Goal: Information Seeking & Learning: Learn about a topic

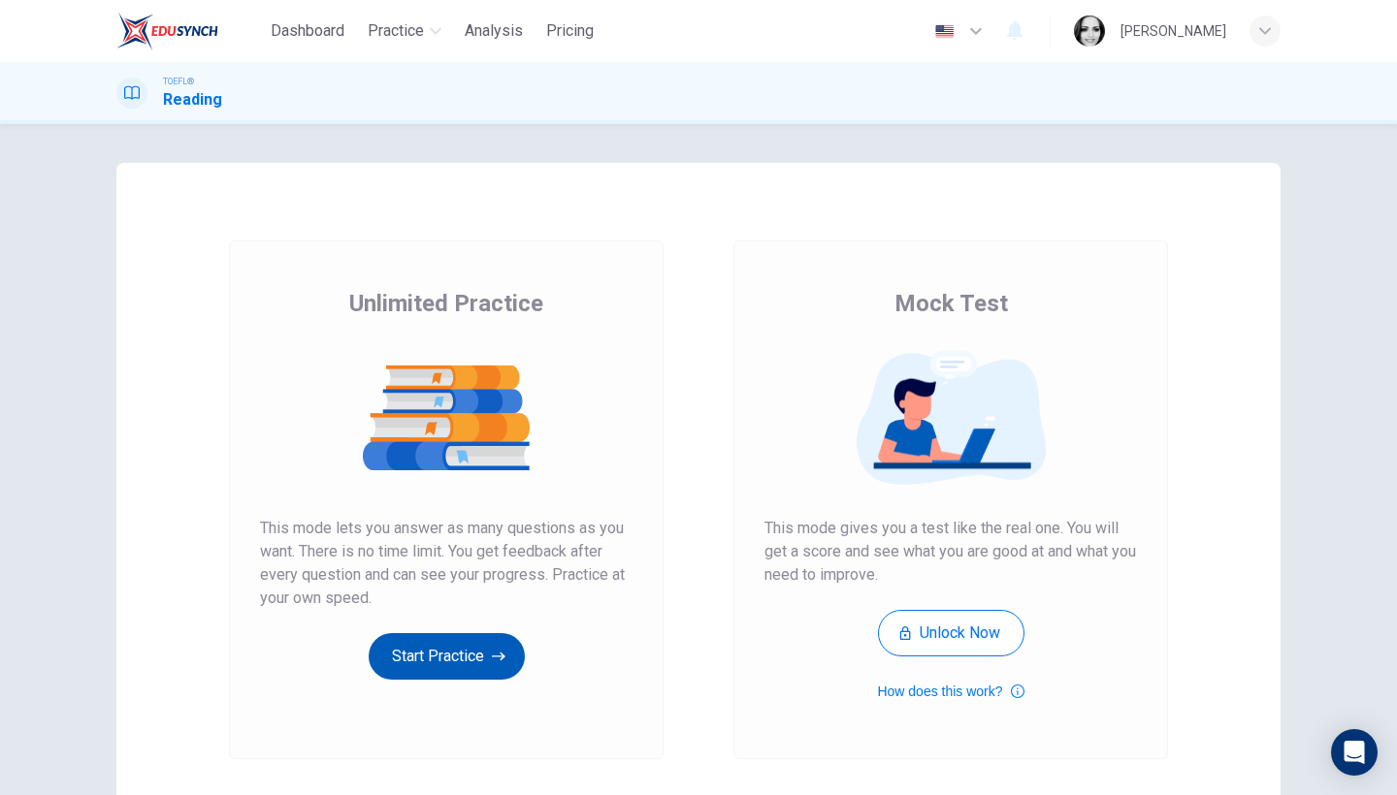
click at [427, 670] on button "Start Practice" at bounding box center [447, 656] width 156 height 47
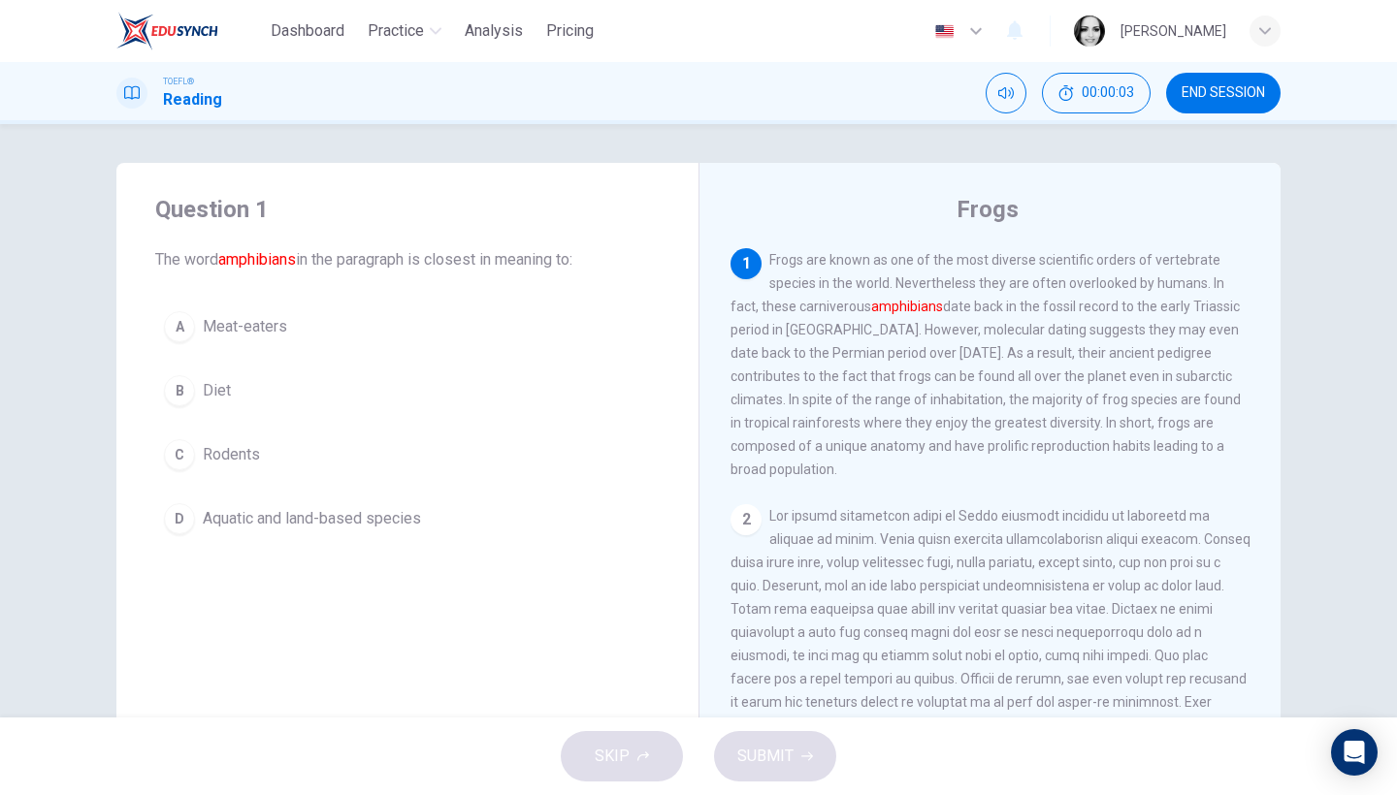
click at [312, 517] on span "Aquatic and land-based species" at bounding box center [312, 518] width 218 height 23
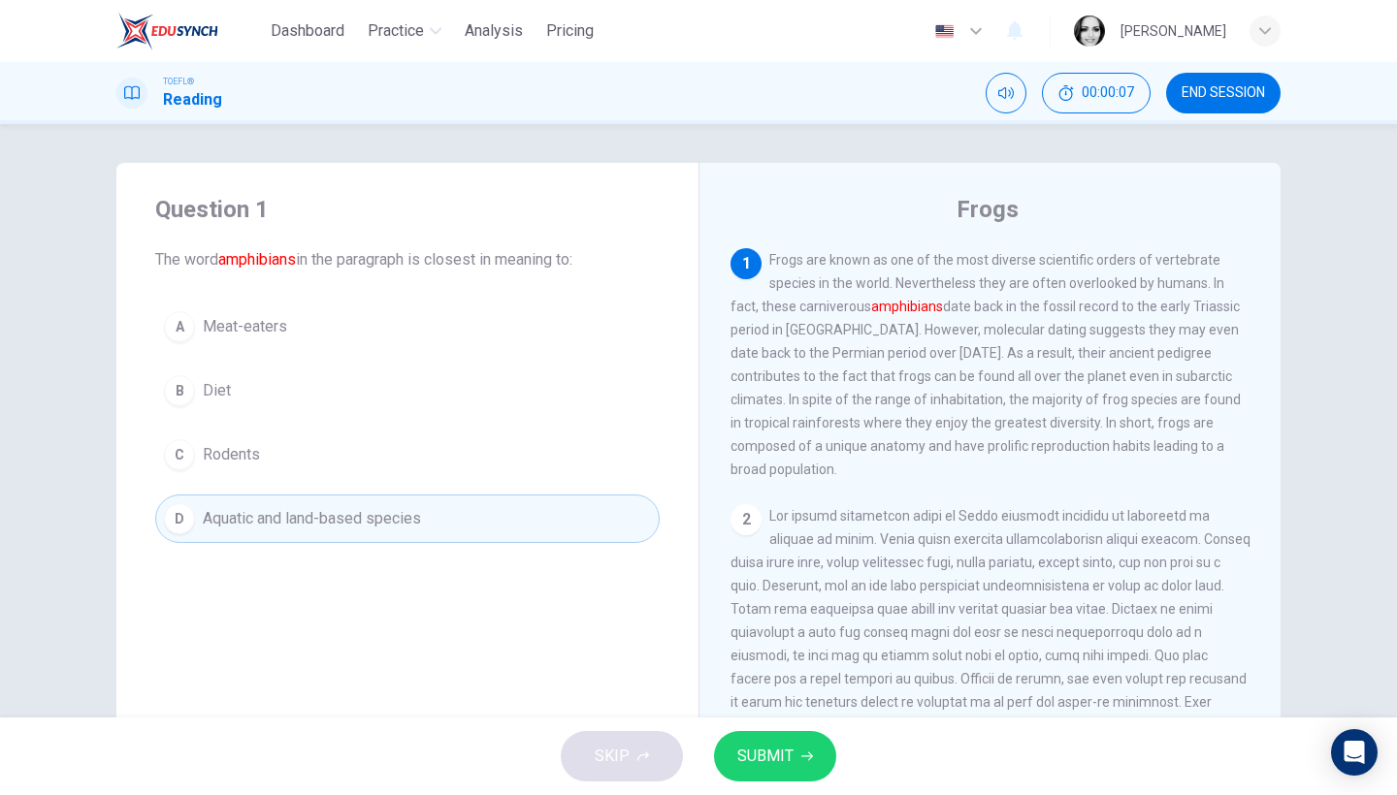
click at [769, 768] on span "SUBMIT" at bounding box center [765, 756] width 56 height 27
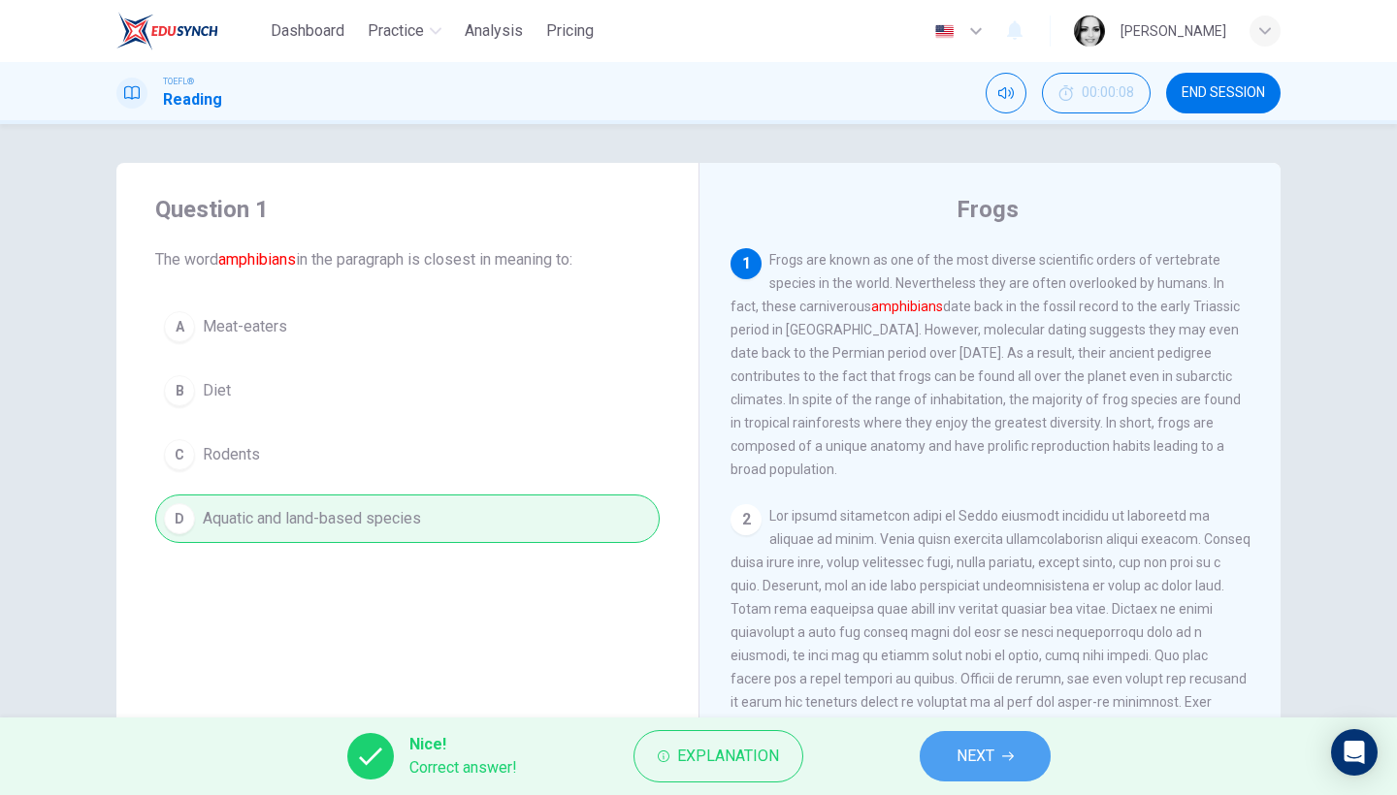
click at [1012, 755] on icon "button" at bounding box center [1008, 757] width 12 height 9
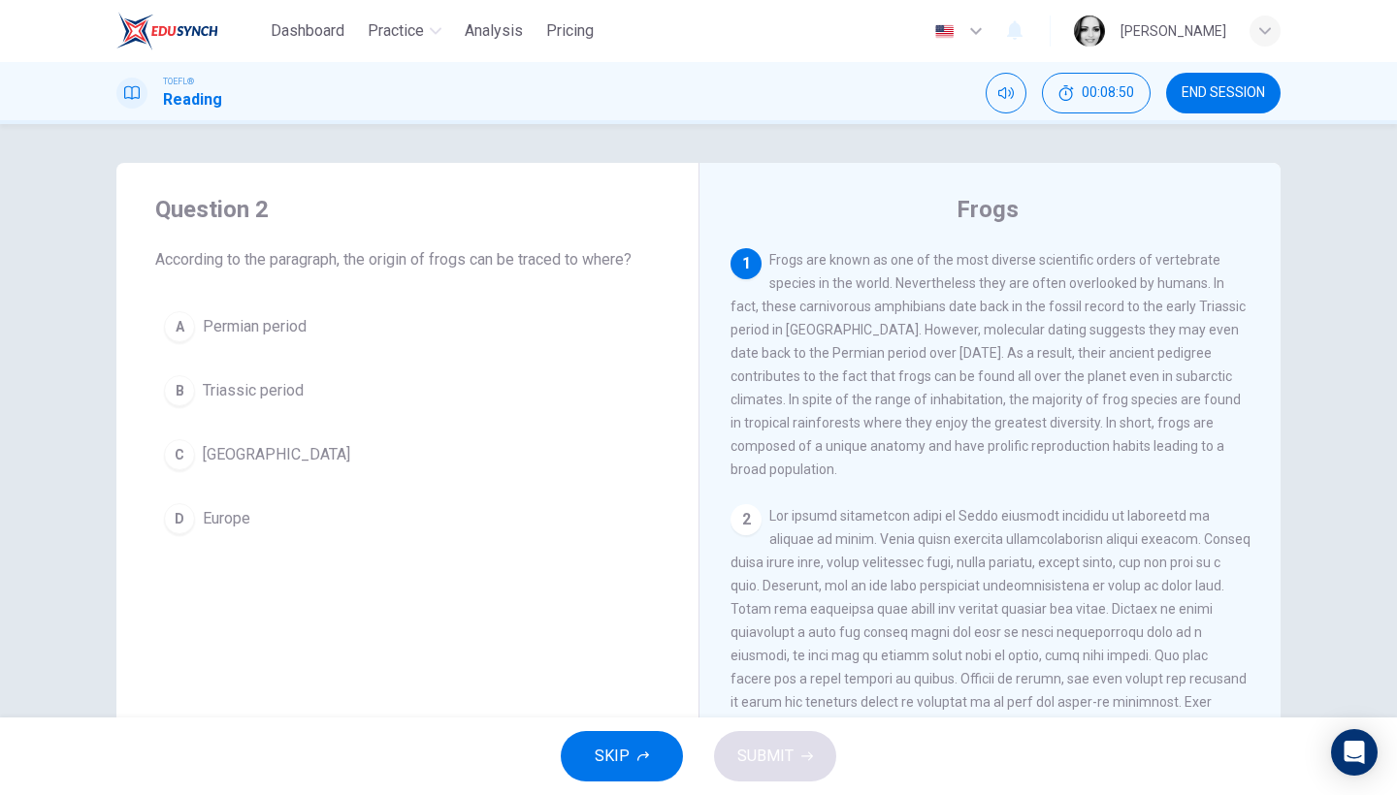
click at [241, 464] on span "Madagascar" at bounding box center [276, 454] width 147 height 23
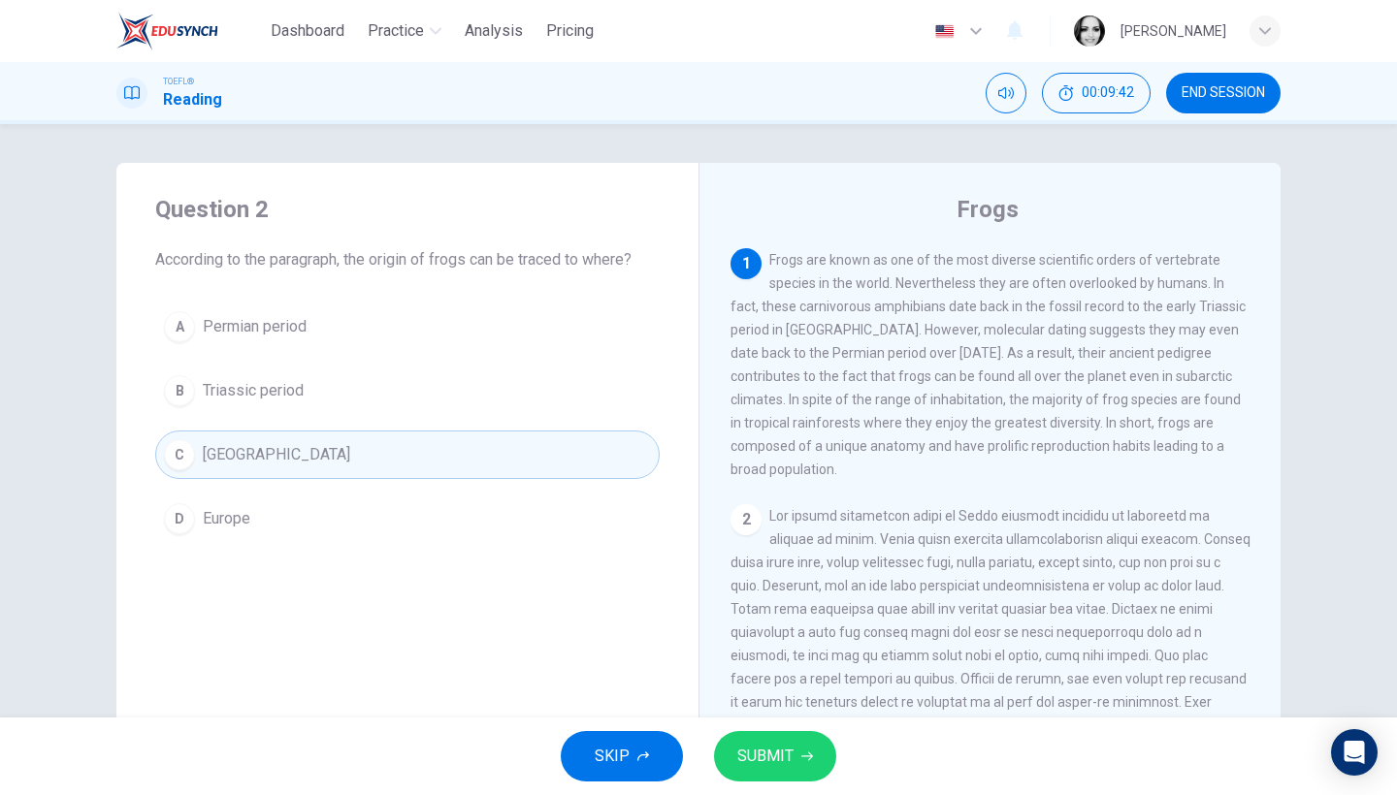
click at [256, 380] on span "Triassic period" at bounding box center [253, 390] width 101 height 23
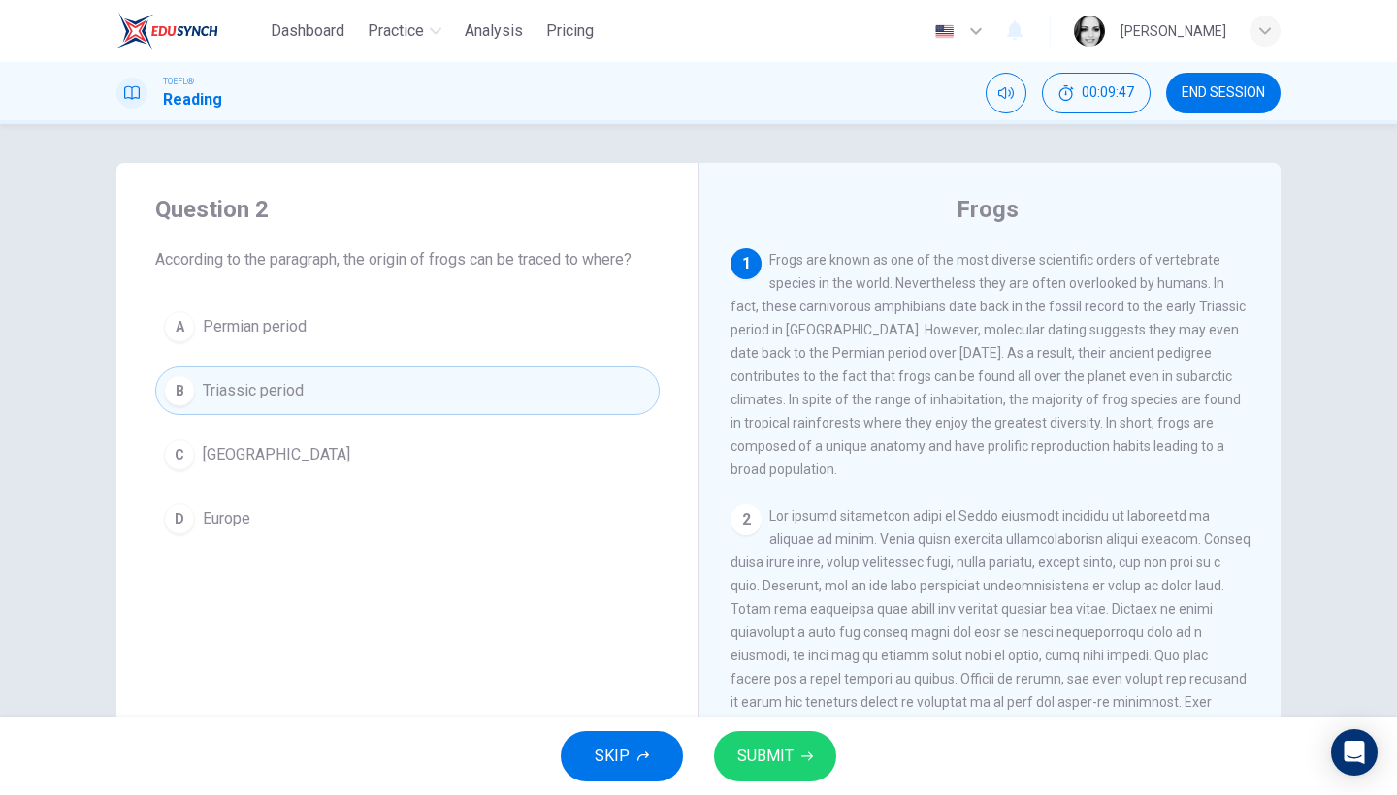
click at [237, 458] on span "Madagascar" at bounding box center [276, 454] width 147 height 23
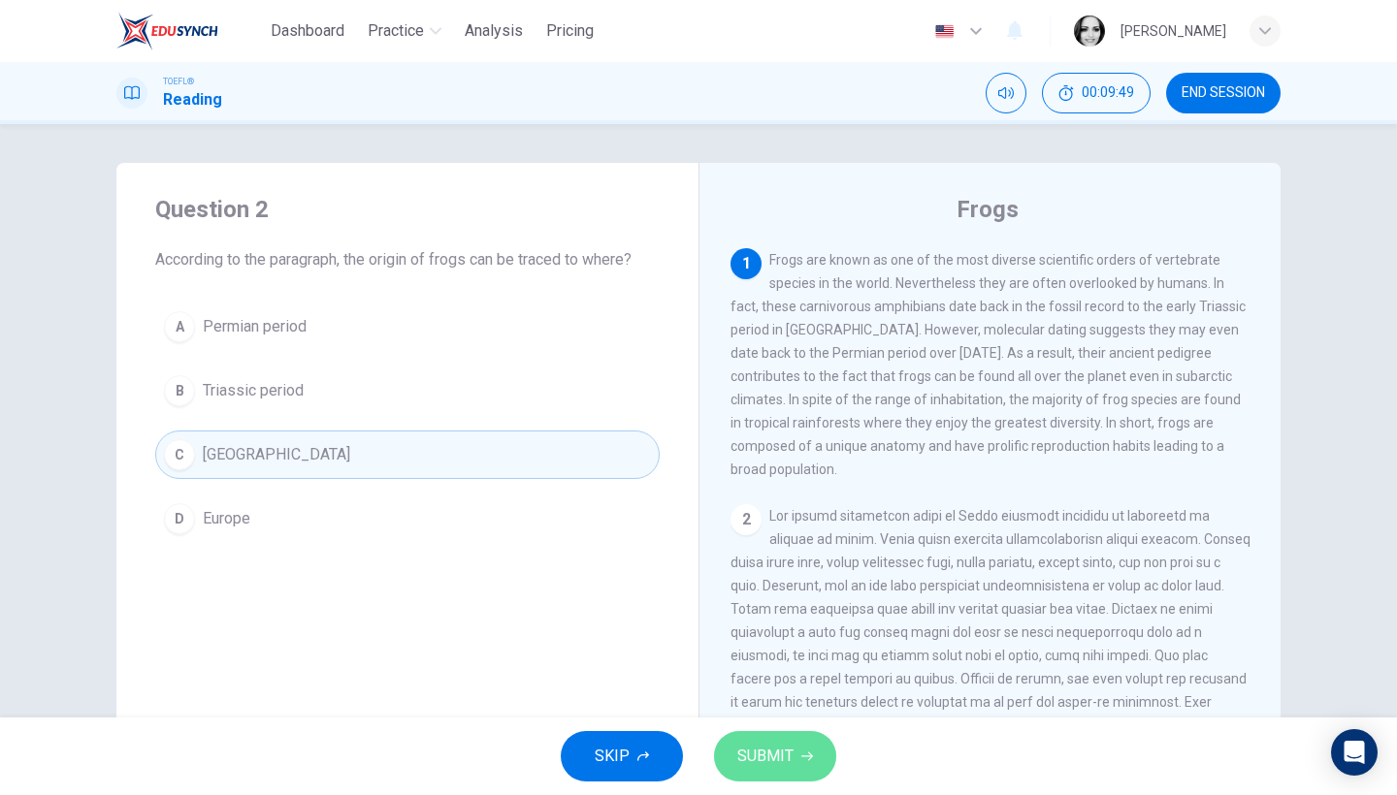
click at [752, 757] on span "SUBMIT" at bounding box center [765, 756] width 56 height 27
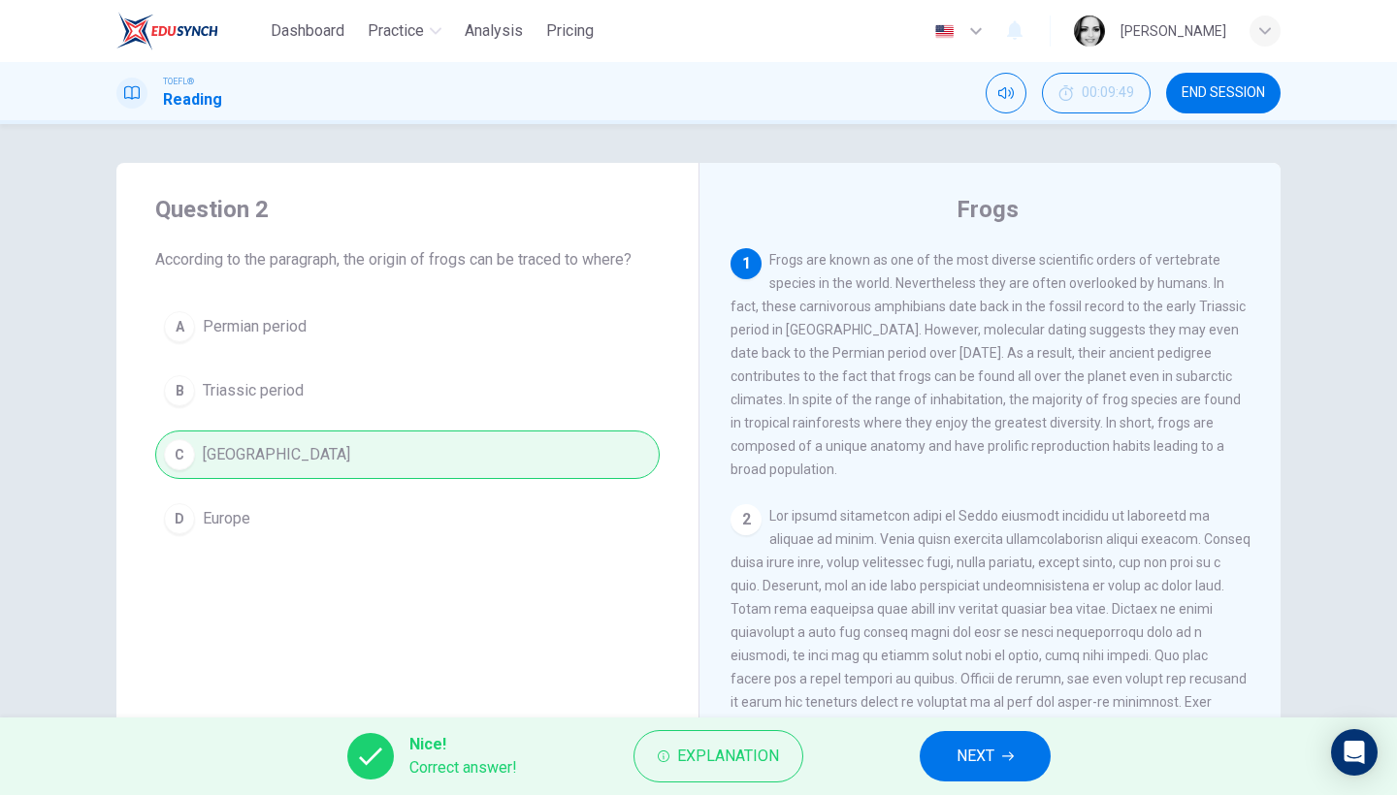
click at [1002, 760] on icon "button" at bounding box center [1008, 757] width 12 height 12
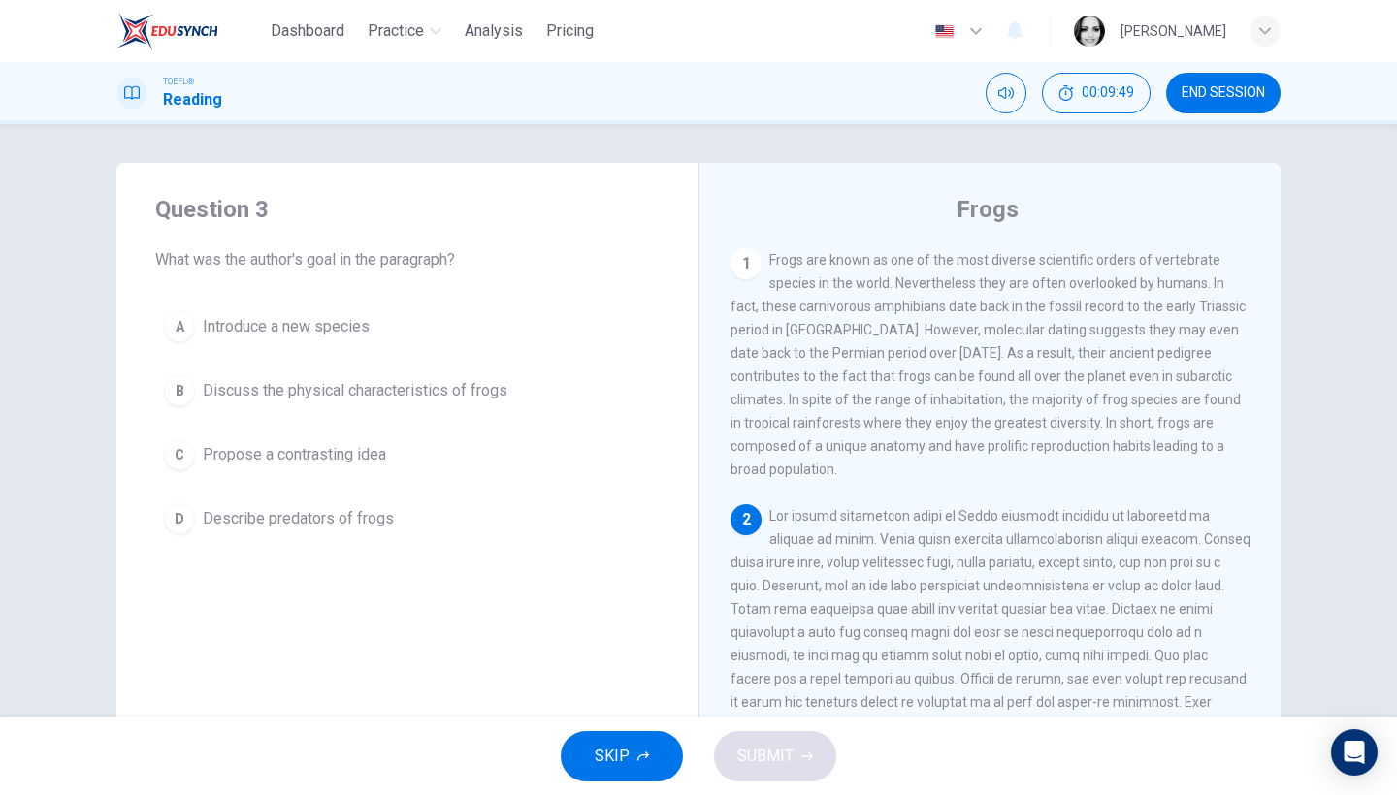
scroll to position [195, 0]
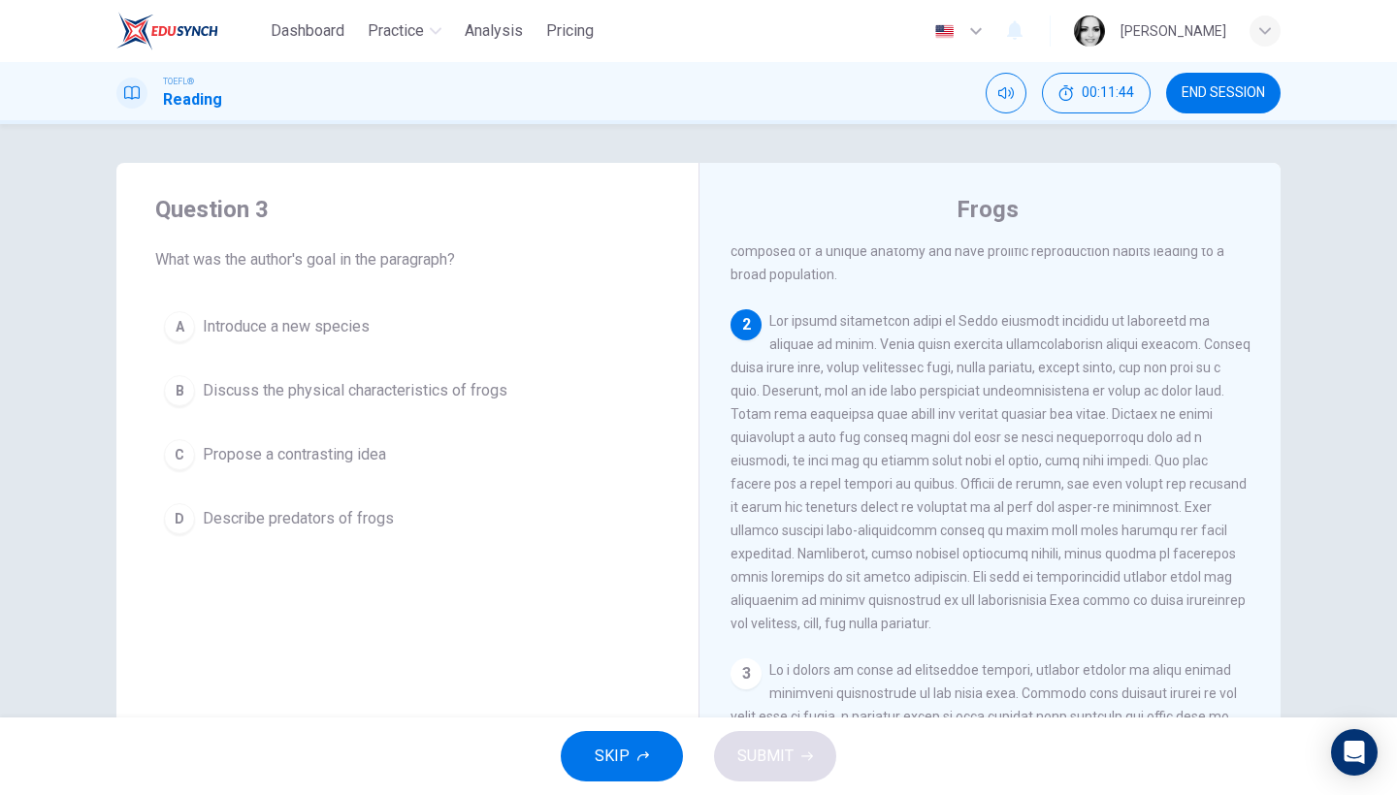
click at [431, 402] on span "Discuss the physical characteristics of frogs" at bounding box center [355, 390] width 305 height 23
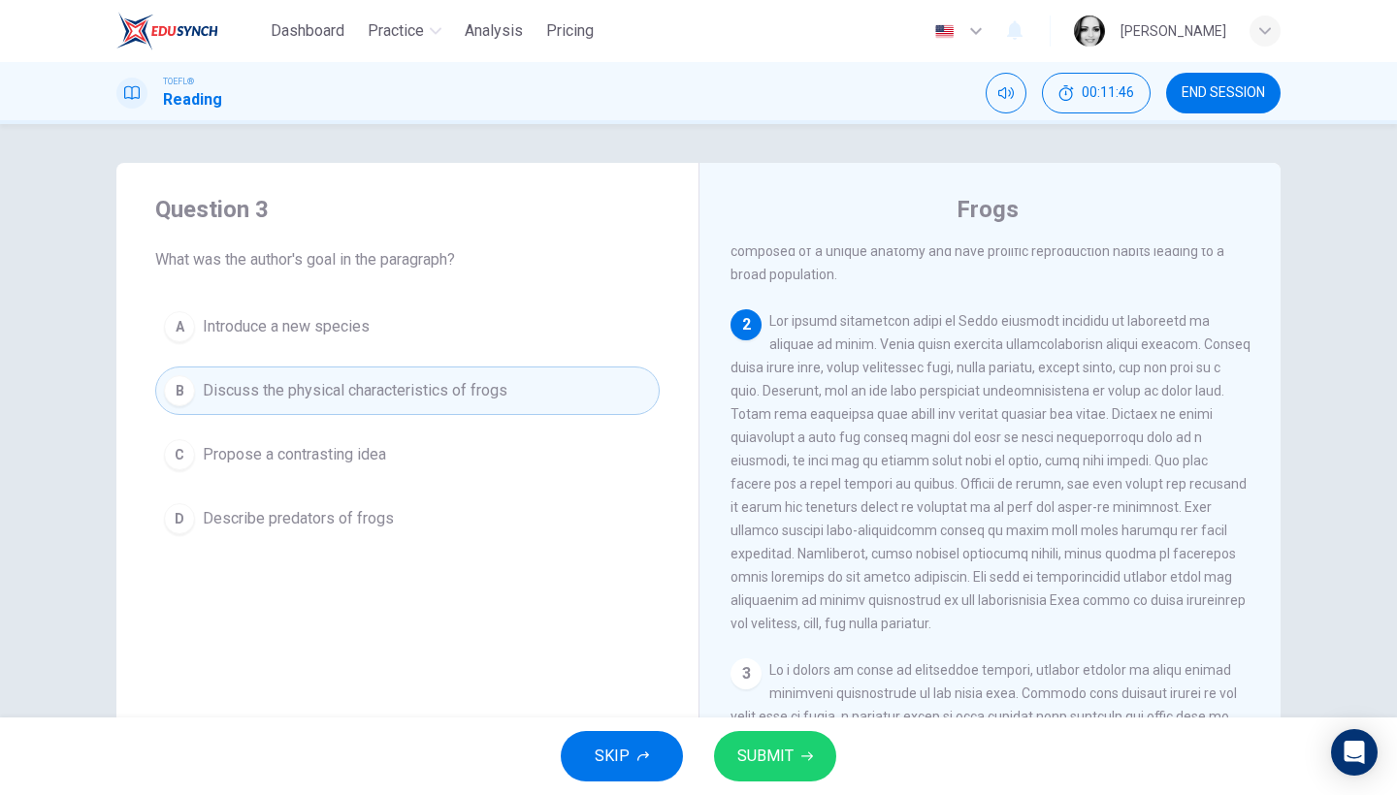
click at [761, 754] on span "SUBMIT" at bounding box center [765, 756] width 56 height 27
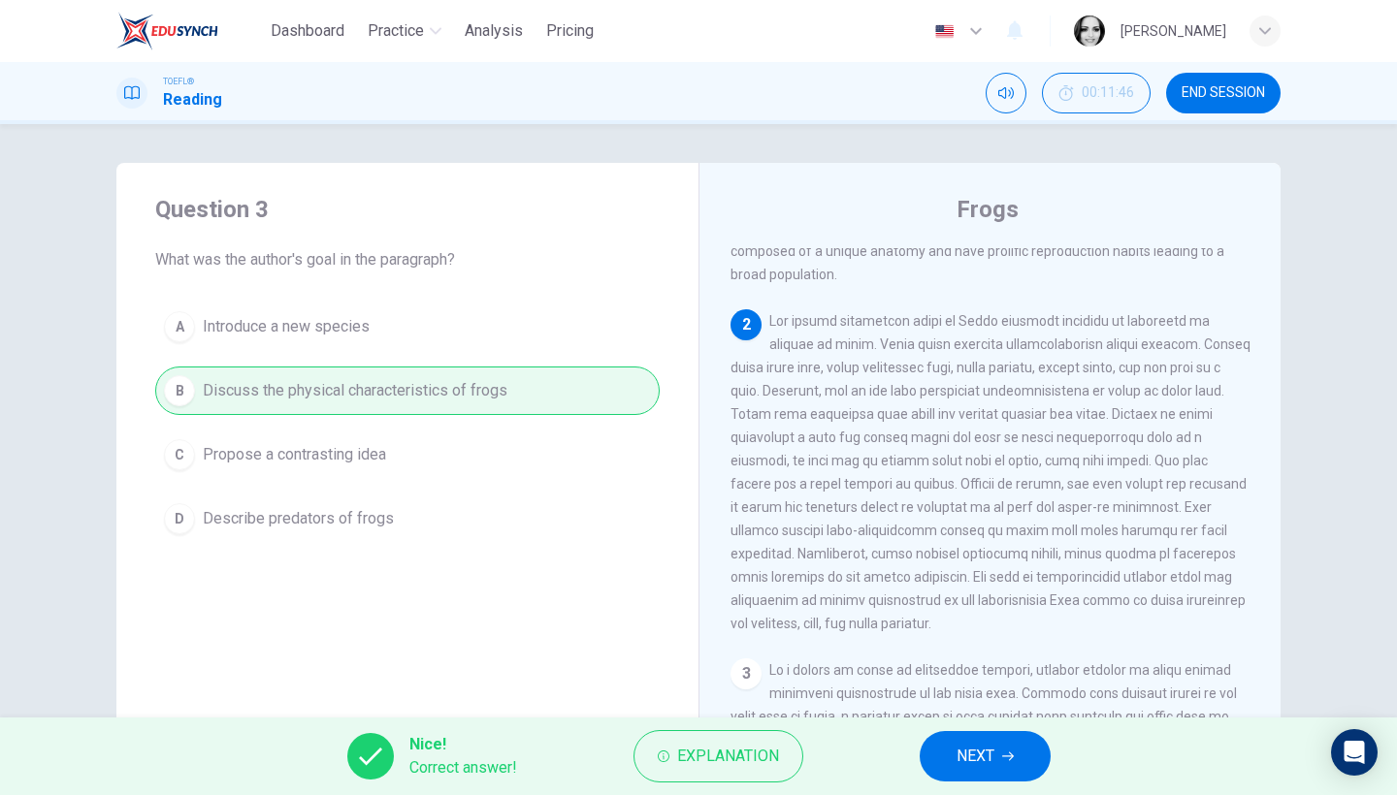
click at [1018, 733] on button "NEXT" at bounding box center [985, 756] width 131 height 50
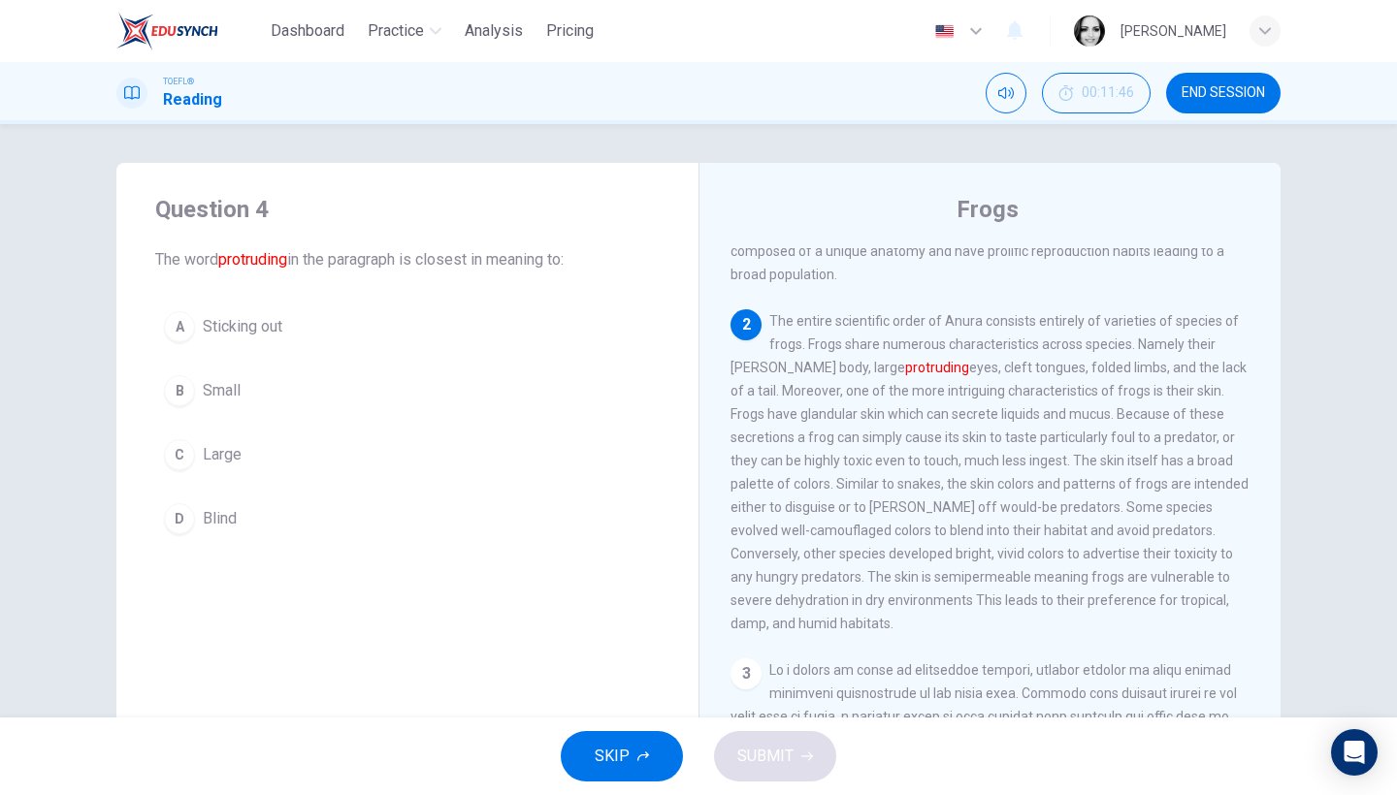
scroll to position [256, 0]
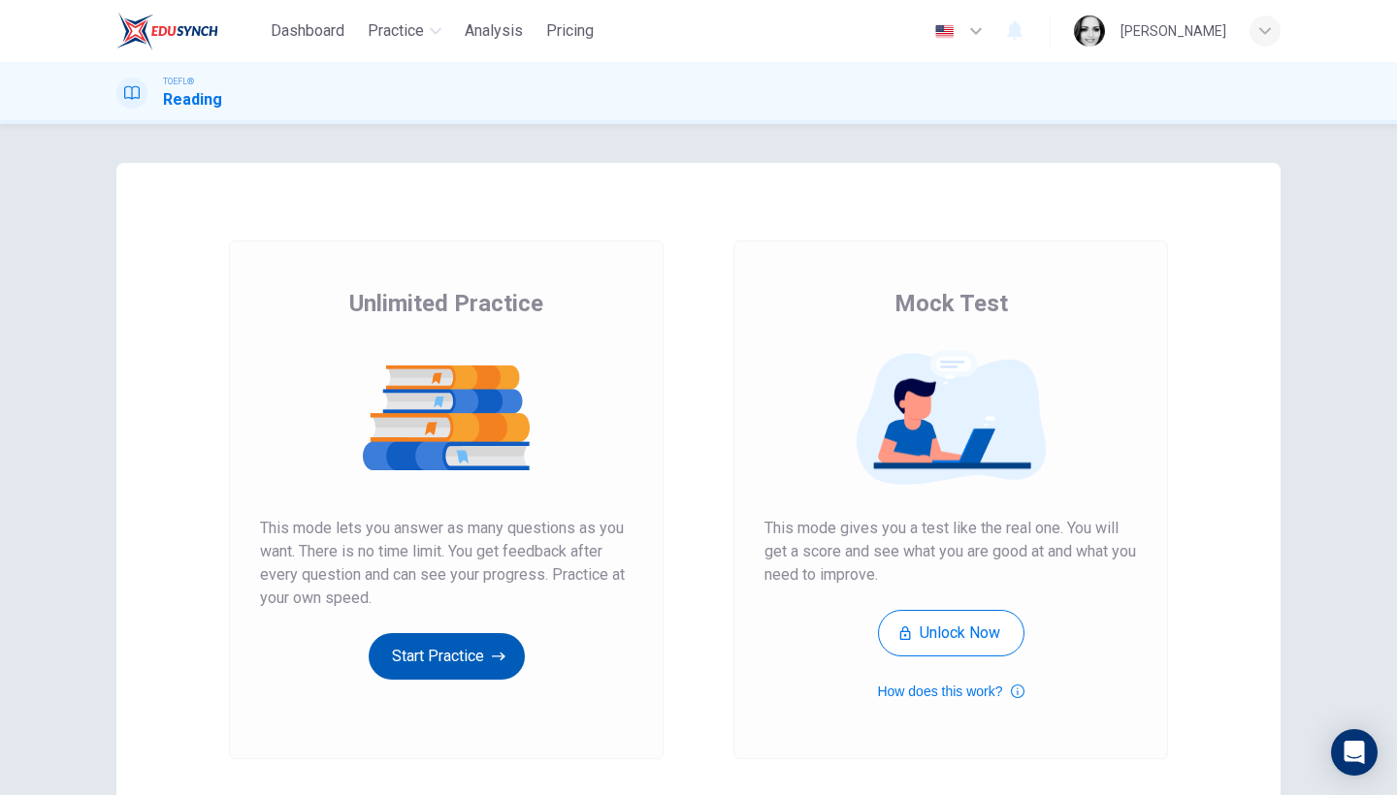
click at [483, 666] on button "Start Practice" at bounding box center [447, 656] width 156 height 47
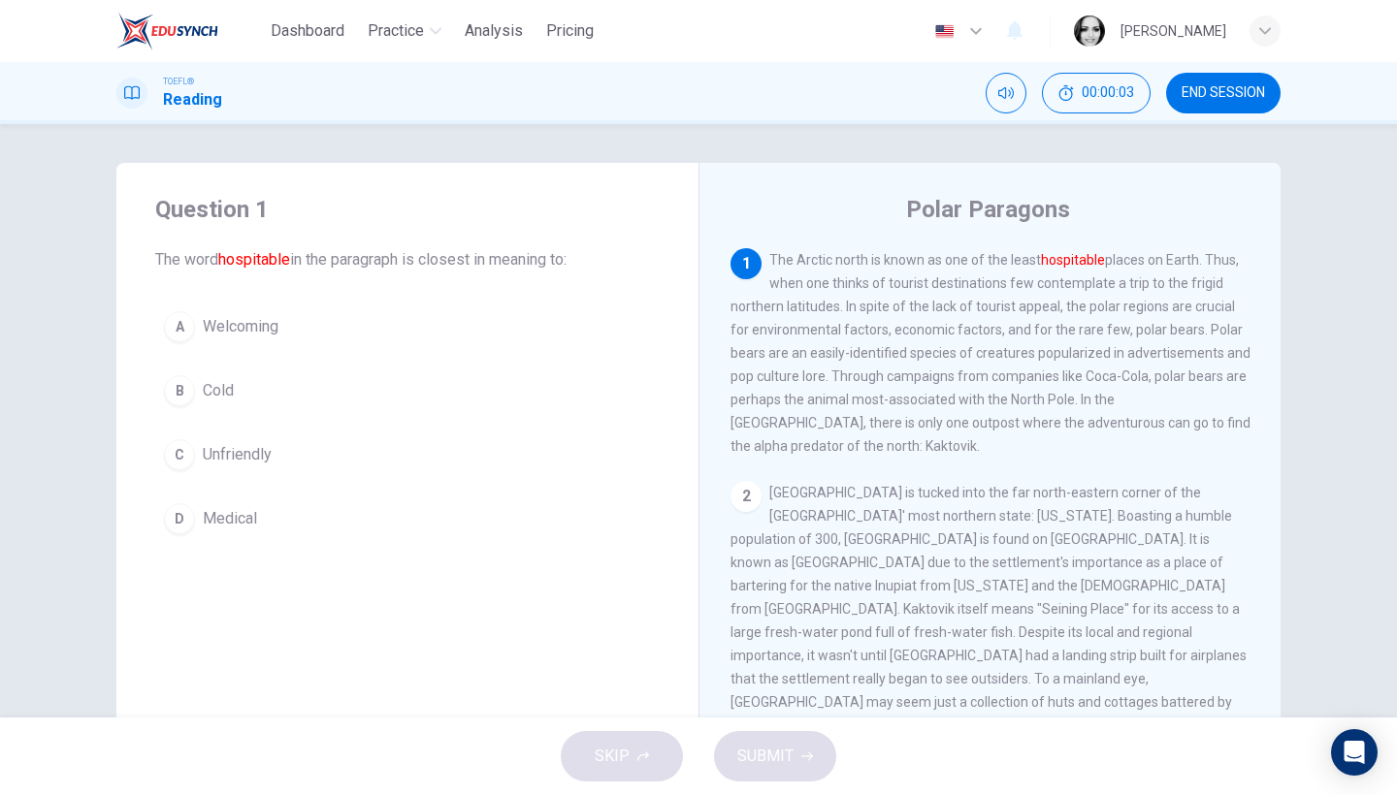
click at [211, 315] on span "Welcoming" at bounding box center [241, 326] width 76 height 23
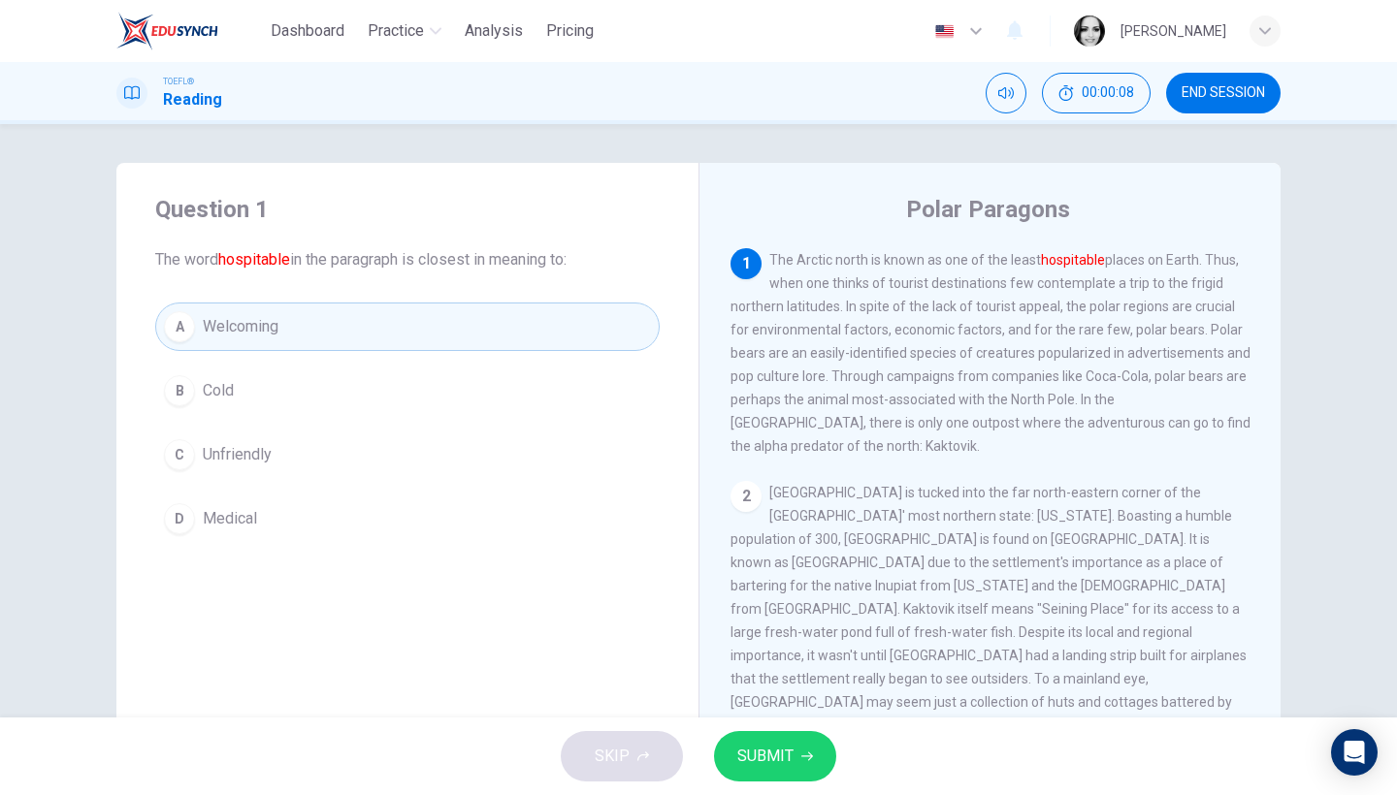
click at [823, 763] on button "SUBMIT" at bounding box center [775, 756] width 122 height 50
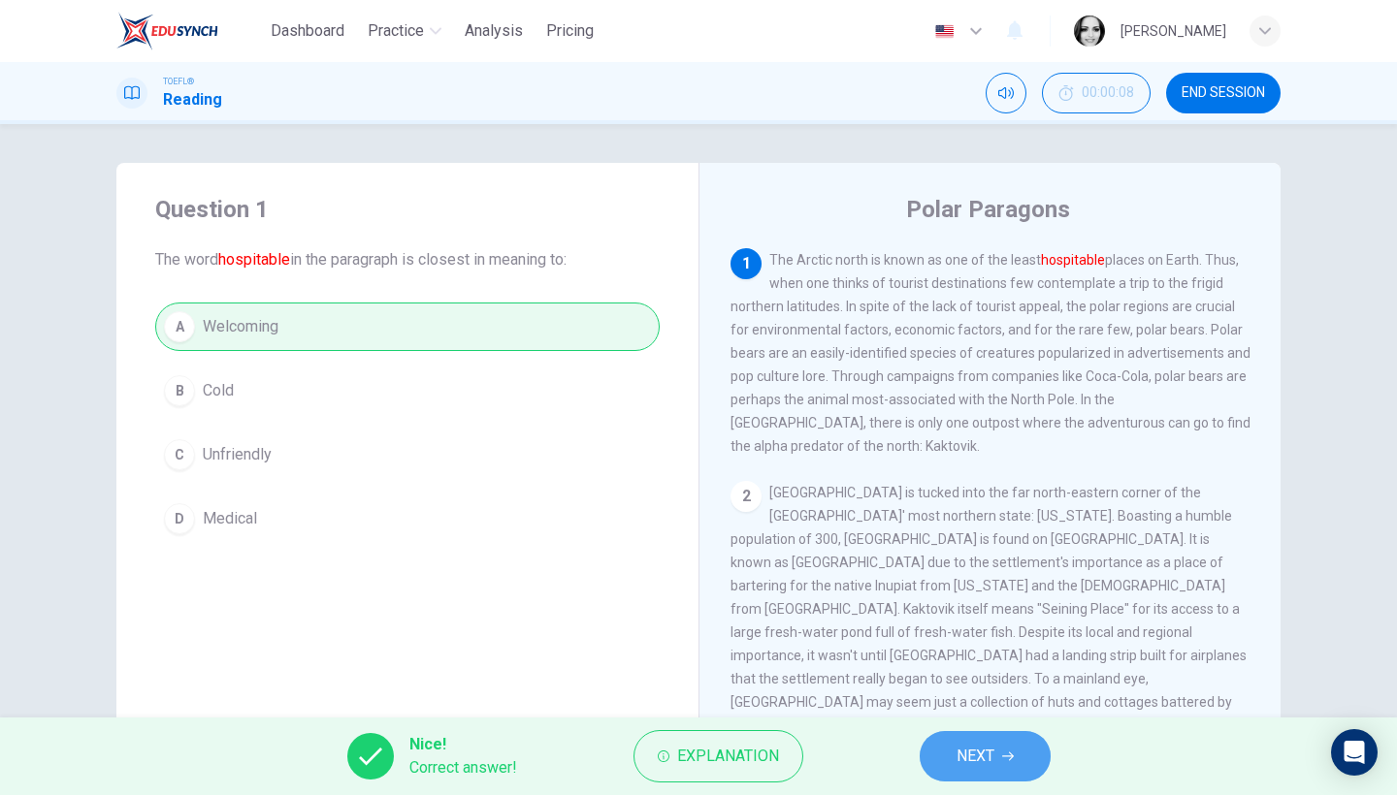
click at [963, 748] on span "NEXT" at bounding box center [976, 756] width 38 height 27
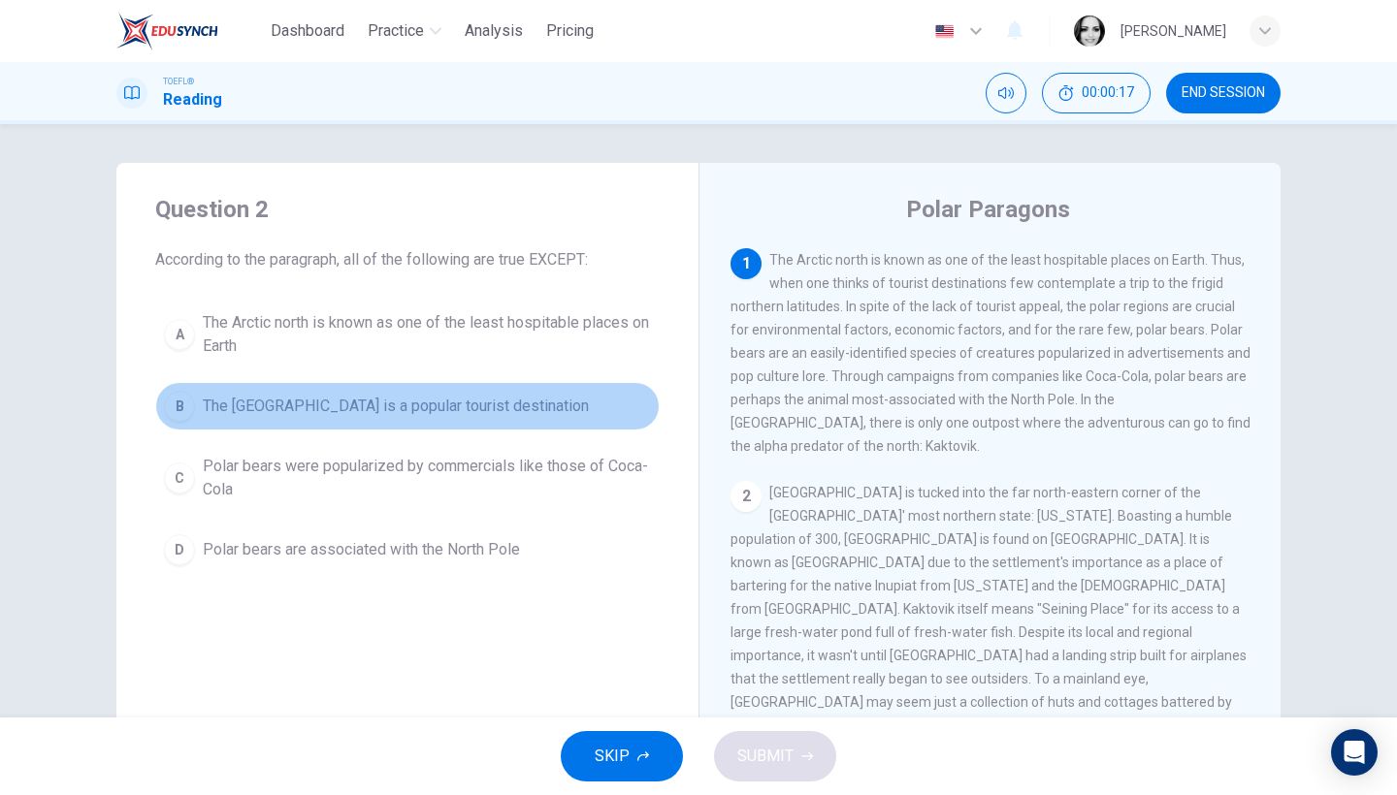
click at [402, 428] on button "B The [GEOGRAPHIC_DATA] is a popular tourist destination" at bounding box center [407, 406] width 504 height 49
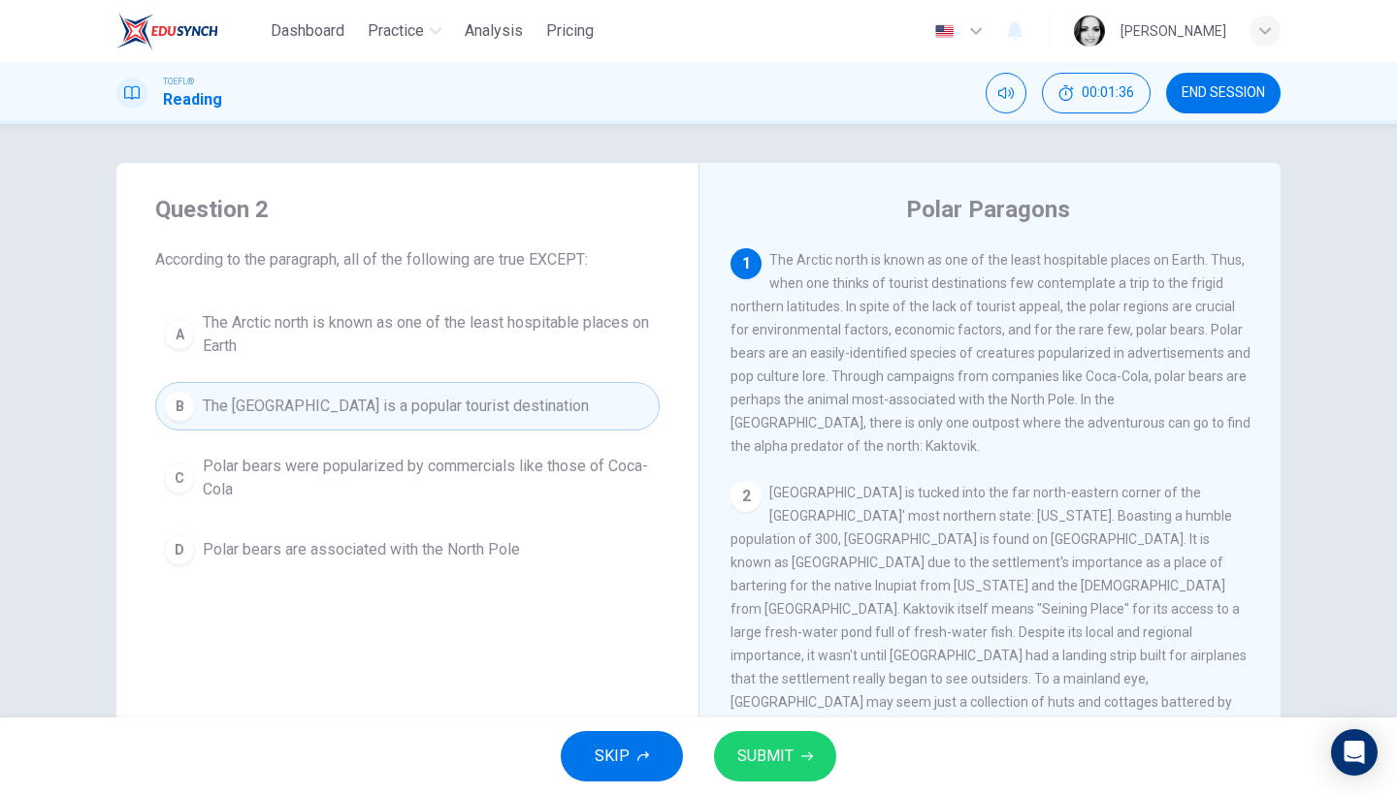
click at [813, 752] on button "SUBMIT" at bounding box center [775, 756] width 122 height 50
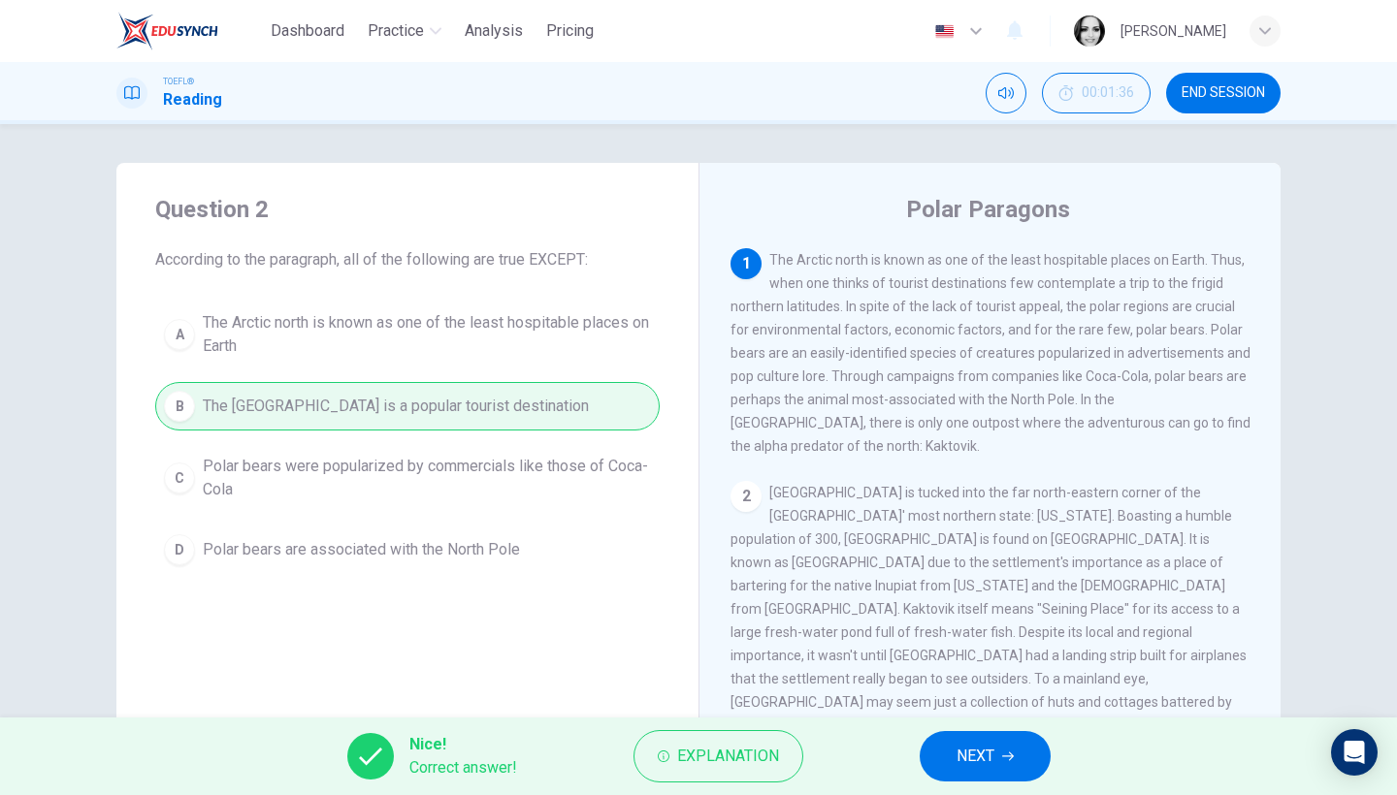
click at [1010, 760] on icon "button" at bounding box center [1008, 757] width 12 height 12
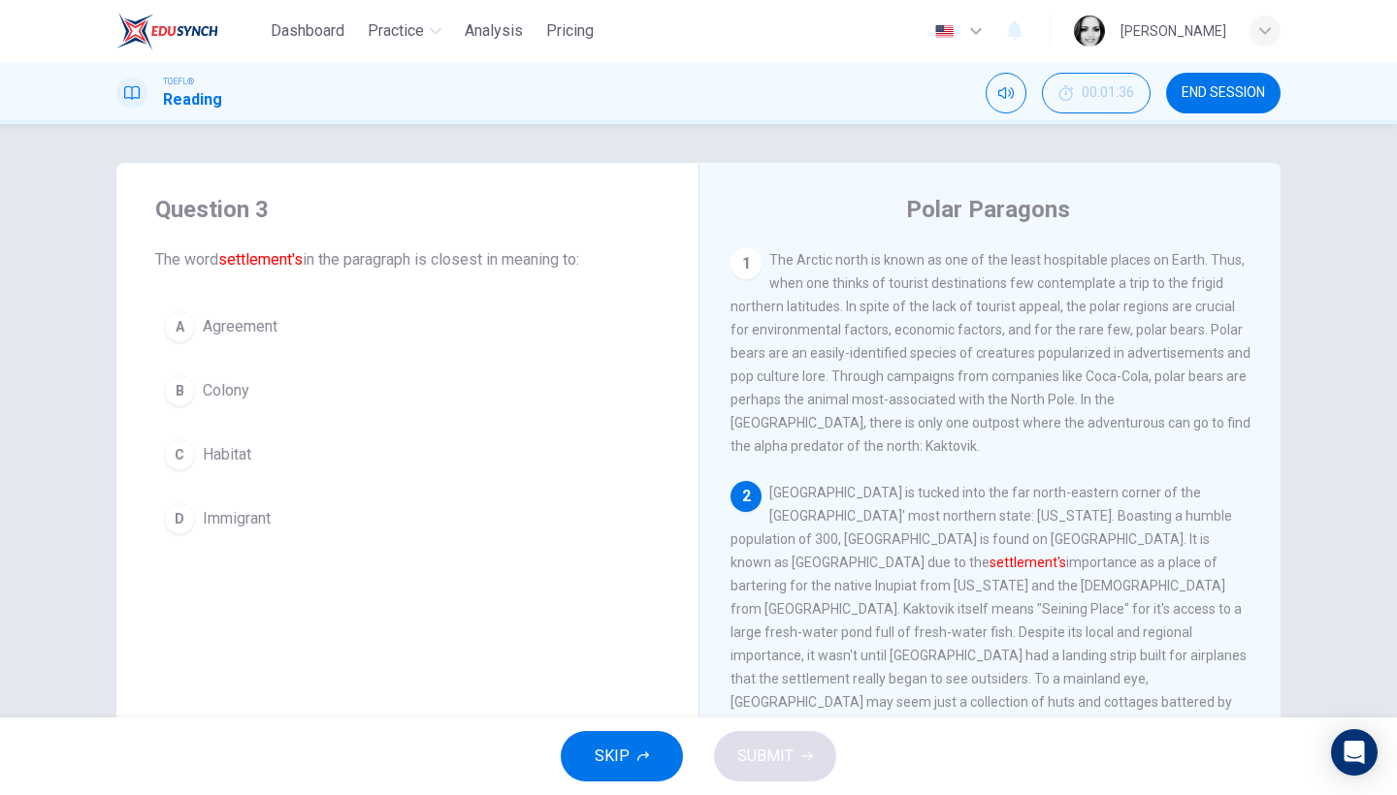
scroll to position [148, 0]
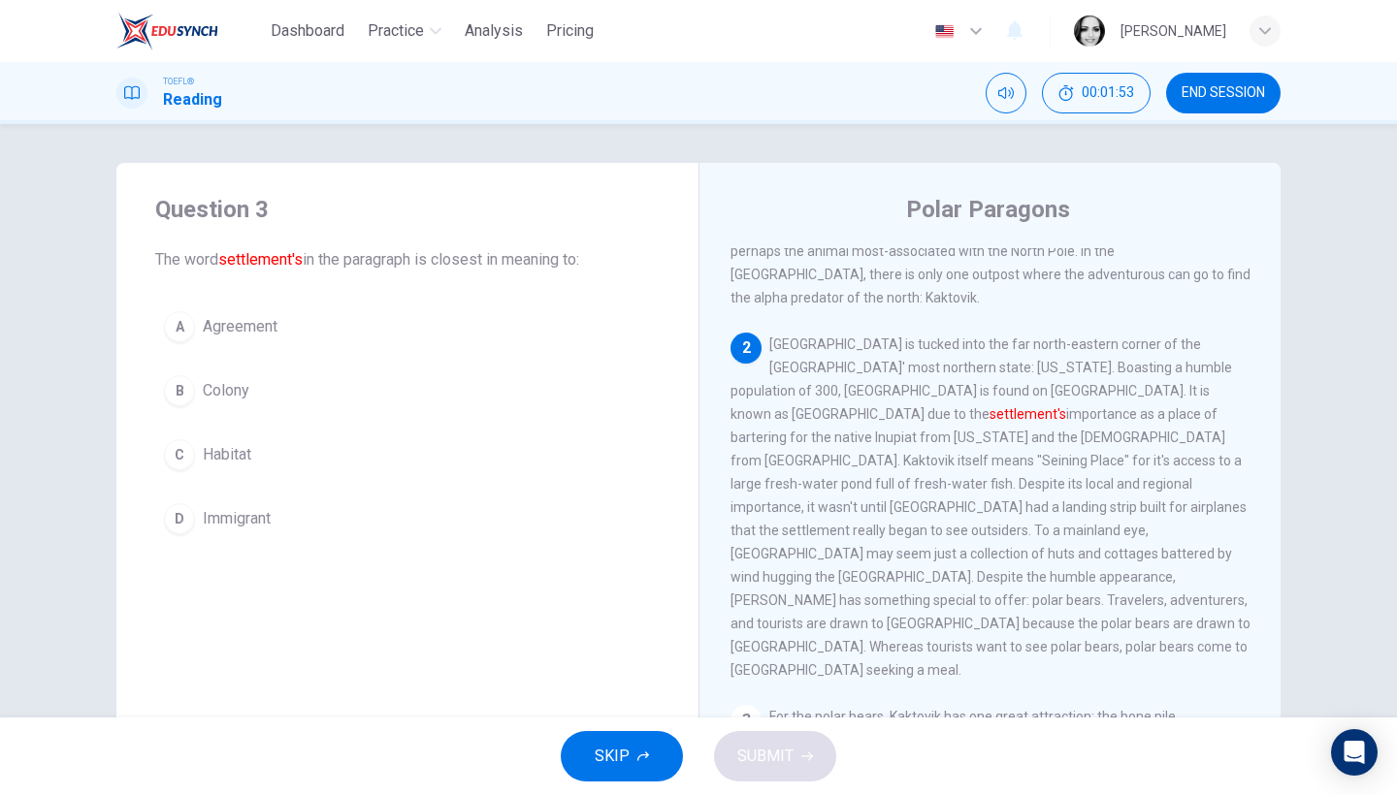
click at [222, 342] on button "A Agreement" at bounding box center [407, 327] width 504 height 49
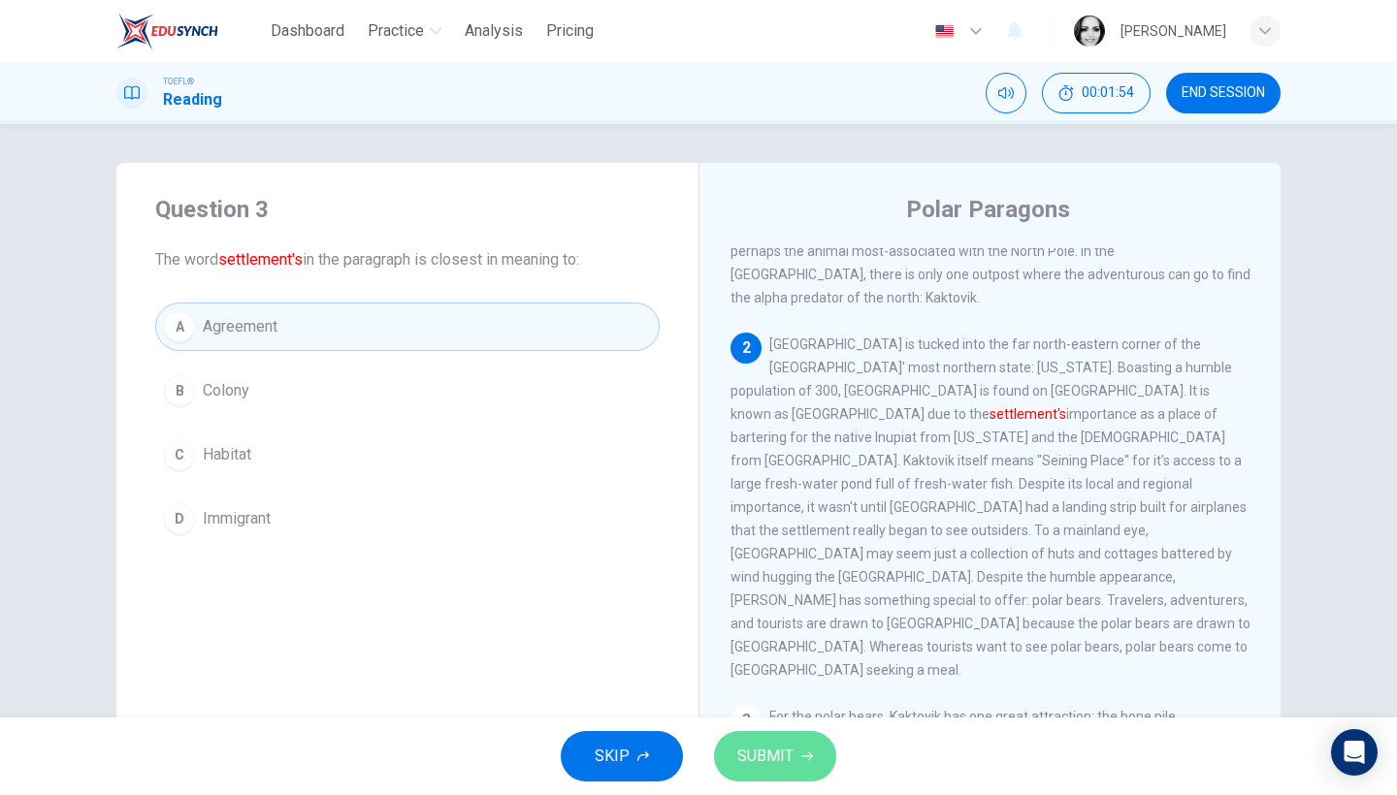
click at [781, 769] on span "SUBMIT" at bounding box center [765, 756] width 56 height 27
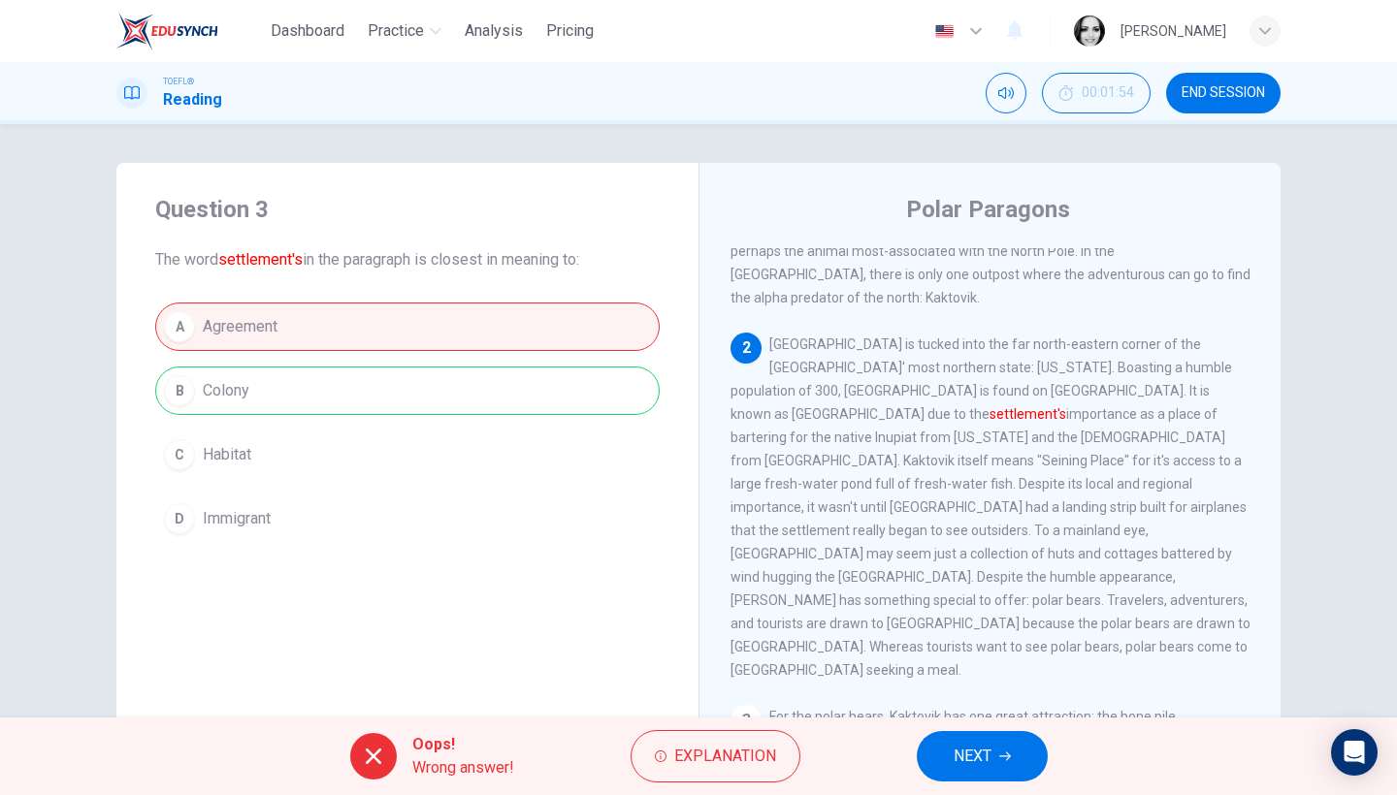
click at [1008, 754] on icon "button" at bounding box center [1005, 757] width 12 height 9
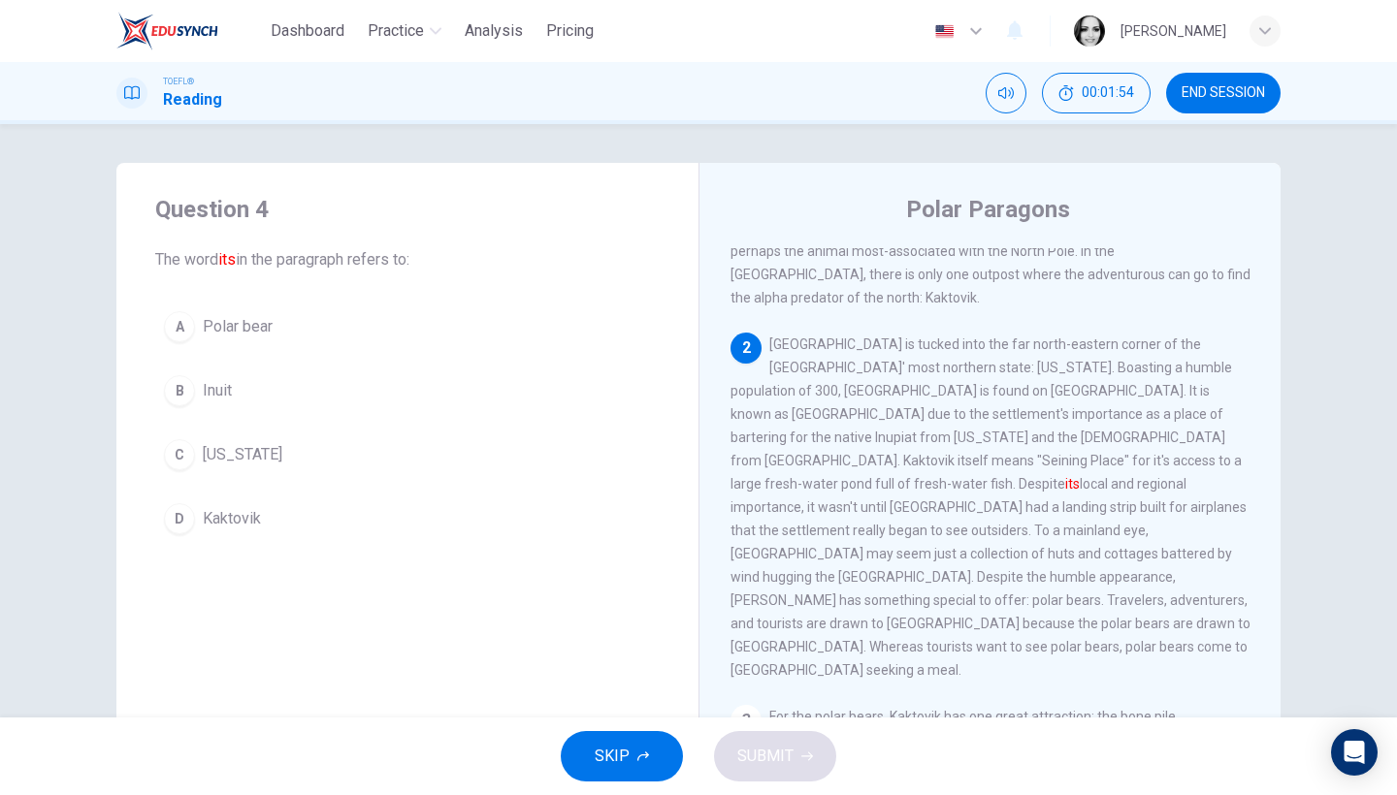
scroll to position [233, 0]
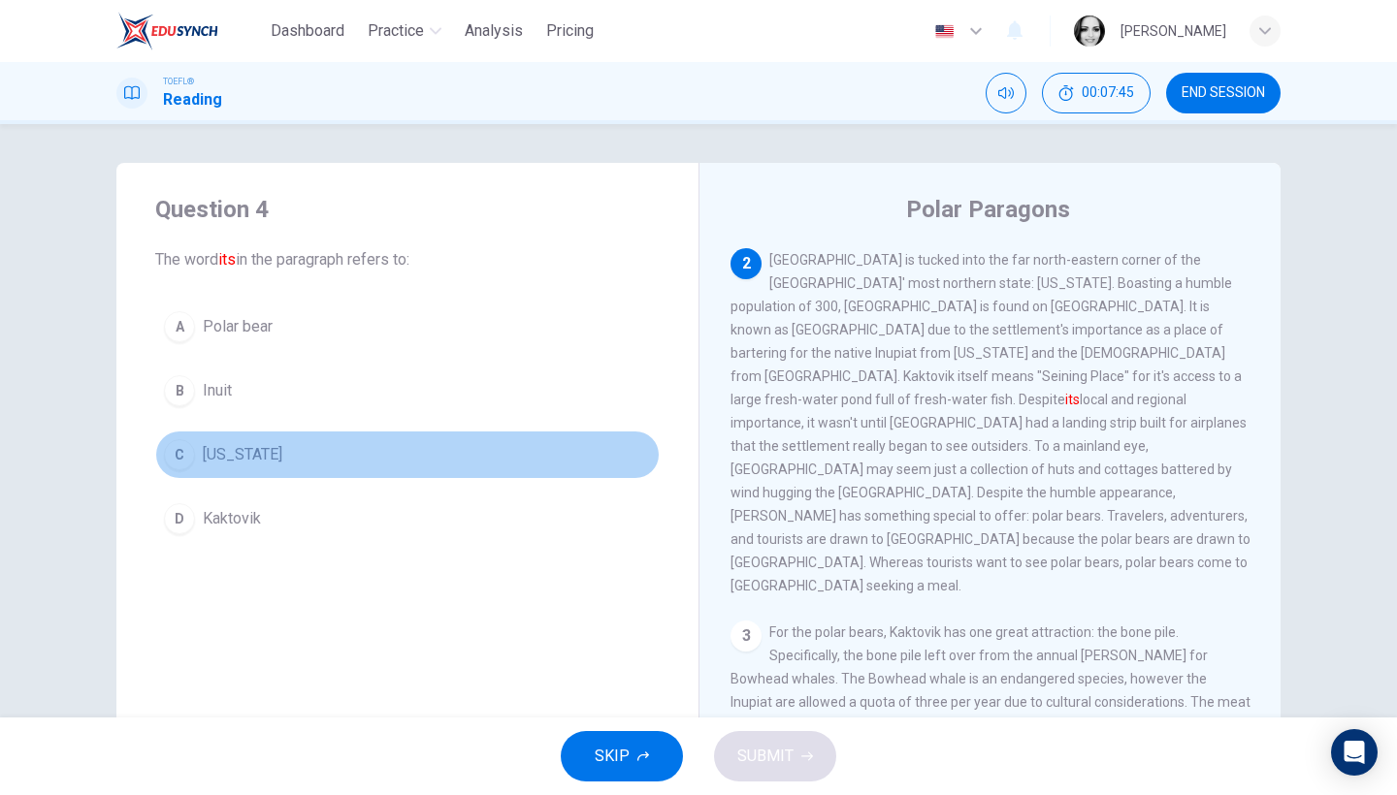
click at [245, 453] on span "[US_STATE]" at bounding box center [243, 454] width 80 height 23
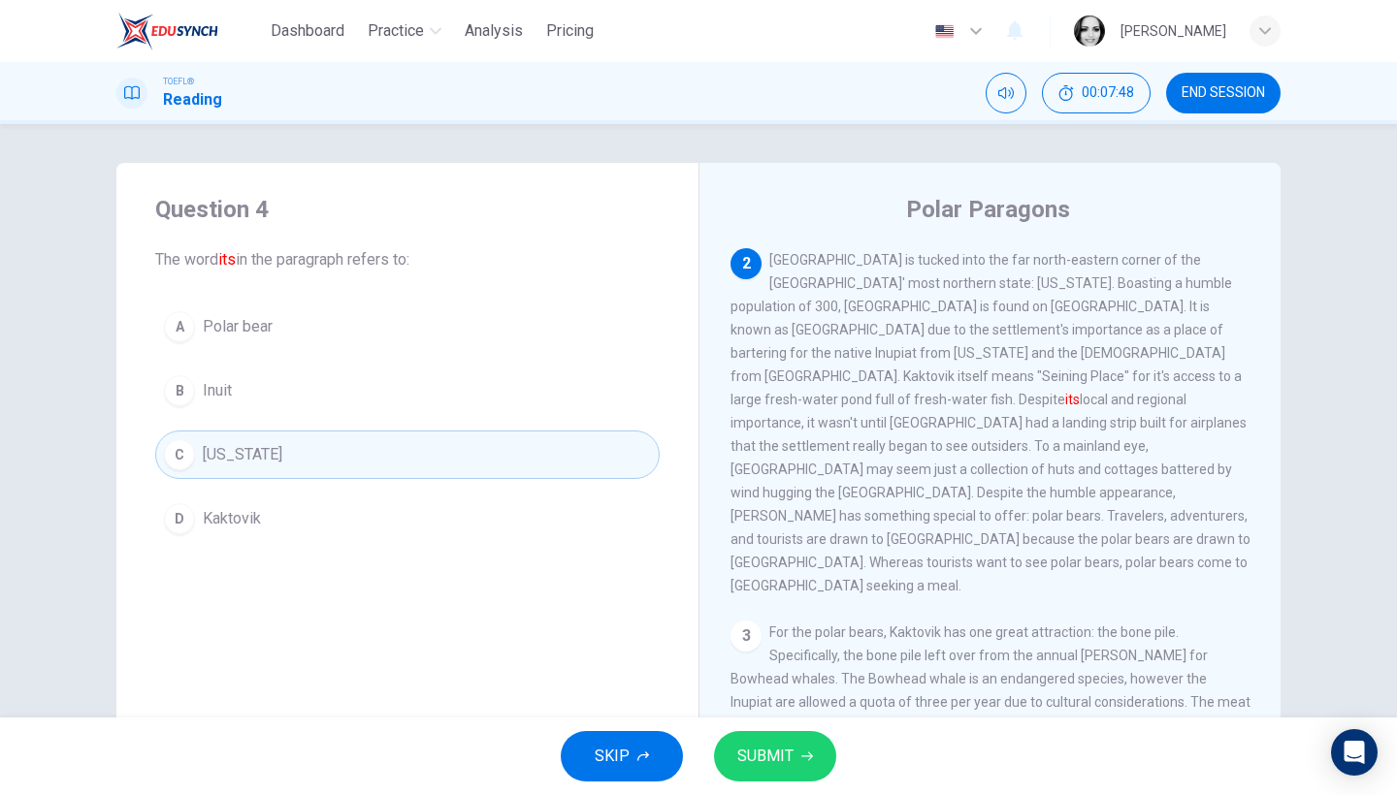
click at [792, 744] on span "SUBMIT" at bounding box center [765, 756] width 56 height 27
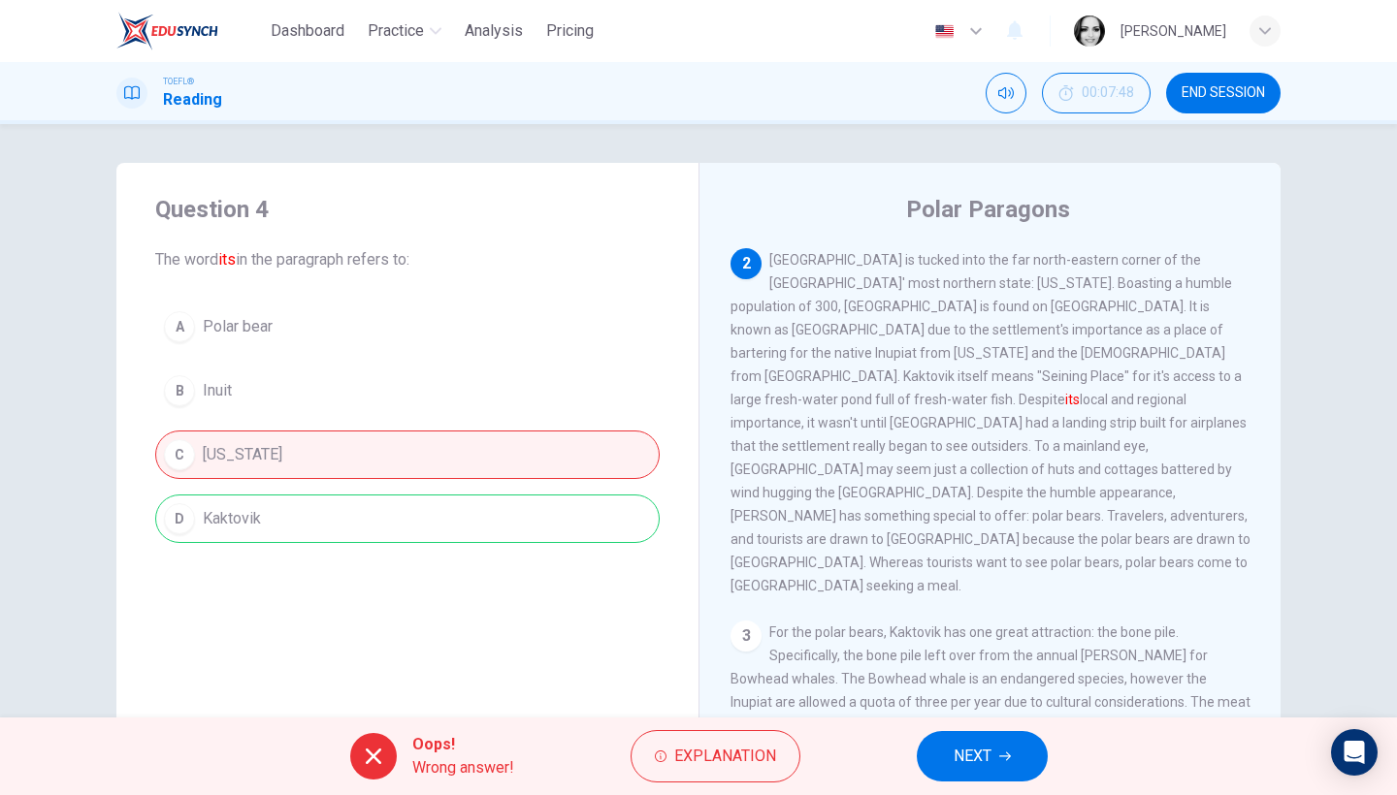
click at [995, 760] on button "NEXT" at bounding box center [982, 756] width 131 height 50
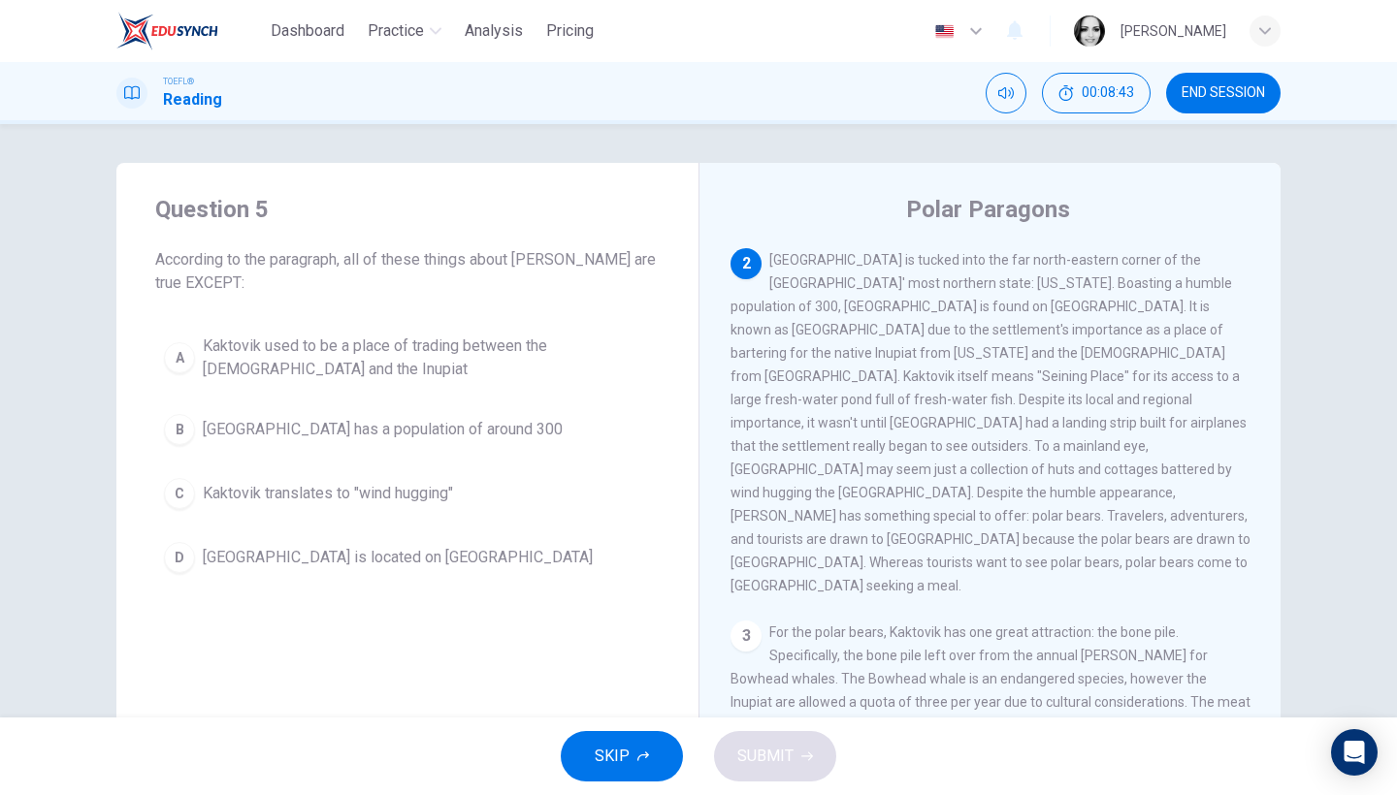
click at [366, 445] on button "B Kaktovik has a population of around 300" at bounding box center [407, 430] width 504 height 49
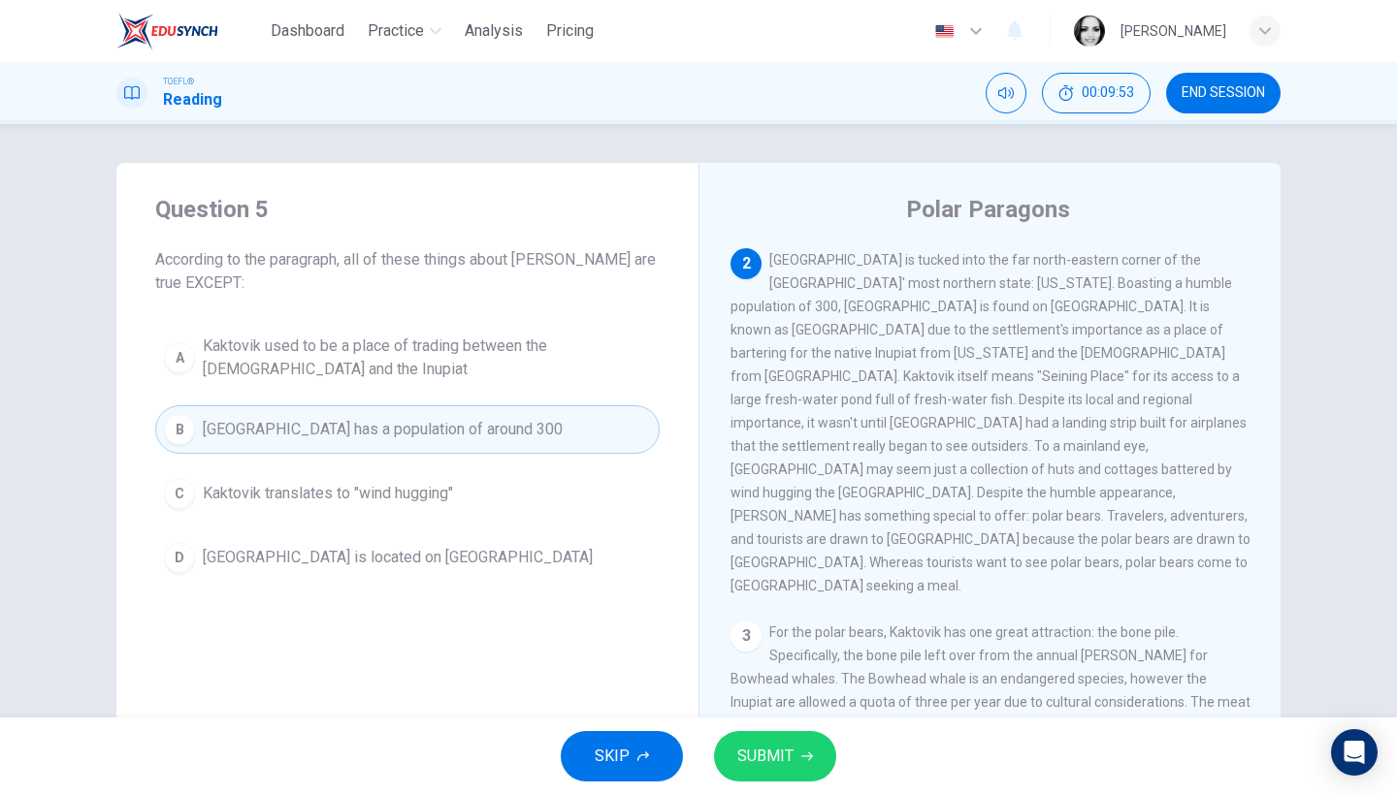
click at [257, 481] on button "C Kaktovik translates to "wind hugging"" at bounding box center [407, 494] width 504 height 49
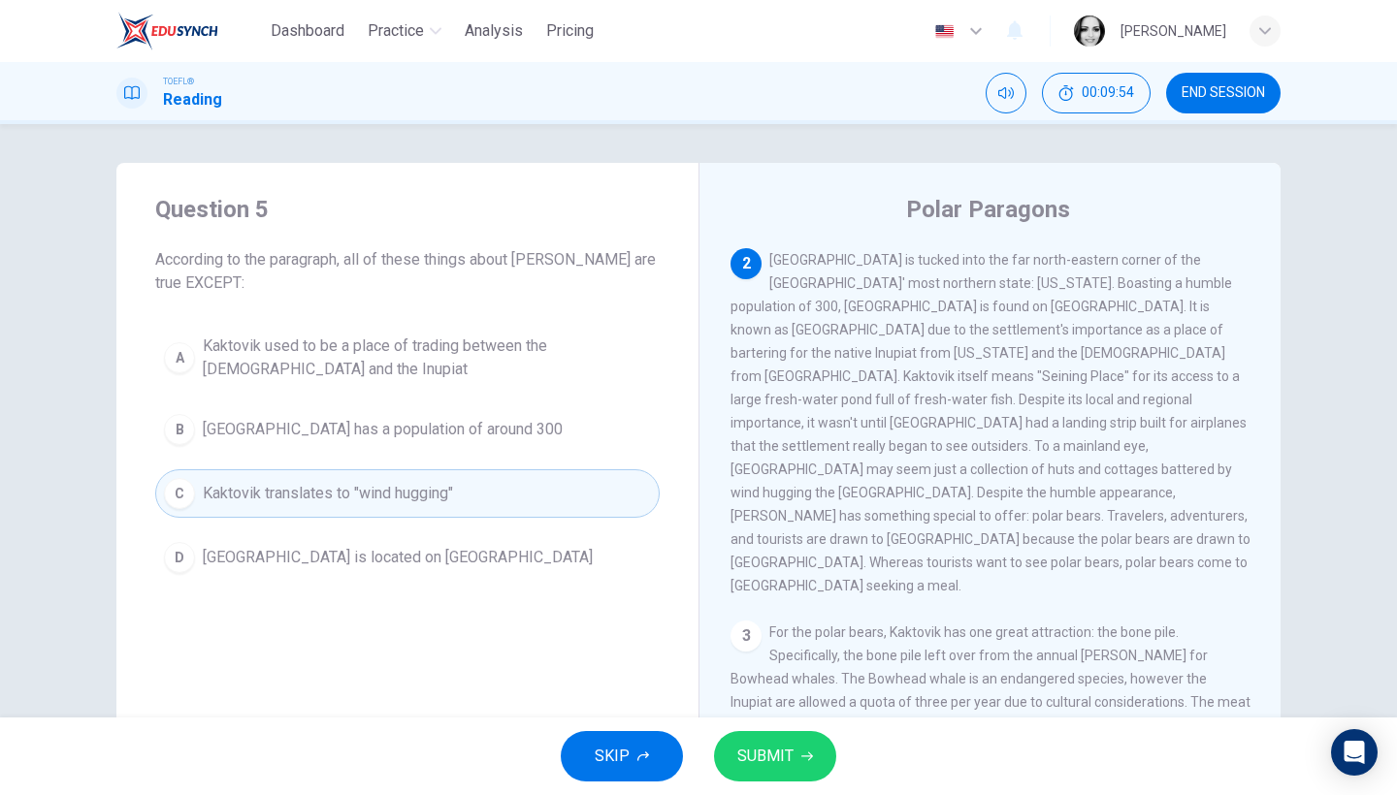
click at [779, 743] on span "SUBMIT" at bounding box center [765, 756] width 56 height 27
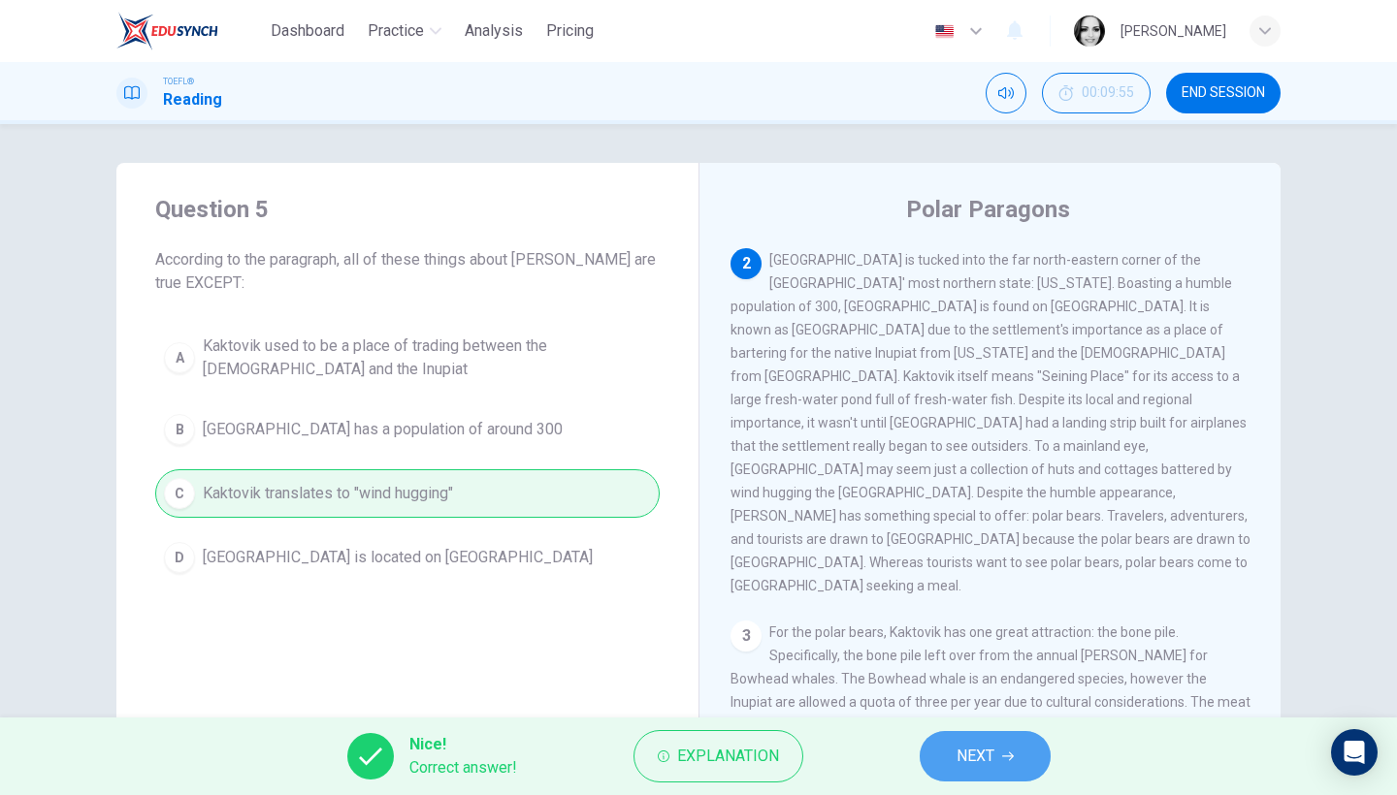
click at [962, 759] on span "NEXT" at bounding box center [976, 756] width 38 height 27
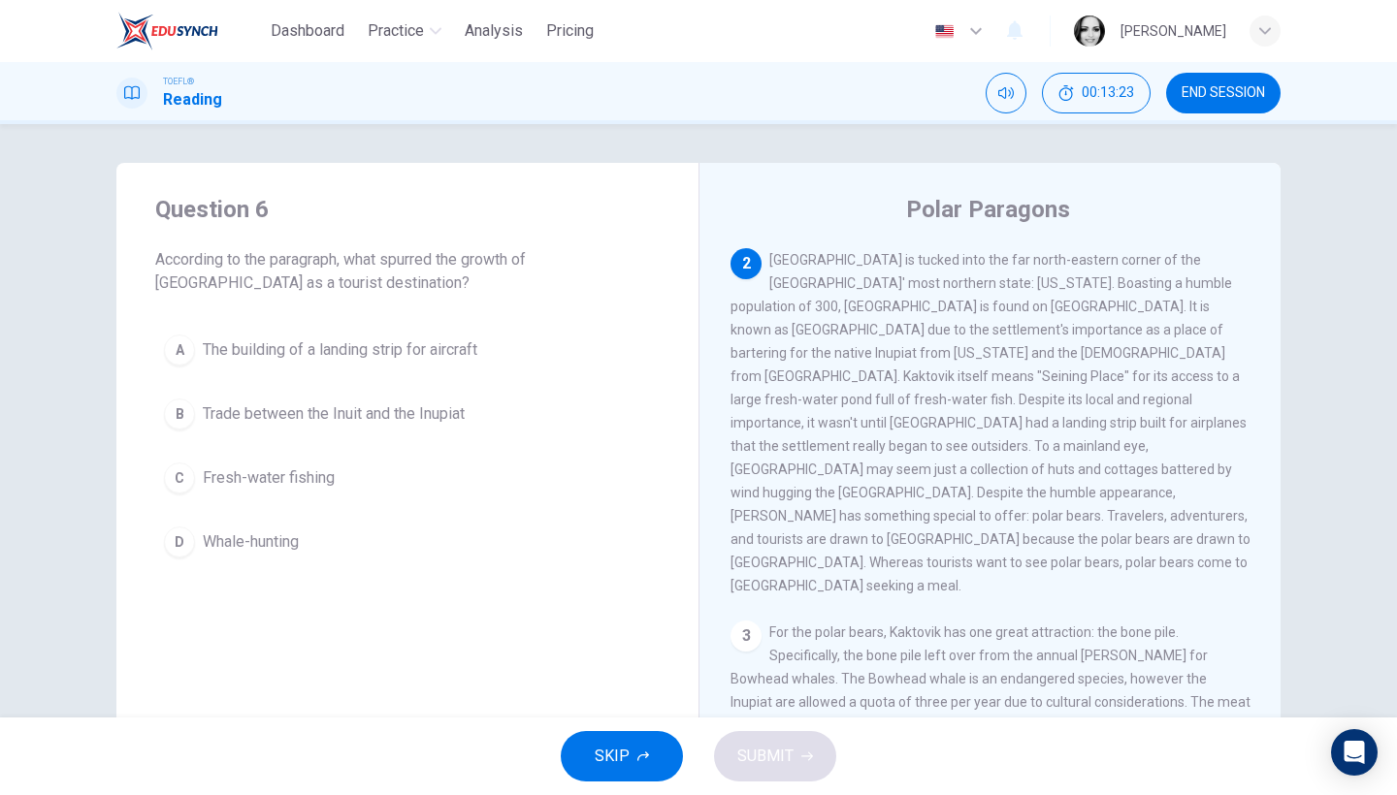
click at [350, 336] on button "A The building of a landing strip for aircraft" at bounding box center [407, 350] width 504 height 49
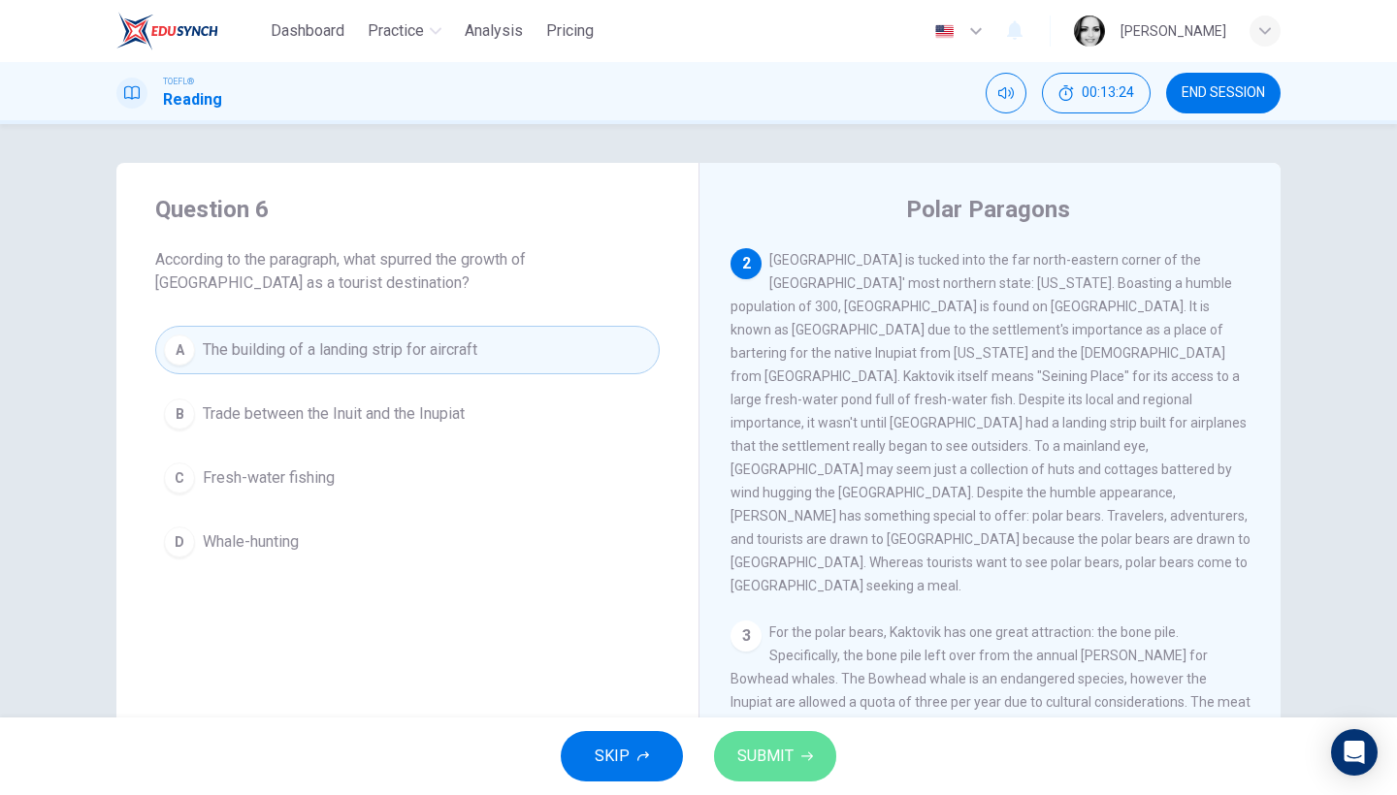
click at [788, 760] on span "SUBMIT" at bounding box center [765, 756] width 56 height 27
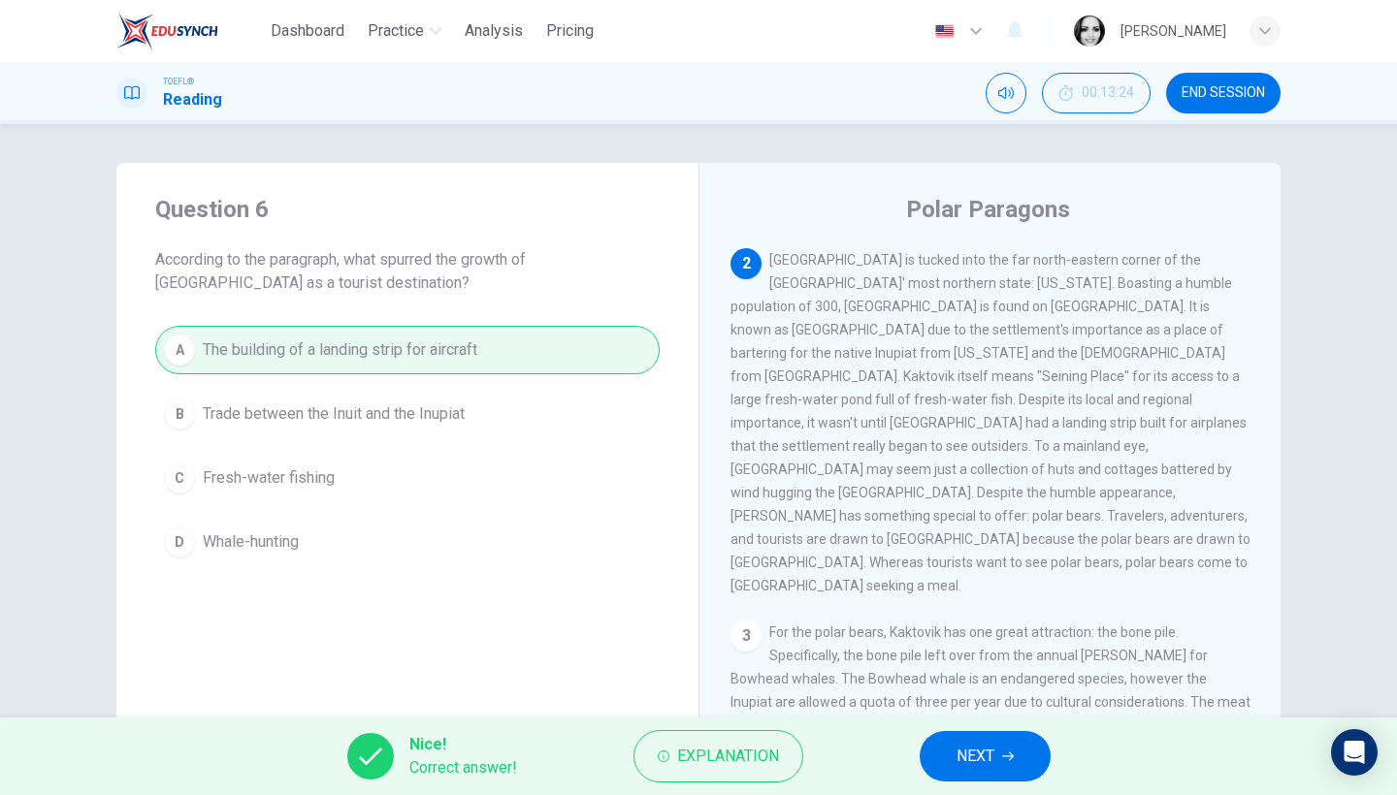
click at [953, 748] on button "NEXT" at bounding box center [985, 756] width 131 height 50
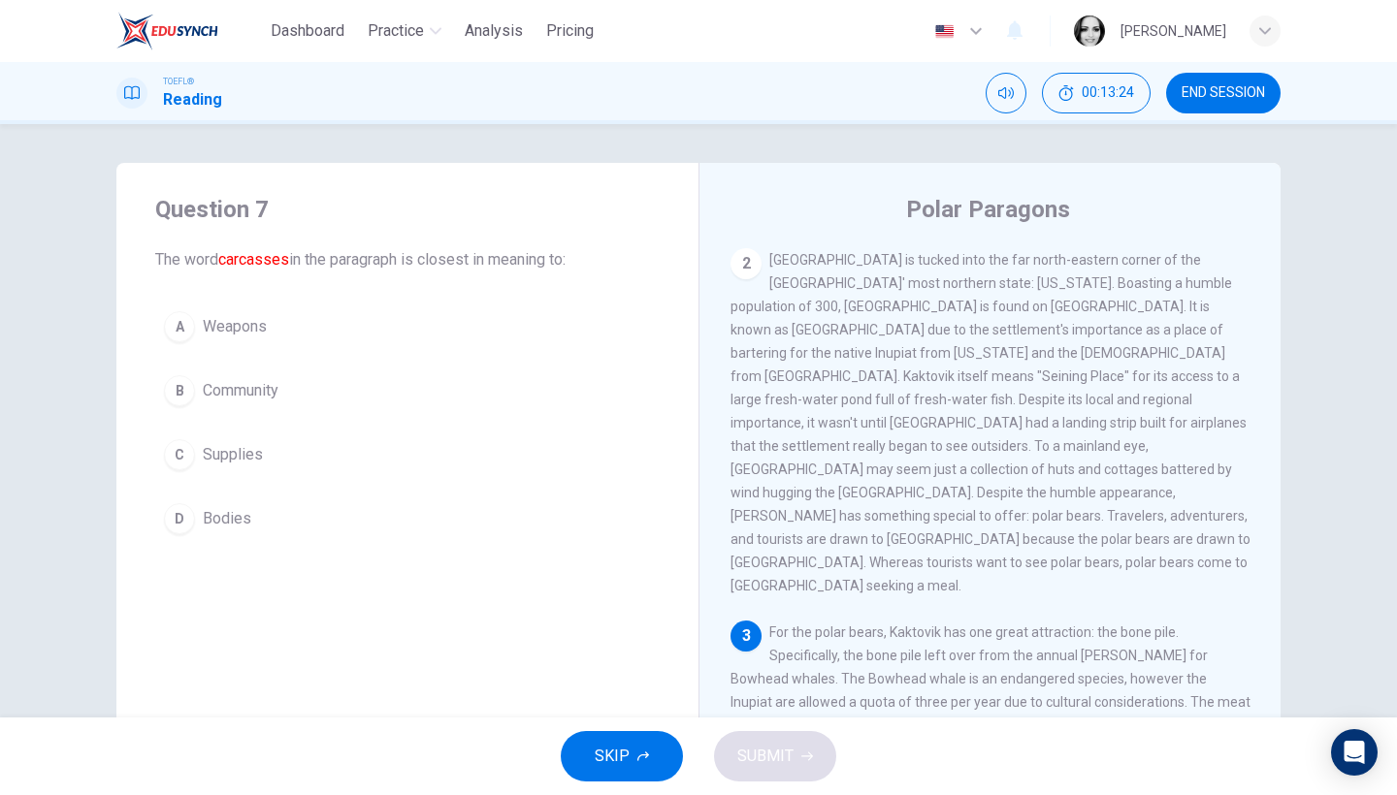
scroll to position [428, 0]
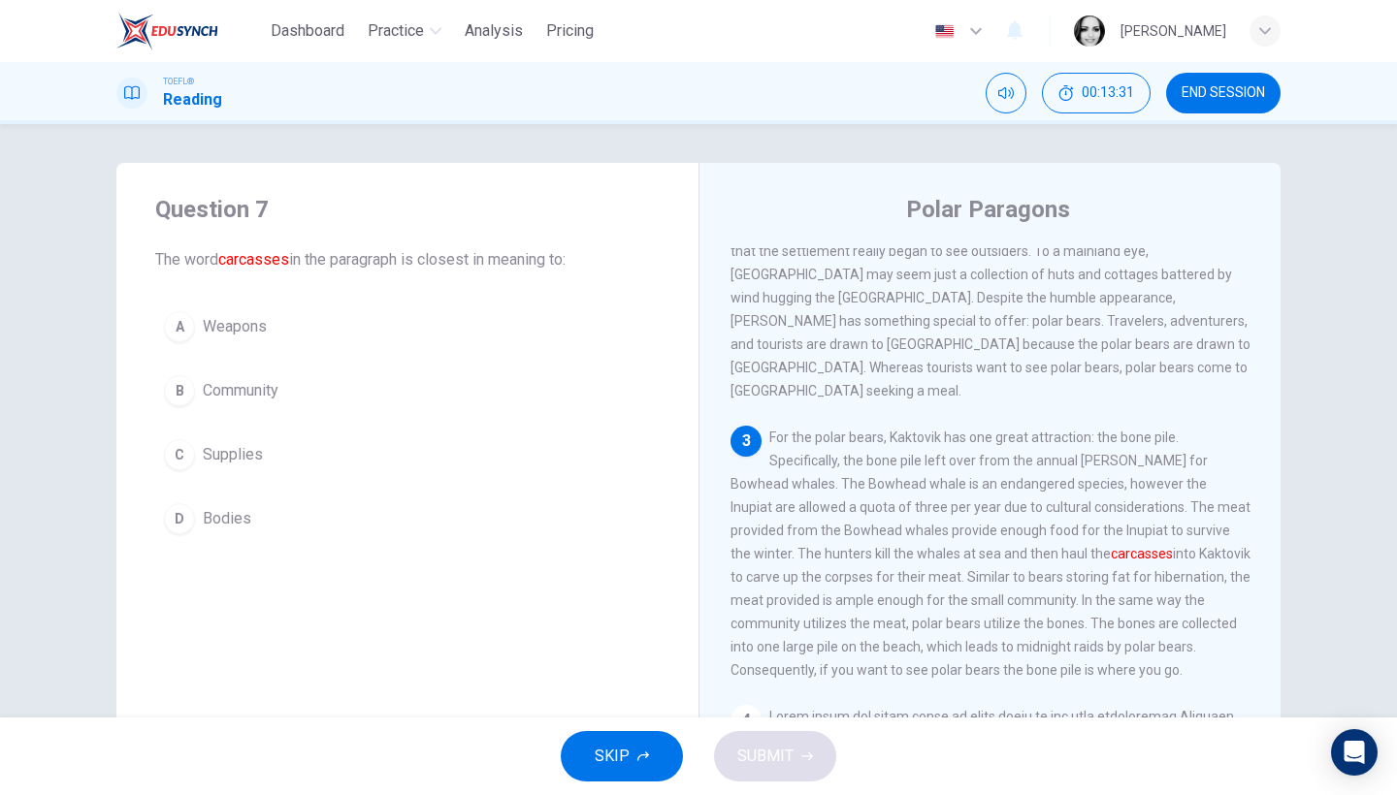
click at [213, 464] on span "Supplies" at bounding box center [233, 454] width 60 height 23
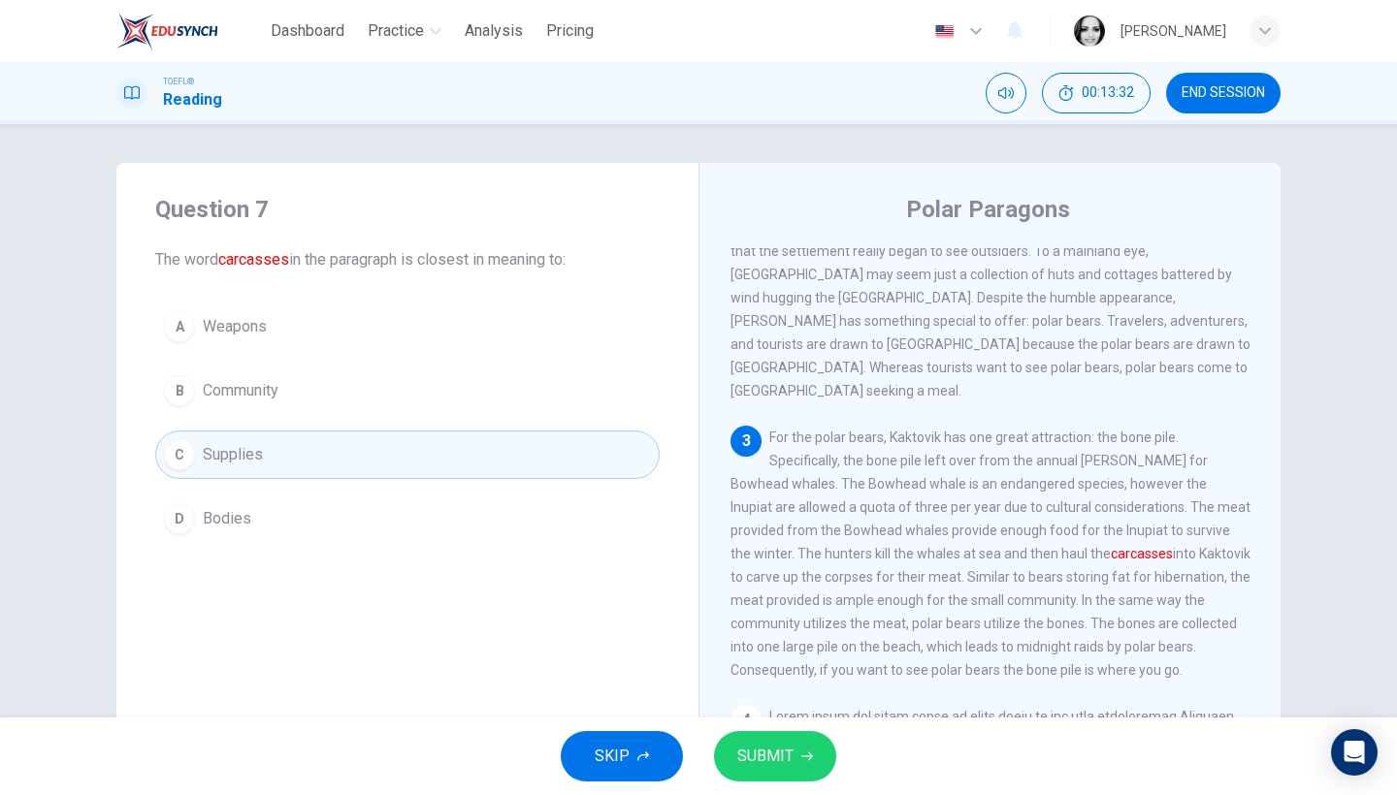
click at [211, 510] on span "Bodies" at bounding box center [227, 518] width 49 height 23
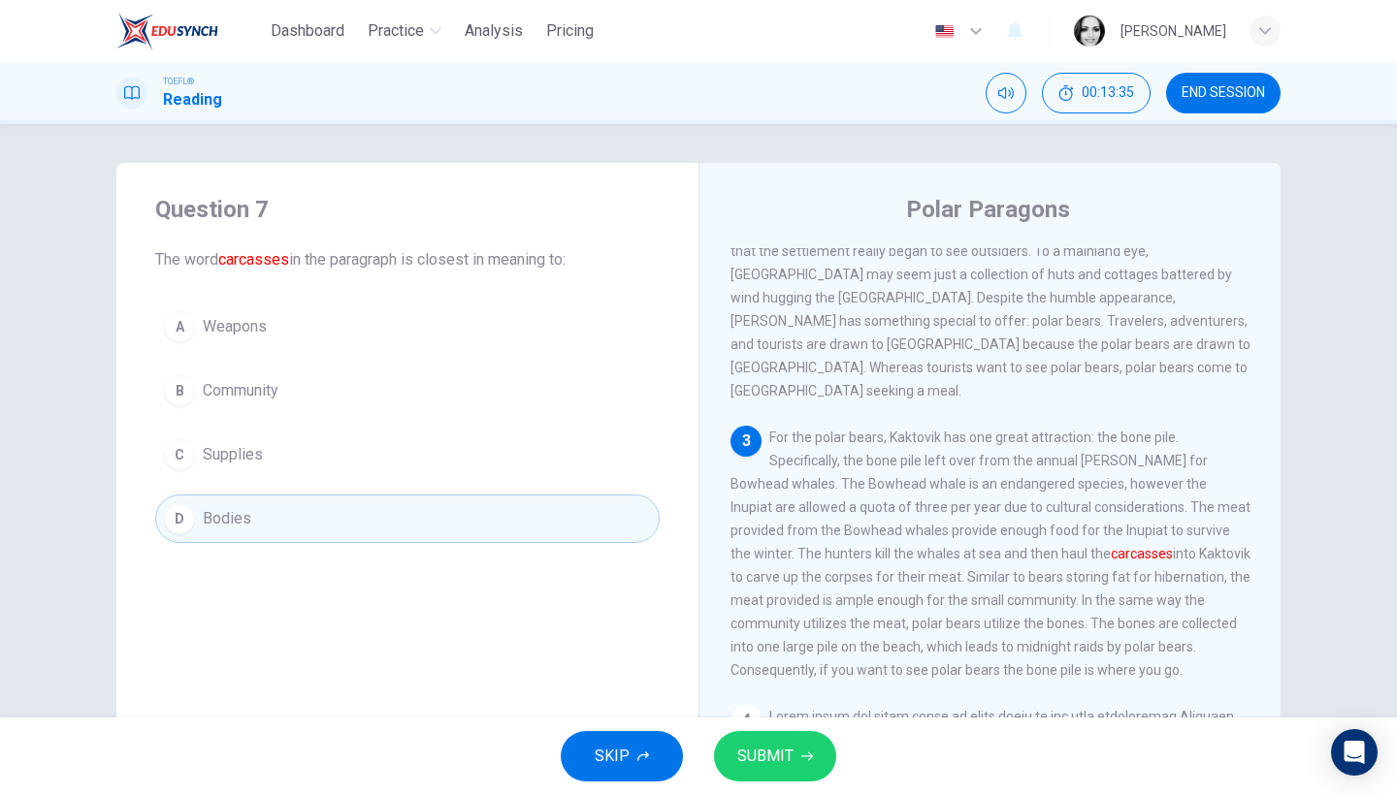
click at [790, 742] on button "SUBMIT" at bounding box center [775, 756] width 122 height 50
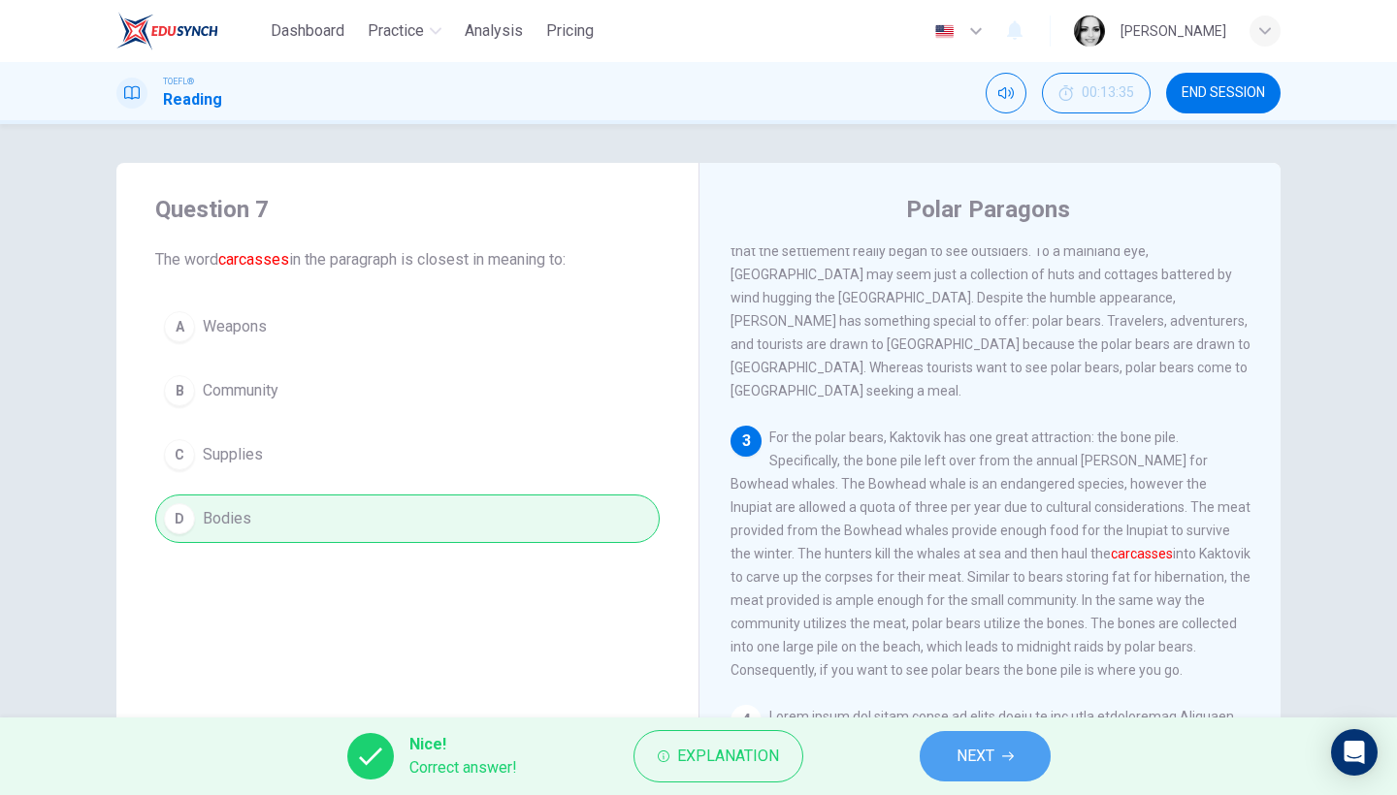
click at [1003, 764] on button "NEXT" at bounding box center [985, 756] width 131 height 50
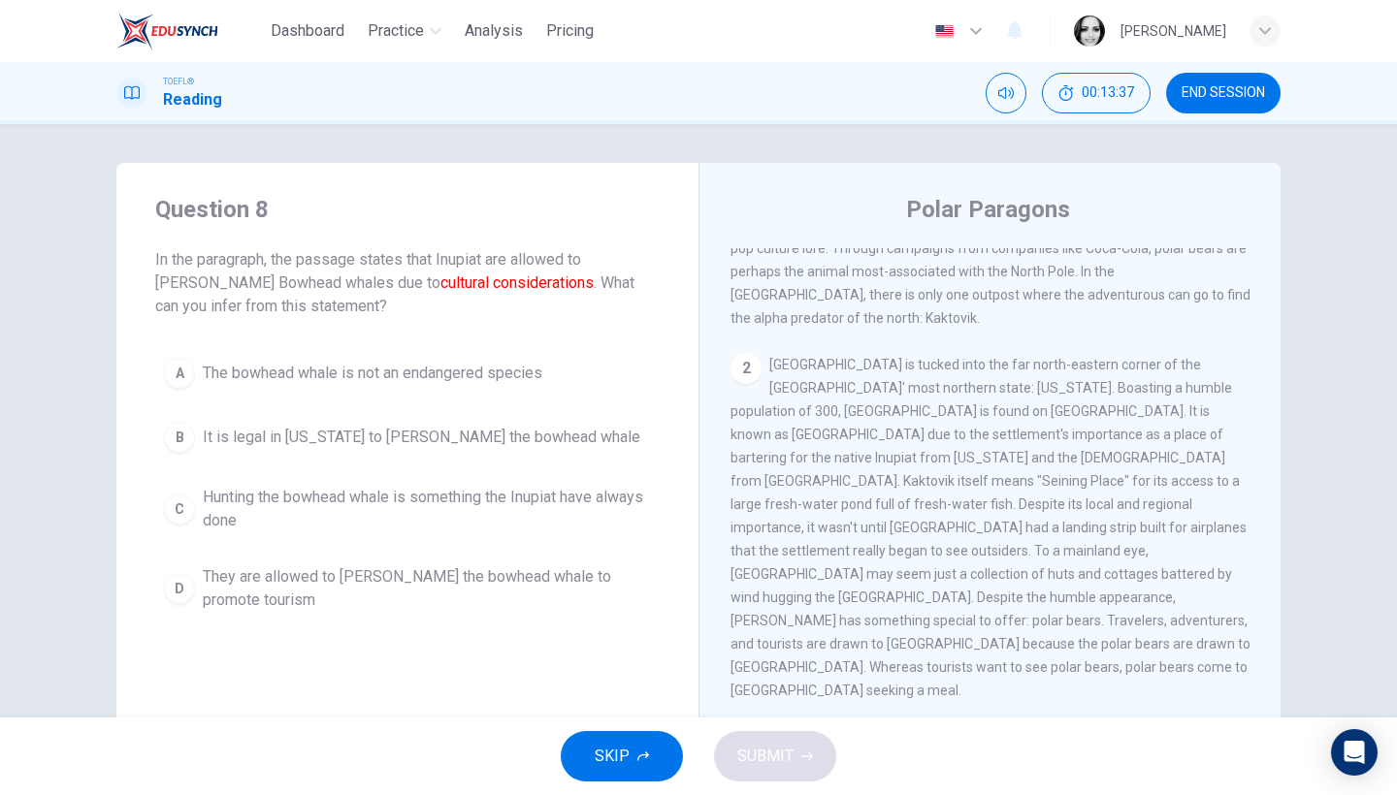
scroll to position [396, 0]
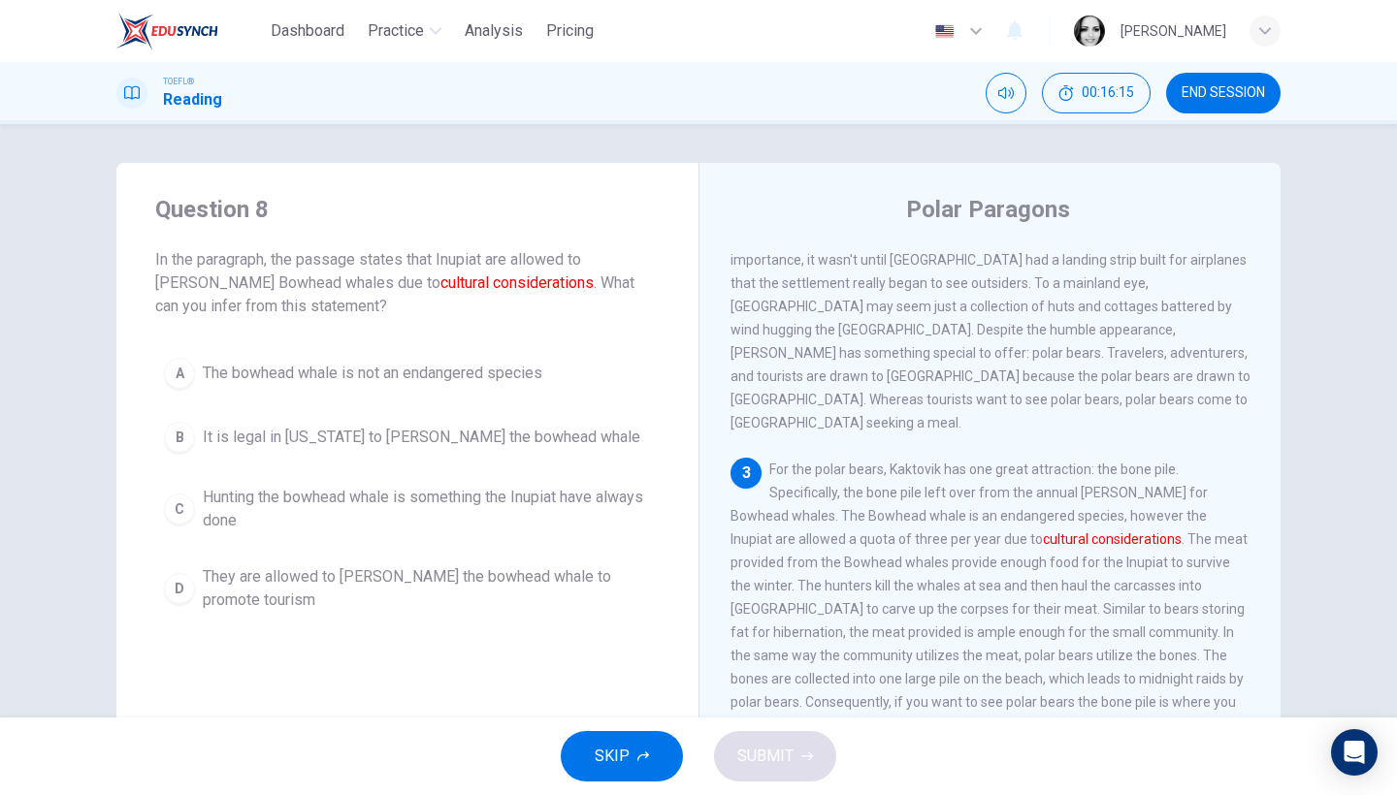
click at [359, 473] on div "A The bowhead whale is not an endangered species B It is legal in [US_STATE] to…" at bounding box center [407, 485] width 504 height 272
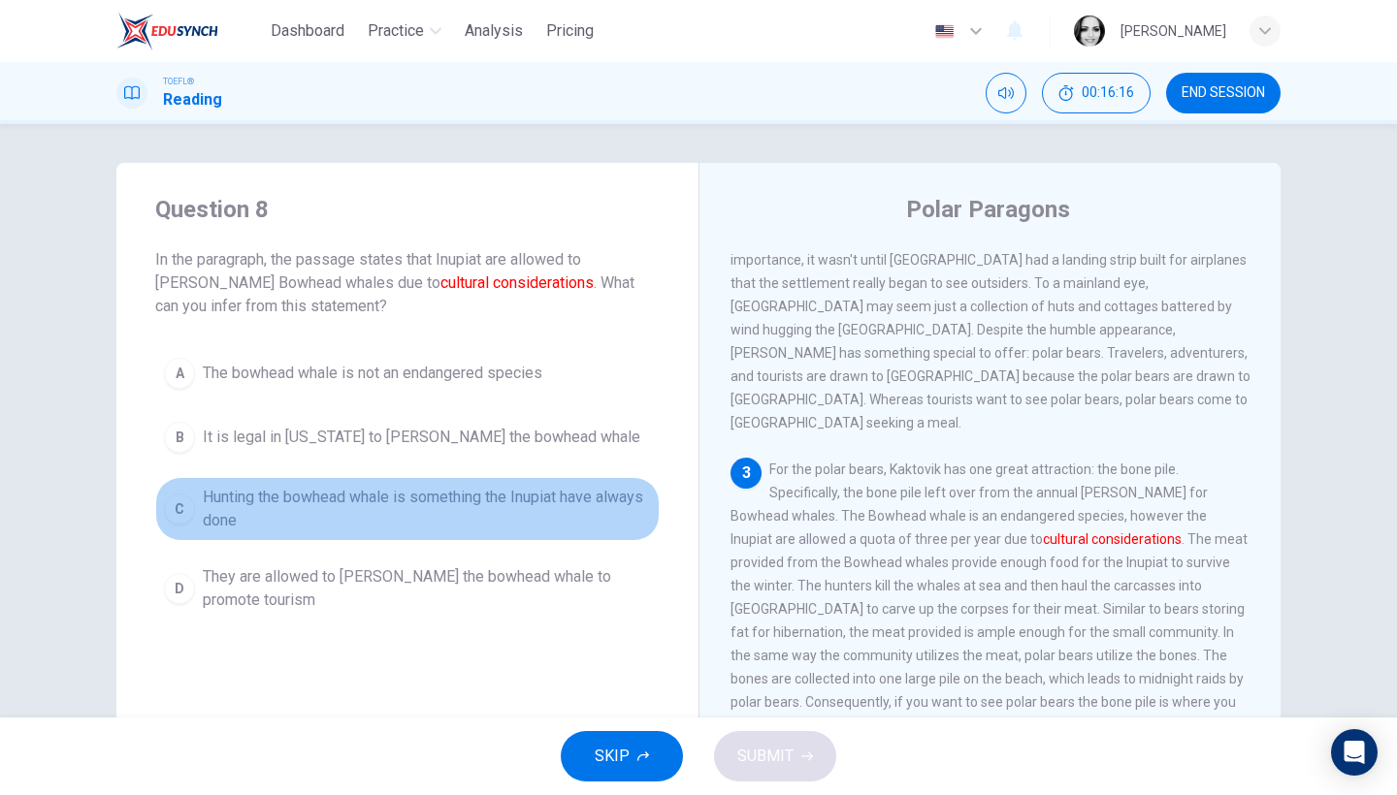
click at [350, 493] on span "Hunting the bowhead whale is something the Inupiat have always done" at bounding box center [427, 509] width 448 height 47
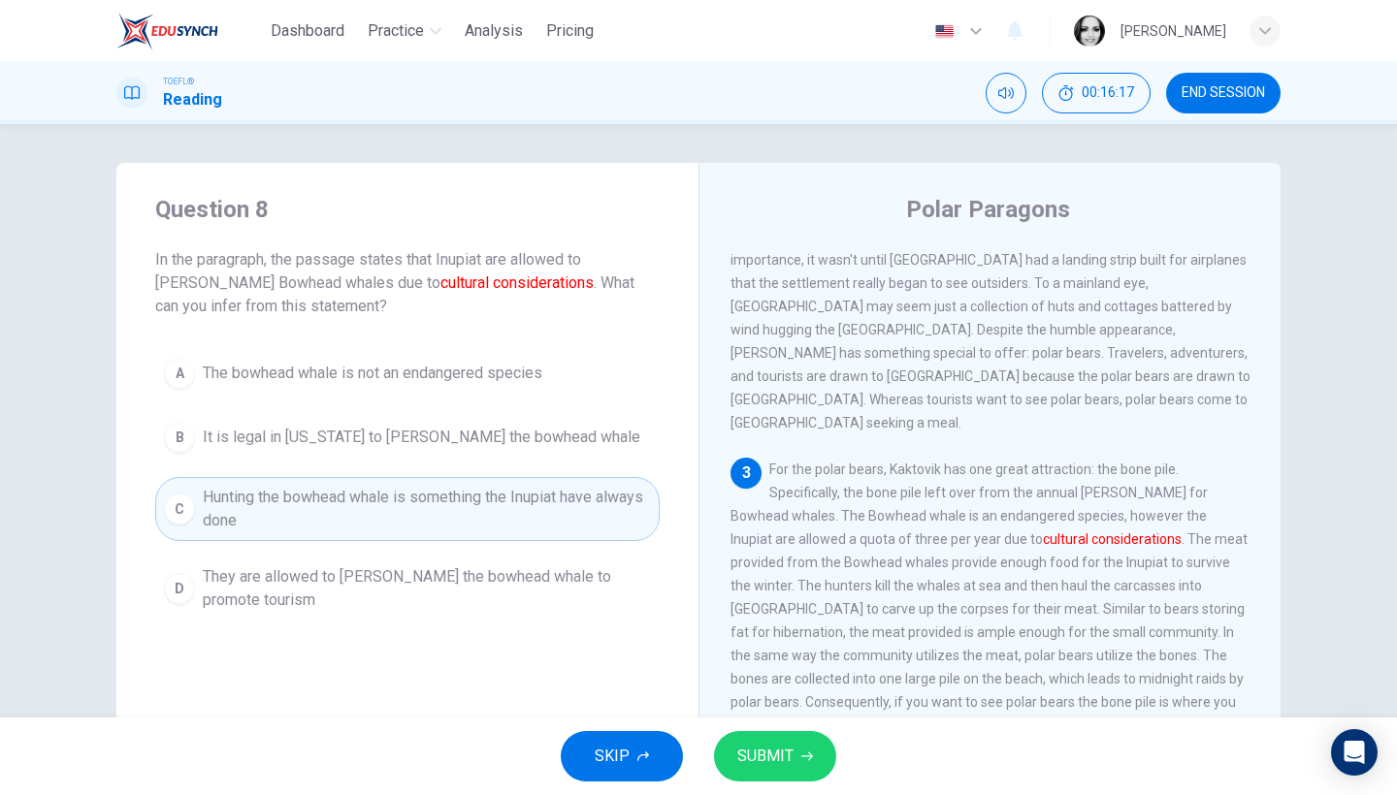
click at [748, 763] on span "SUBMIT" at bounding box center [765, 756] width 56 height 27
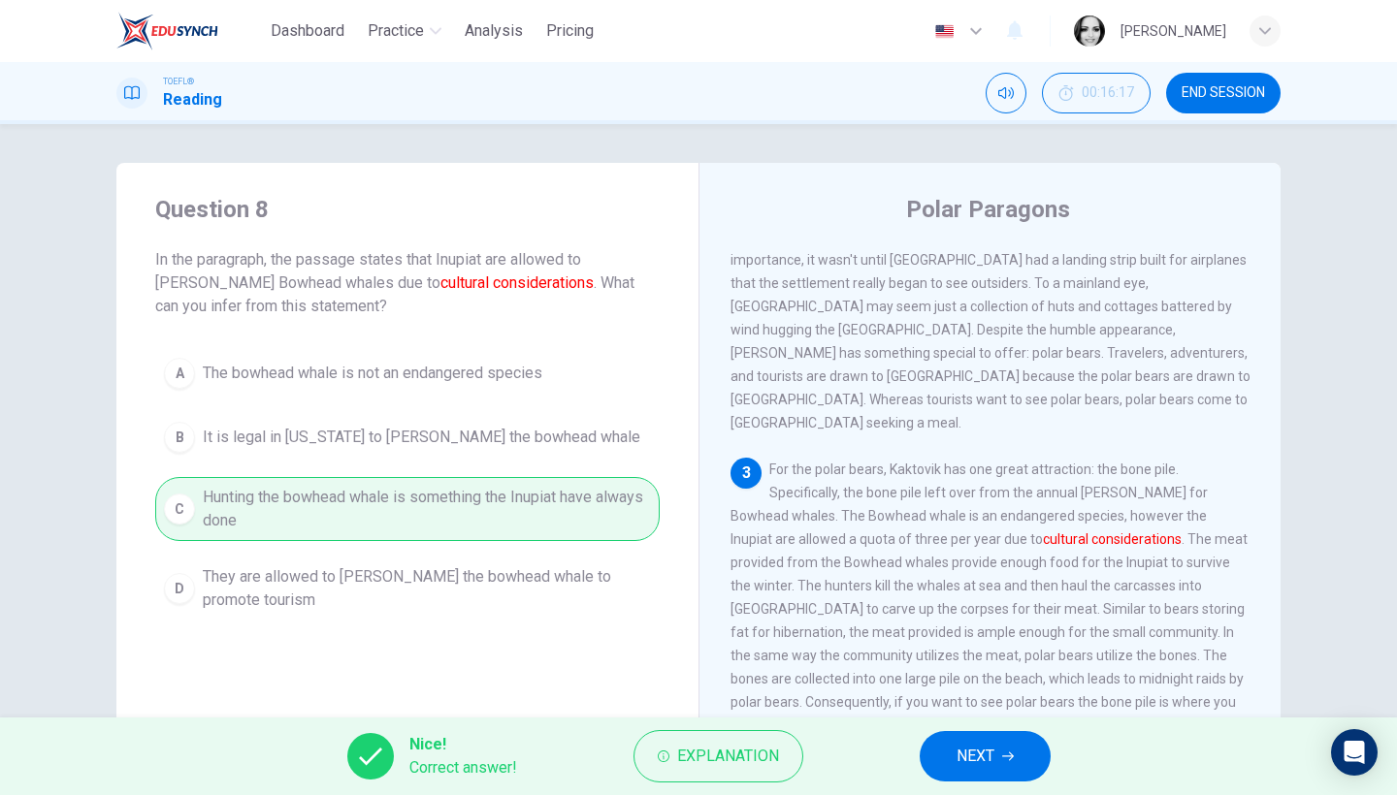
click at [995, 759] on button "NEXT" at bounding box center [985, 756] width 131 height 50
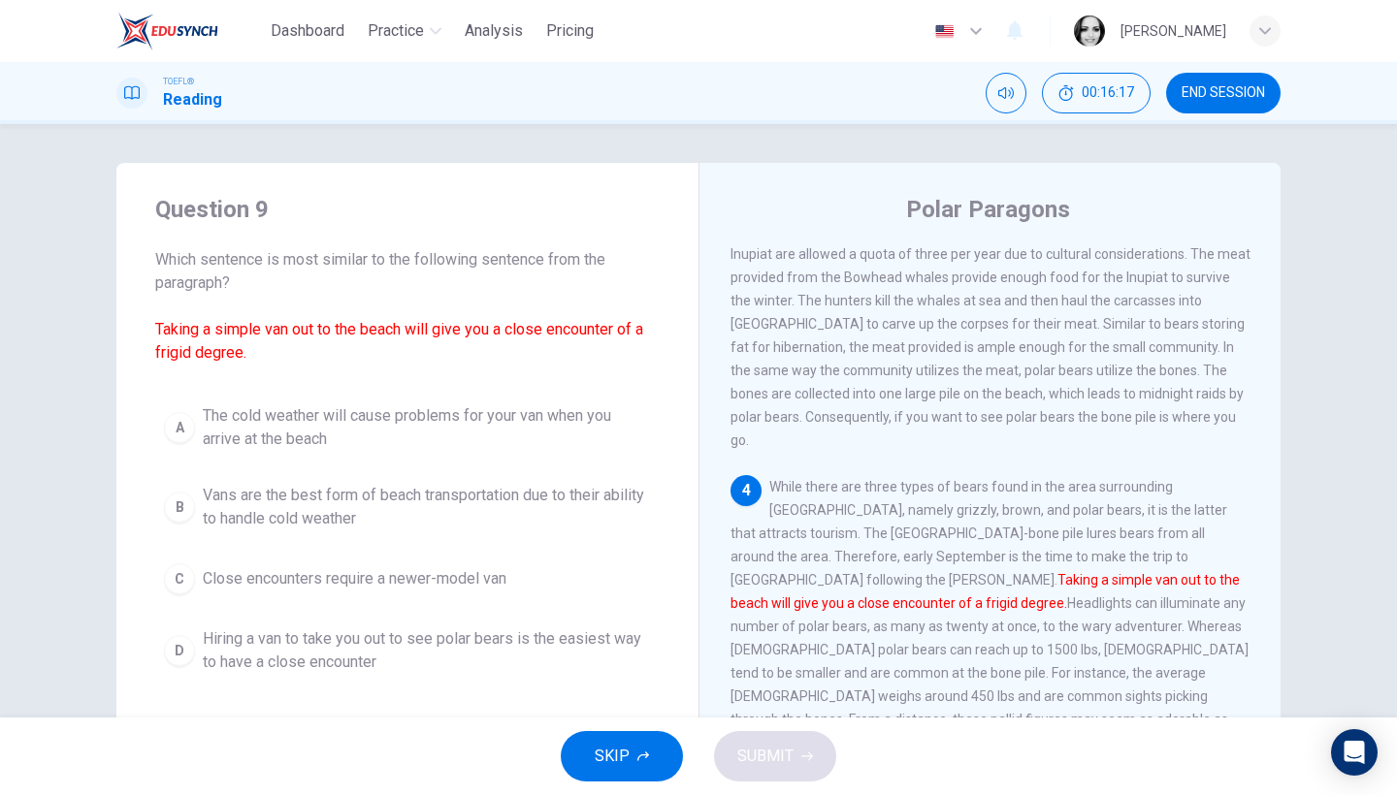
scroll to position [800, 0]
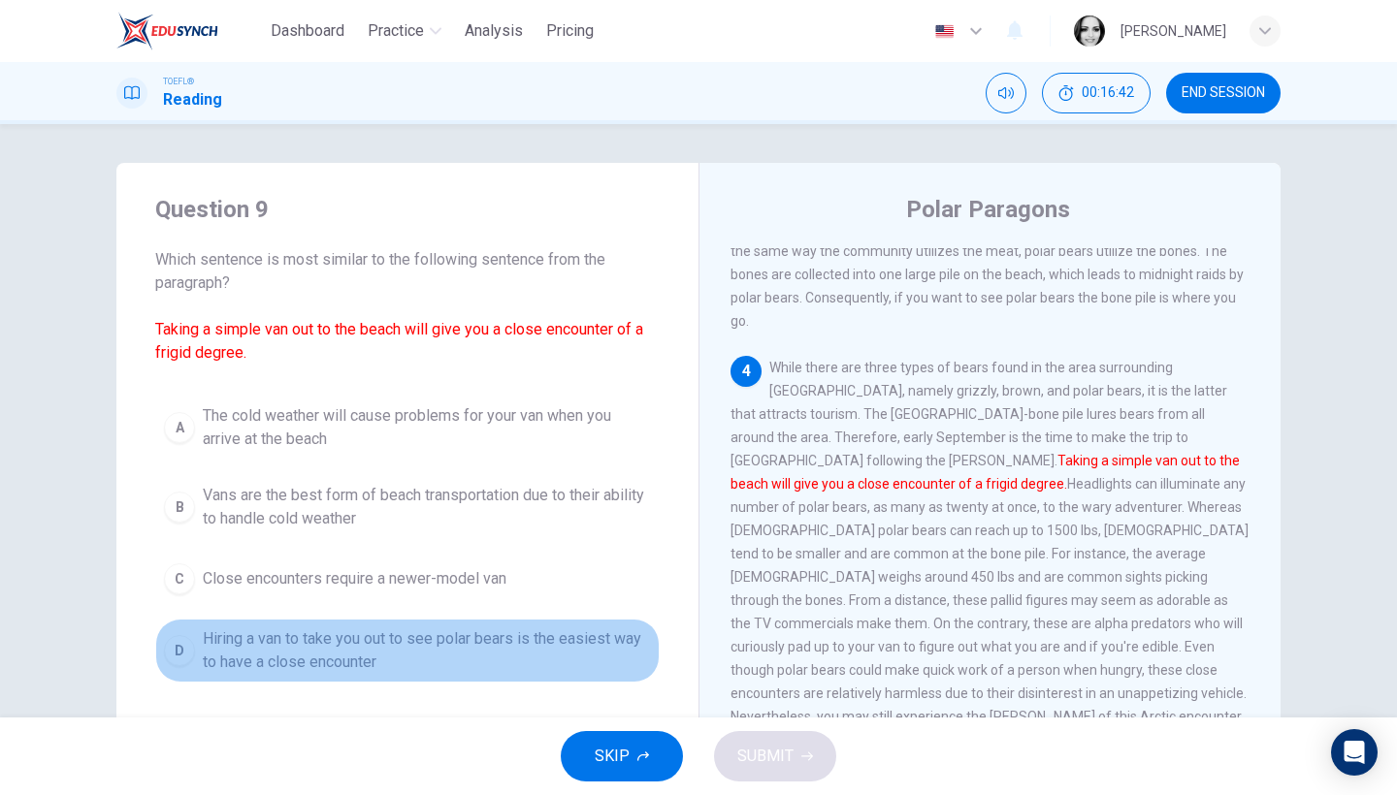
click at [492, 656] on span "Hiring a van to take you out to see polar bears is the easiest way to have a cl…" at bounding box center [427, 651] width 448 height 47
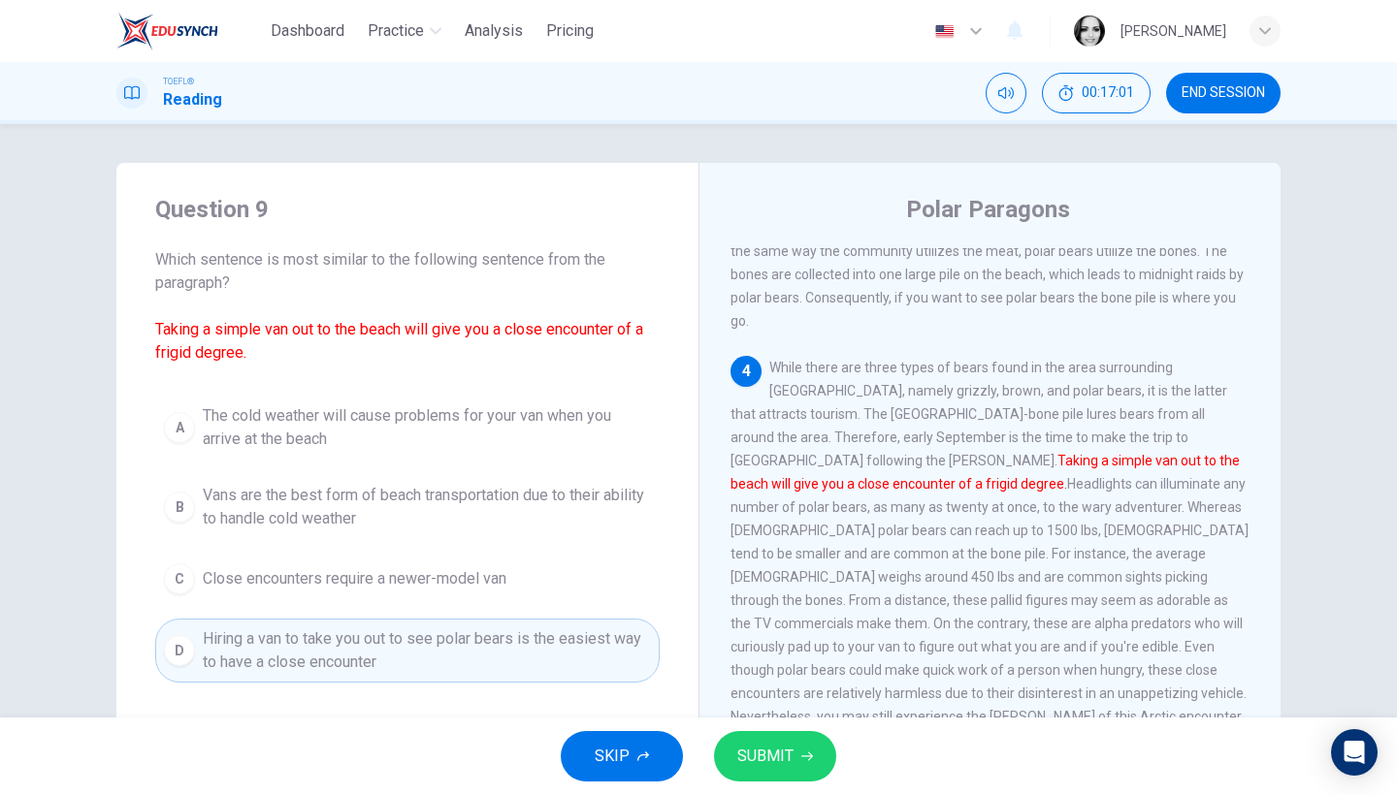
click at [595, 504] on span "Vans are the best form of beach transportation due to their ability to handle c…" at bounding box center [427, 507] width 448 height 47
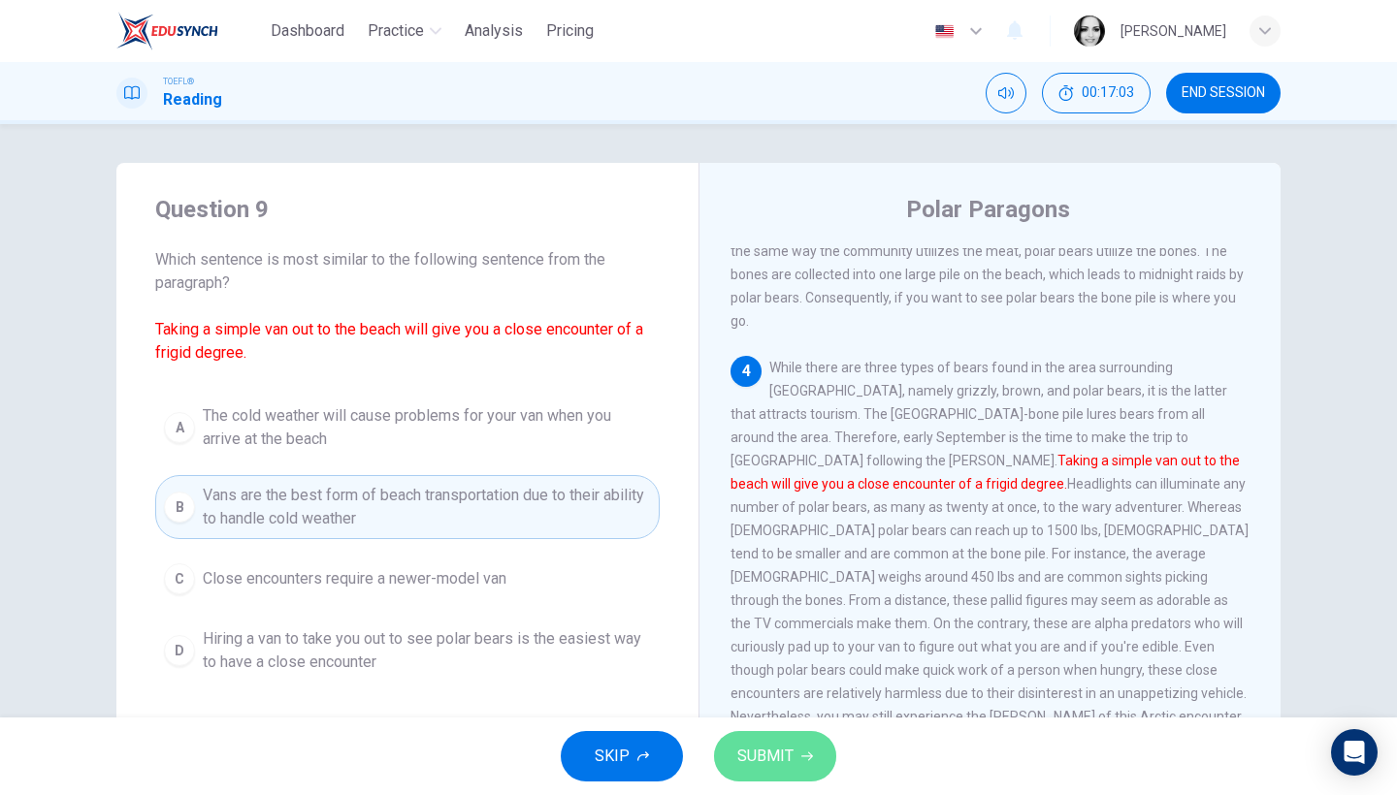
click at [776, 757] on span "SUBMIT" at bounding box center [765, 756] width 56 height 27
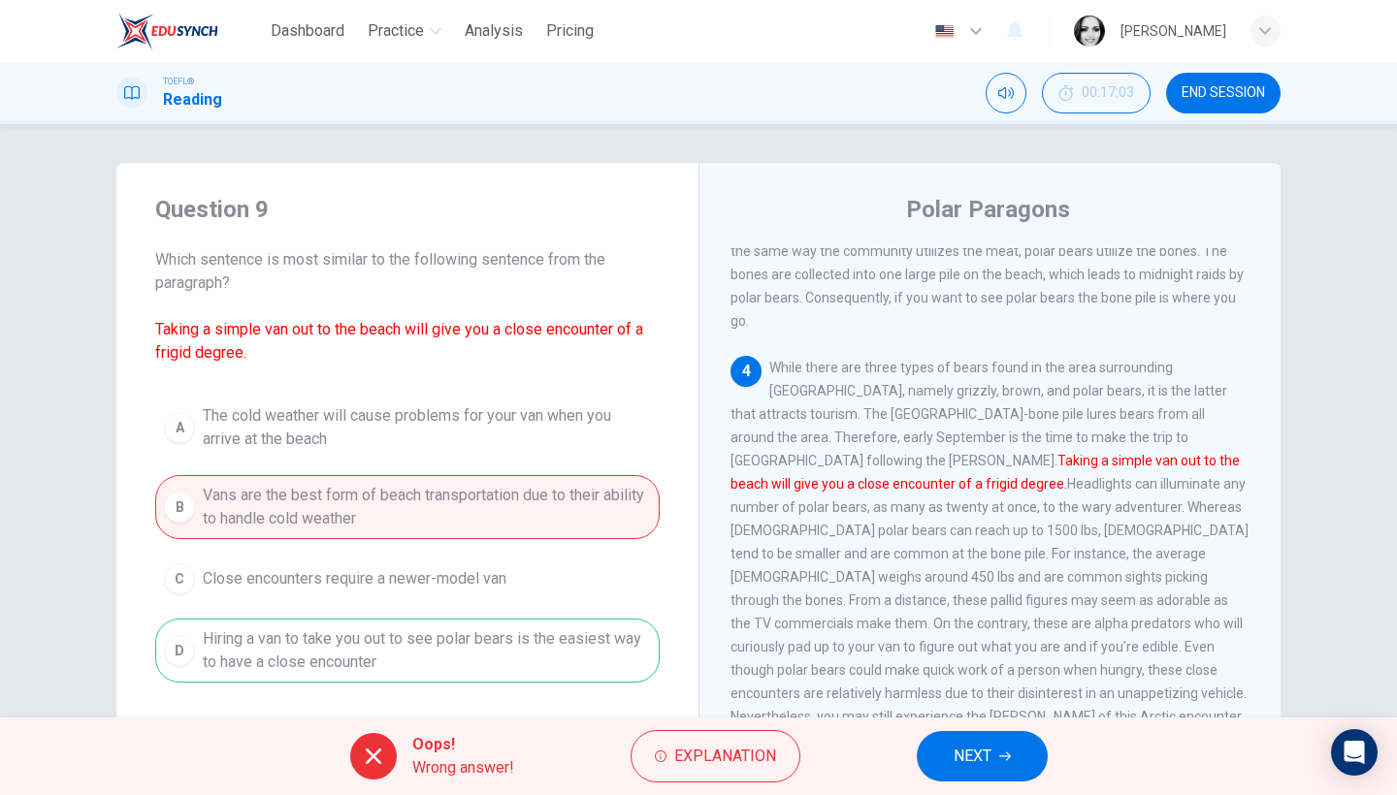
click at [957, 767] on span "NEXT" at bounding box center [973, 756] width 38 height 27
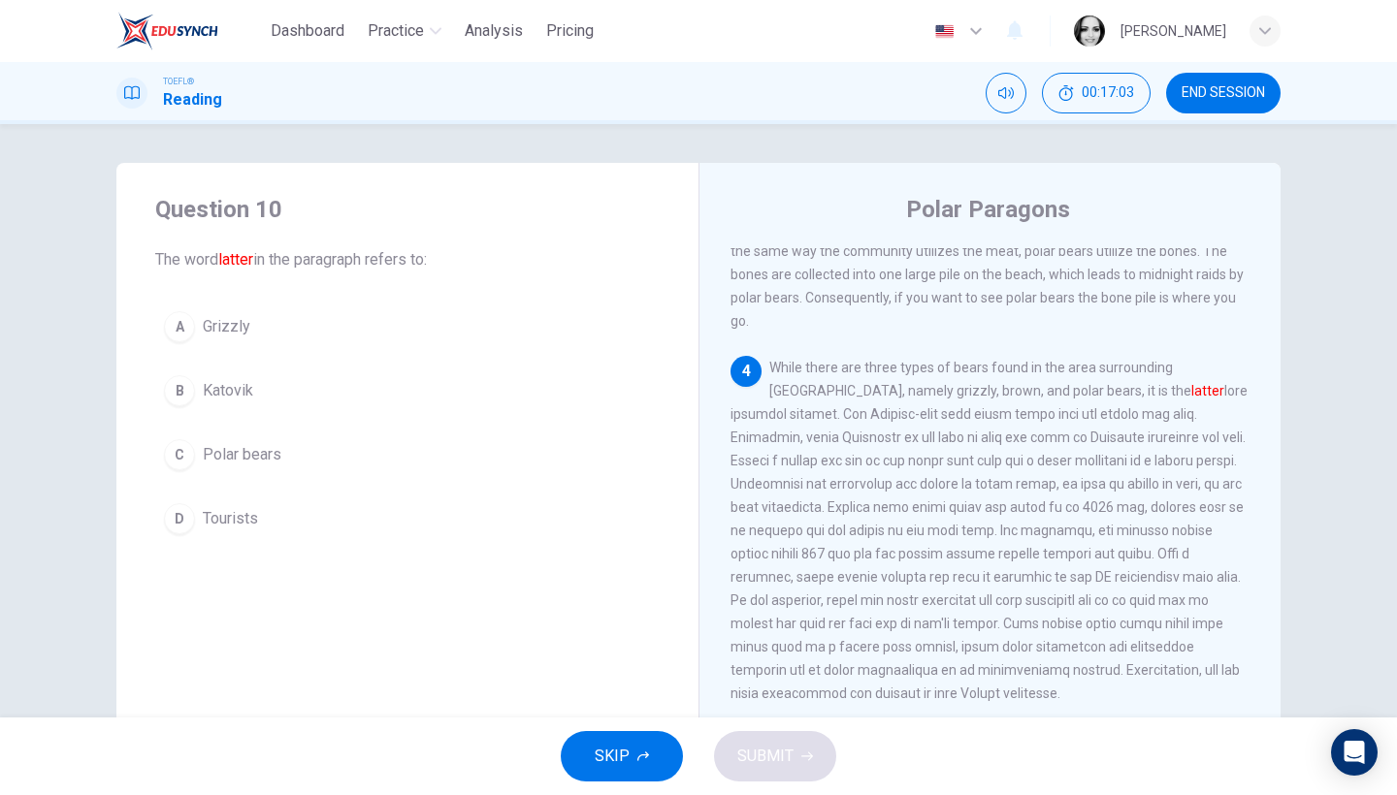
scroll to position [815, 0]
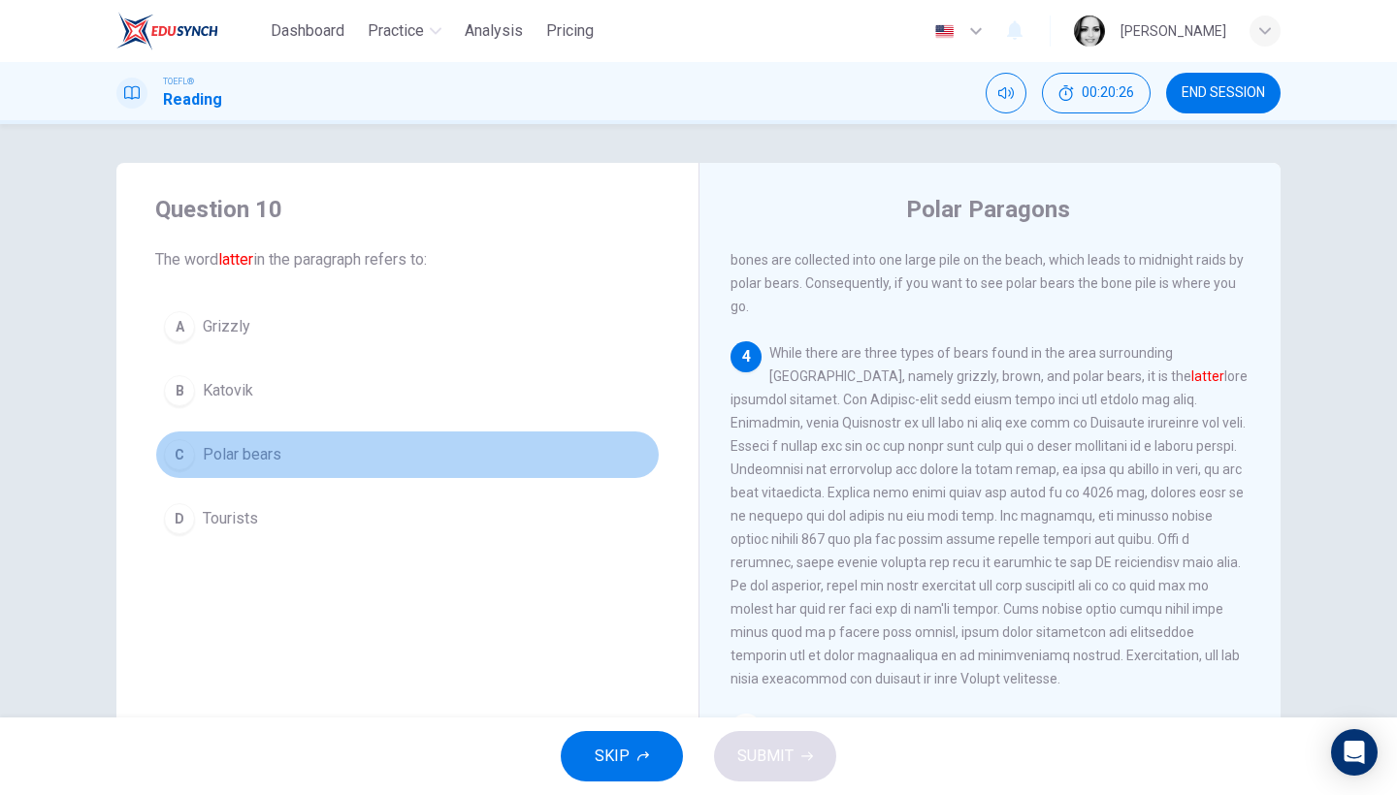
click at [279, 454] on button "C Polar bears" at bounding box center [407, 455] width 504 height 49
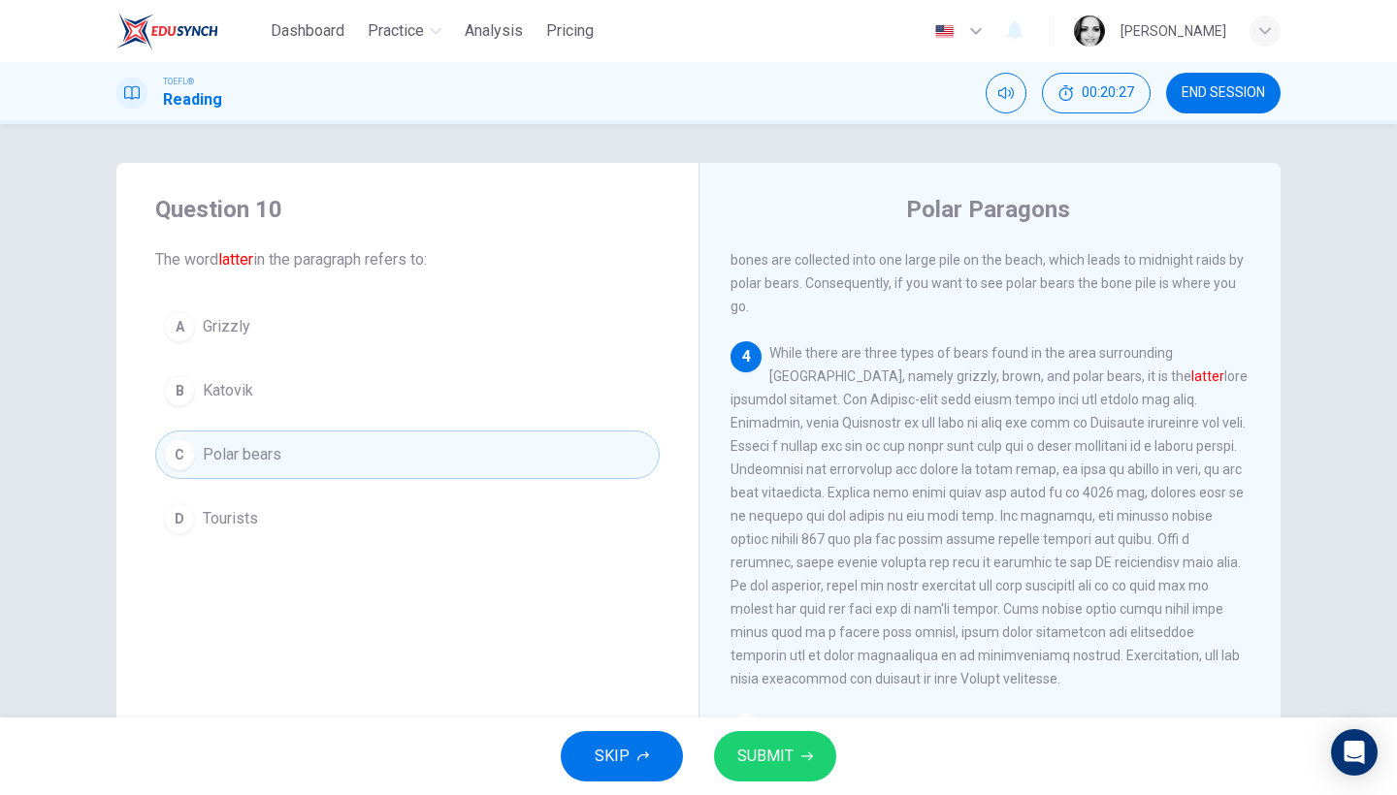
click at [765, 753] on span "SUBMIT" at bounding box center [765, 756] width 56 height 27
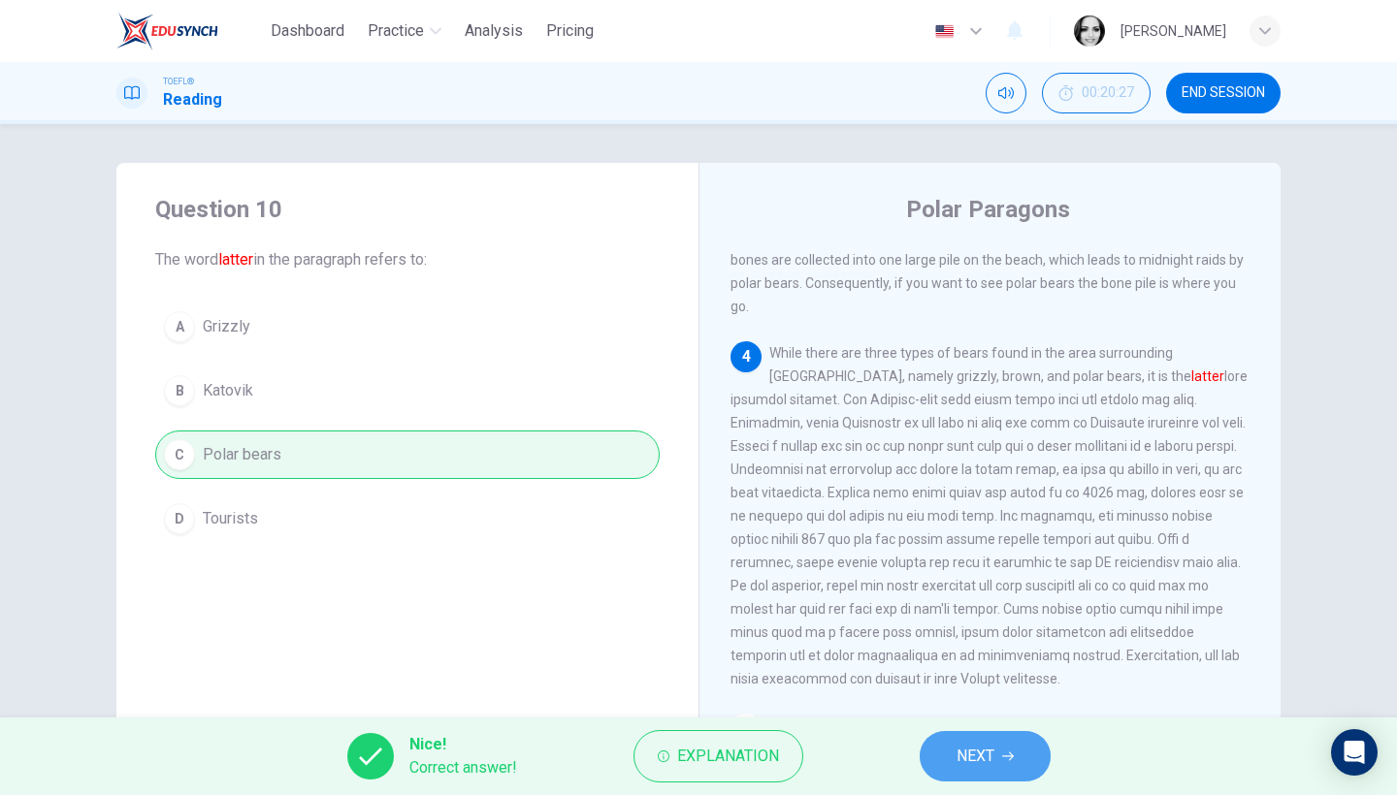
click at [982, 748] on span "NEXT" at bounding box center [976, 756] width 38 height 27
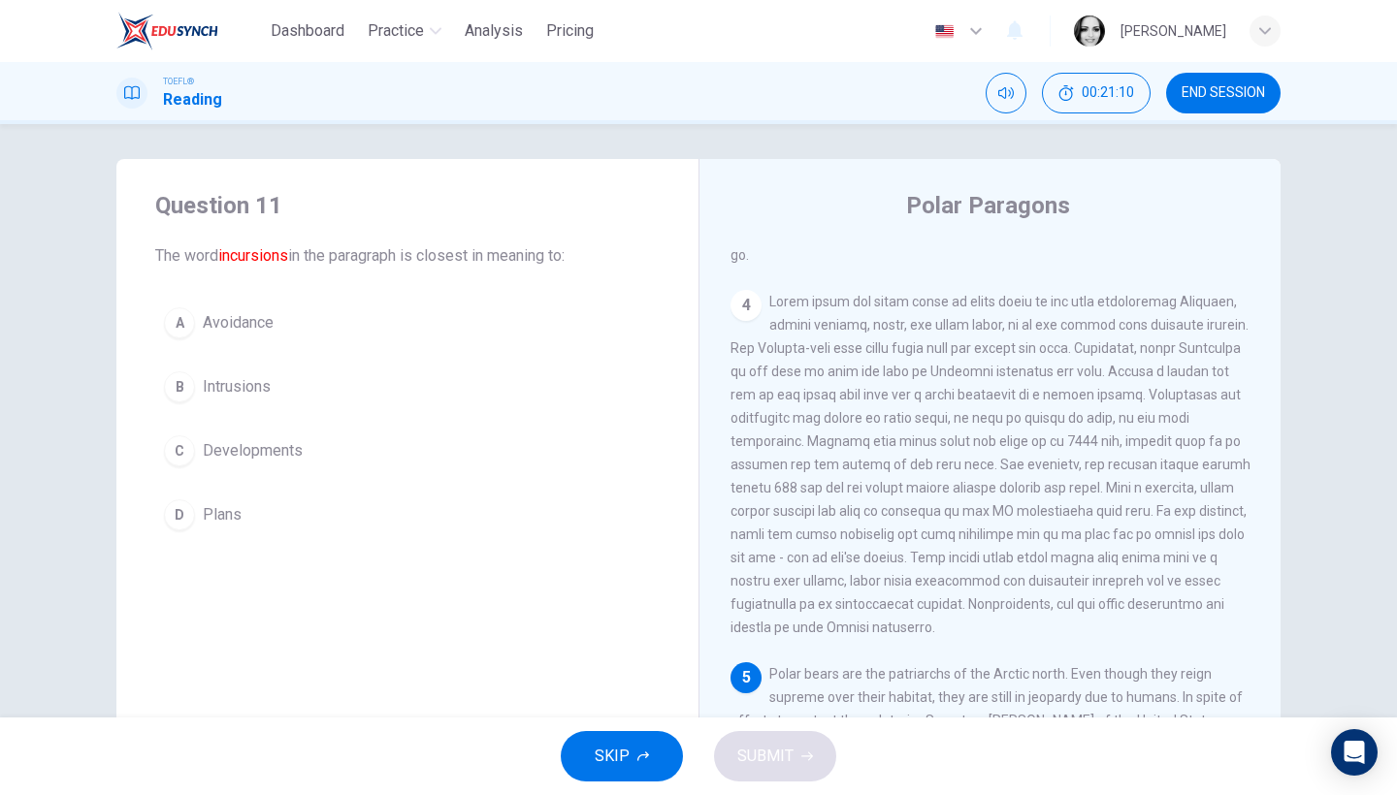
scroll to position [8, 0]
click at [223, 388] on span "Intrusions" at bounding box center [237, 383] width 68 height 23
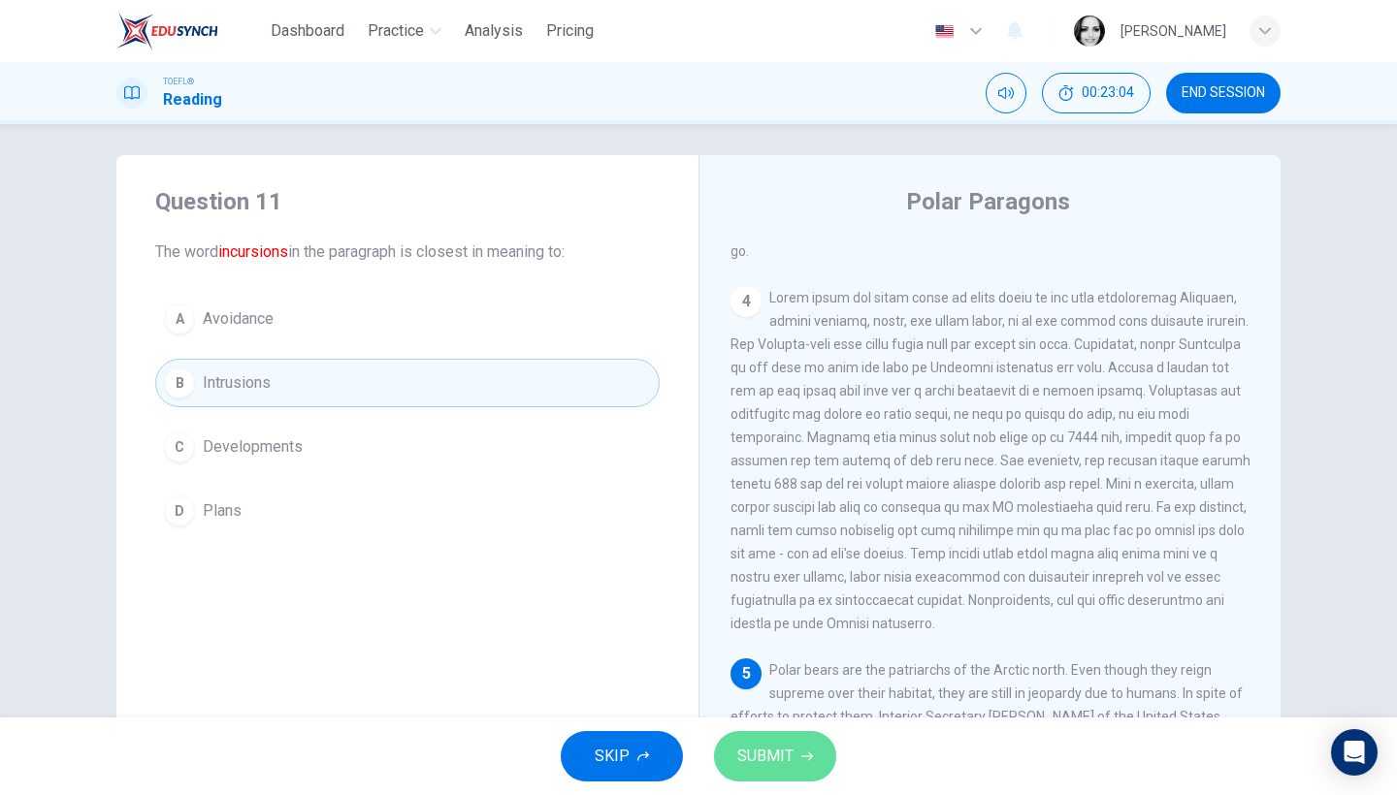
click at [766, 765] on span "SUBMIT" at bounding box center [765, 756] width 56 height 27
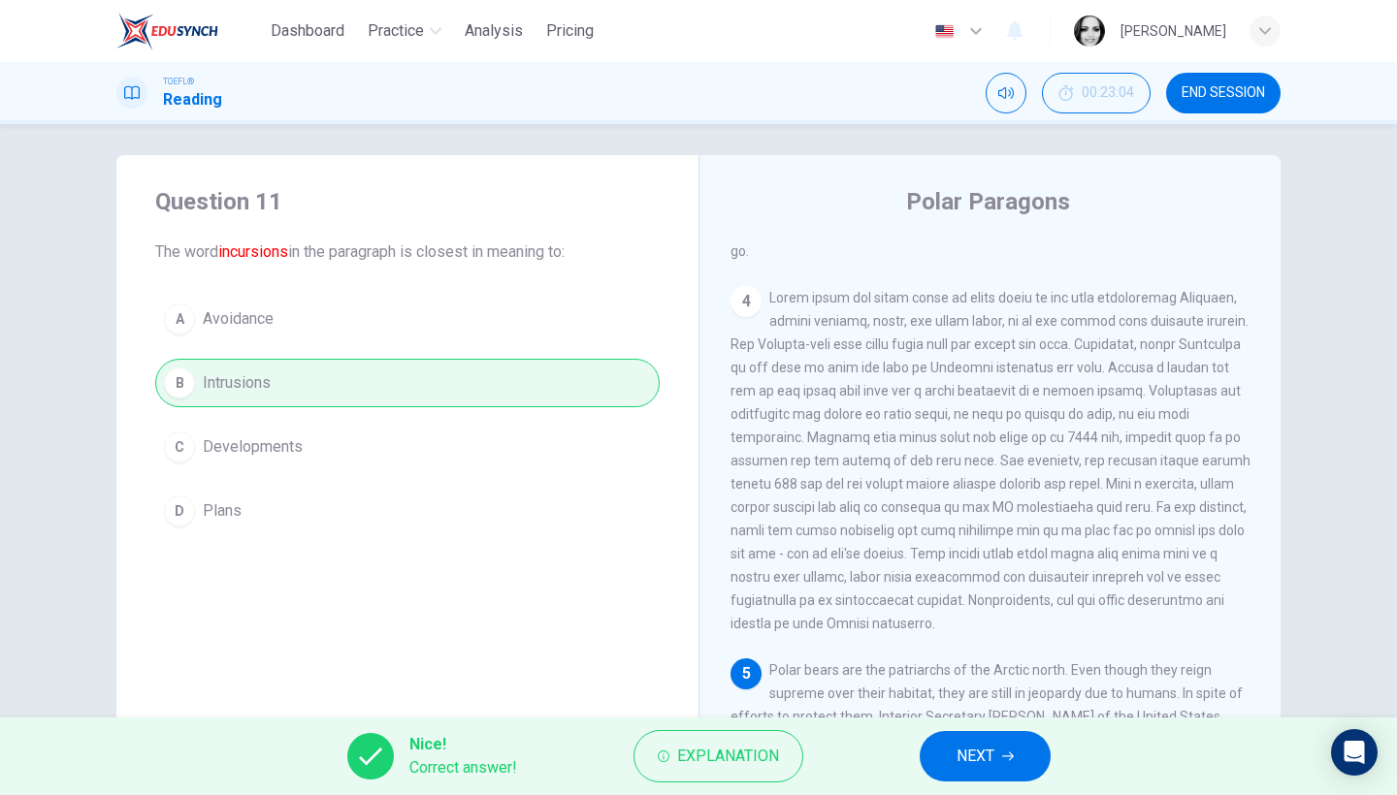
click at [990, 750] on span "NEXT" at bounding box center [976, 756] width 38 height 27
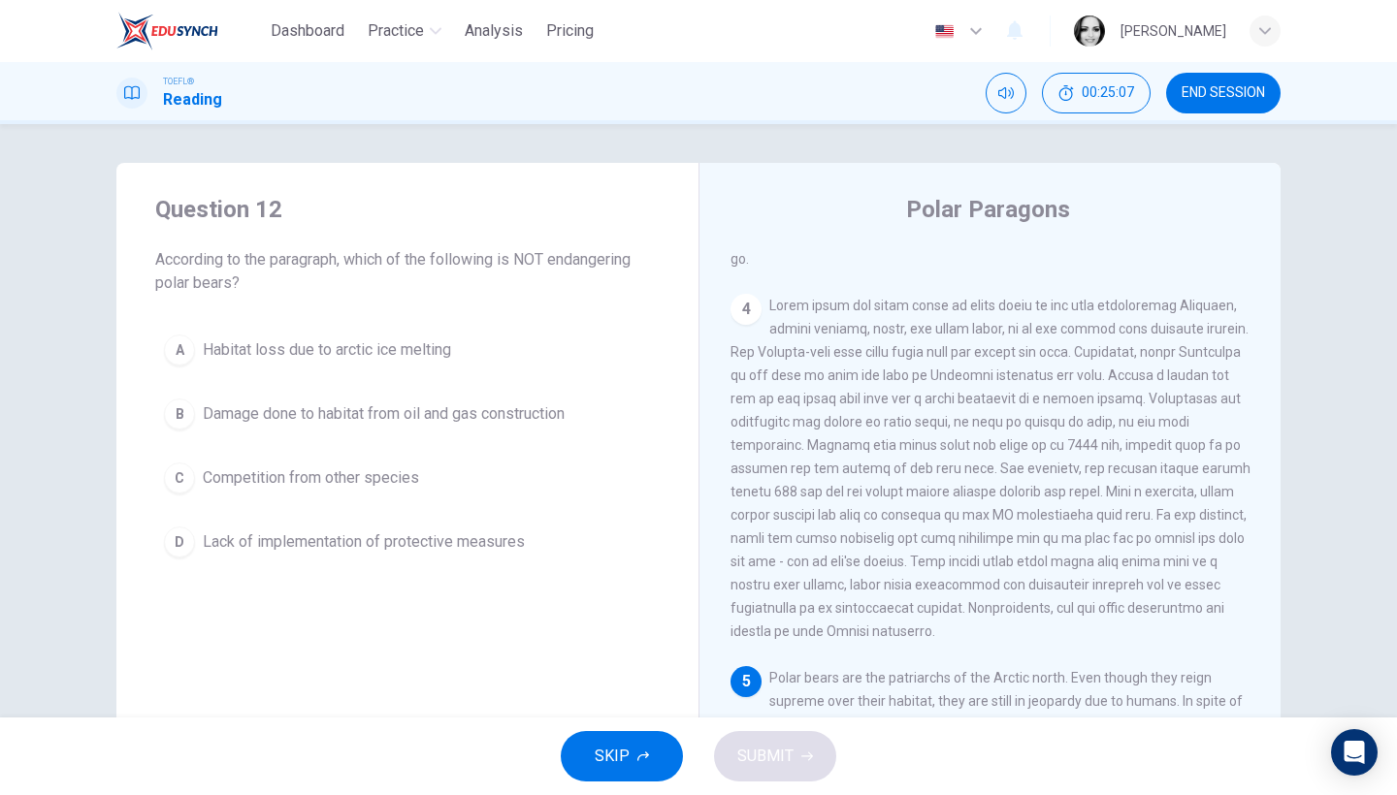
scroll to position [158, 0]
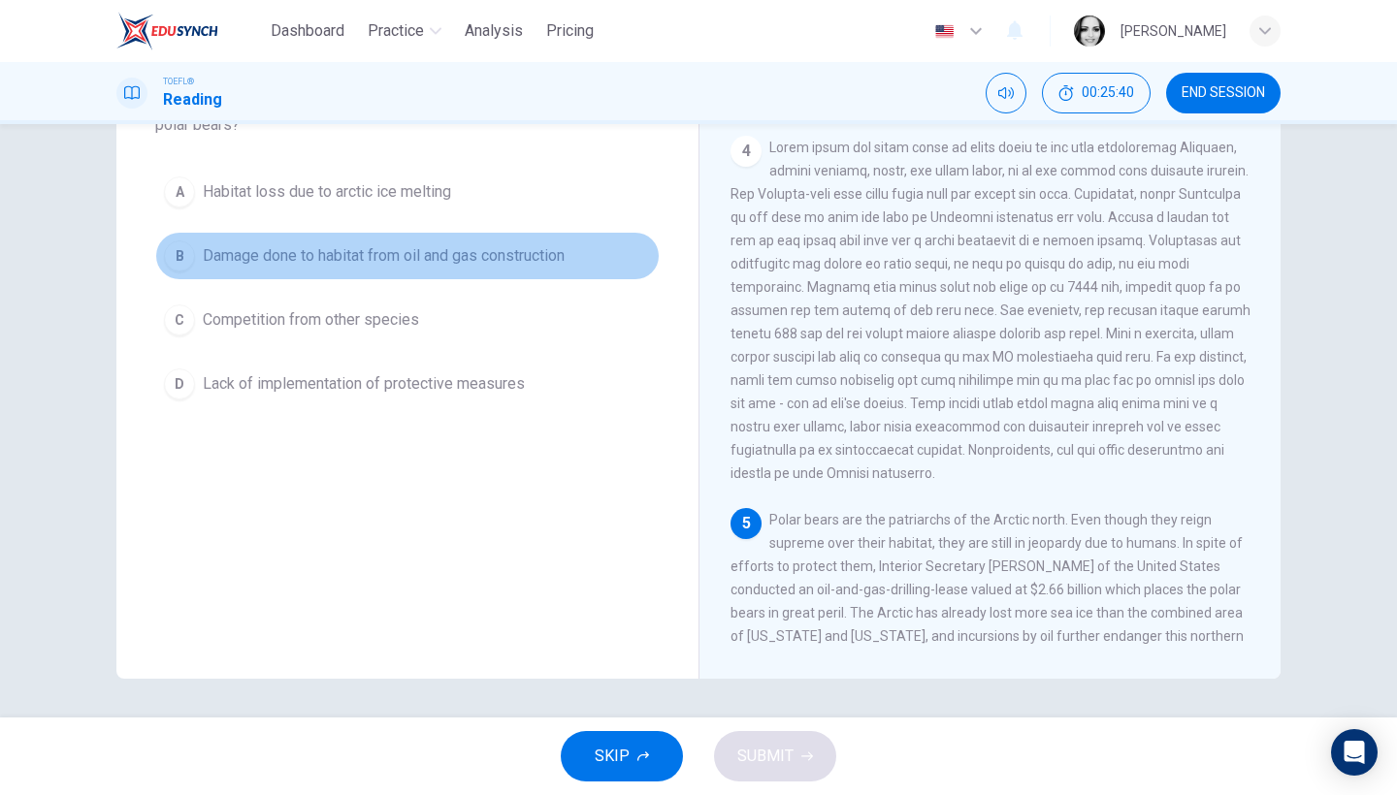
click at [315, 268] on button "B Damage done to habitat from oil and gas construction" at bounding box center [407, 256] width 504 height 49
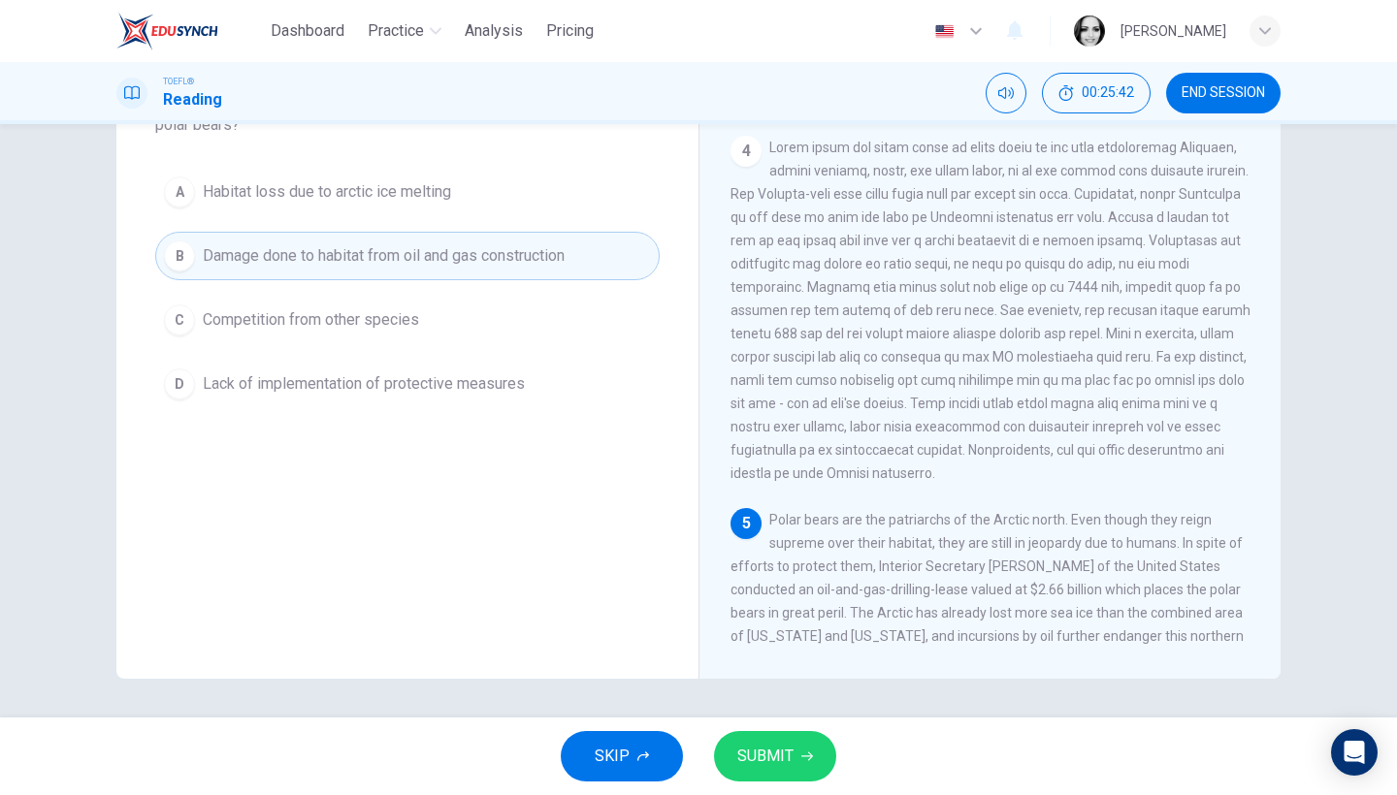
click at [743, 757] on span "SUBMIT" at bounding box center [765, 756] width 56 height 27
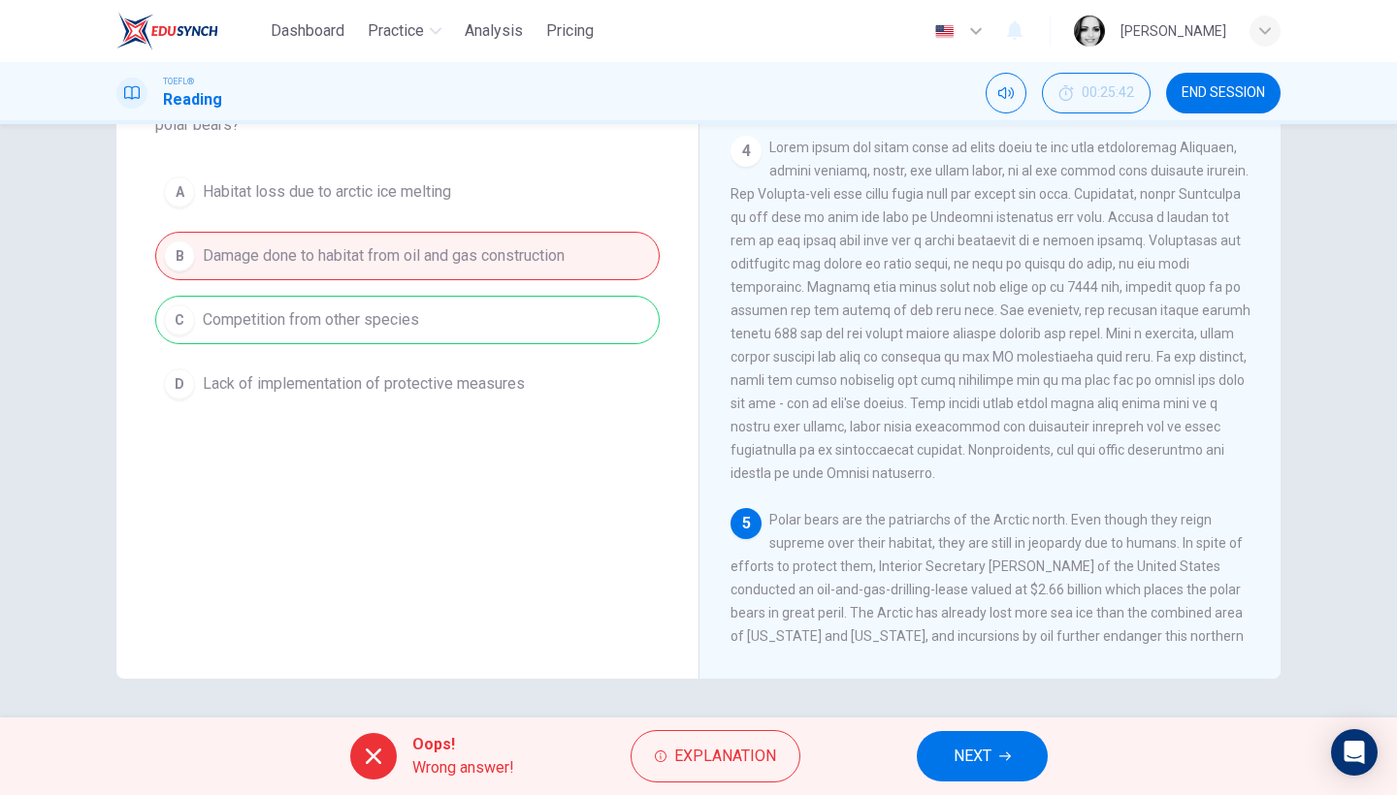
click at [996, 754] on button "NEXT" at bounding box center [982, 756] width 131 height 50
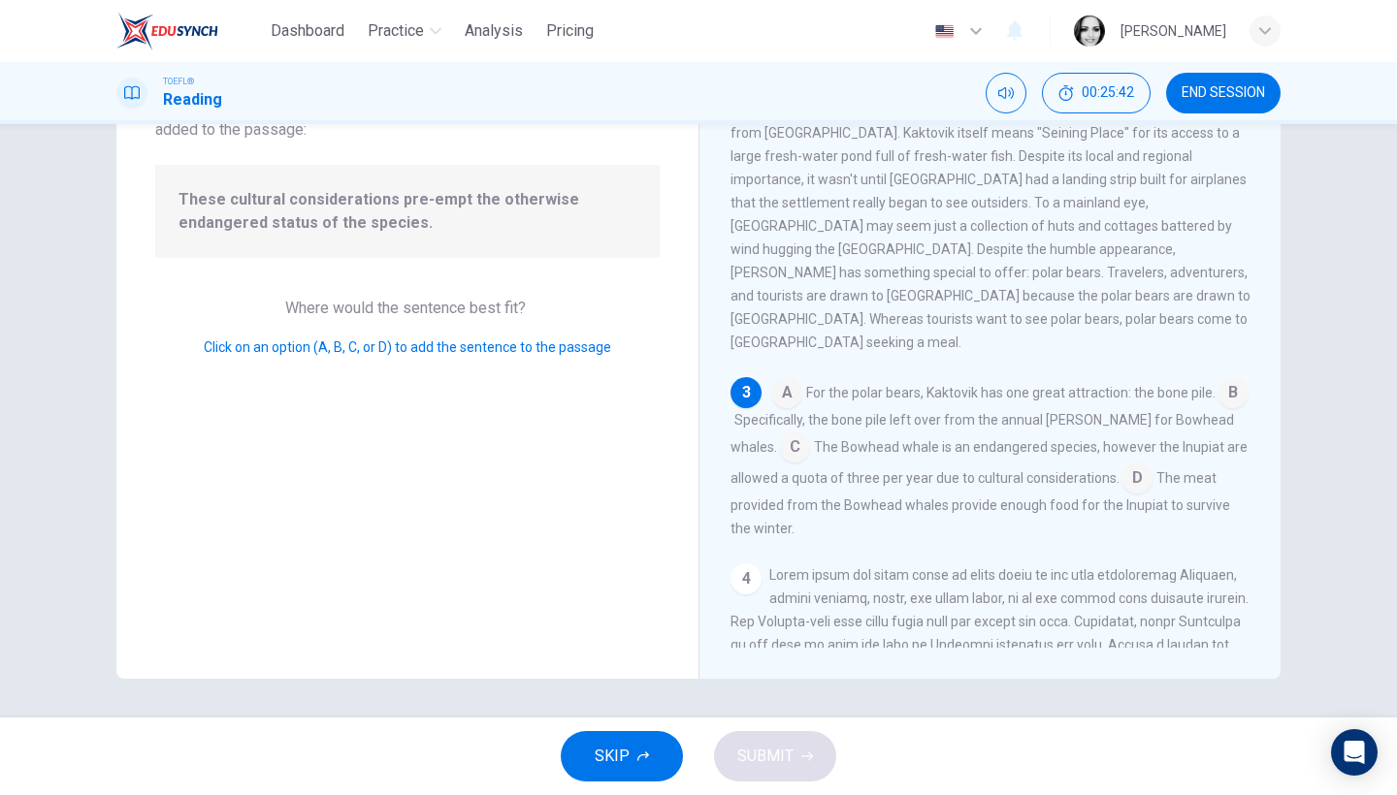
scroll to position [319, 0]
click at [779, 433] on input at bounding box center [794, 448] width 31 height 31
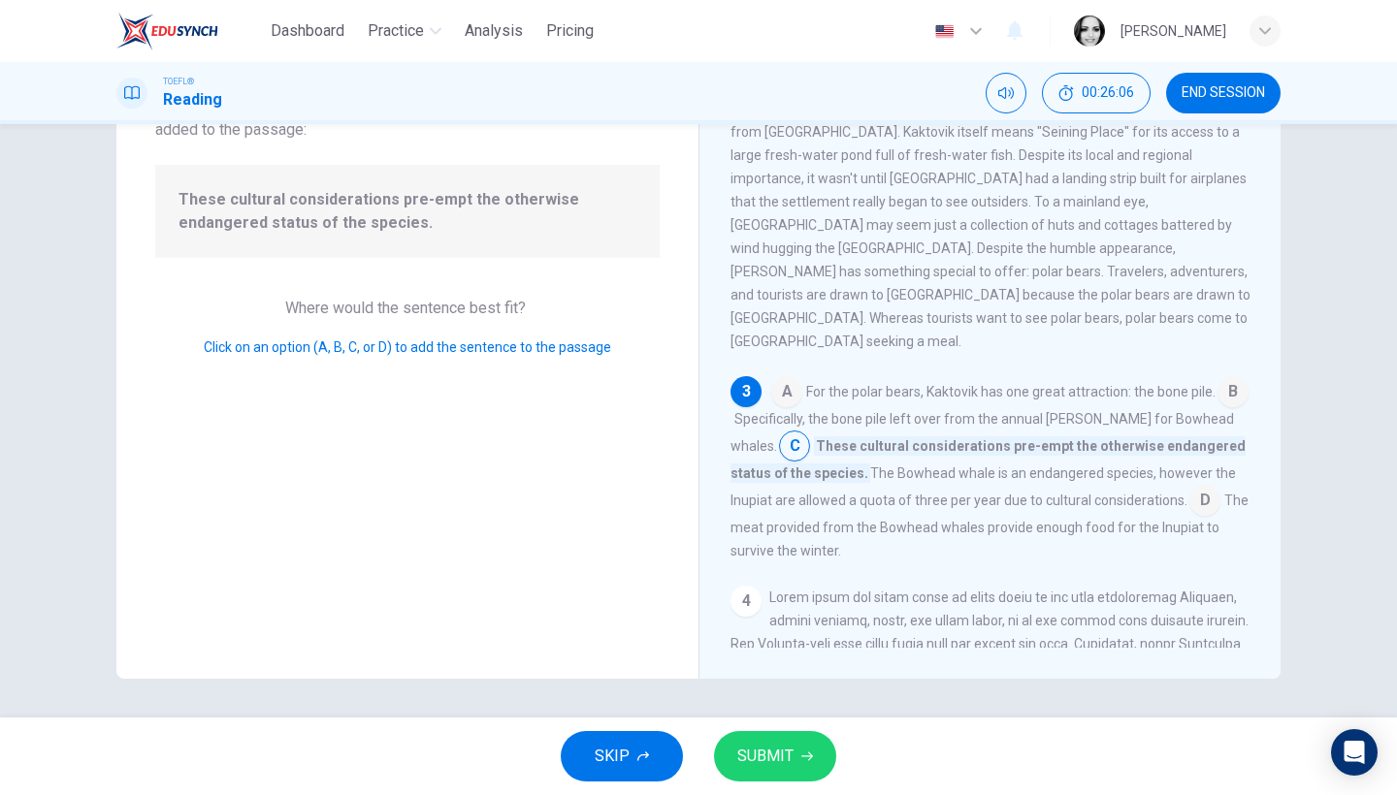
click at [1189, 487] on input at bounding box center [1204, 502] width 31 height 31
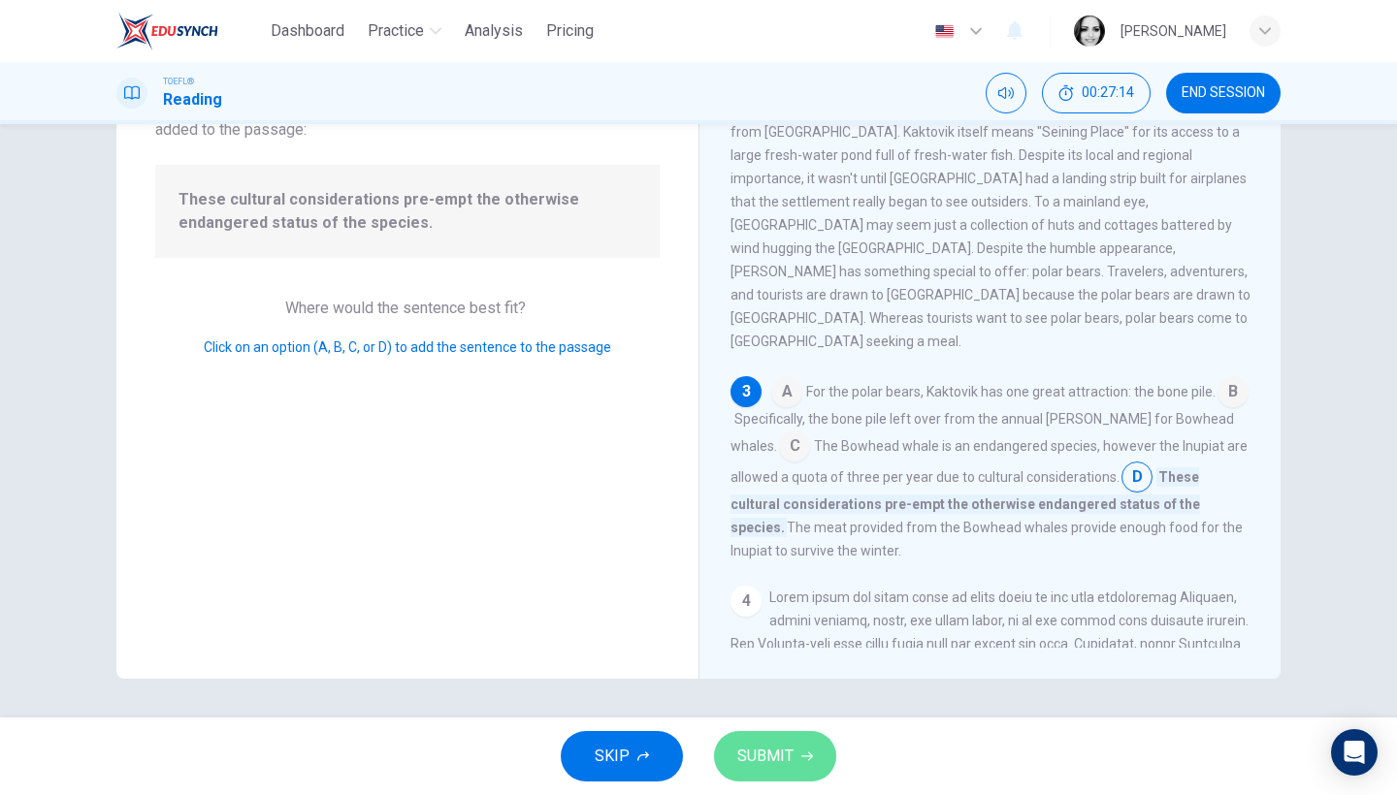
click at [765, 769] on span "SUBMIT" at bounding box center [765, 756] width 56 height 27
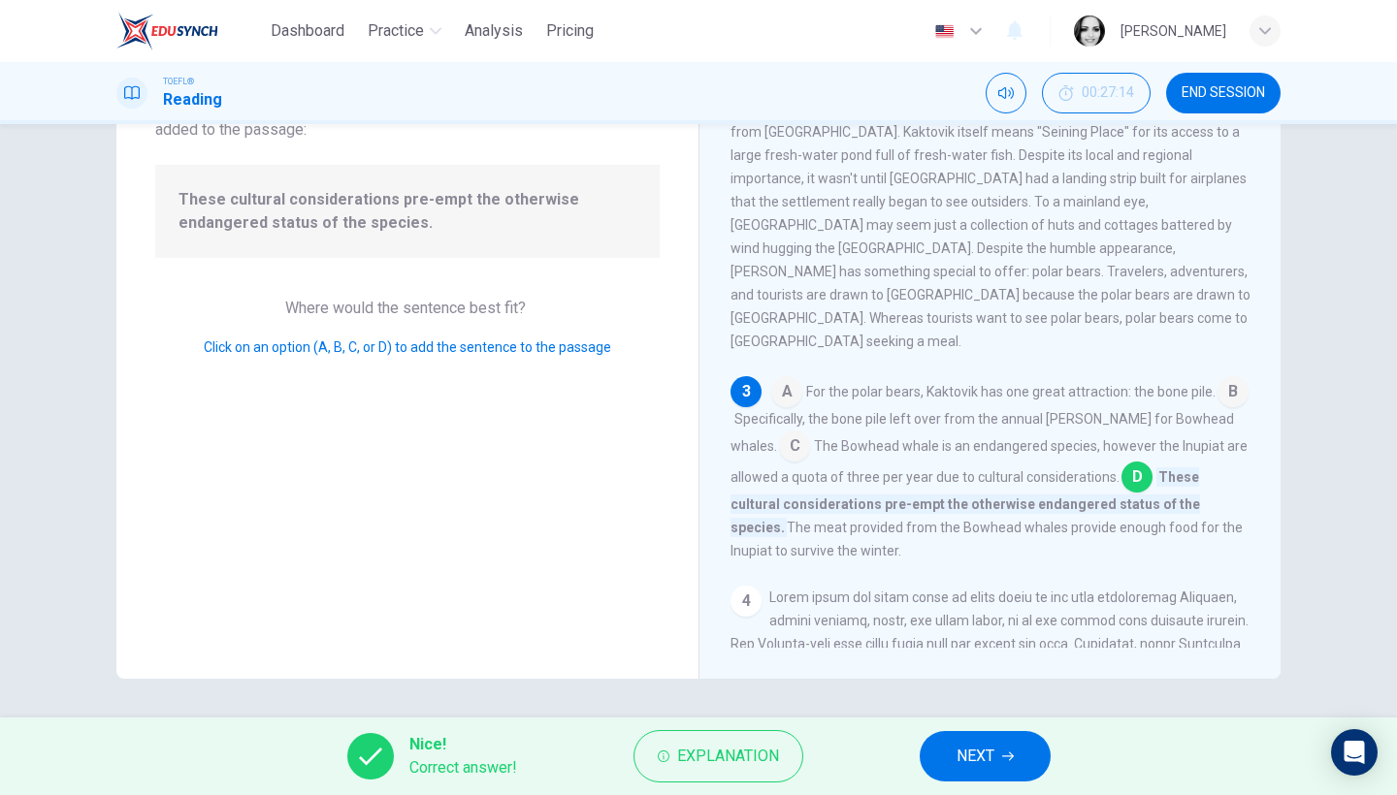
click at [983, 759] on span "NEXT" at bounding box center [976, 756] width 38 height 27
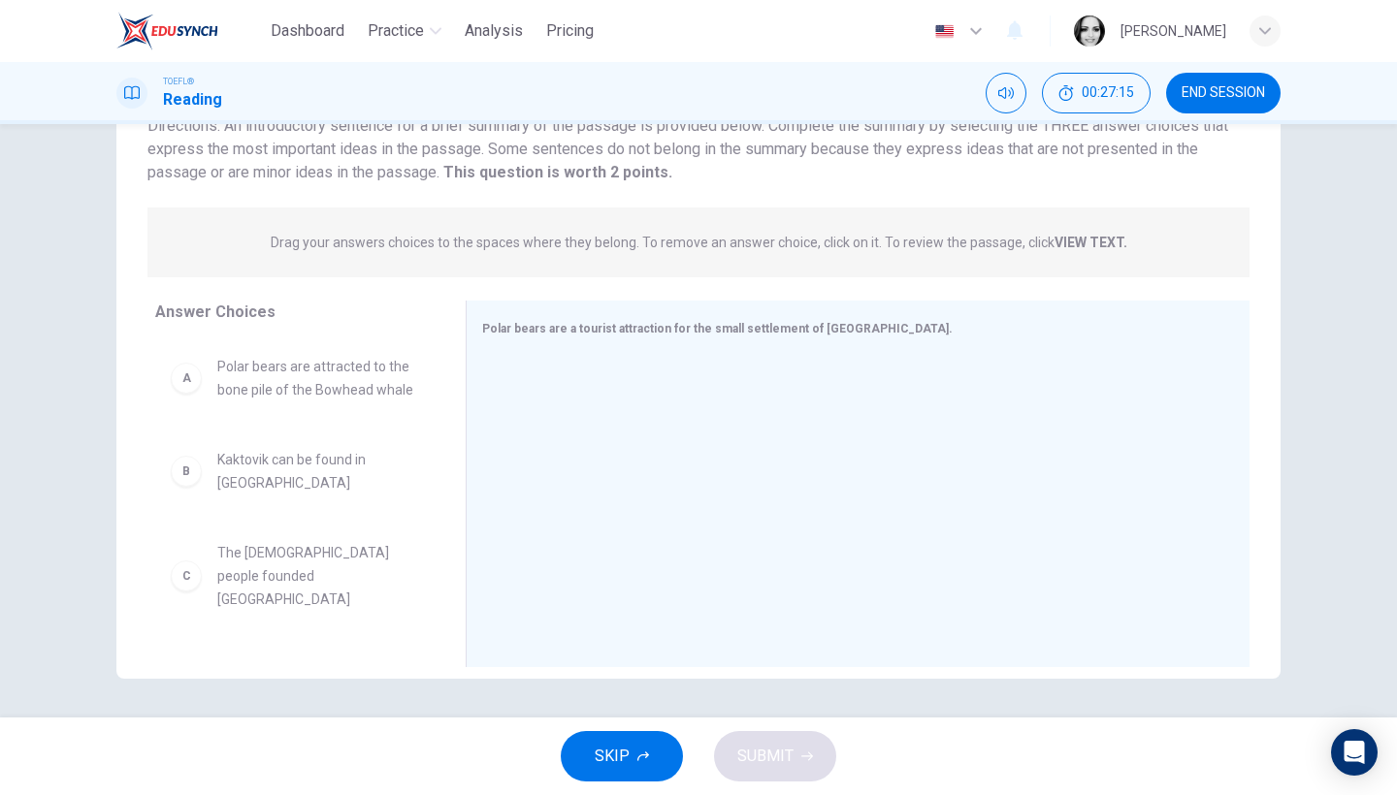
scroll to position [0, 0]
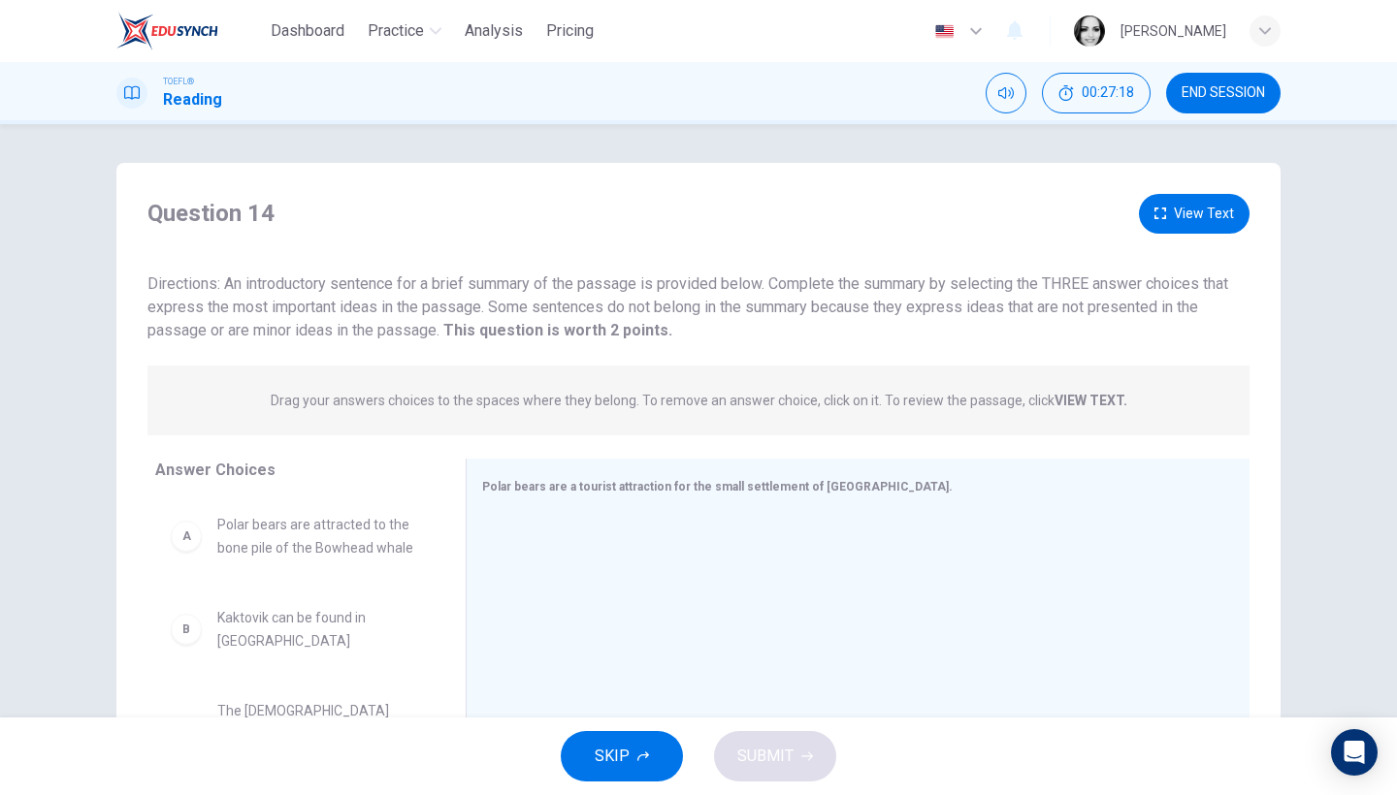
click at [1178, 213] on button "View Text" at bounding box center [1194, 214] width 111 height 40
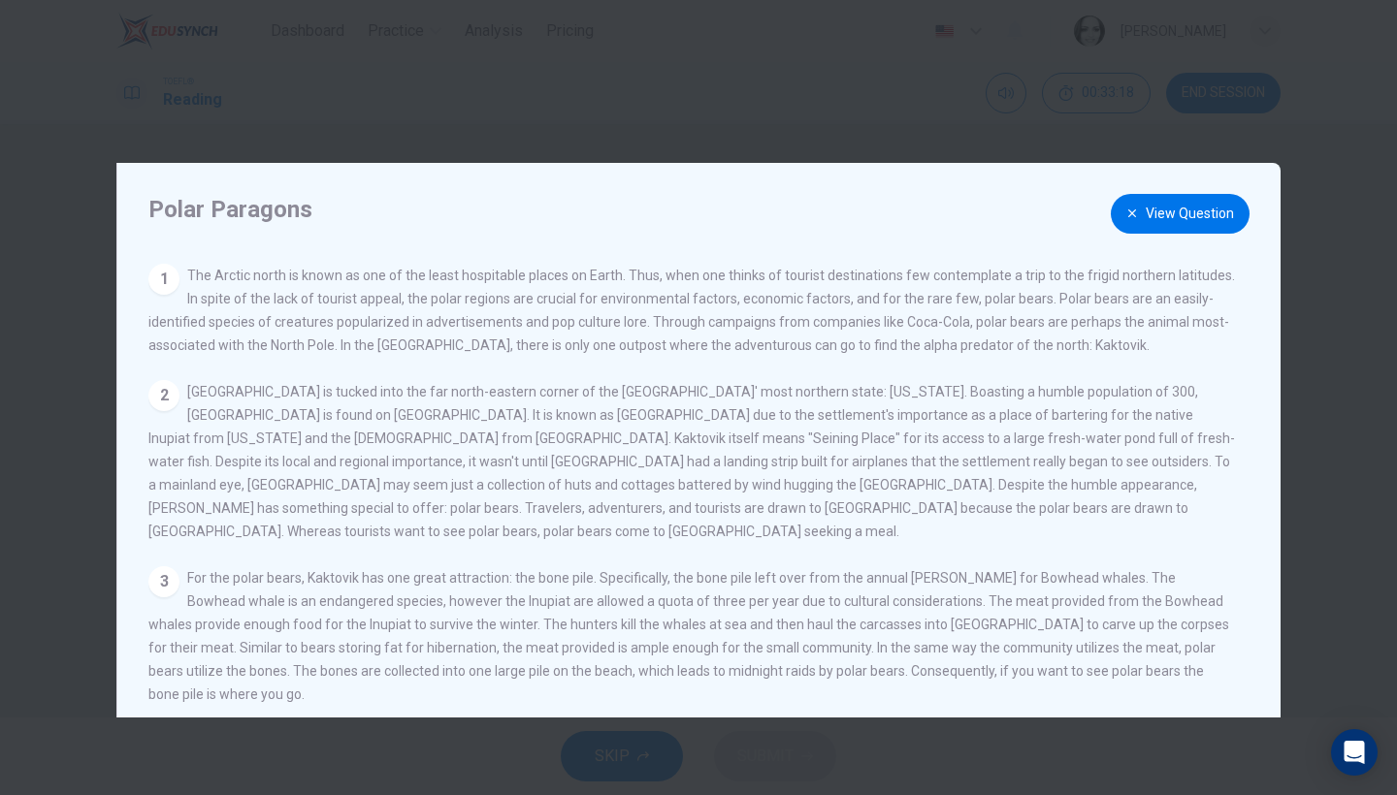
click at [1197, 225] on button "View Question" at bounding box center [1180, 214] width 139 height 40
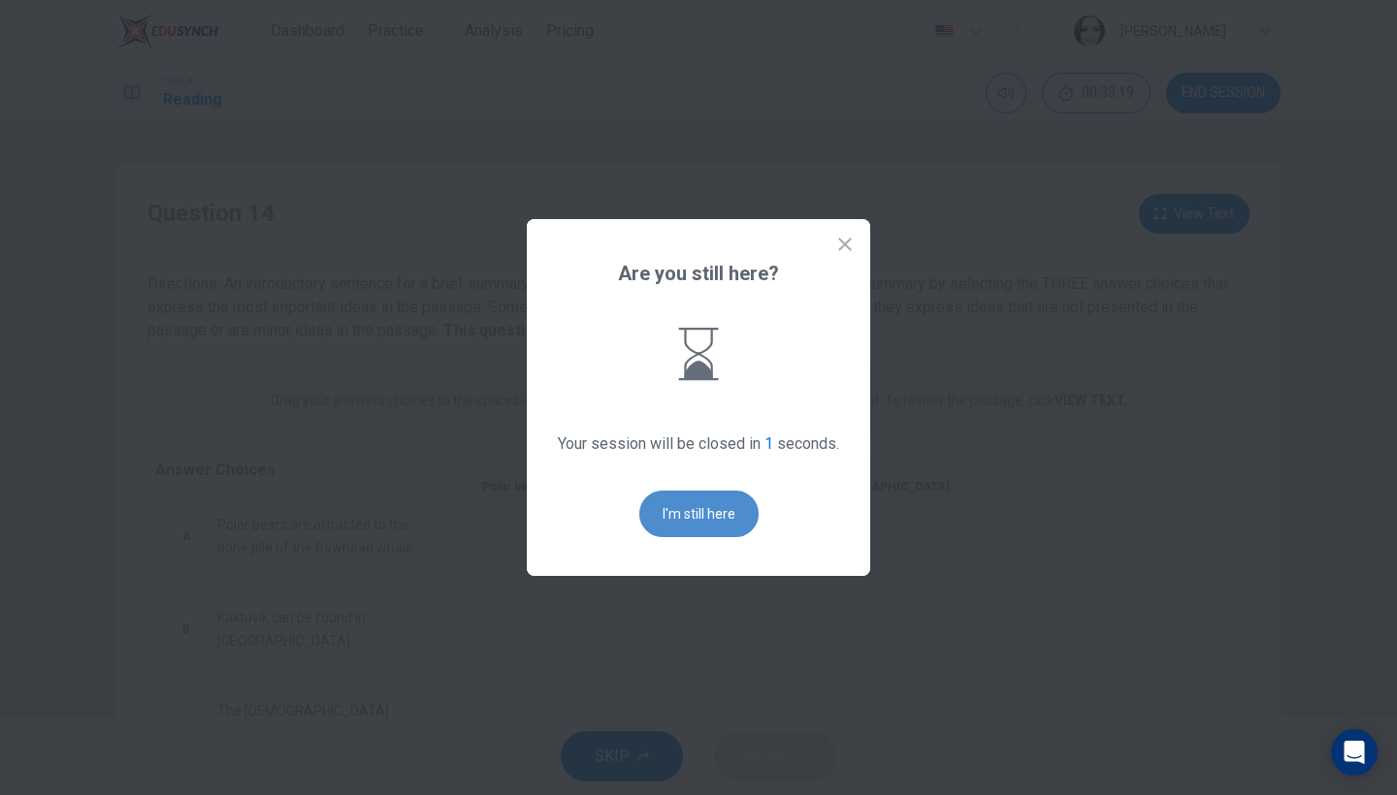
click at [691, 505] on button "I'm still here" at bounding box center [698, 514] width 119 height 47
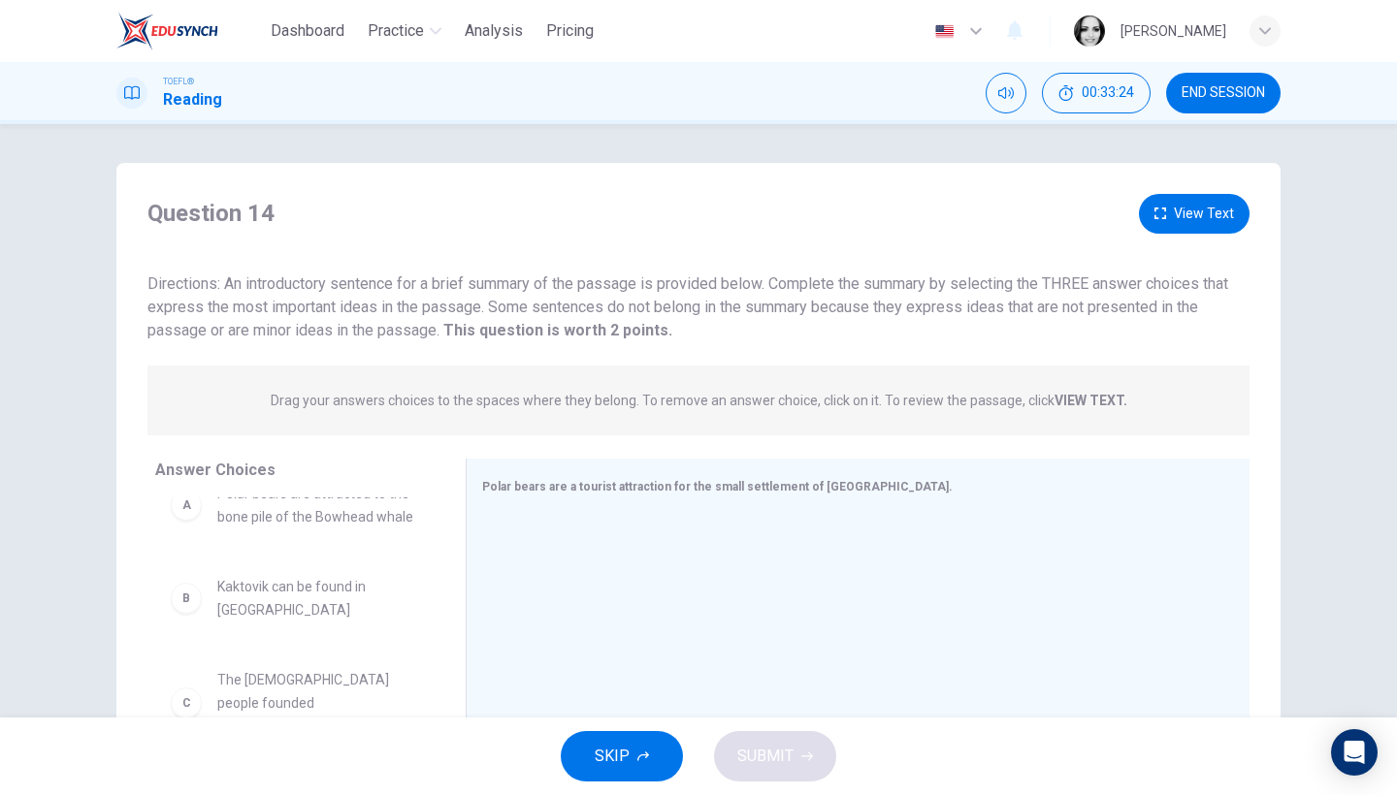
scroll to position [64, 0]
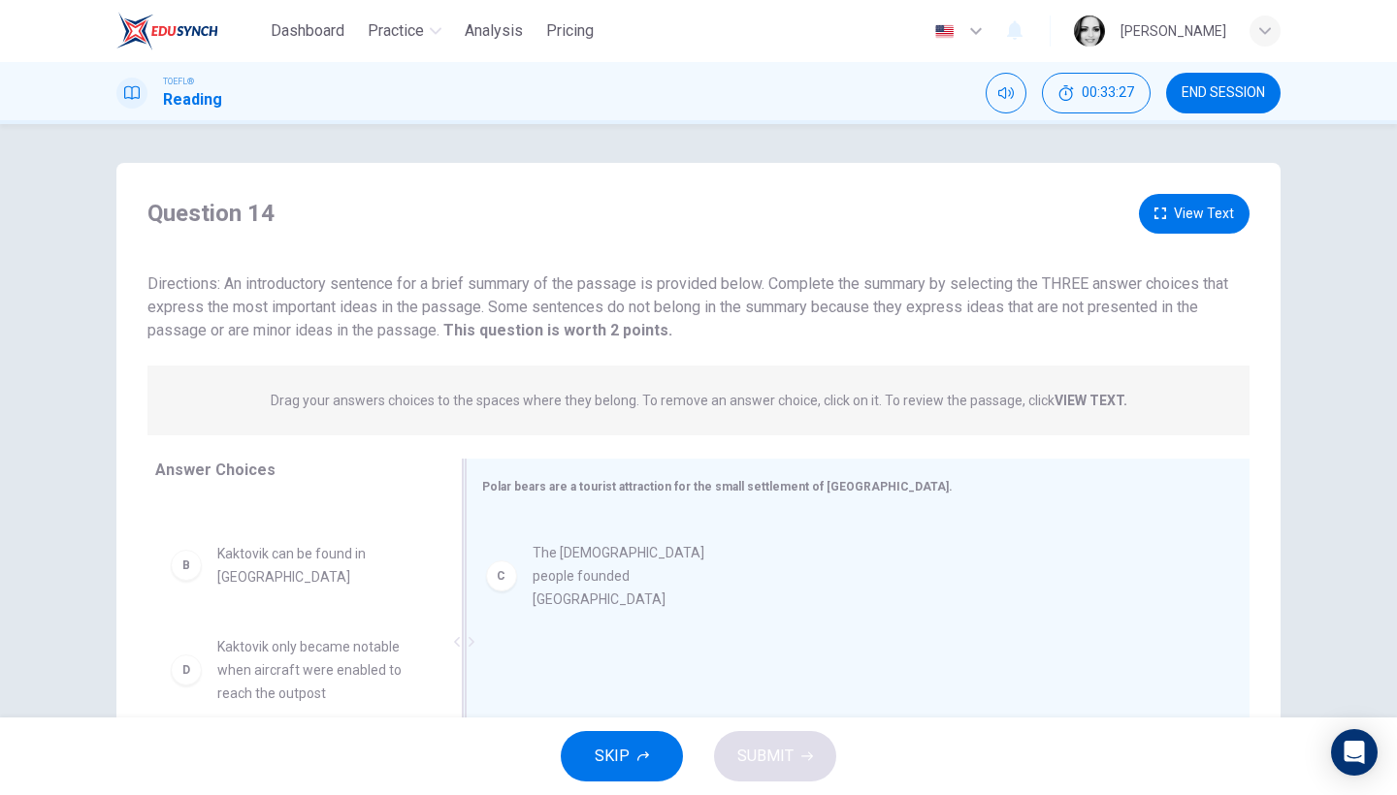
drag, startPoint x: 317, startPoint y: 653, endPoint x: 749, endPoint y: 538, distance: 446.6
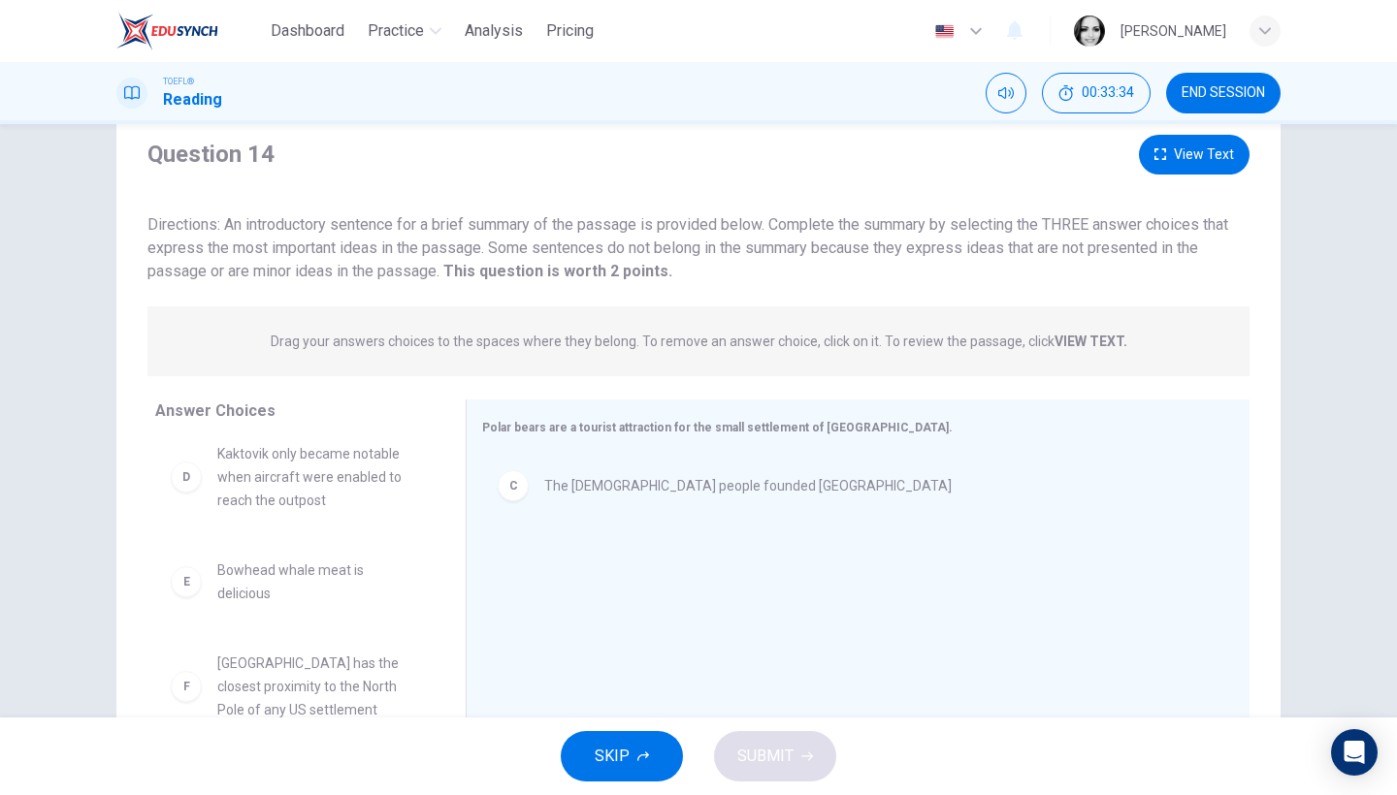
scroll to position [158, 0]
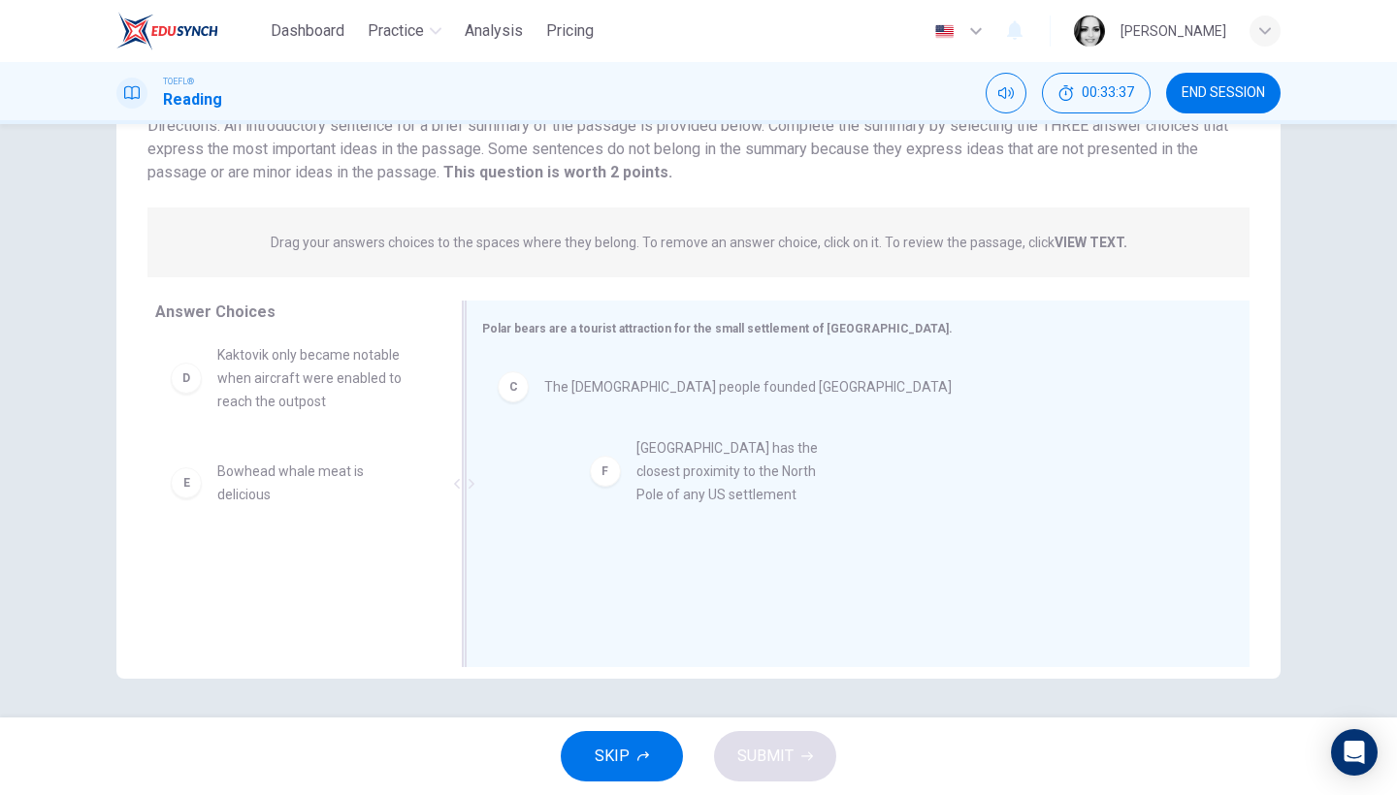
drag, startPoint x: 378, startPoint y: 587, endPoint x: 805, endPoint y: 469, distance: 443.0
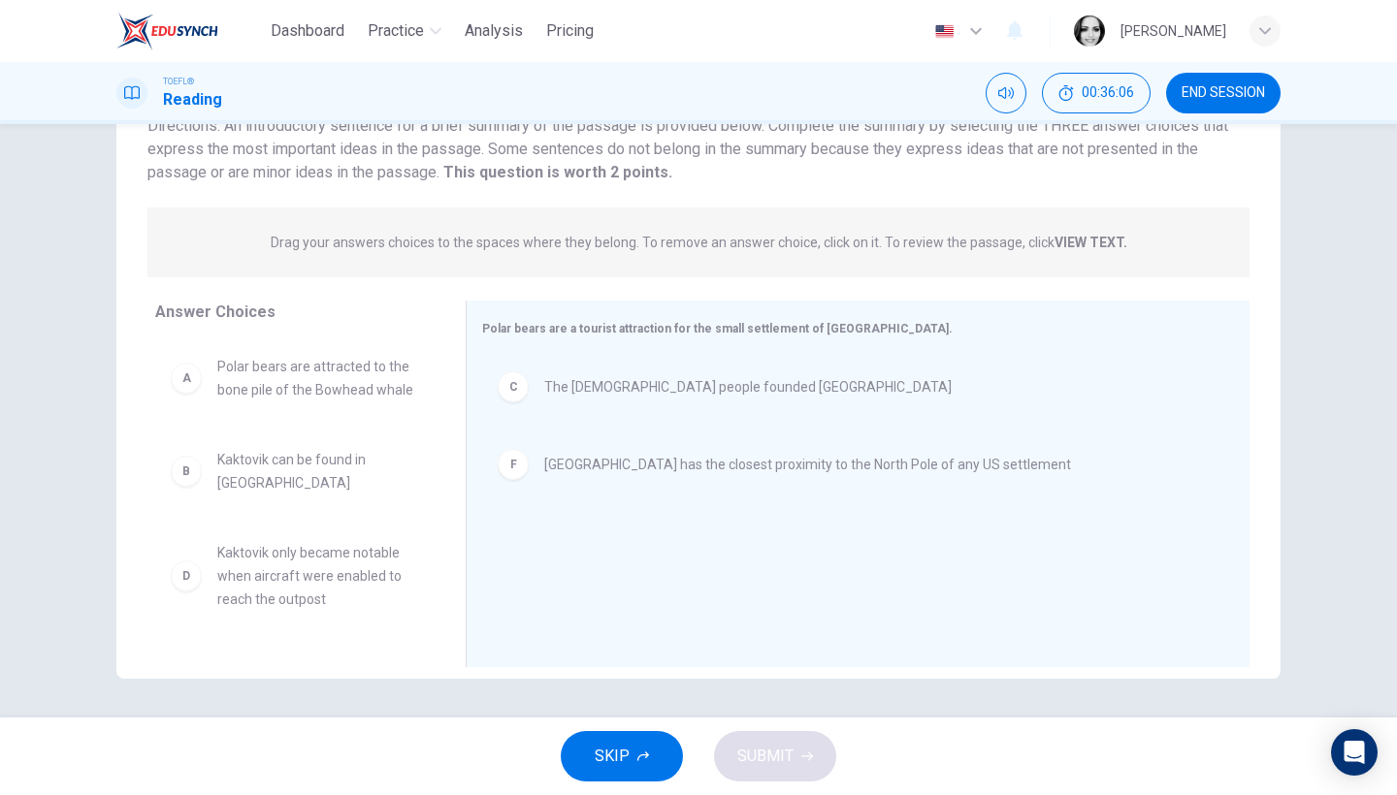
scroll to position [124, 0]
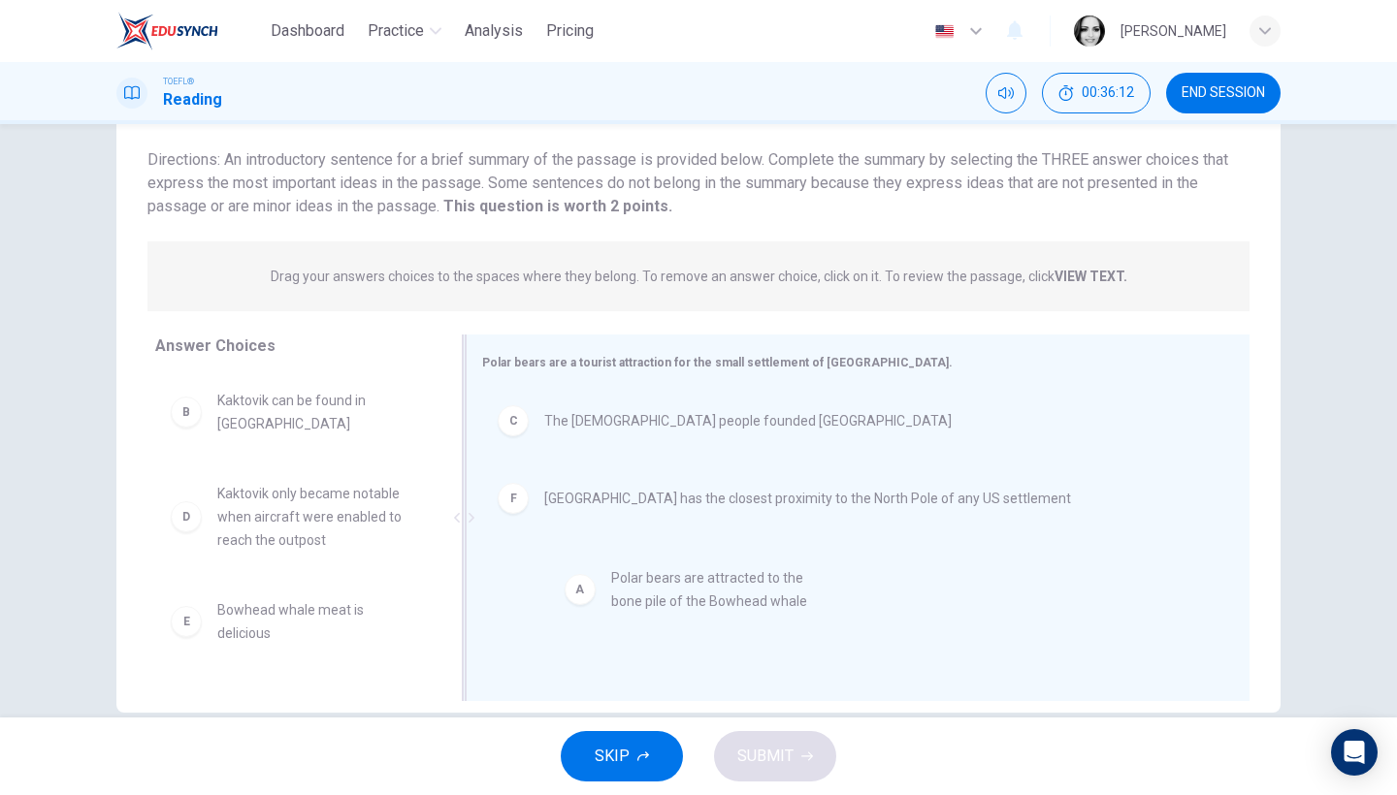
drag, startPoint x: 354, startPoint y: 421, endPoint x: 763, endPoint y: 607, distance: 449.8
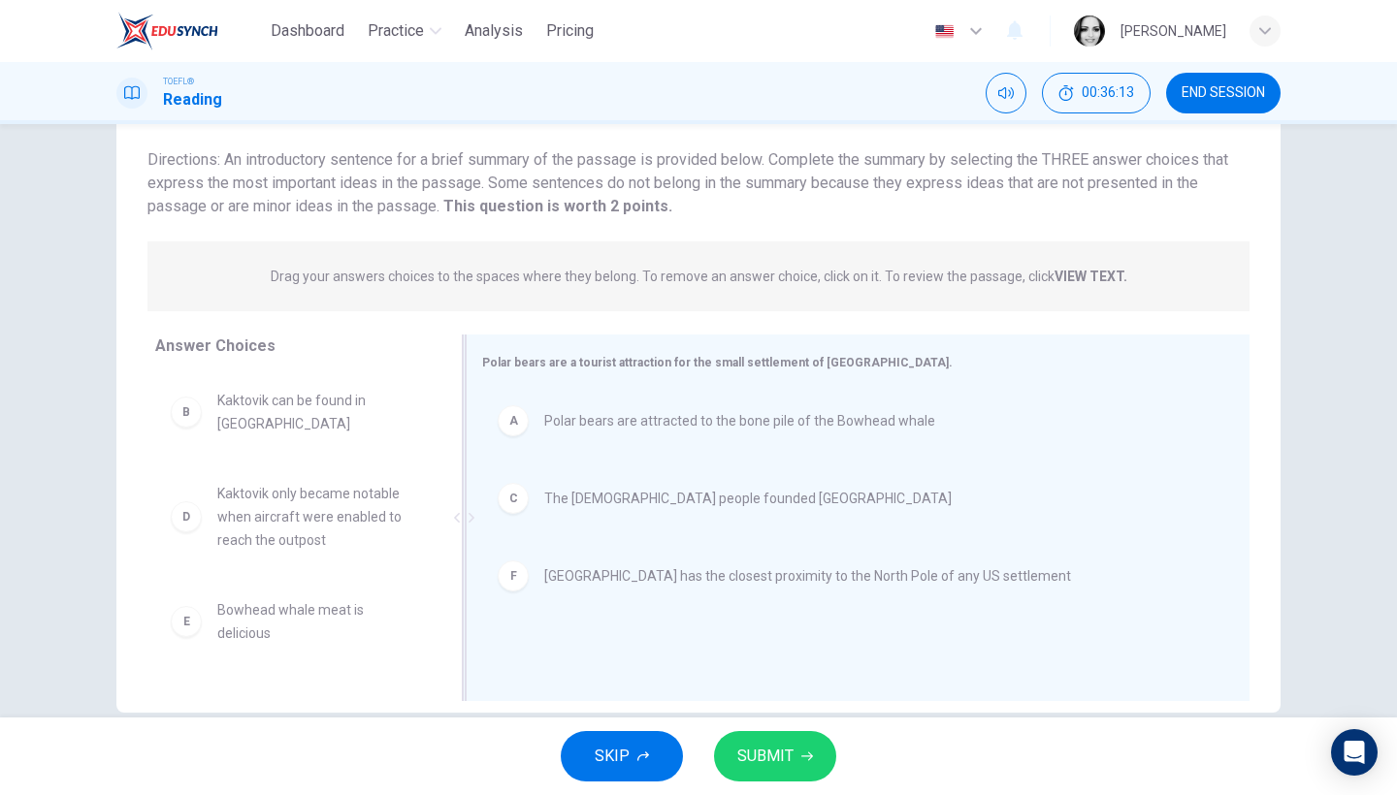
scroll to position [158, 0]
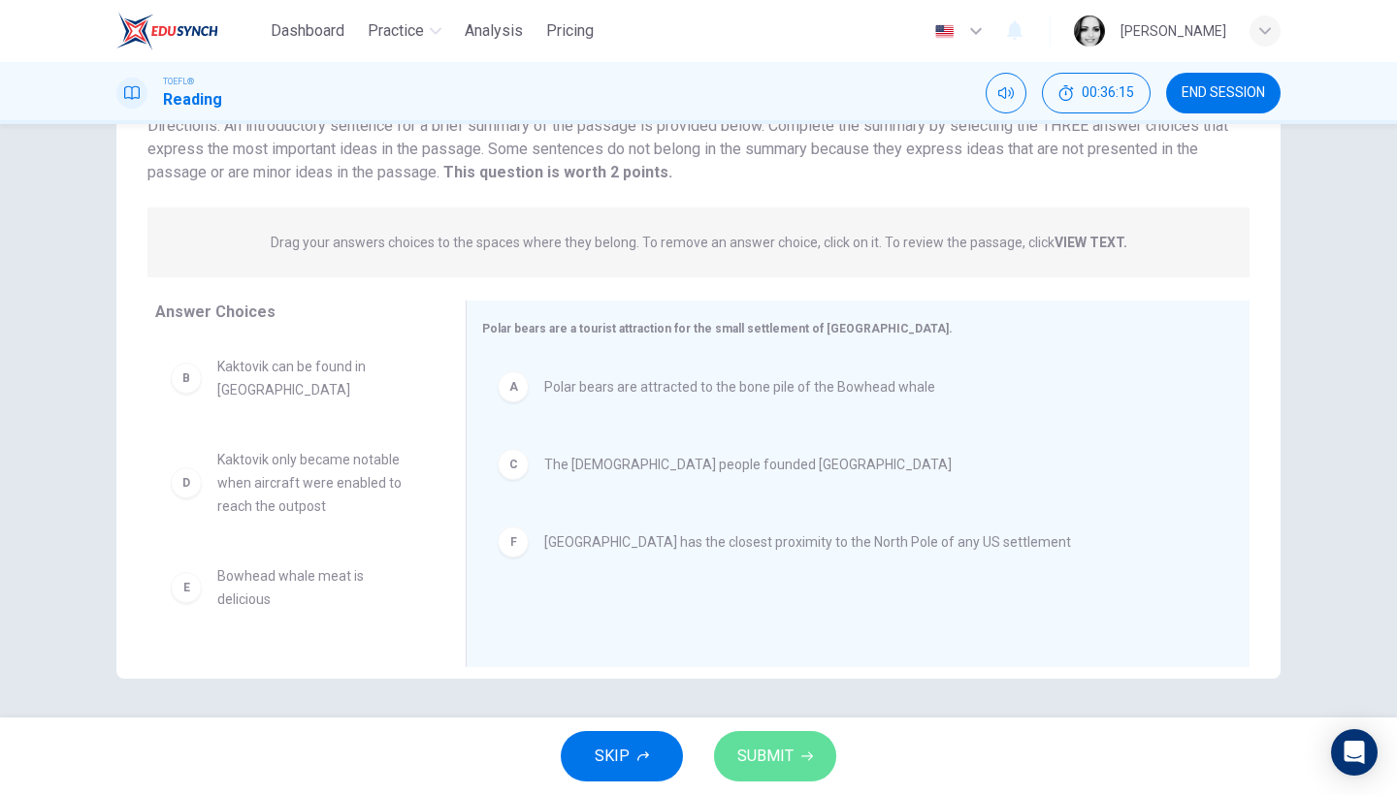
click at [795, 759] on button "SUBMIT" at bounding box center [775, 756] width 122 height 50
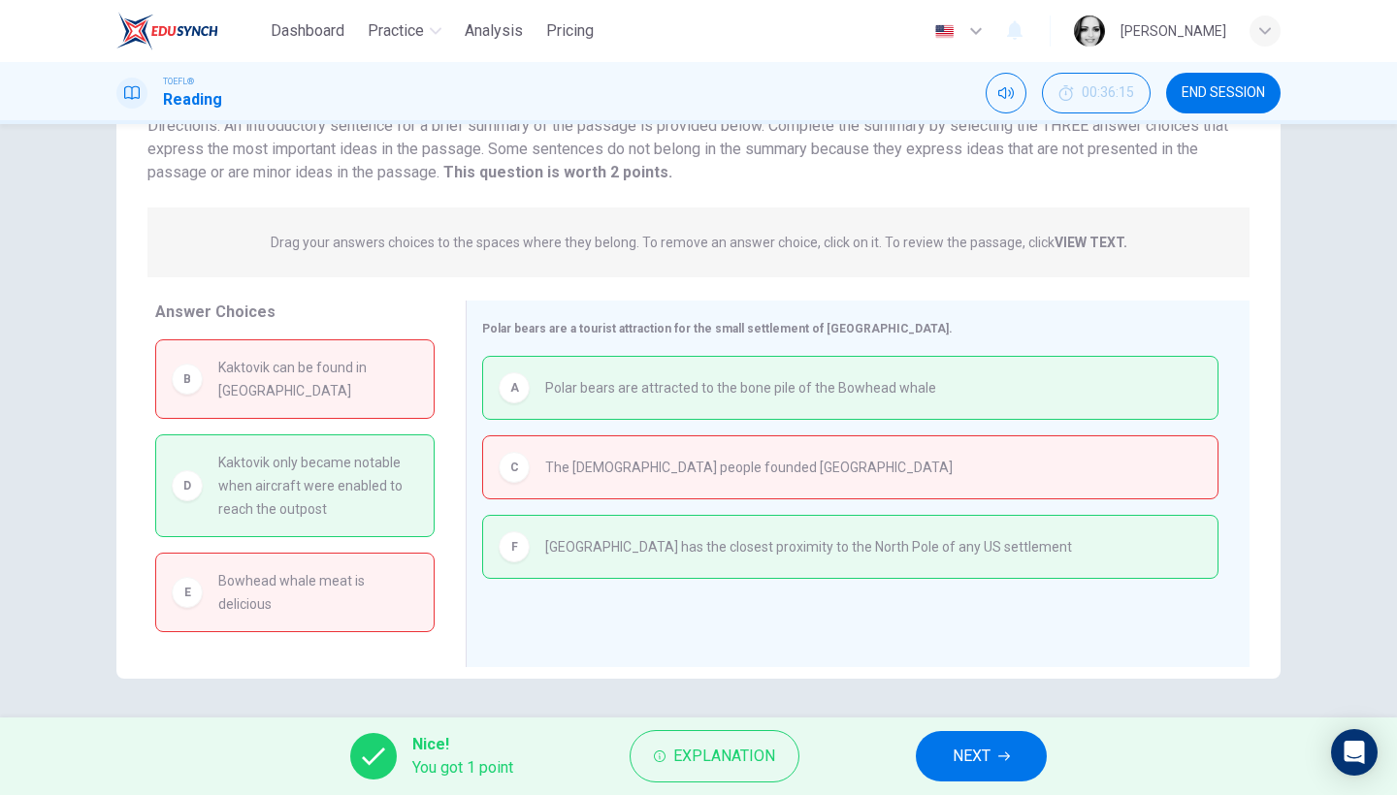
click at [955, 766] on span "NEXT" at bounding box center [972, 756] width 38 height 27
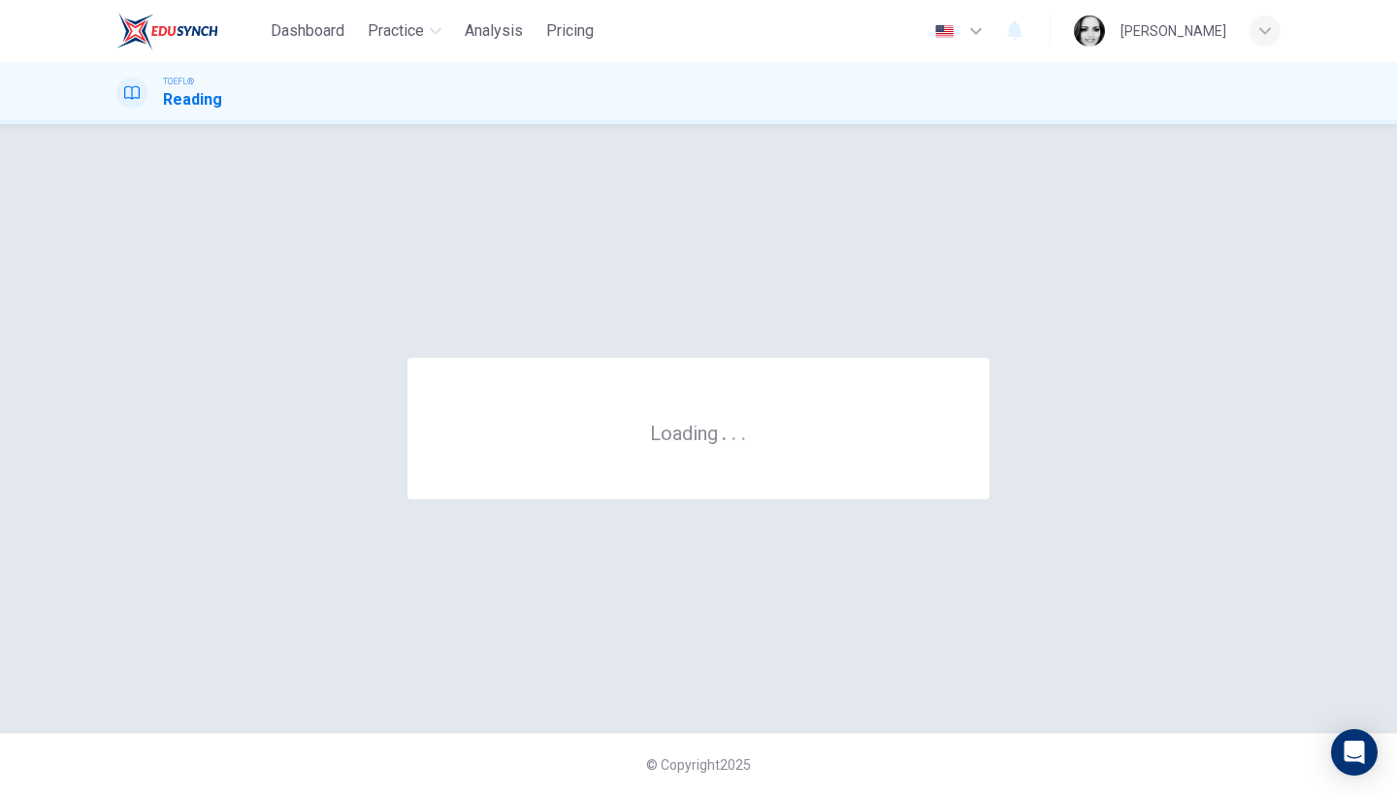
scroll to position [0, 0]
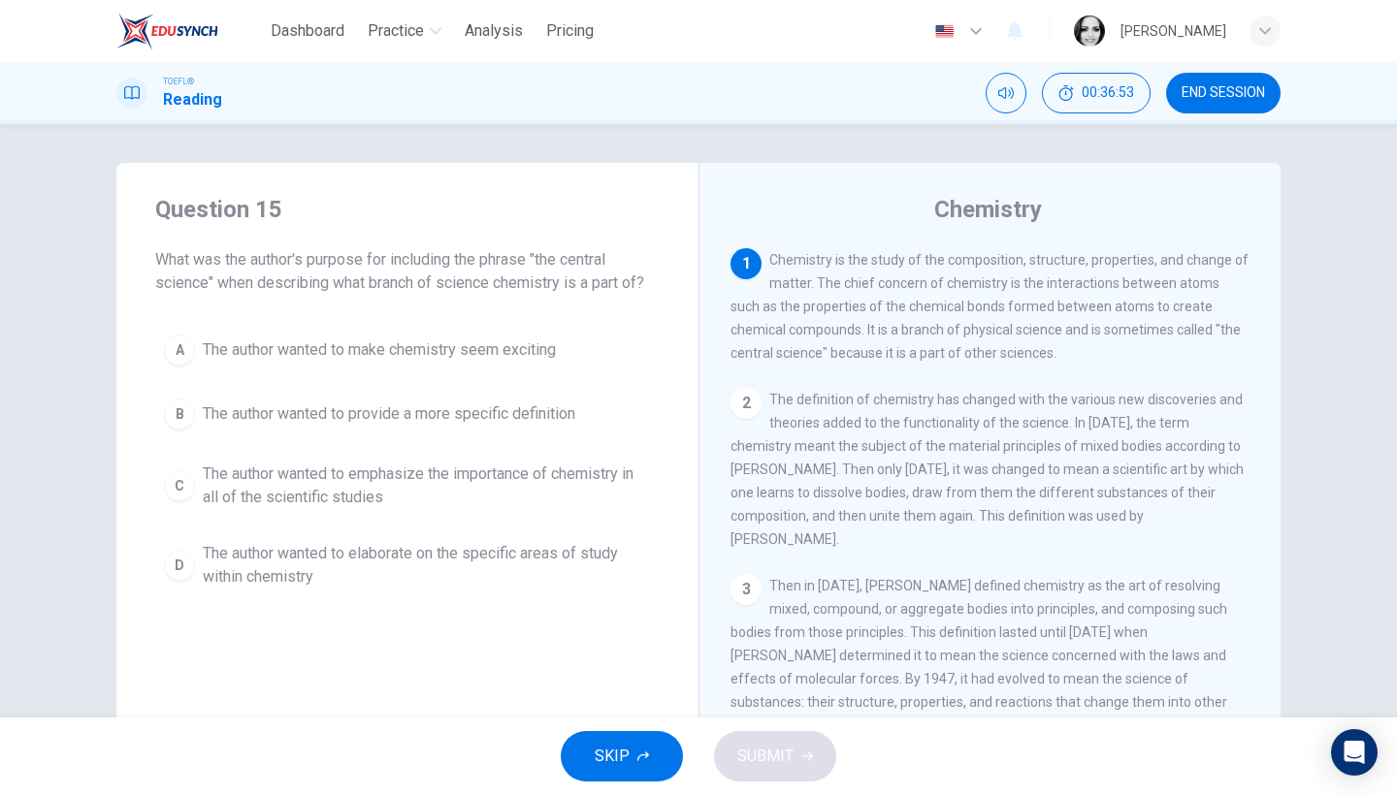
click at [355, 553] on span "The author wanted to elaborate on the specific areas of study within chemistry" at bounding box center [427, 565] width 448 height 47
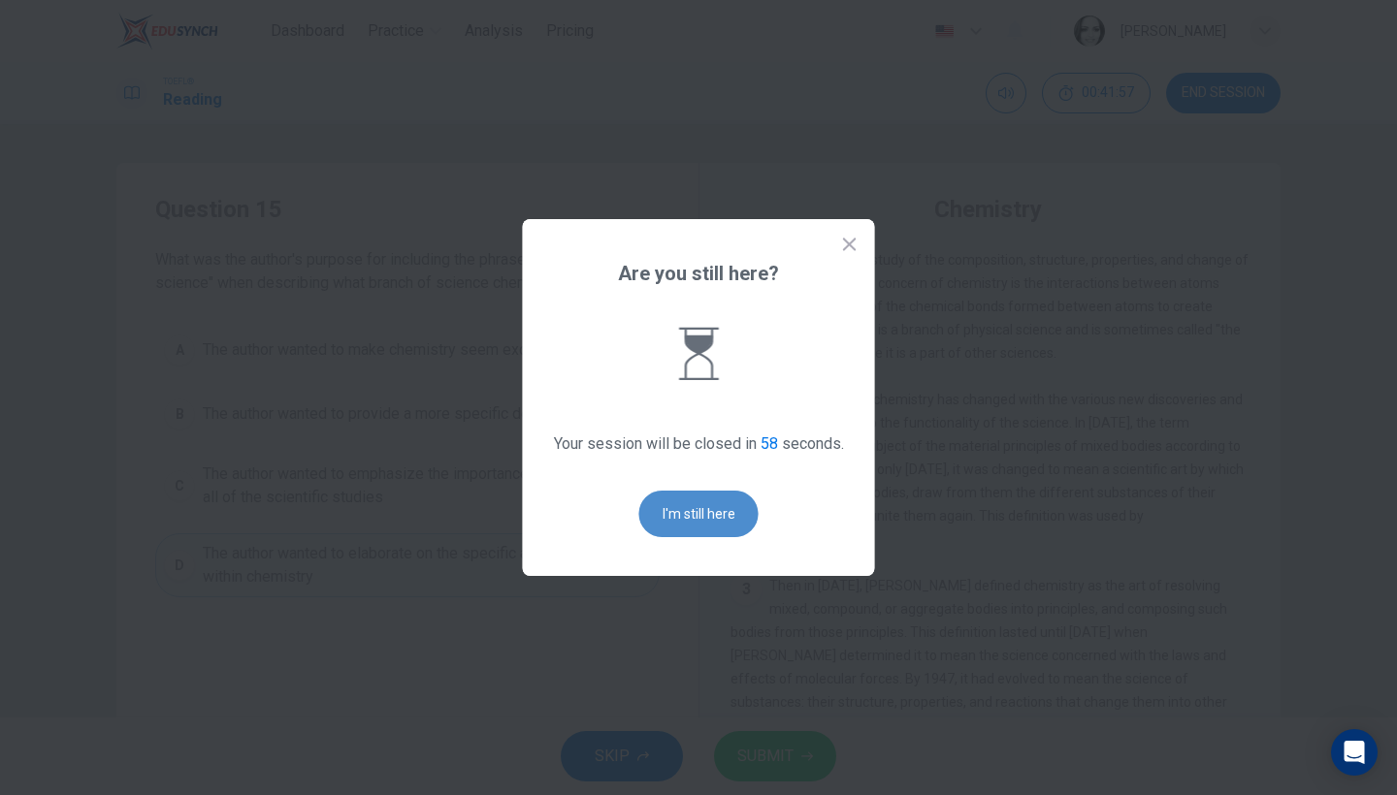
click at [714, 499] on button "I'm still here" at bounding box center [698, 514] width 119 height 47
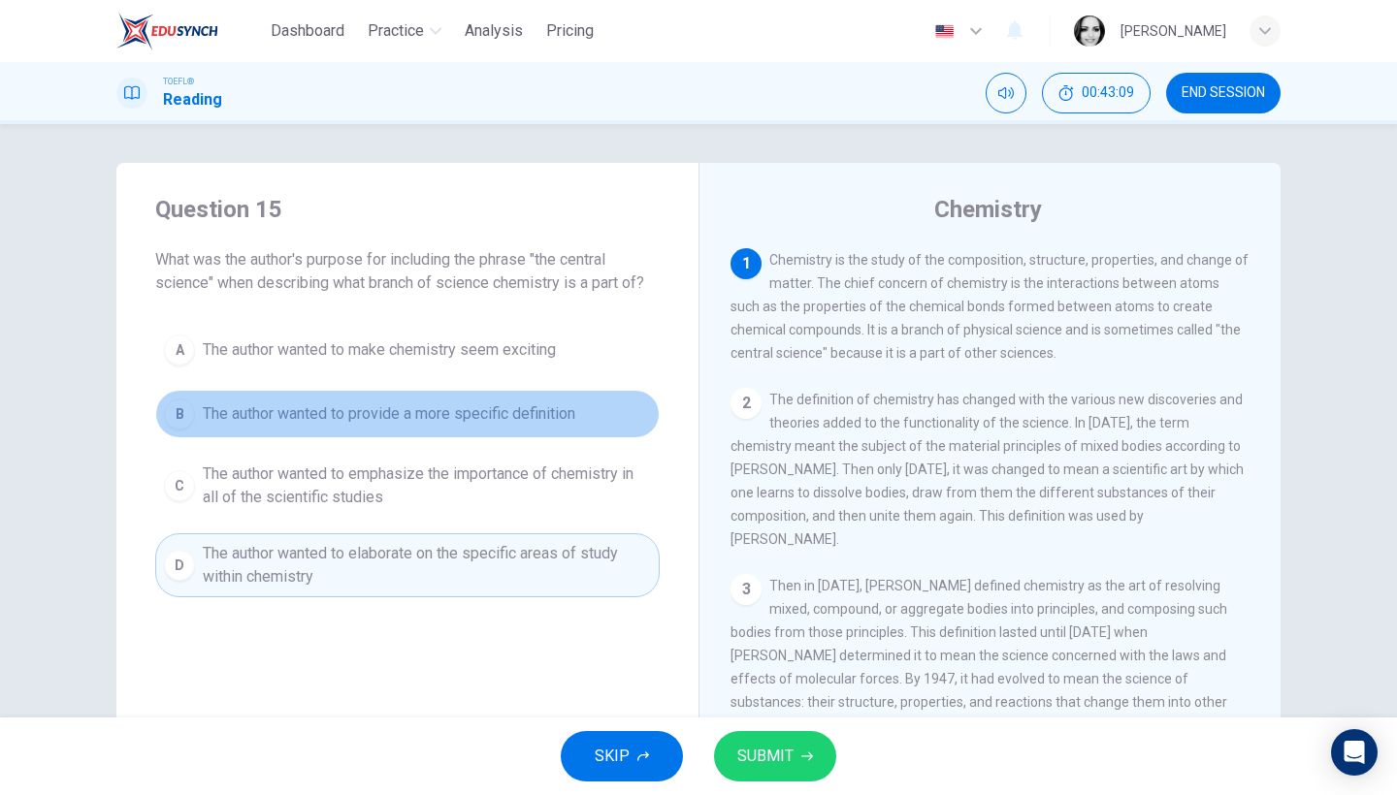
click at [389, 407] on span "The author wanted to provide a more specific definition" at bounding box center [389, 414] width 373 height 23
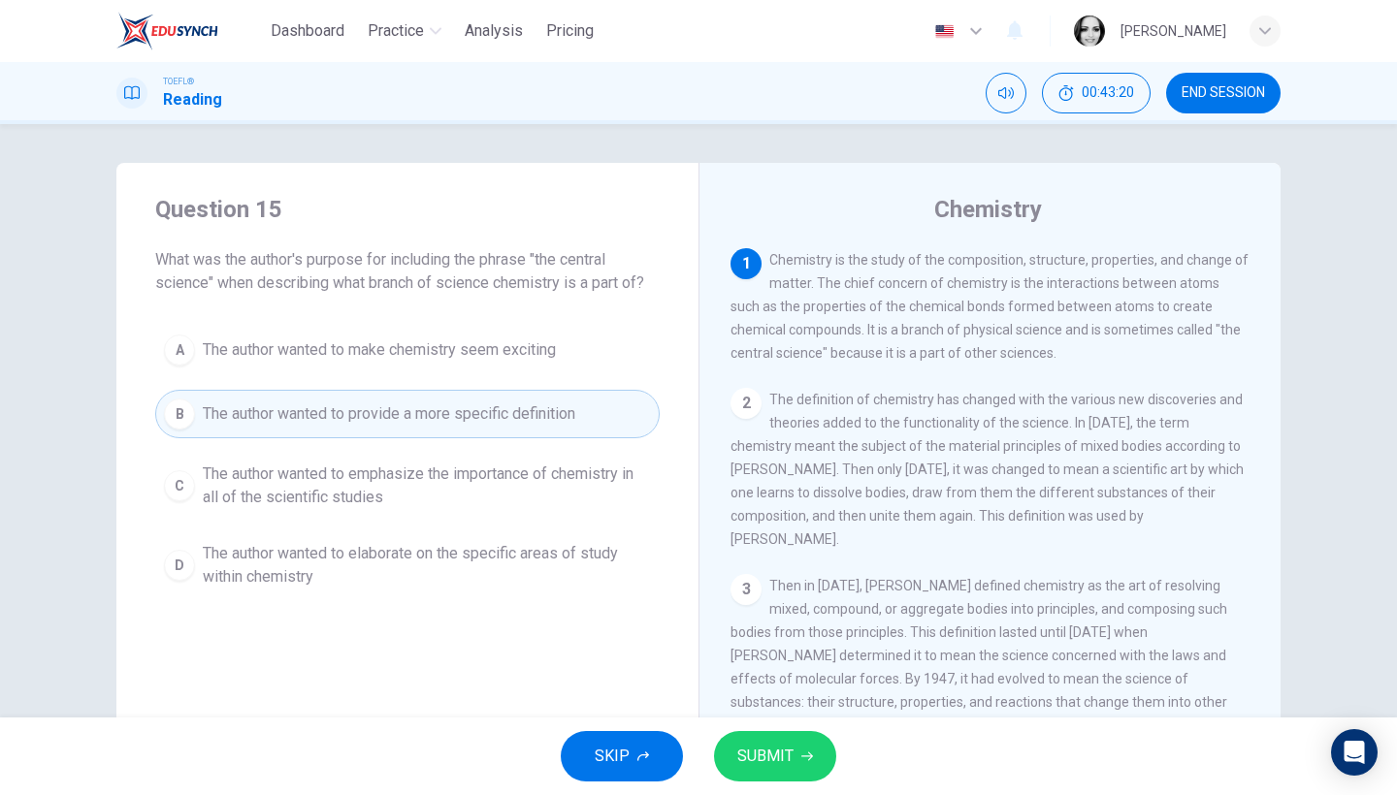
click at [771, 752] on span "SUBMIT" at bounding box center [765, 756] width 56 height 27
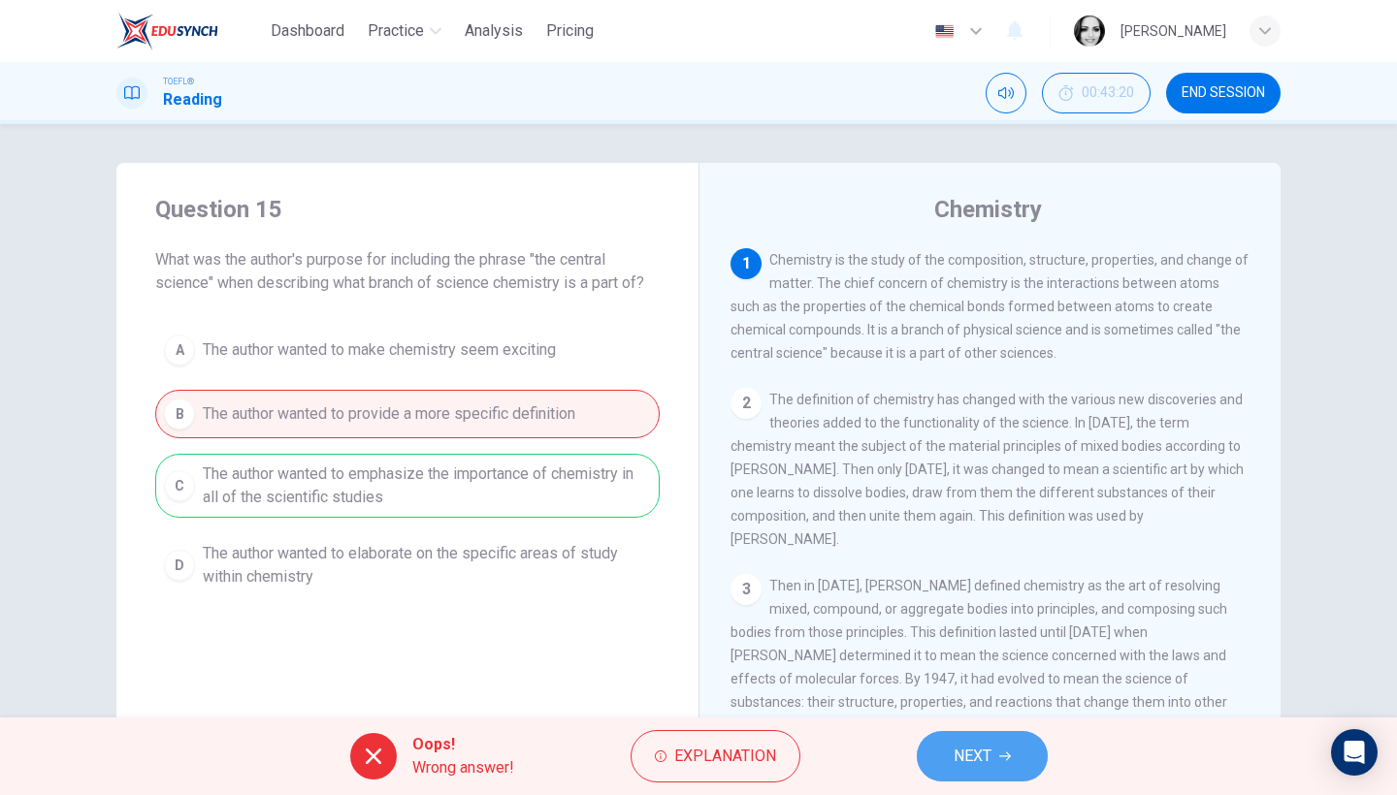
click at [978, 757] on span "NEXT" at bounding box center [973, 756] width 38 height 27
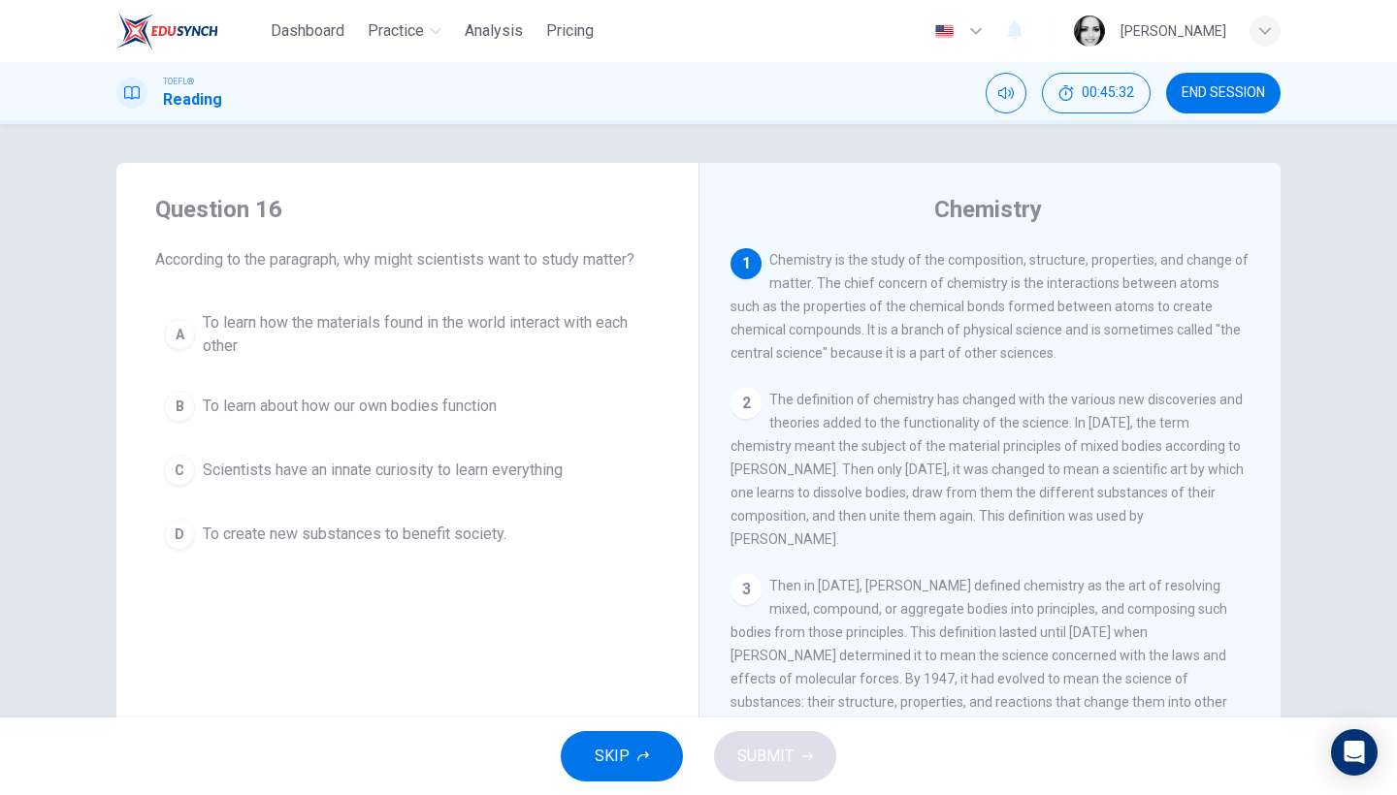
click at [424, 346] on span "To learn how the materials found in the world interact with each other" at bounding box center [427, 334] width 448 height 47
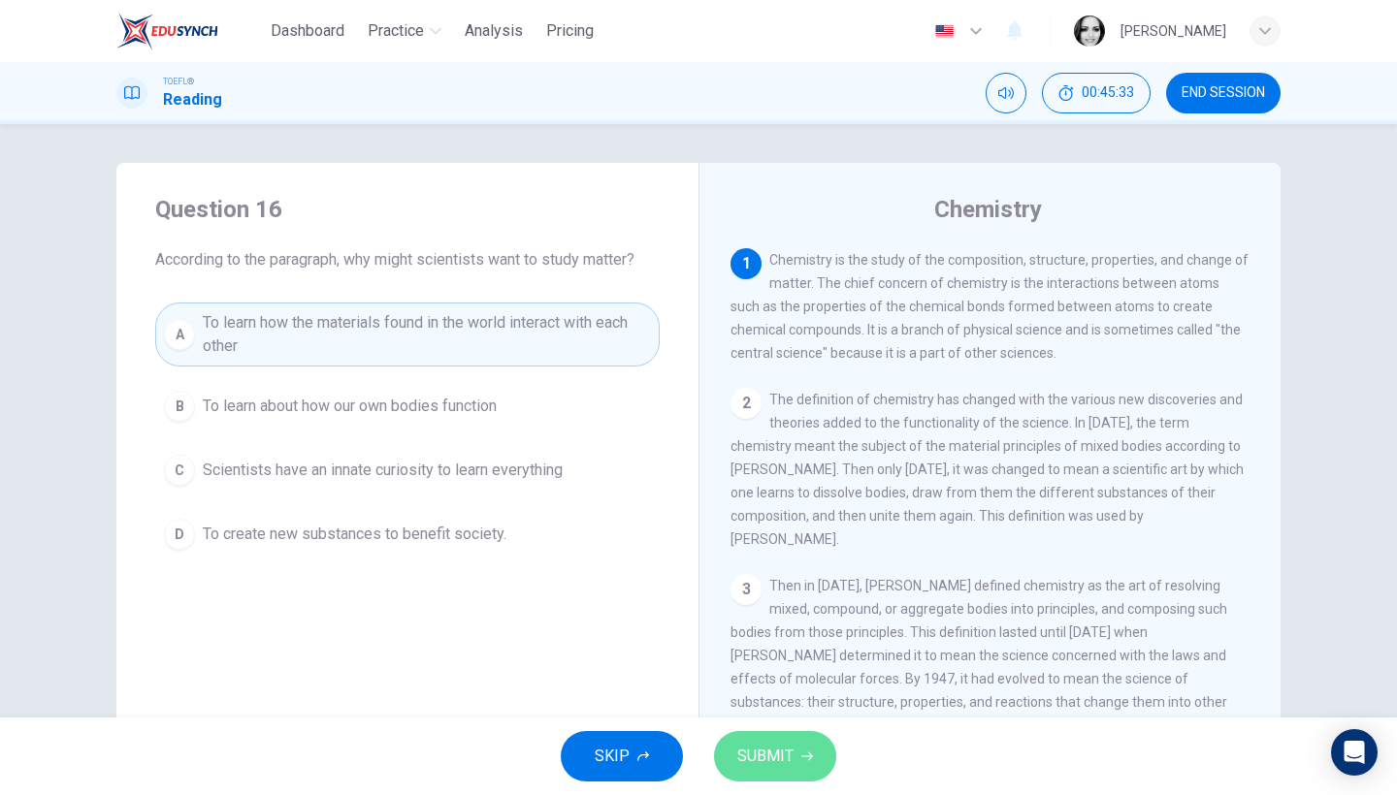
click at [775, 757] on span "SUBMIT" at bounding box center [765, 756] width 56 height 27
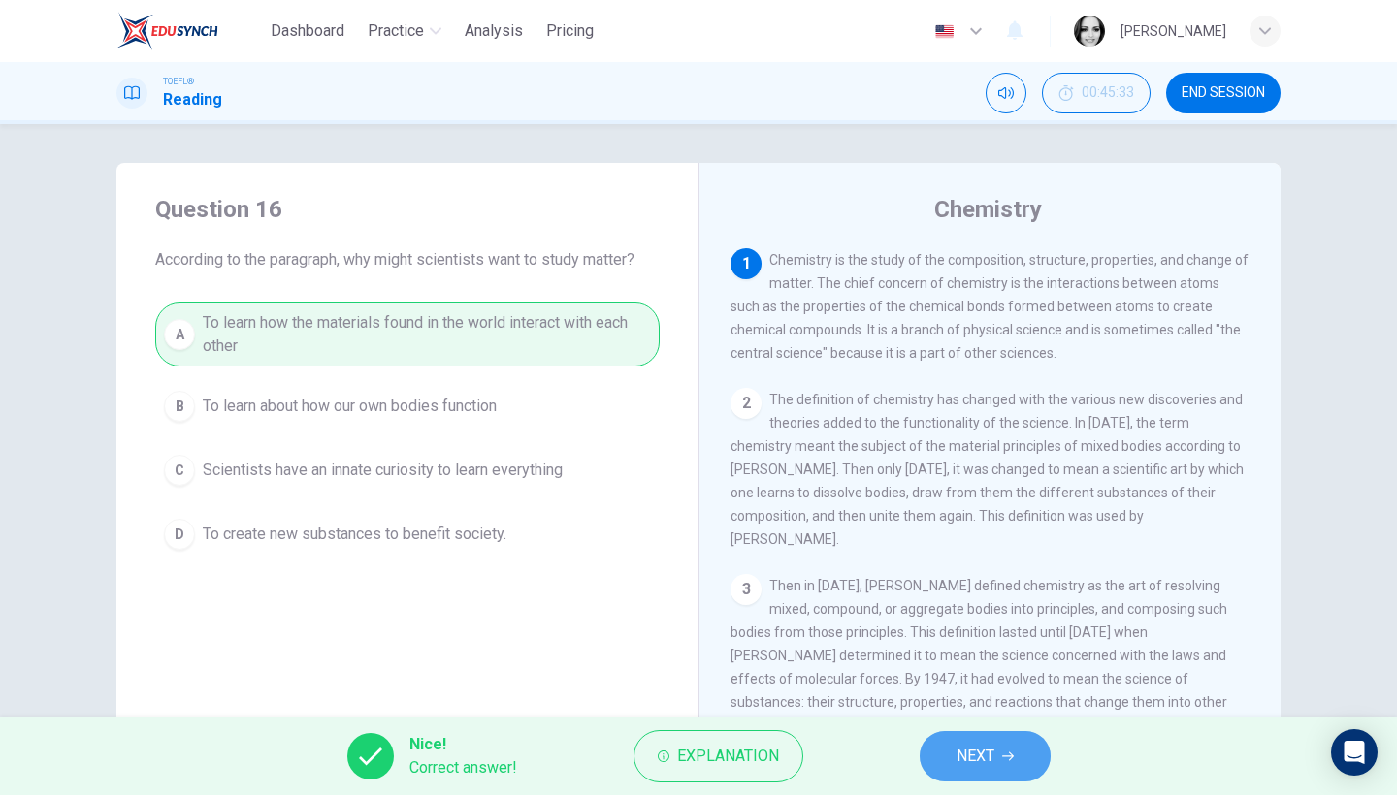
click at [1017, 770] on button "NEXT" at bounding box center [985, 756] width 131 height 50
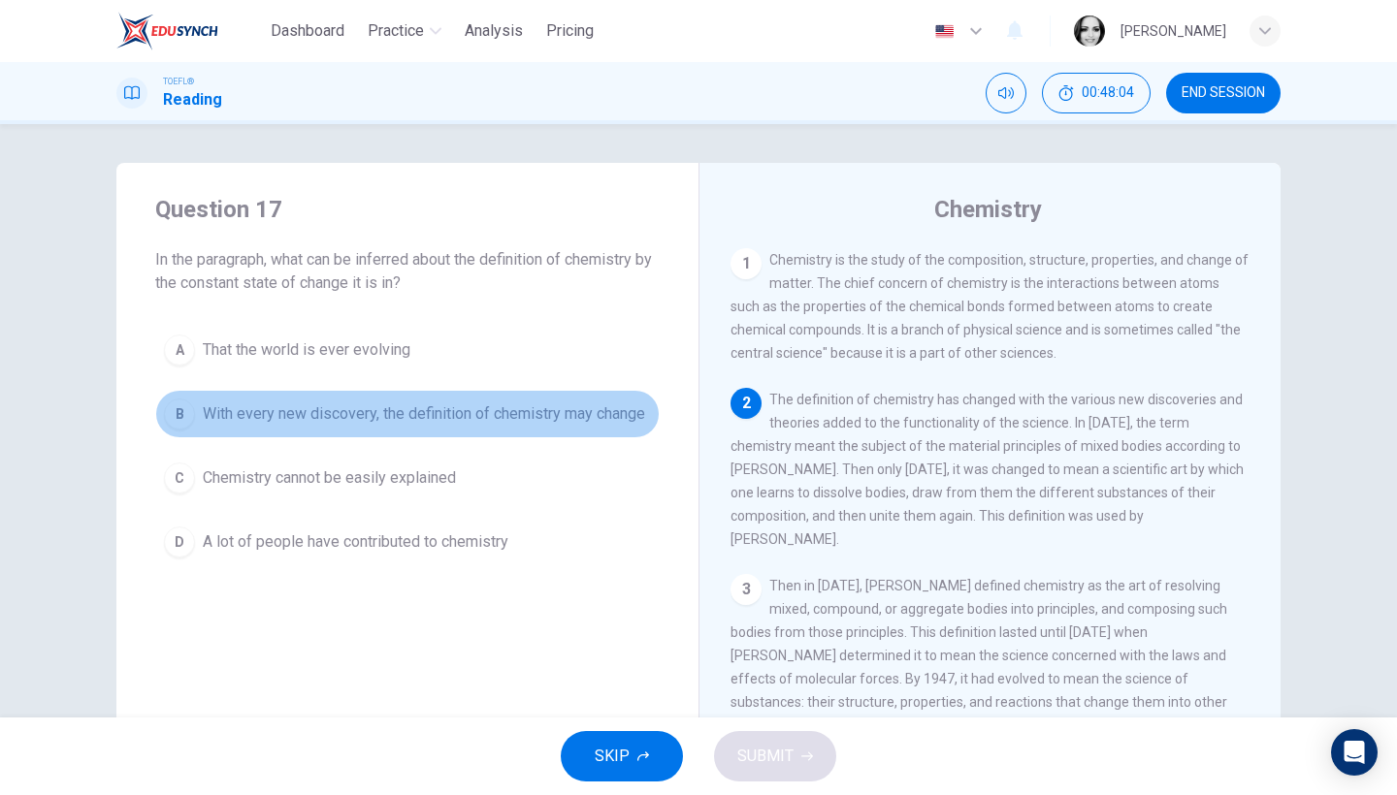
click at [343, 437] on button "B With every new discovery, the definition of chemistry may change" at bounding box center [407, 414] width 504 height 49
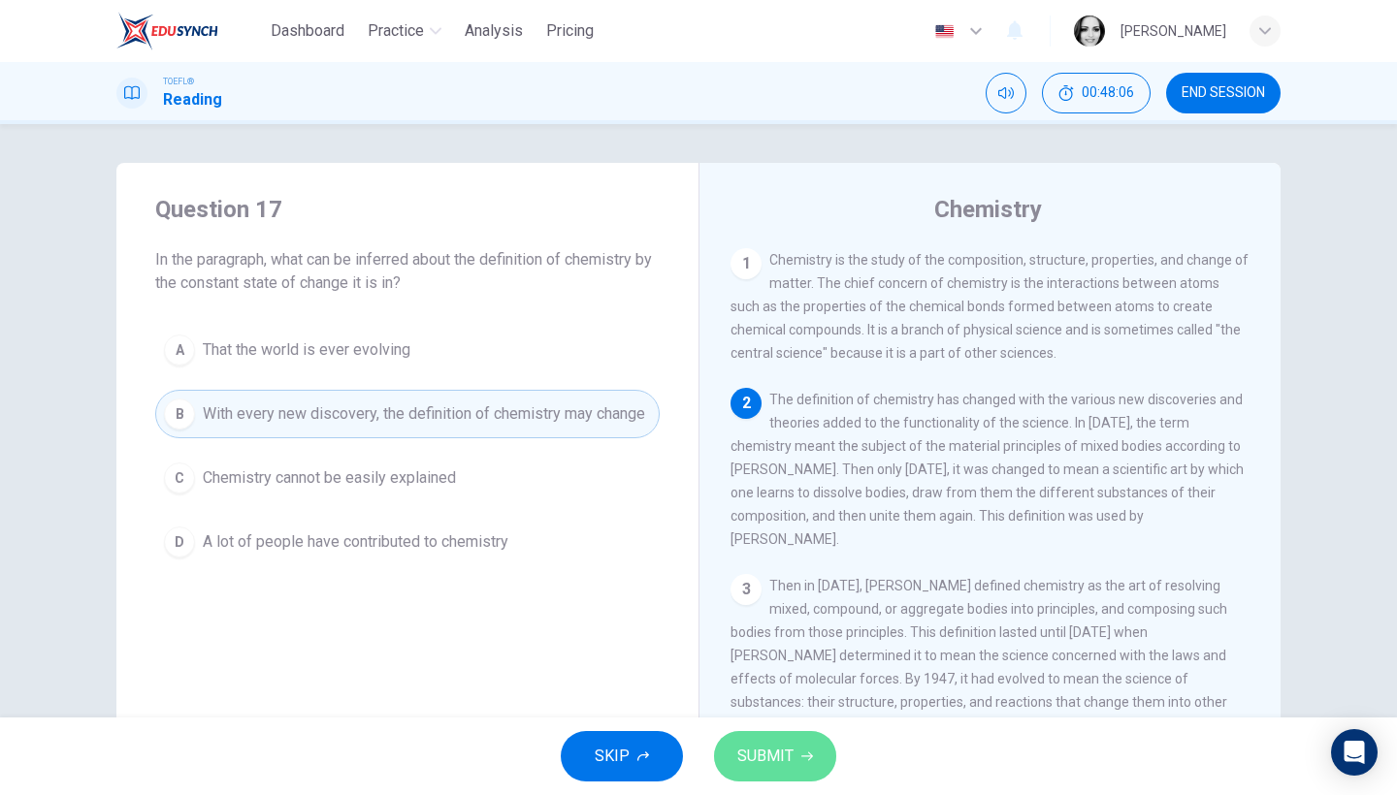
click at [773, 741] on button "SUBMIT" at bounding box center [775, 756] width 122 height 50
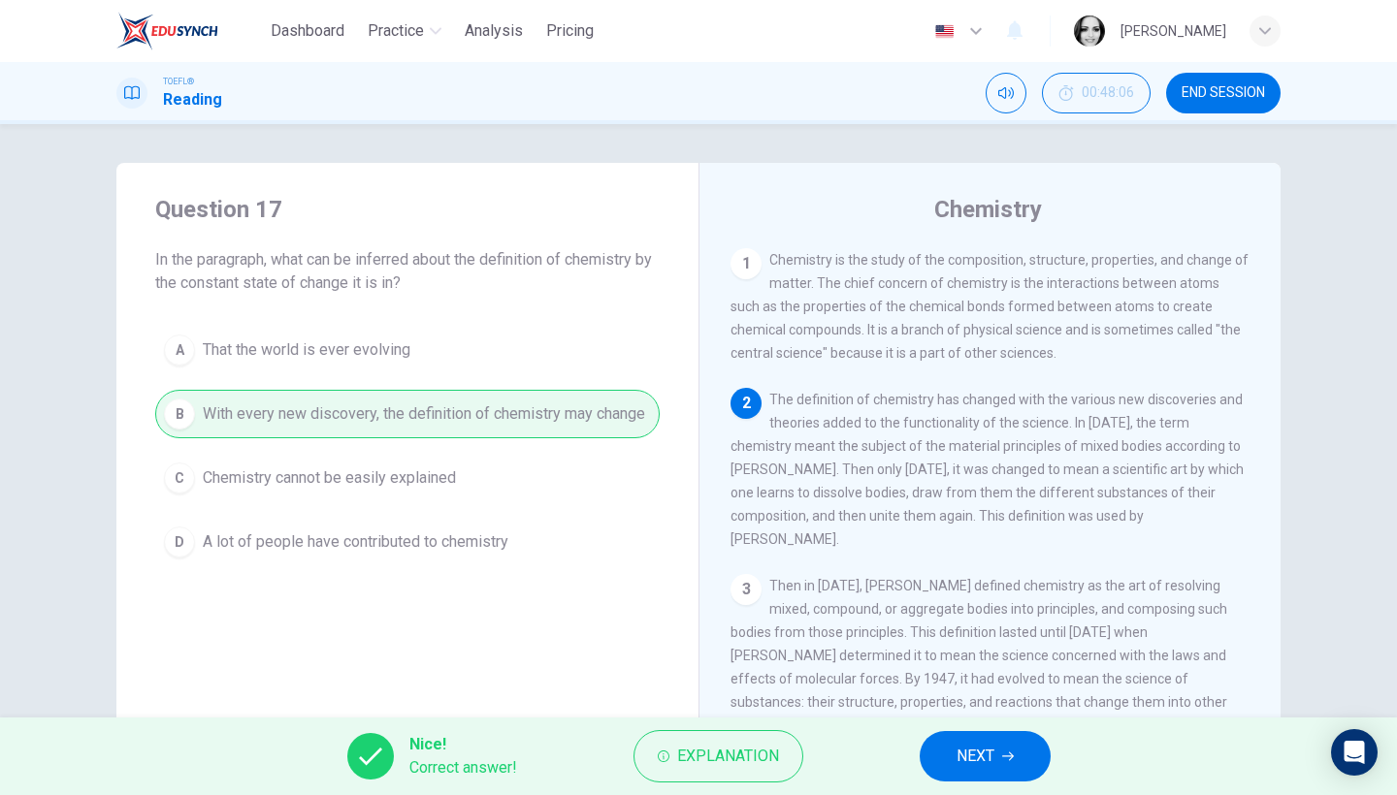
click at [978, 777] on button "NEXT" at bounding box center [985, 756] width 131 height 50
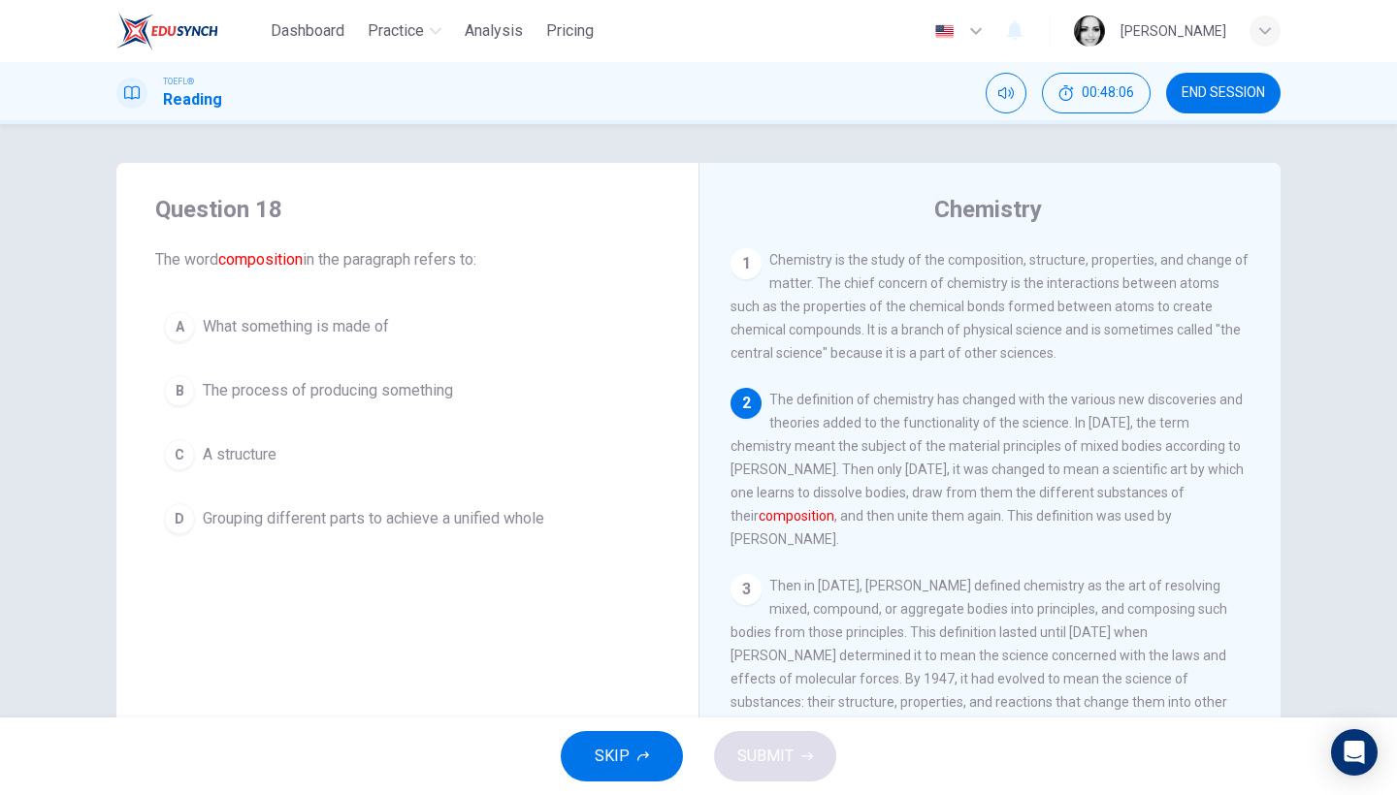
scroll to position [140, 0]
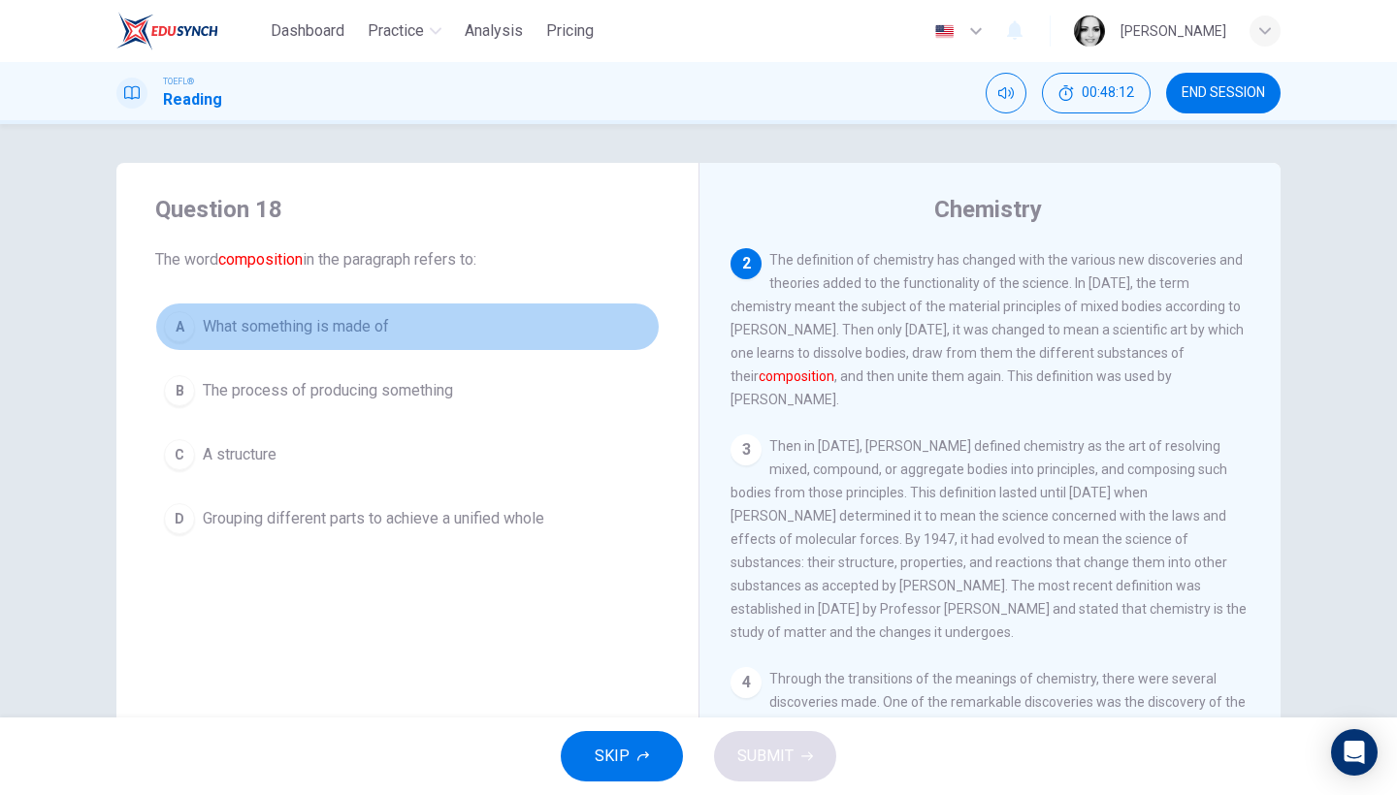
click at [319, 341] on button "A What something is made of" at bounding box center [407, 327] width 504 height 49
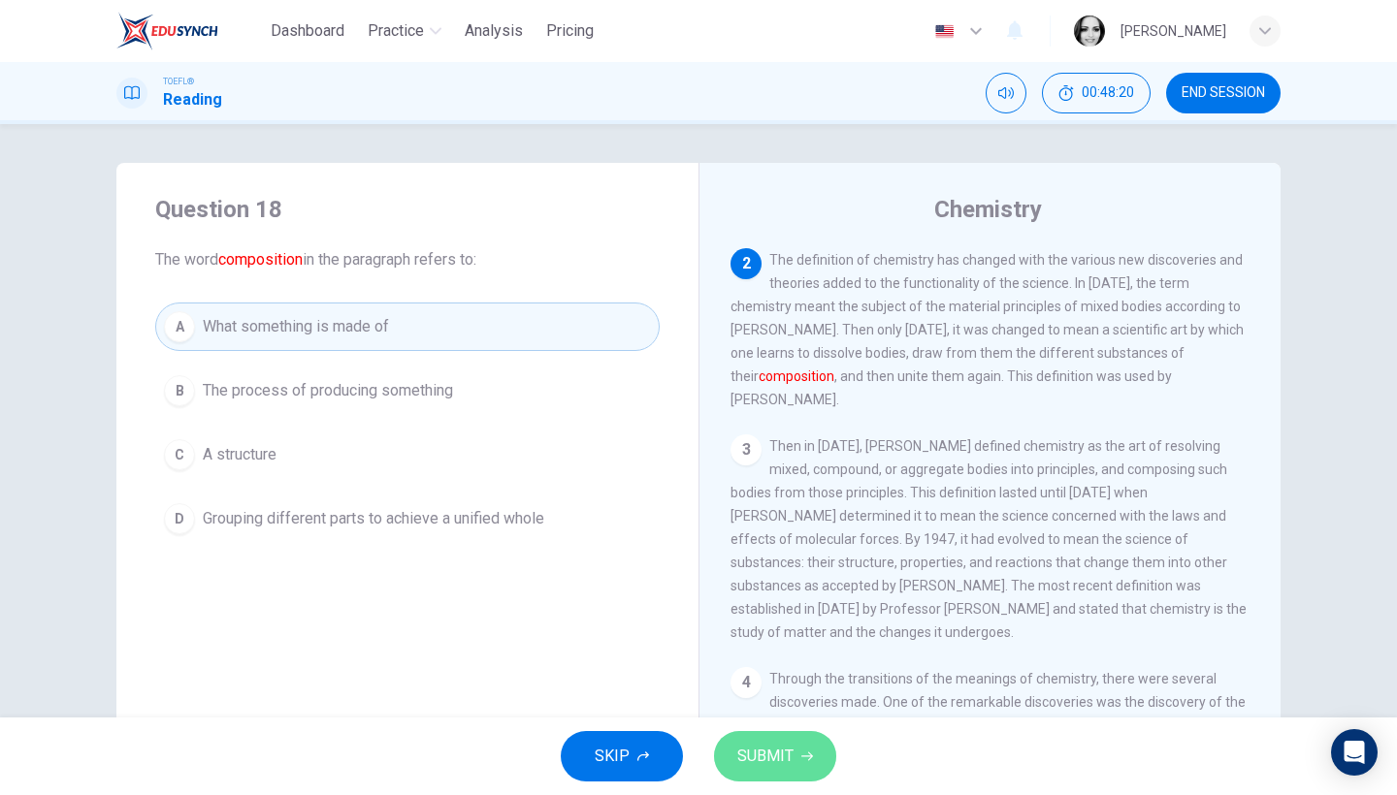
click at [812, 777] on button "SUBMIT" at bounding box center [775, 756] width 122 height 50
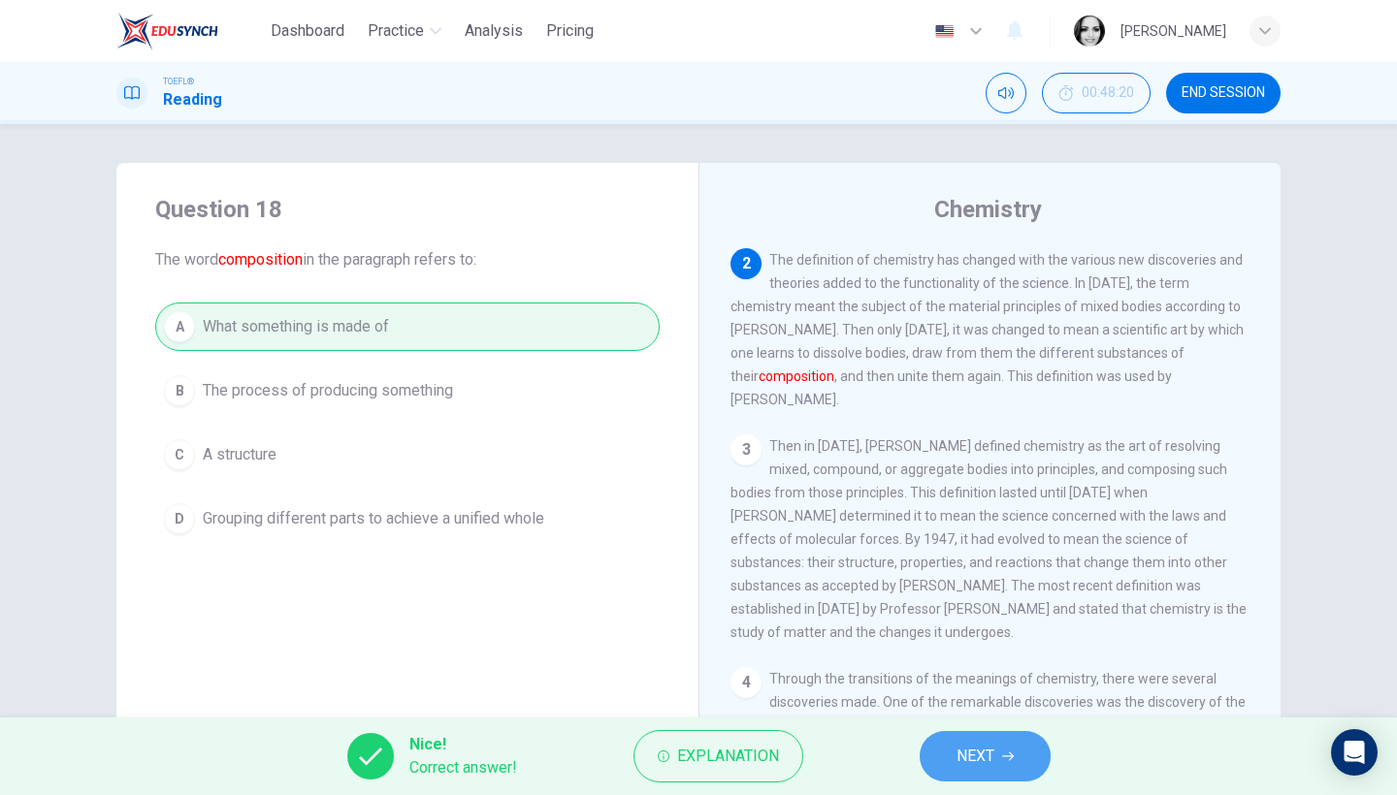
click at [976, 749] on span "NEXT" at bounding box center [976, 756] width 38 height 27
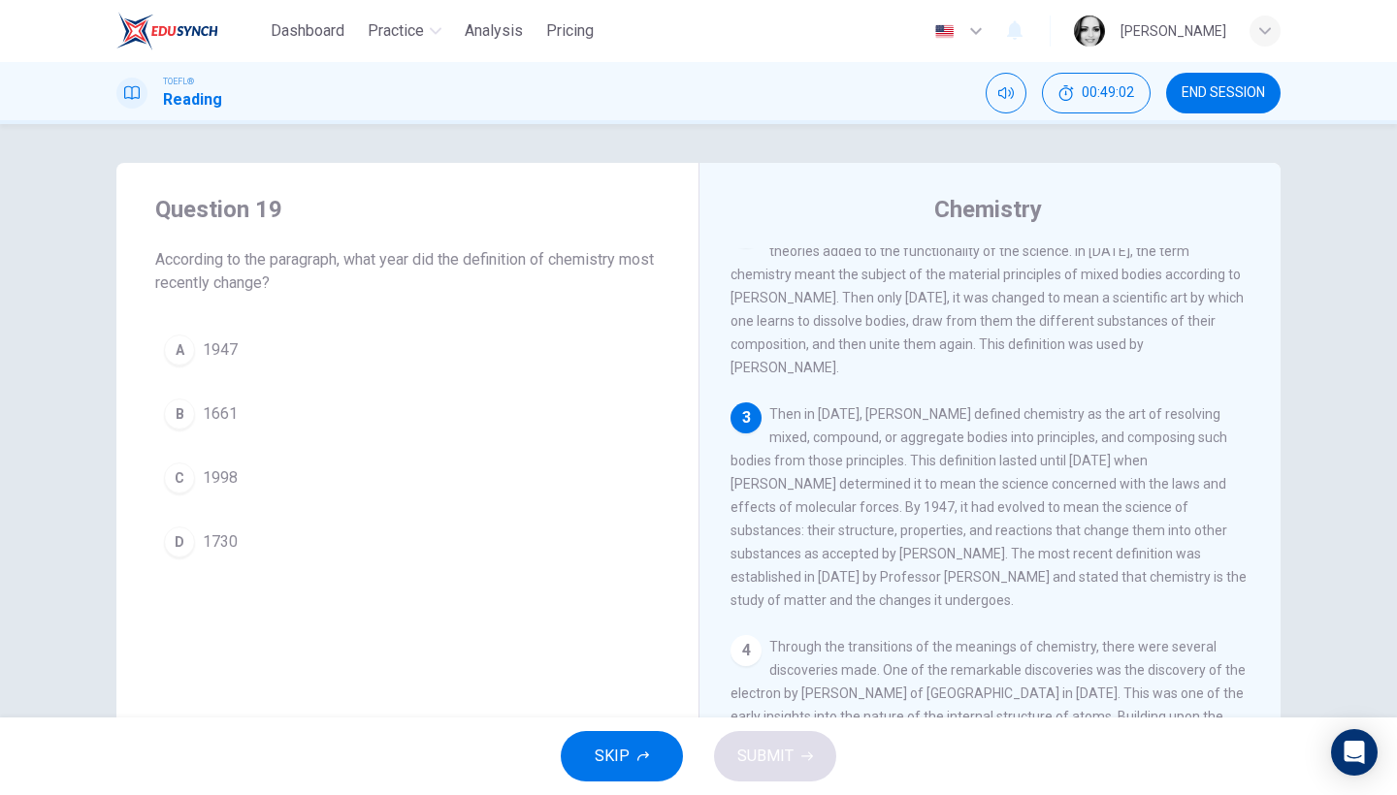
click at [247, 352] on button "A 1947" at bounding box center [407, 350] width 504 height 49
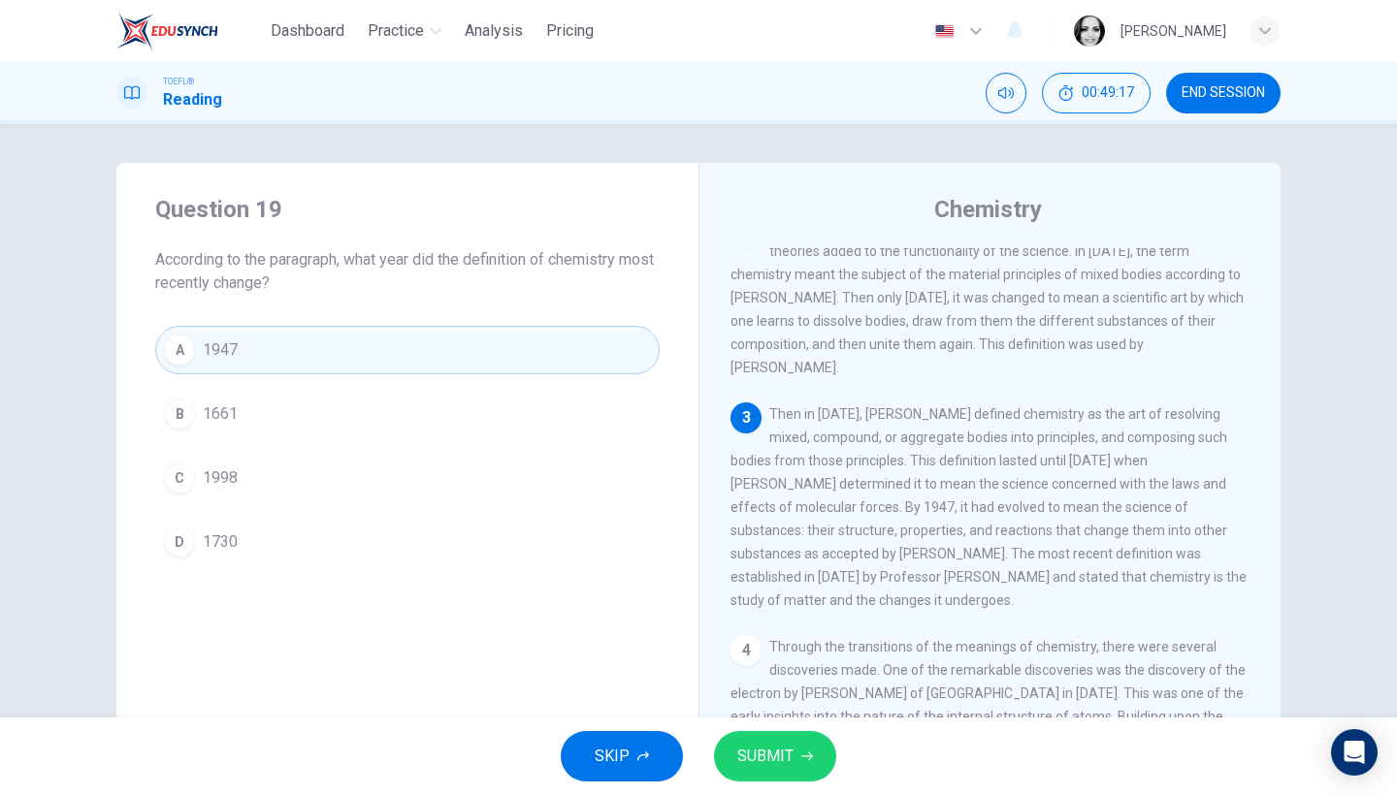
click at [793, 740] on button "SUBMIT" at bounding box center [775, 756] width 122 height 50
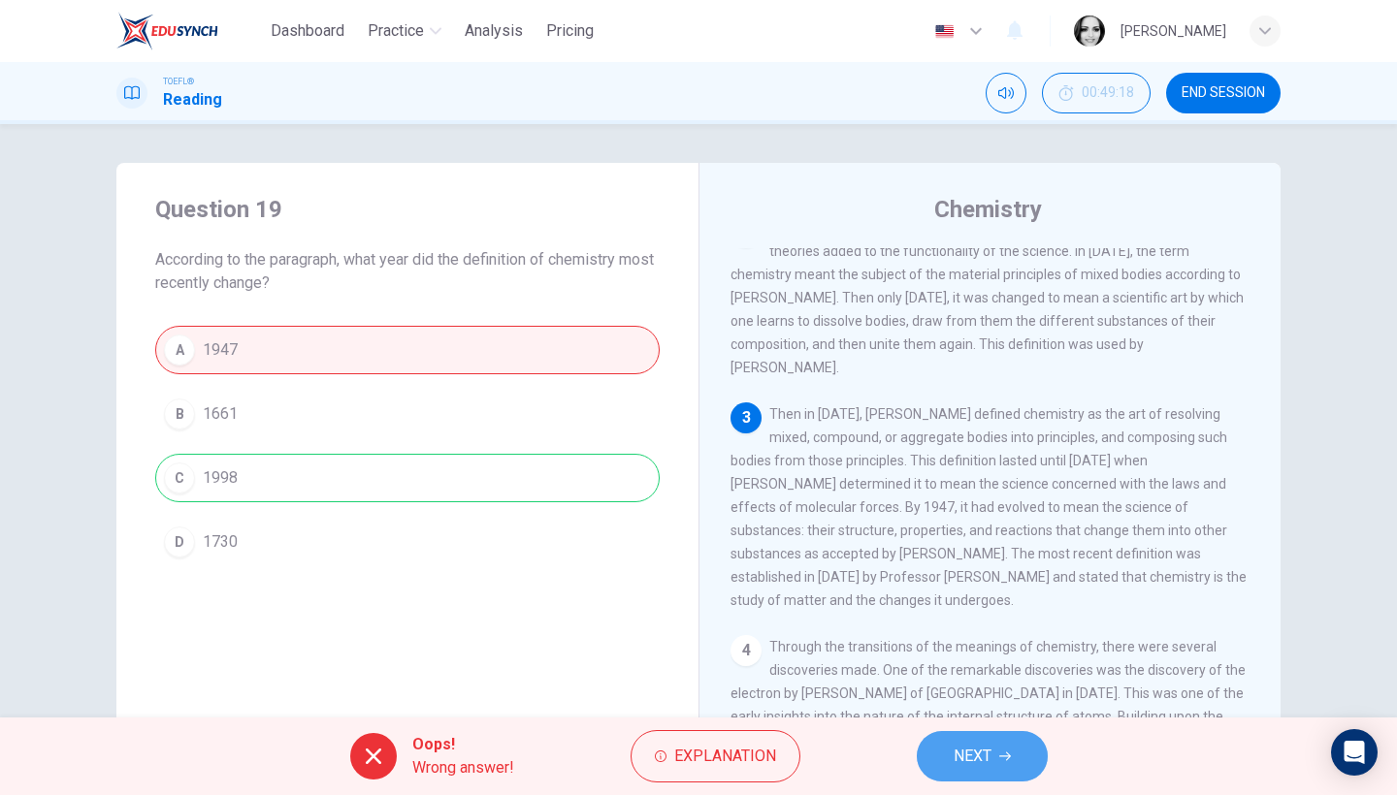
click at [968, 755] on span "NEXT" at bounding box center [973, 756] width 38 height 27
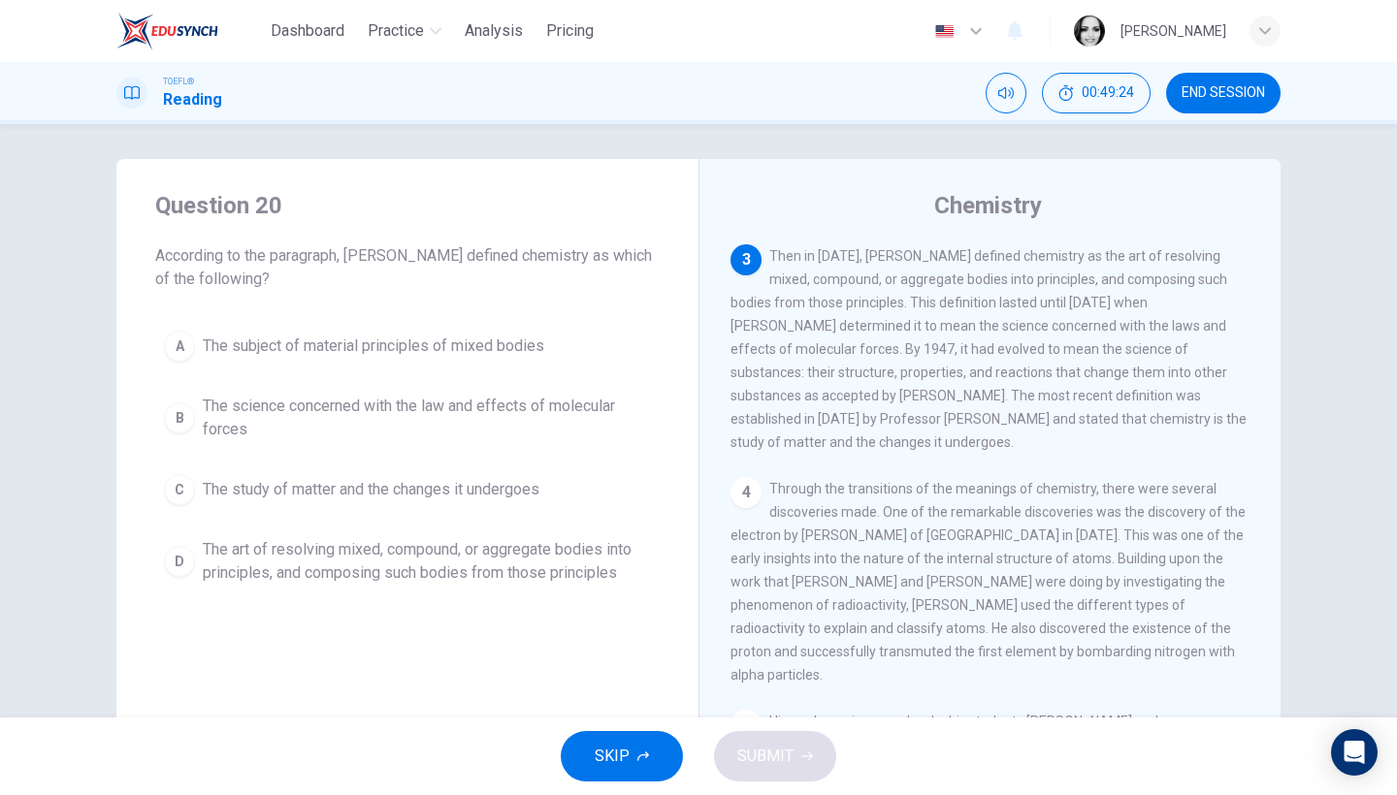
scroll to position [34, 0]
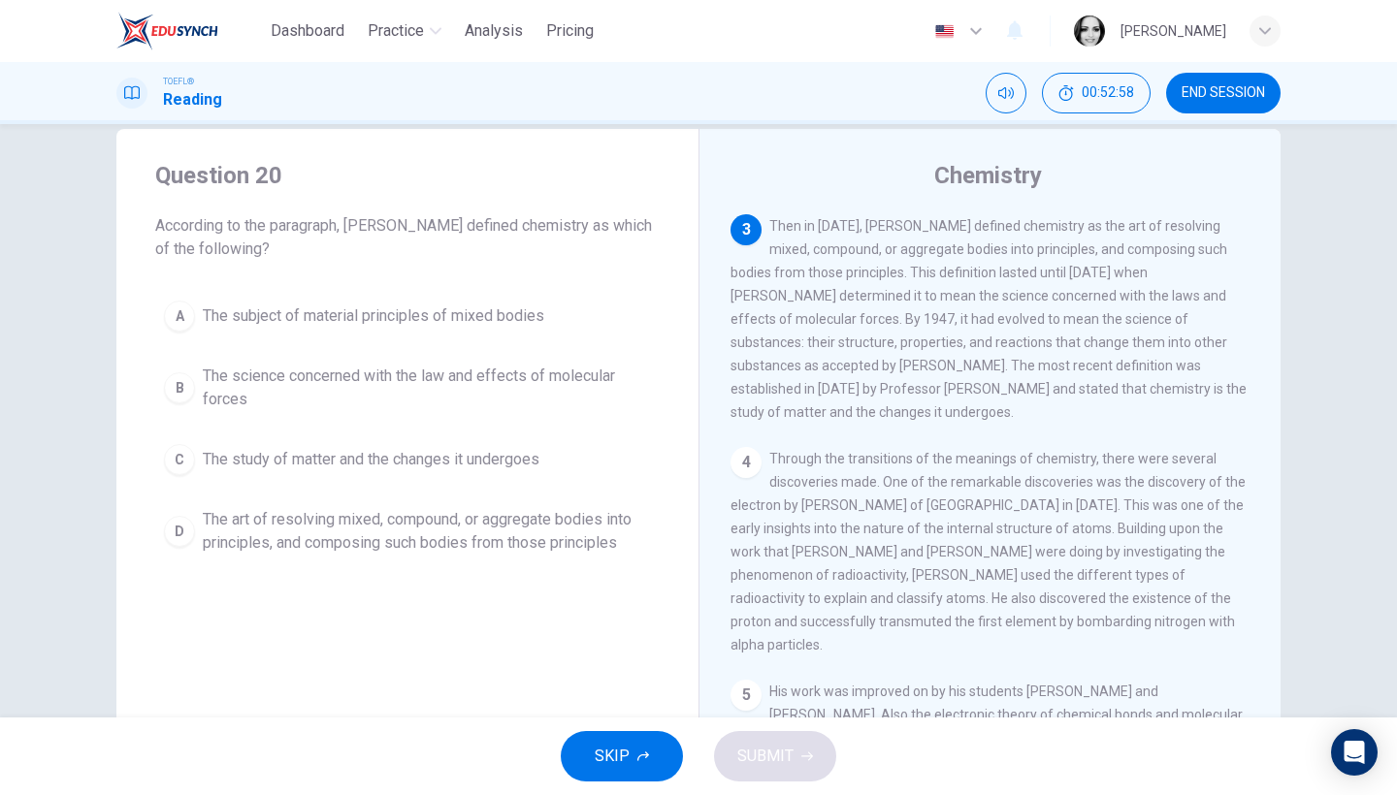
click at [437, 540] on span "The art of resolving mixed, compound, or aggregate bodies into principles, and …" at bounding box center [427, 531] width 448 height 47
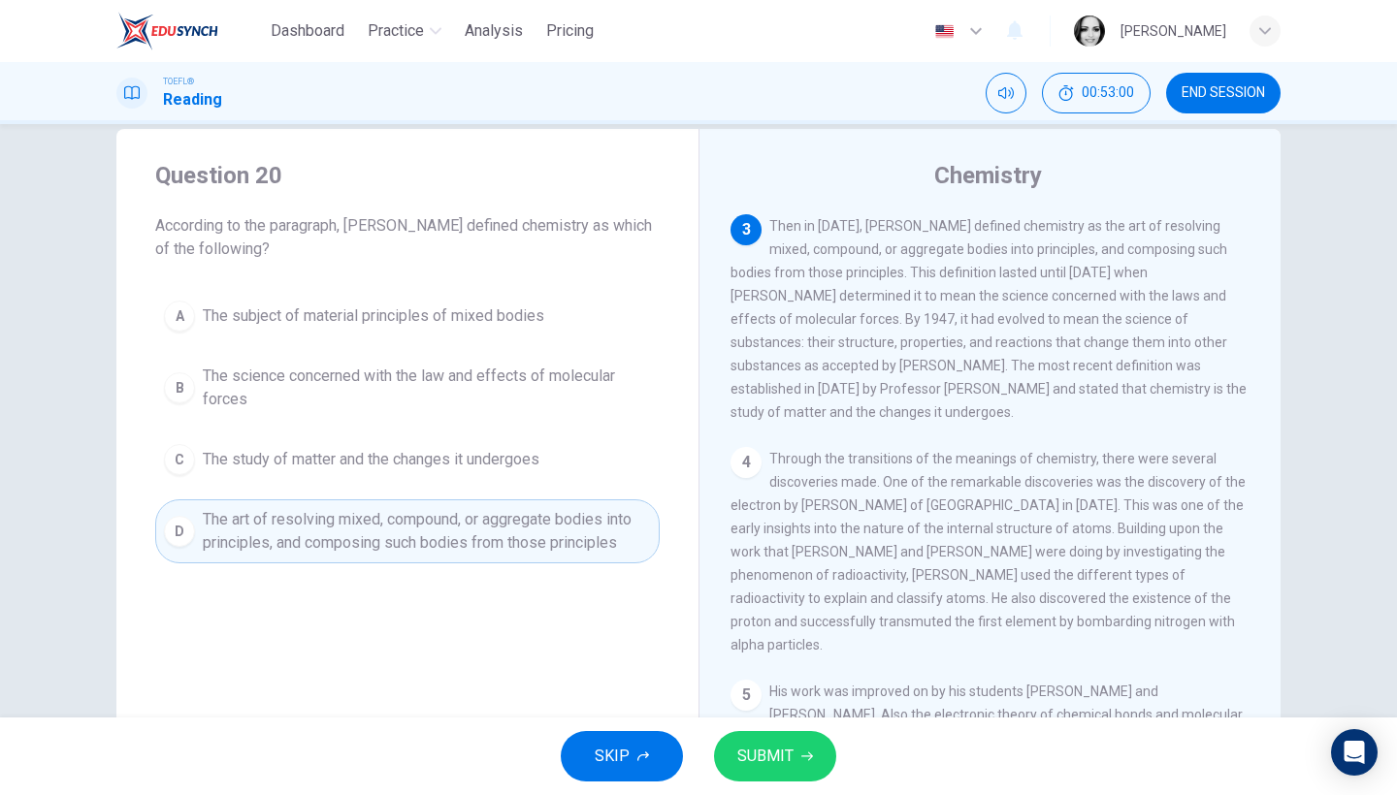
click at [796, 749] on button "SUBMIT" at bounding box center [775, 756] width 122 height 50
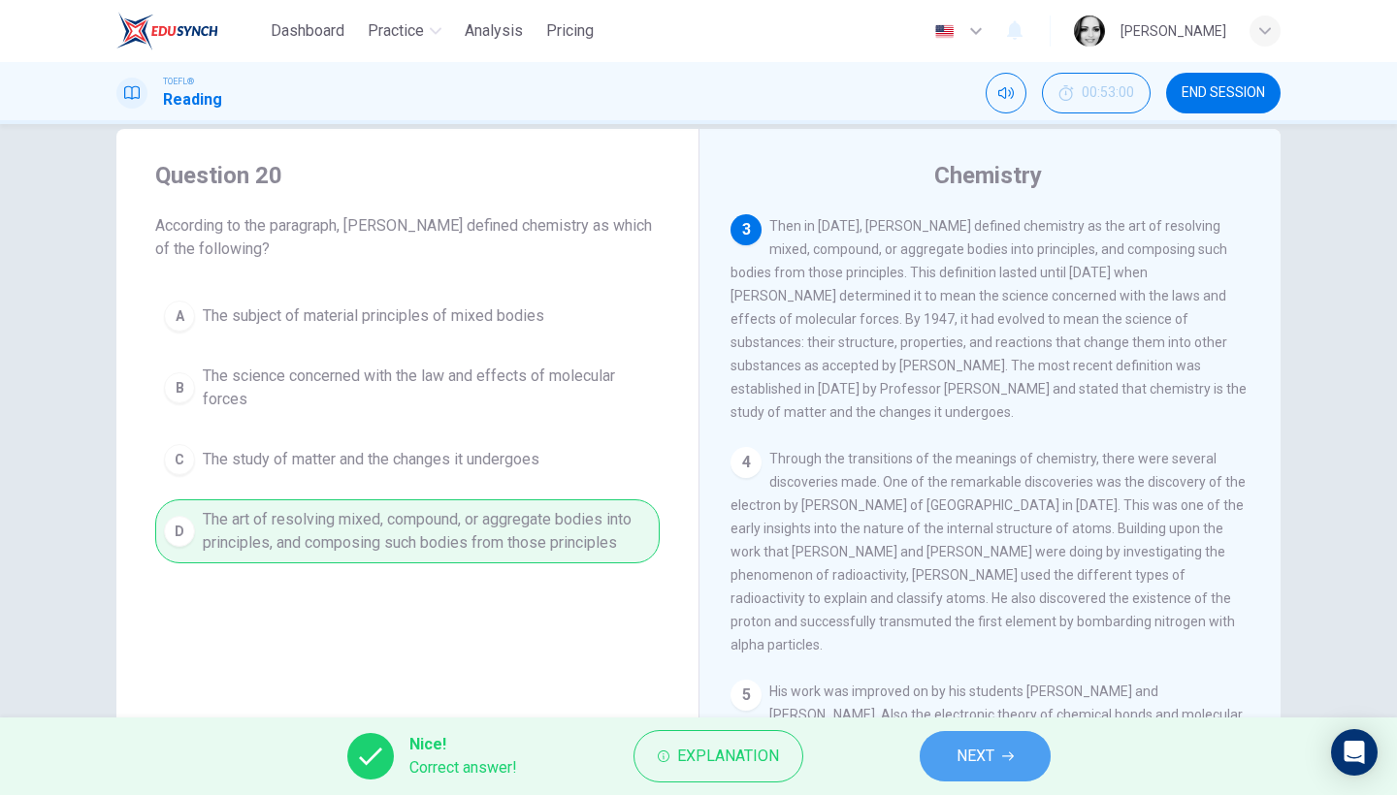
click at [969, 771] on button "NEXT" at bounding box center [985, 756] width 131 height 50
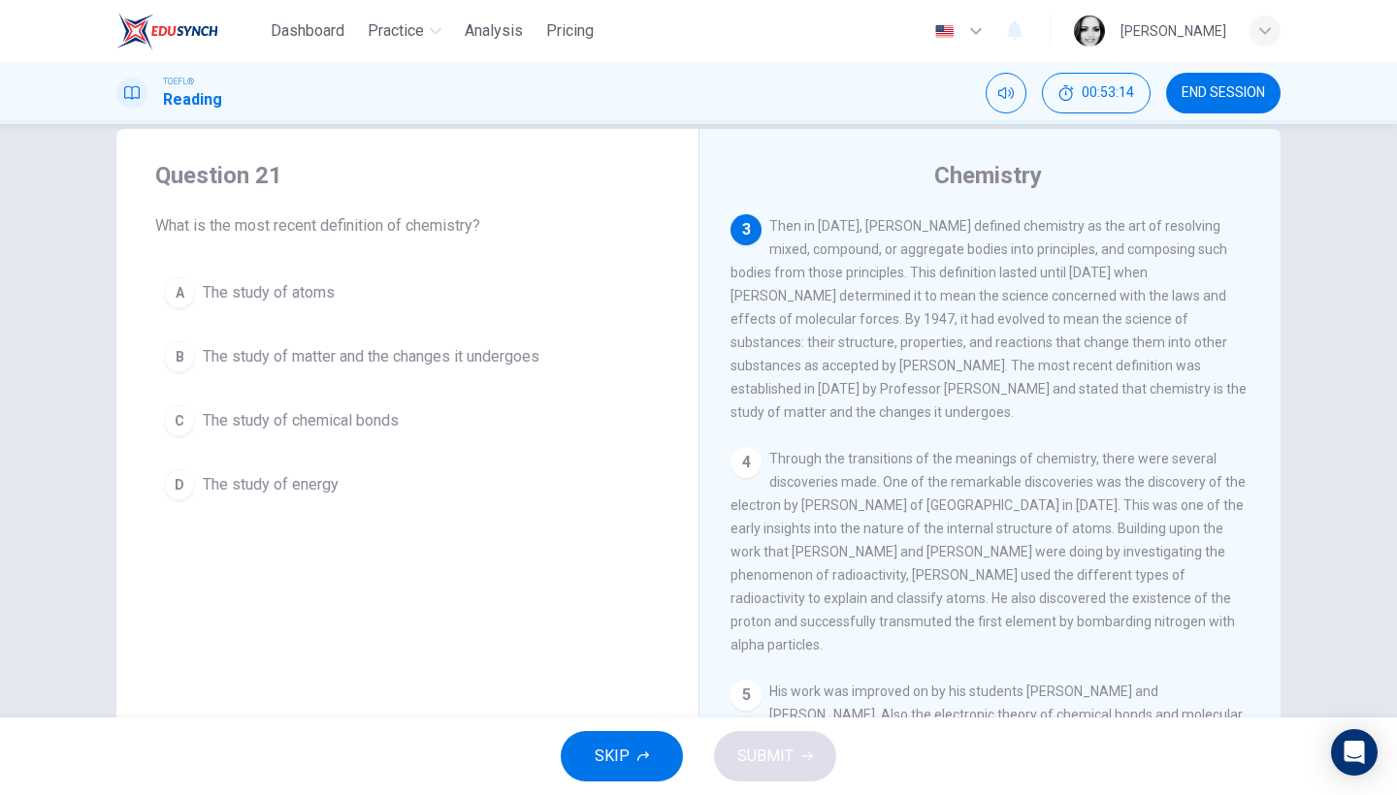
click at [430, 349] on span "The study of matter and the changes it undergoes" at bounding box center [371, 356] width 337 height 23
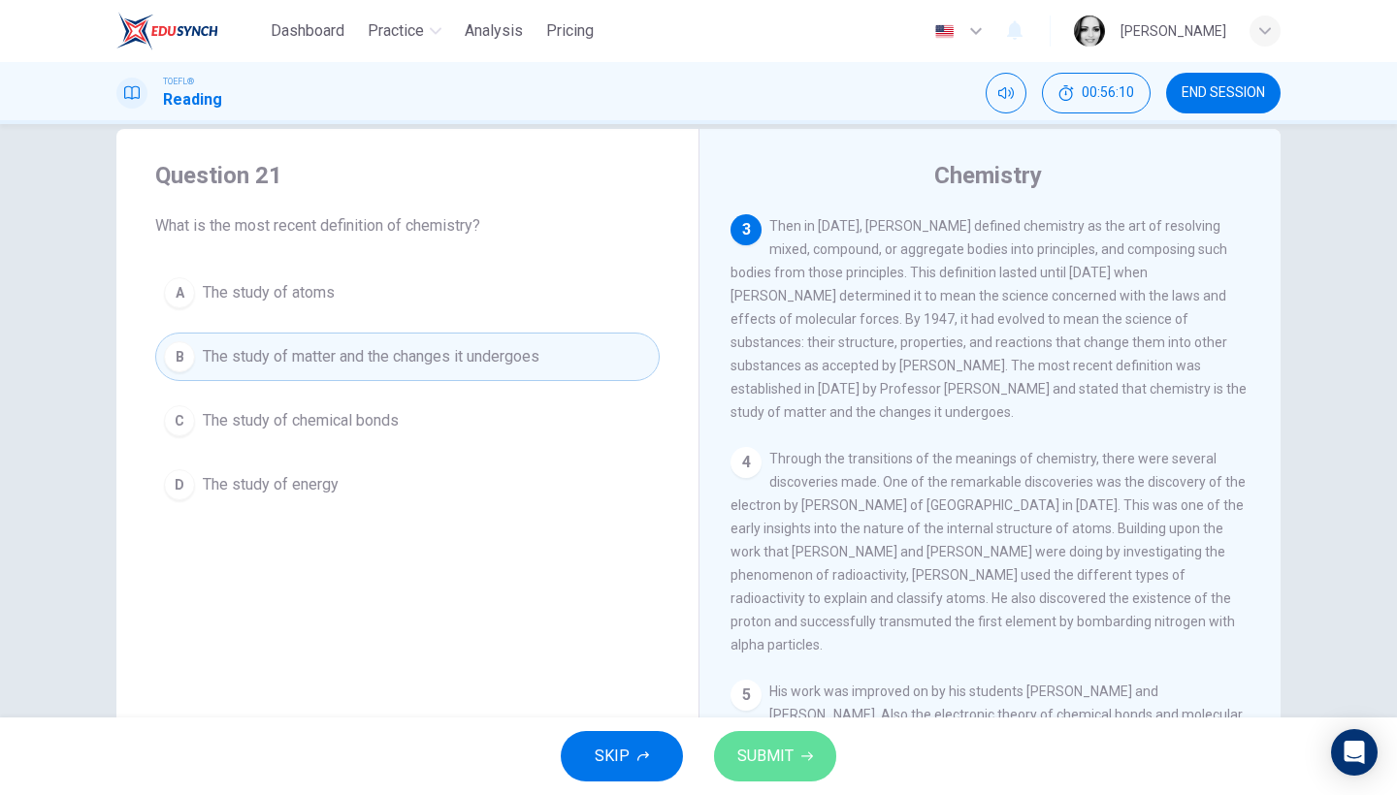
click at [767, 761] on span "SUBMIT" at bounding box center [765, 756] width 56 height 27
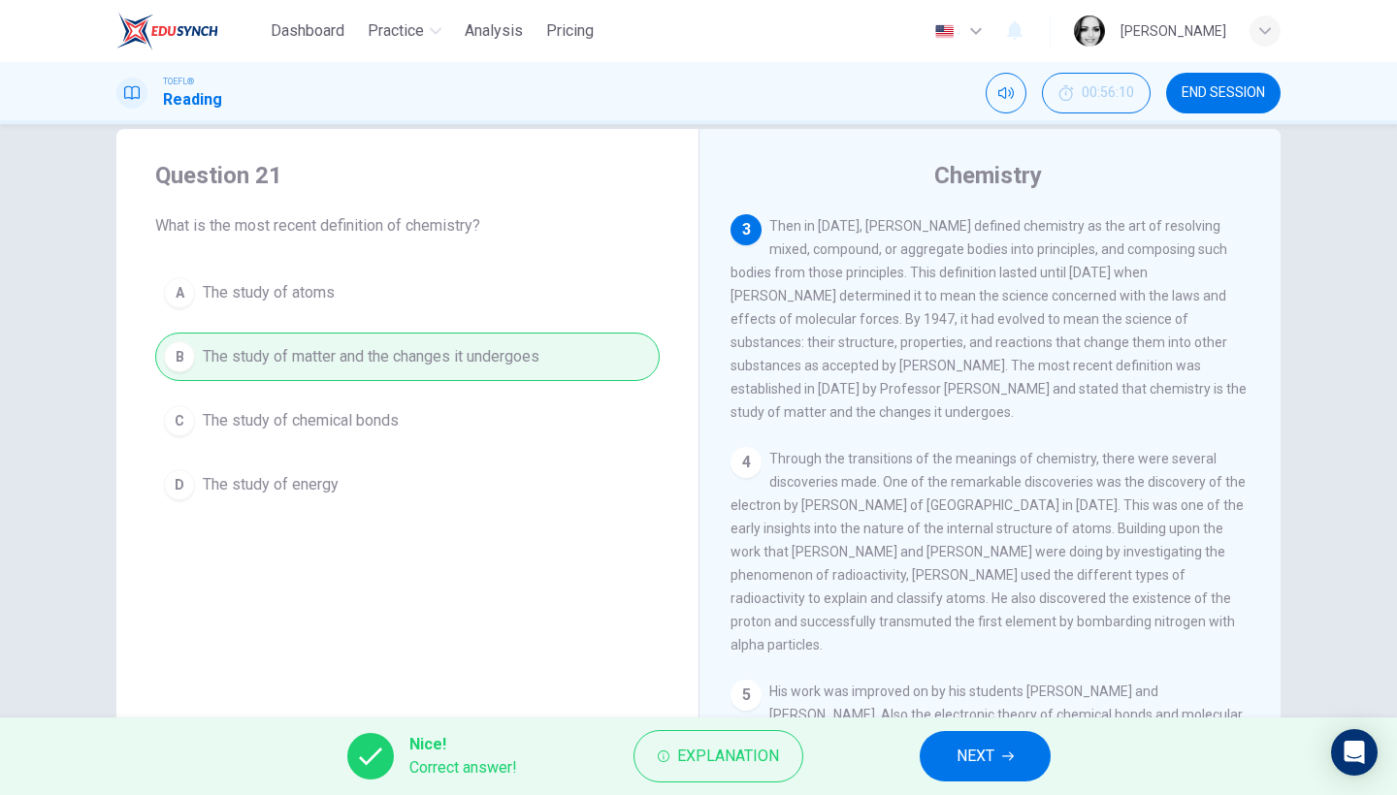
click at [1004, 759] on icon "button" at bounding box center [1008, 757] width 12 height 12
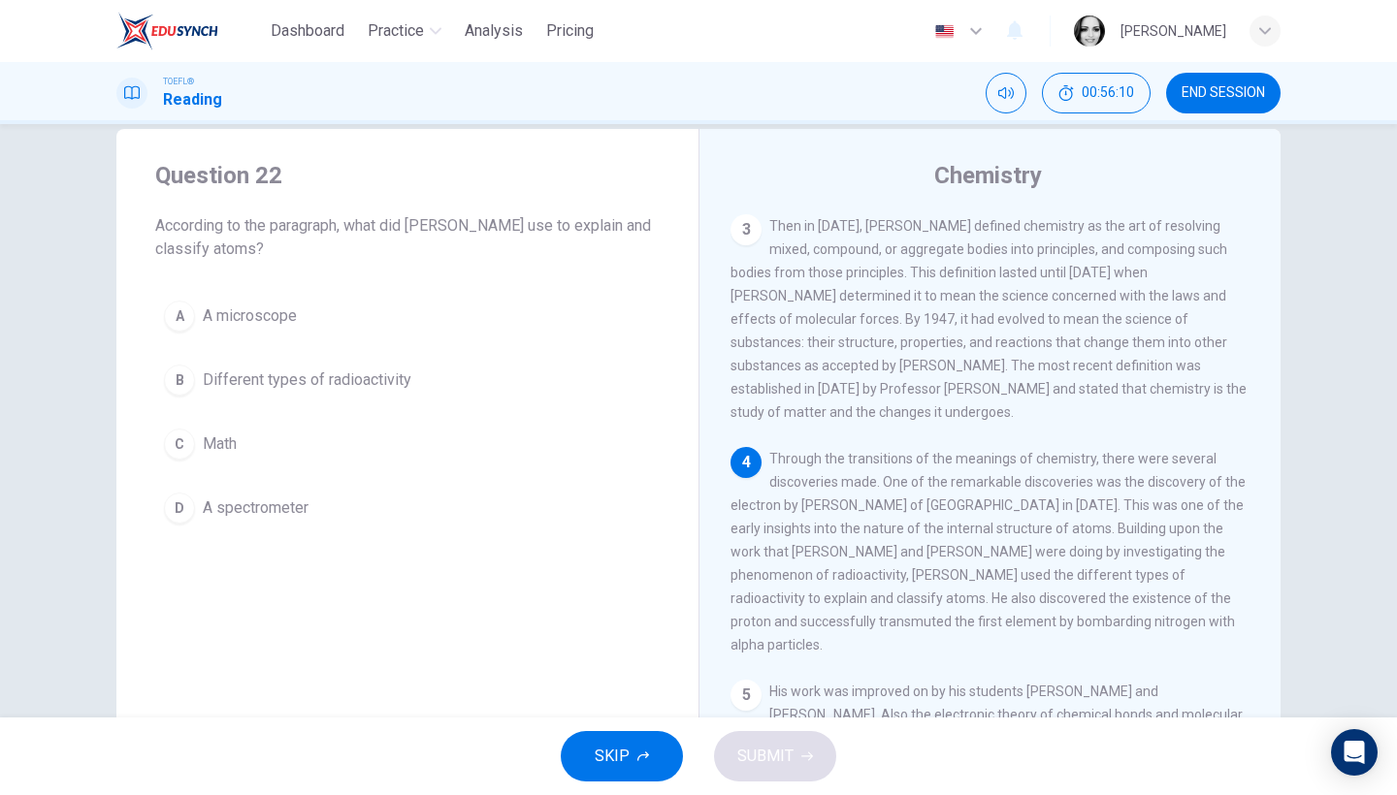
scroll to position [327, 0]
click at [289, 370] on span "Different types of radioactivity" at bounding box center [307, 380] width 209 height 23
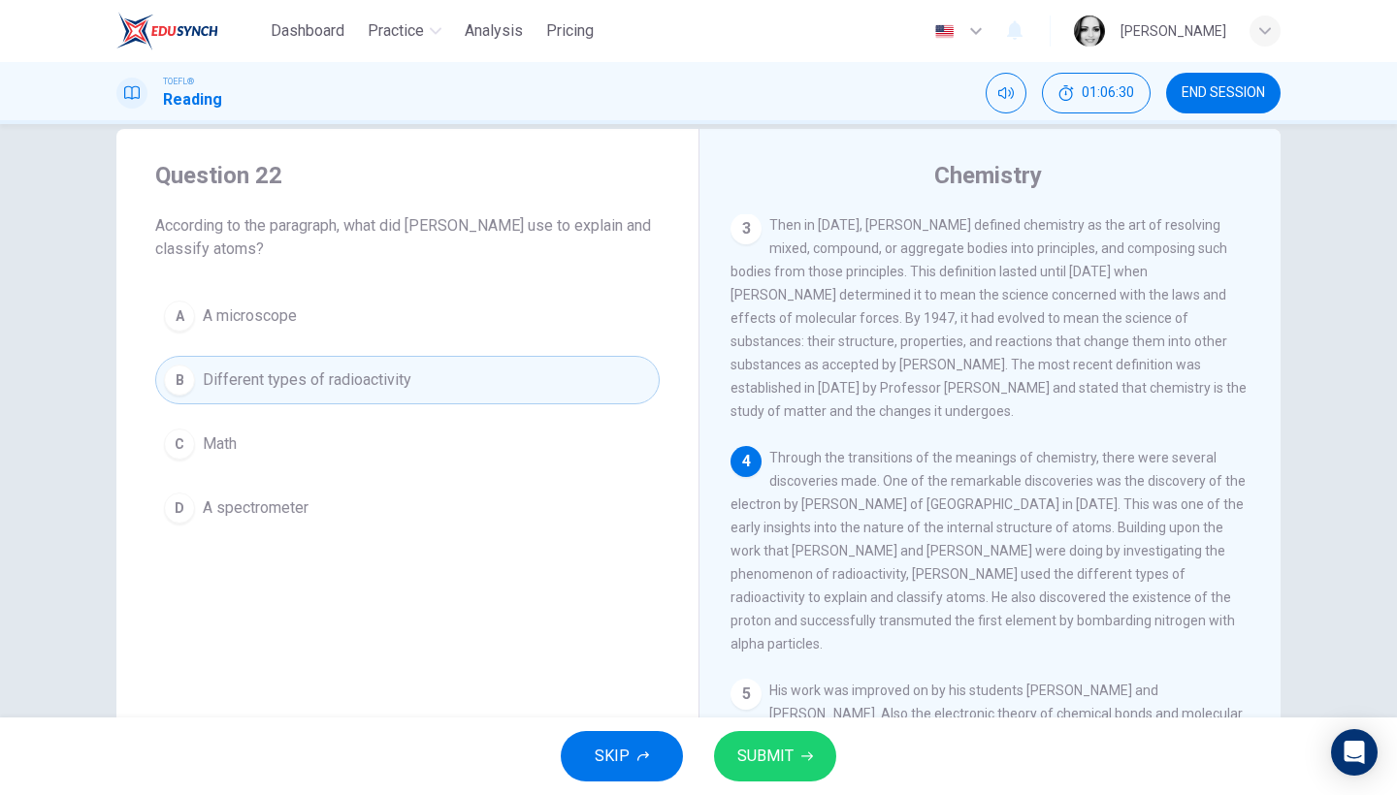
click at [777, 744] on span "SUBMIT" at bounding box center [765, 756] width 56 height 27
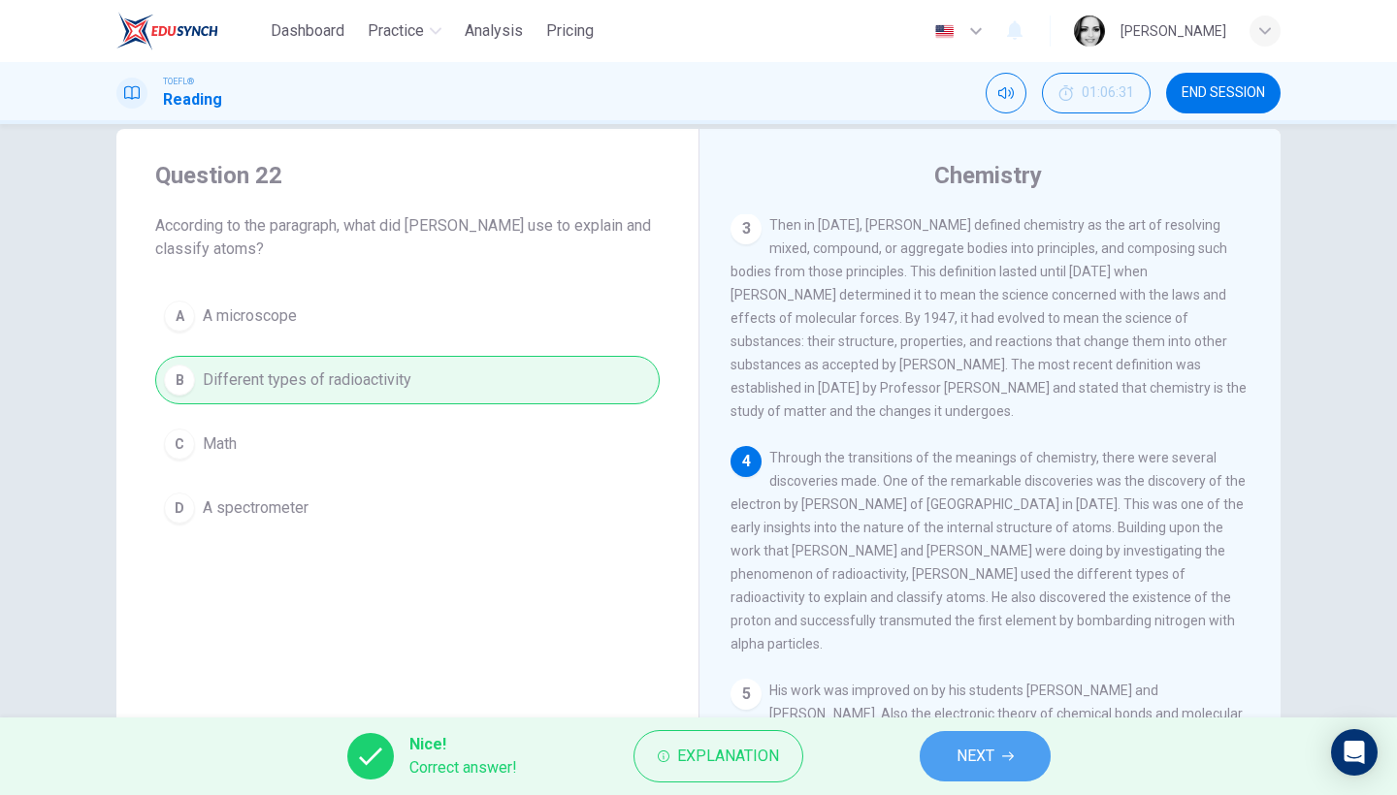
click at [1012, 767] on button "NEXT" at bounding box center [985, 756] width 131 height 50
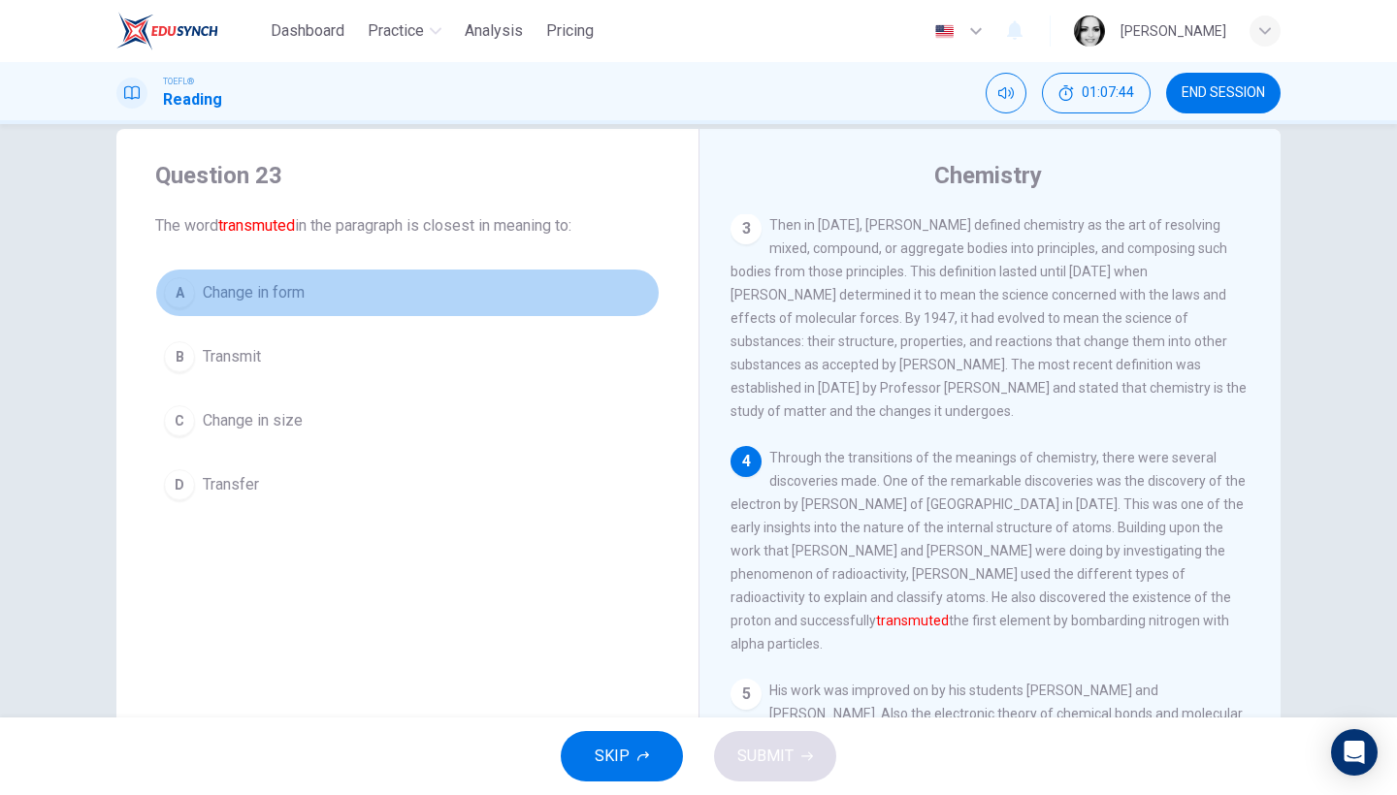
click at [284, 302] on span "Change in form" at bounding box center [254, 292] width 102 height 23
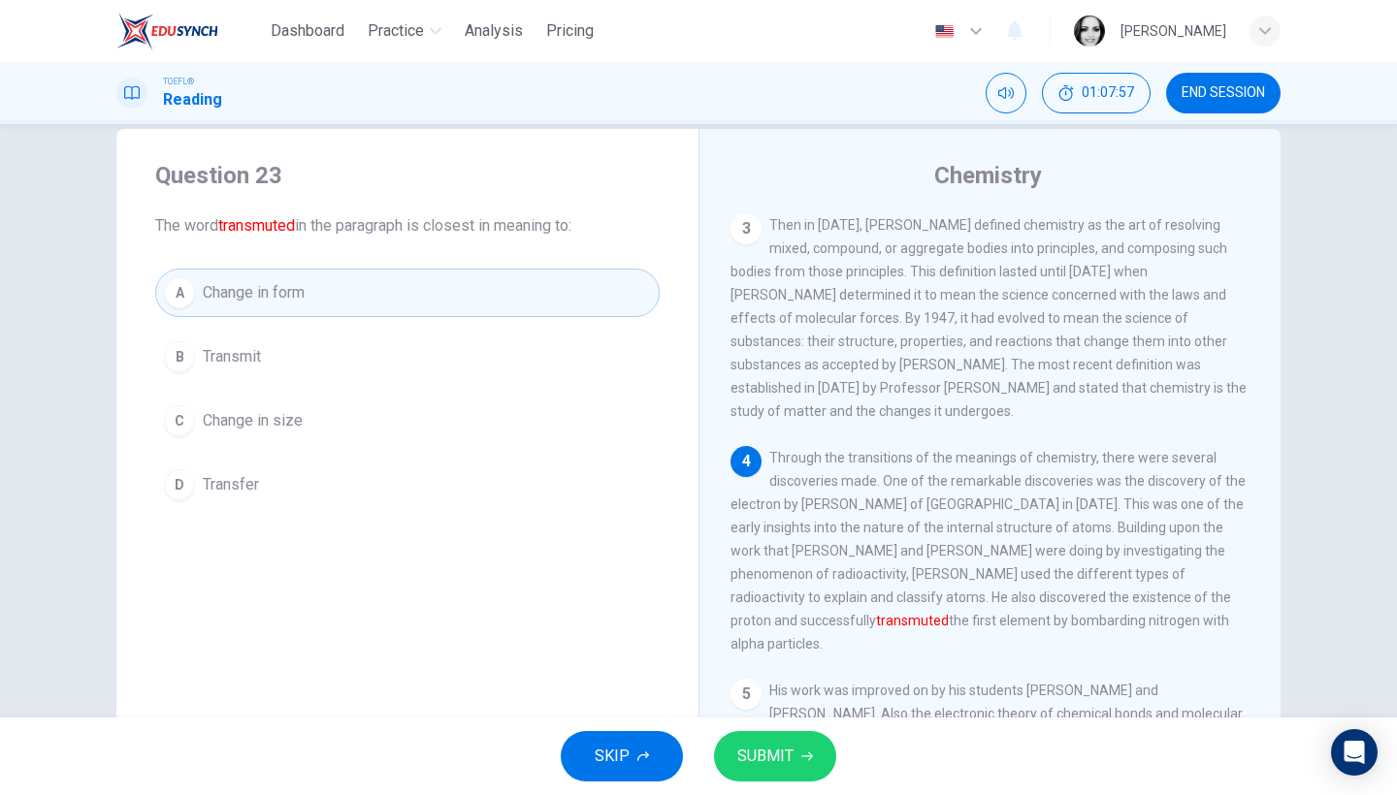
click at [805, 764] on button "SUBMIT" at bounding box center [775, 756] width 122 height 50
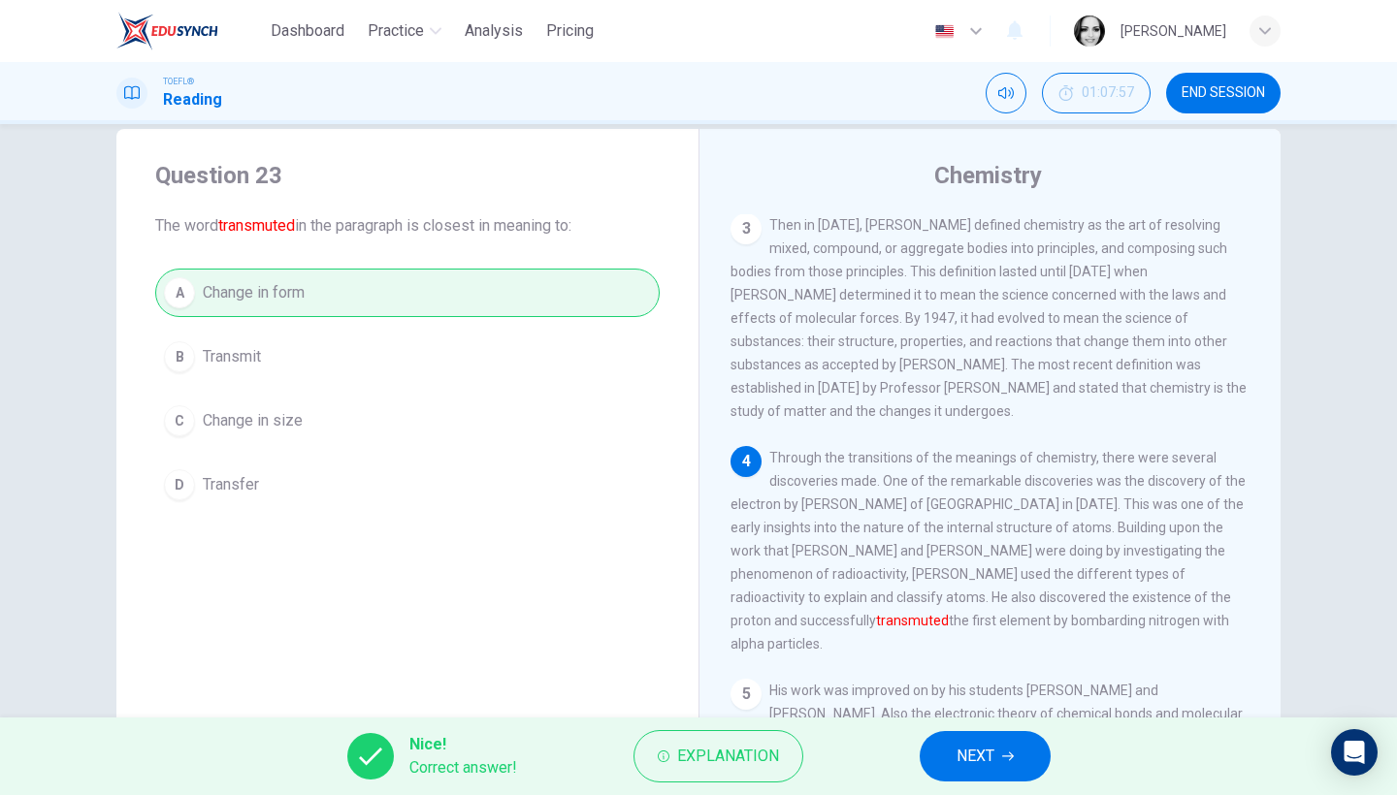
scroll to position [64, 0]
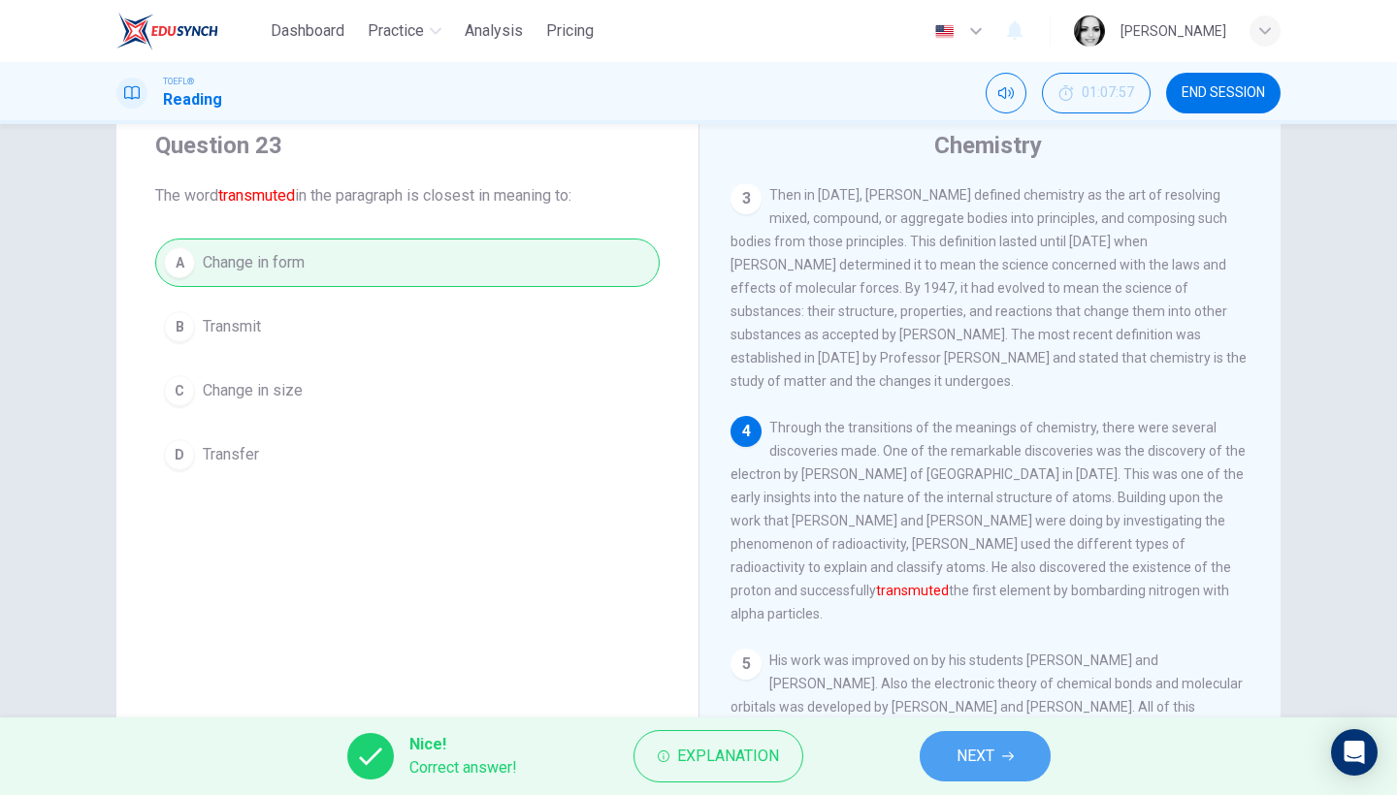
click at [1018, 766] on button "NEXT" at bounding box center [985, 756] width 131 height 50
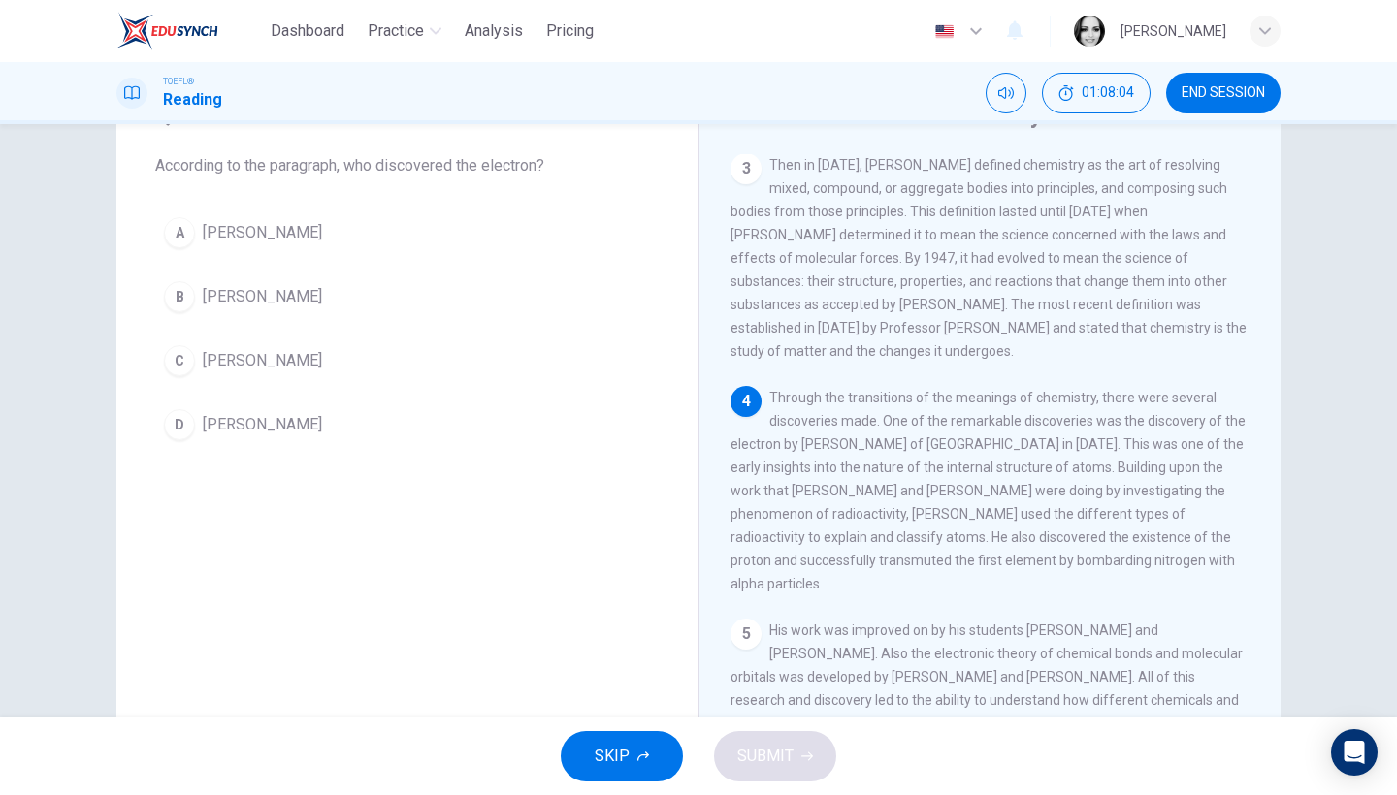
scroll to position [60, 0]
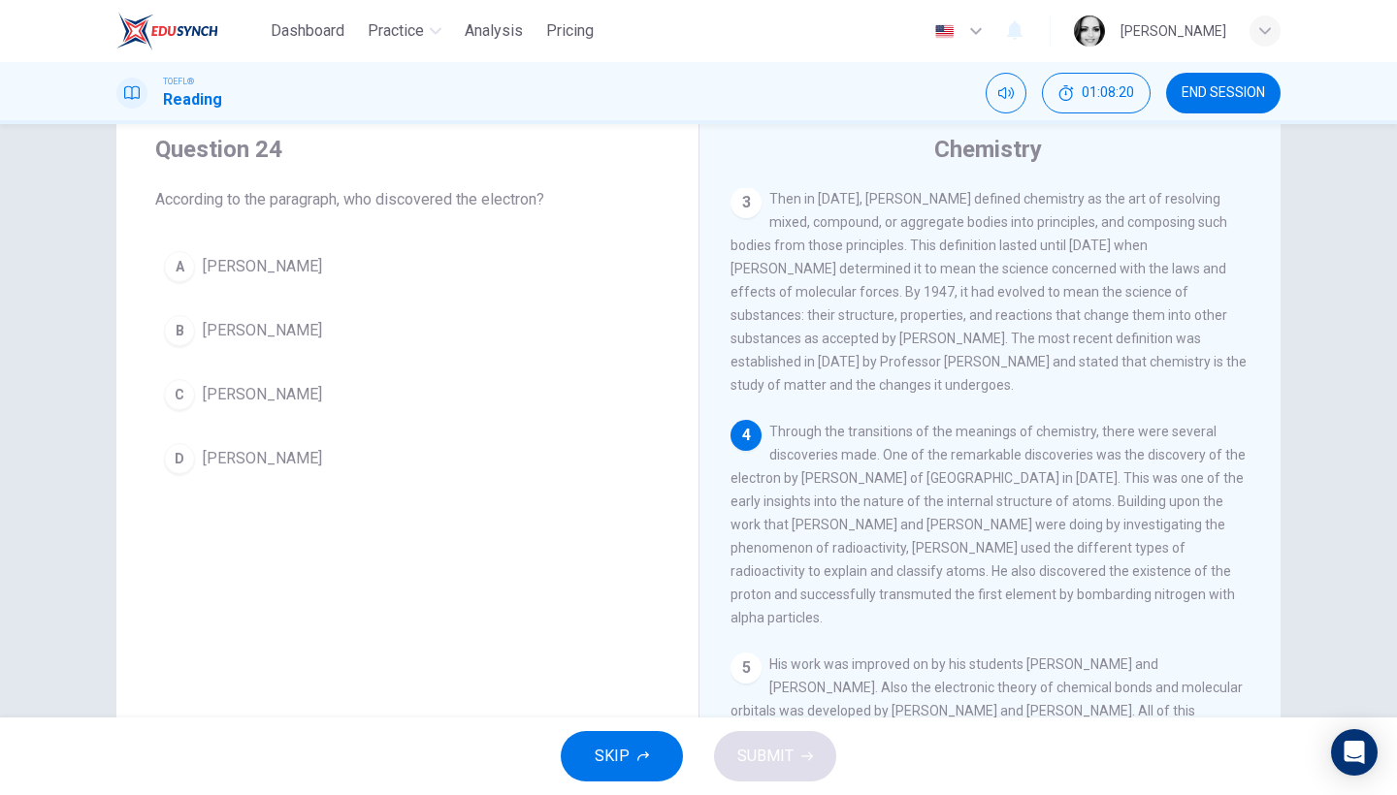
click at [246, 276] on span "[PERSON_NAME]" at bounding box center [262, 266] width 119 height 23
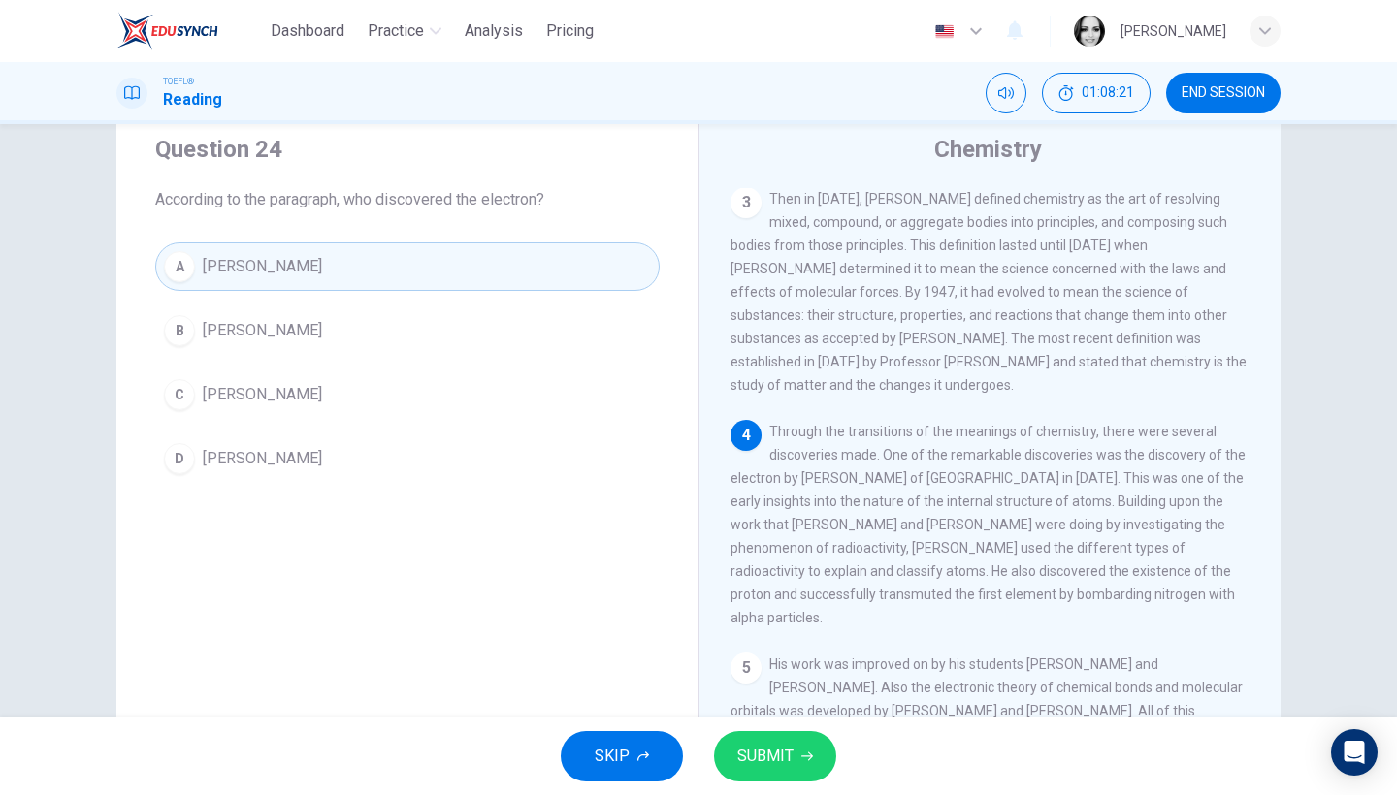
click at [791, 759] on span "SUBMIT" at bounding box center [765, 756] width 56 height 27
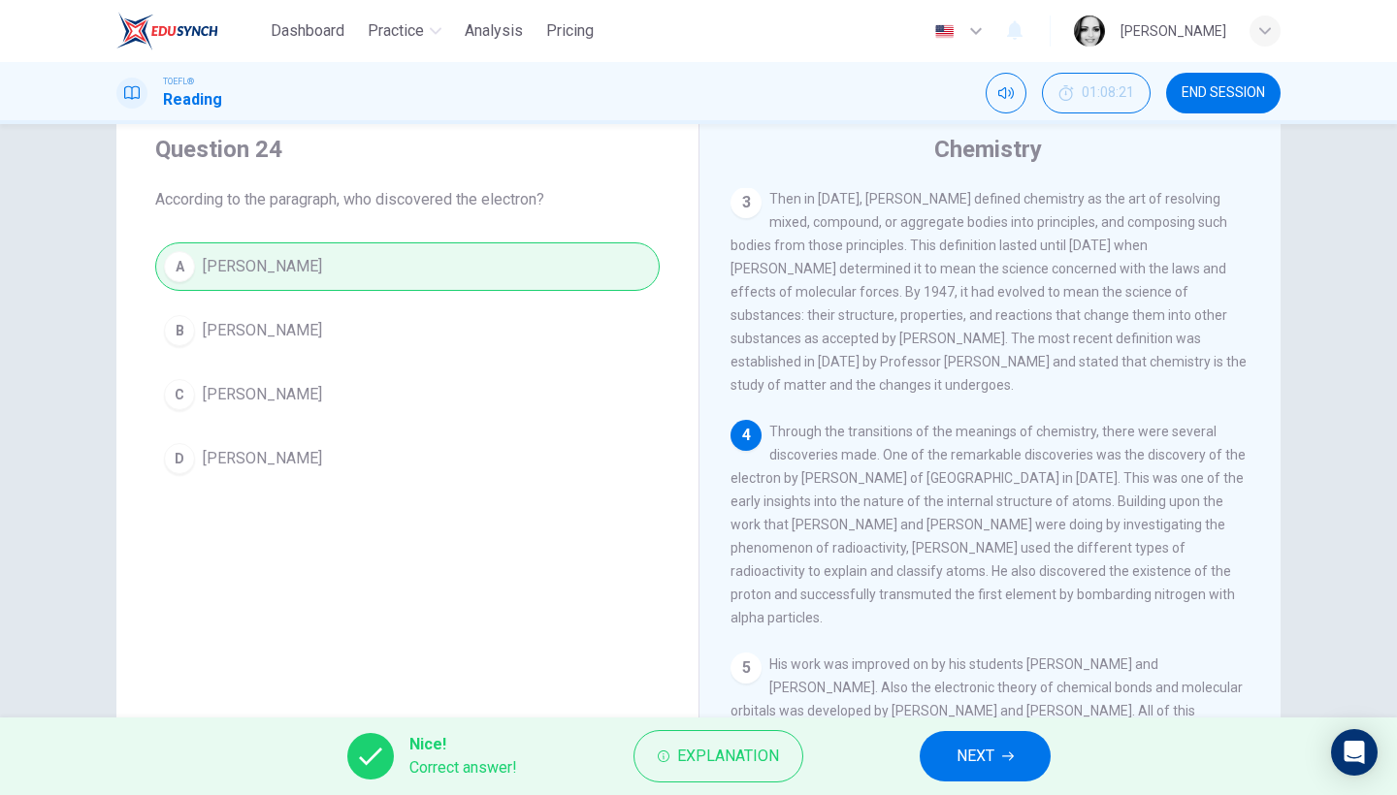
click at [1012, 767] on button "NEXT" at bounding box center [985, 756] width 131 height 50
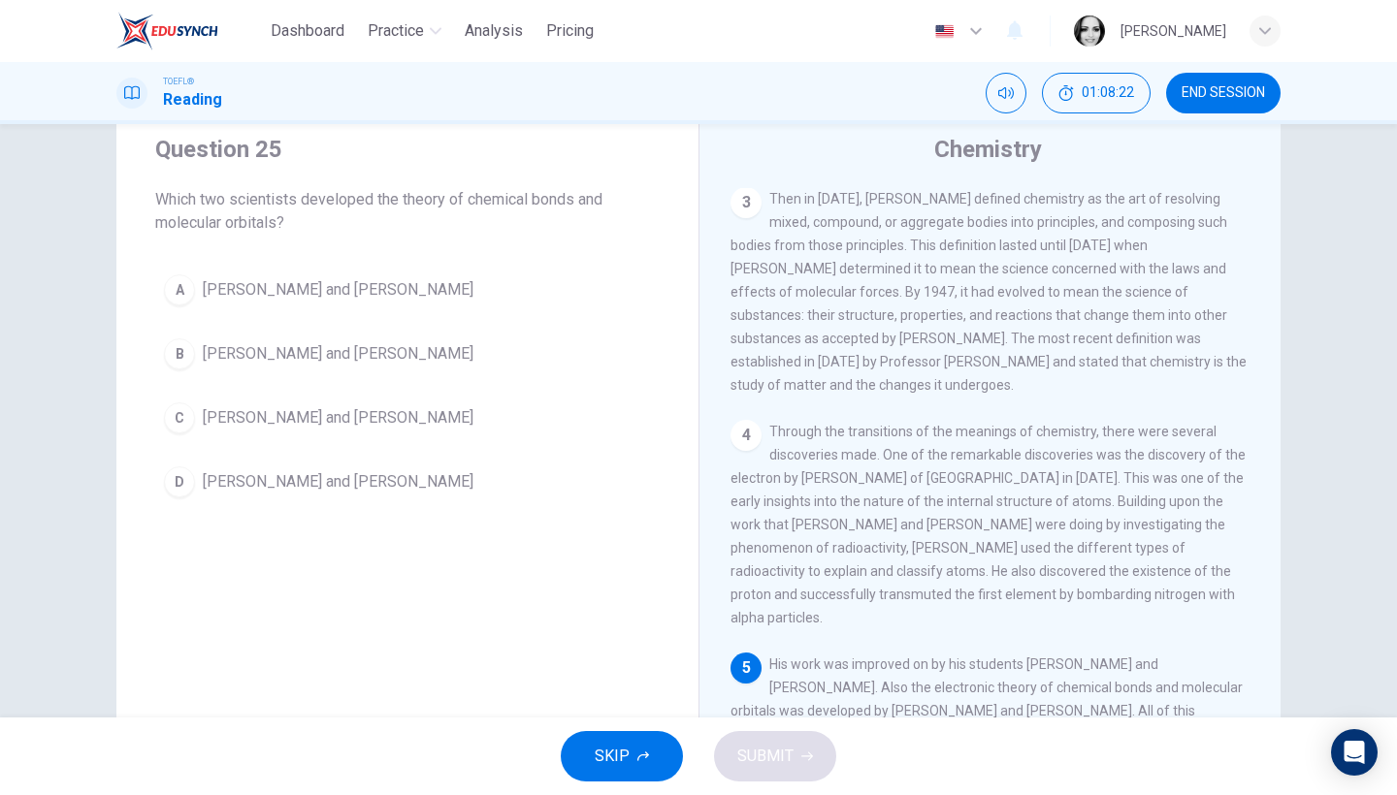
scroll to position [97, 0]
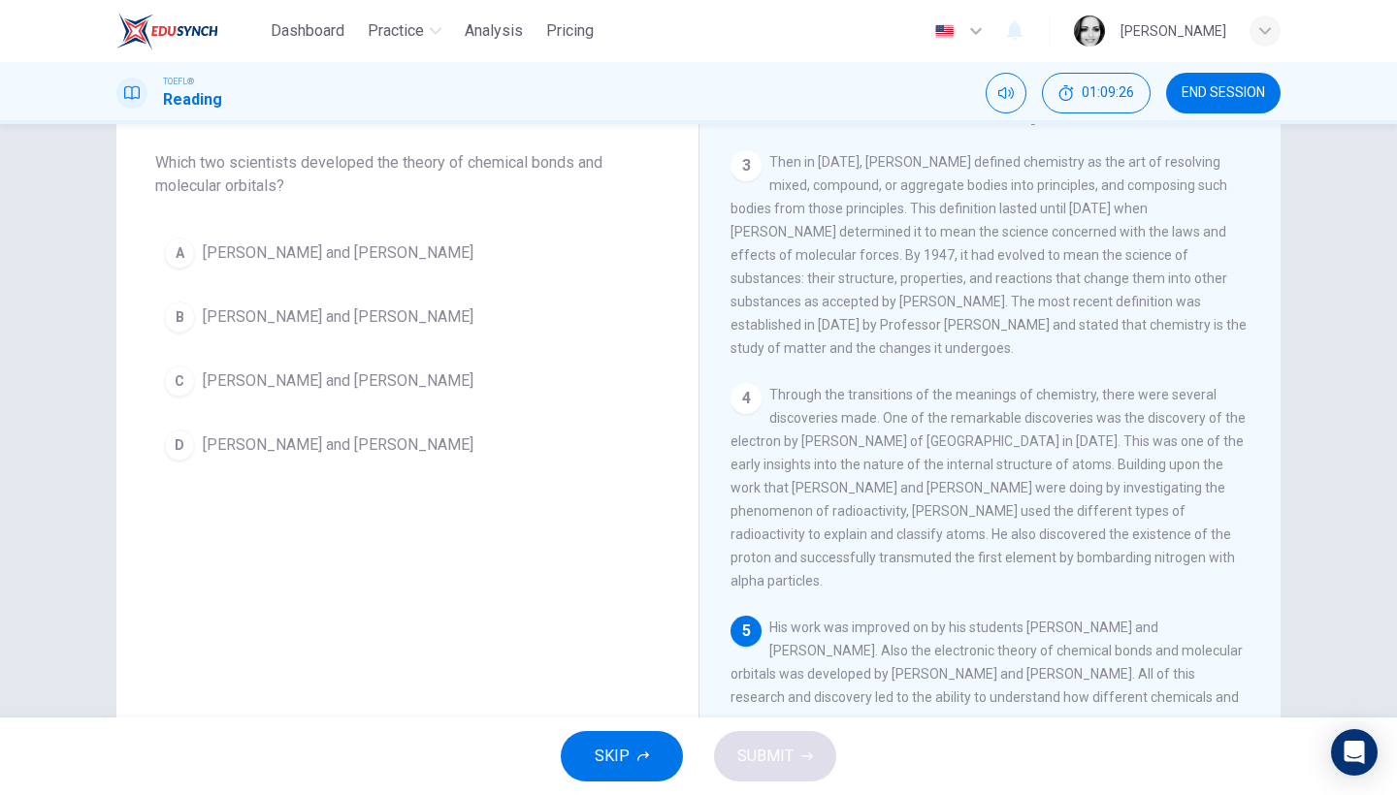
click at [392, 244] on span "[PERSON_NAME] and [PERSON_NAME]" at bounding box center [338, 253] width 271 height 23
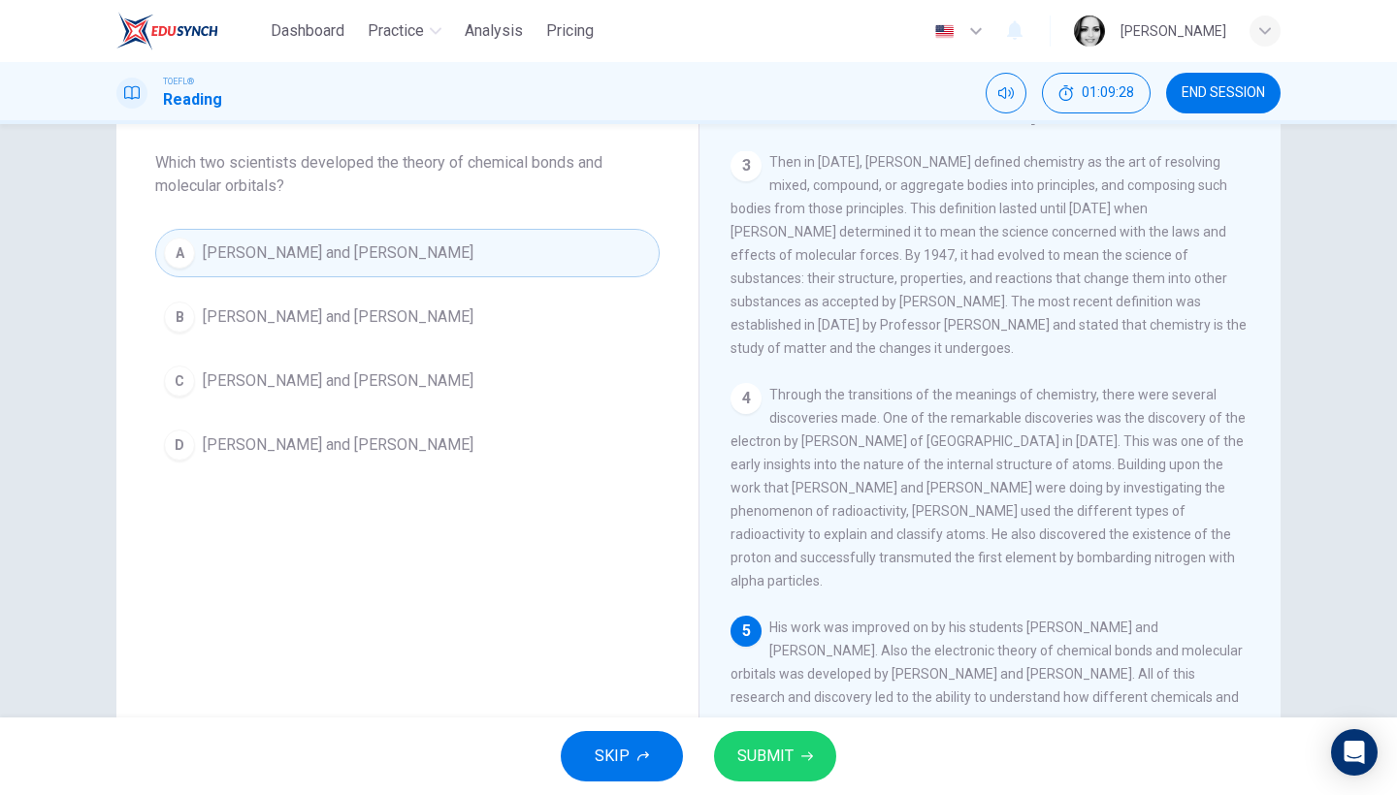
click at [799, 742] on button "SUBMIT" at bounding box center [775, 756] width 122 height 50
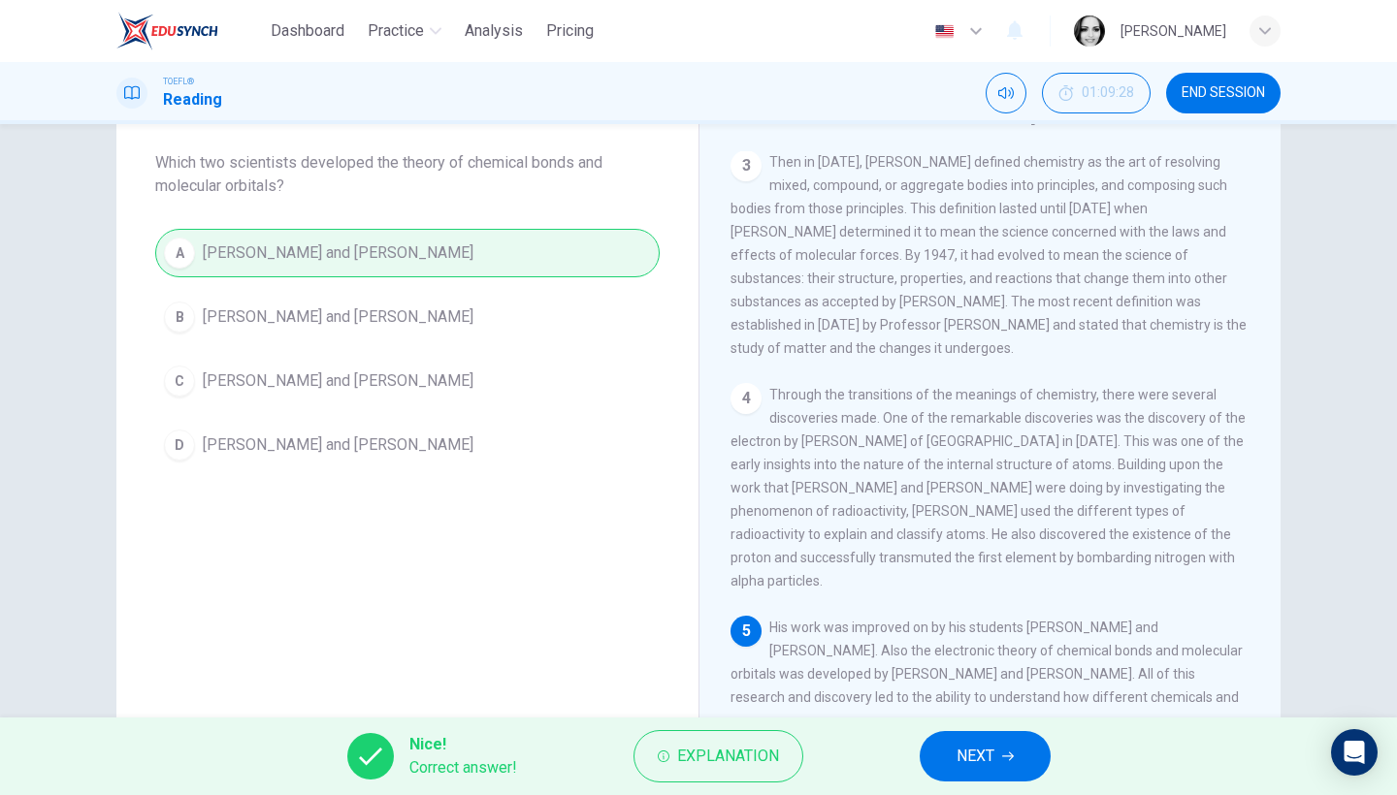
click at [979, 762] on span "NEXT" at bounding box center [976, 756] width 38 height 27
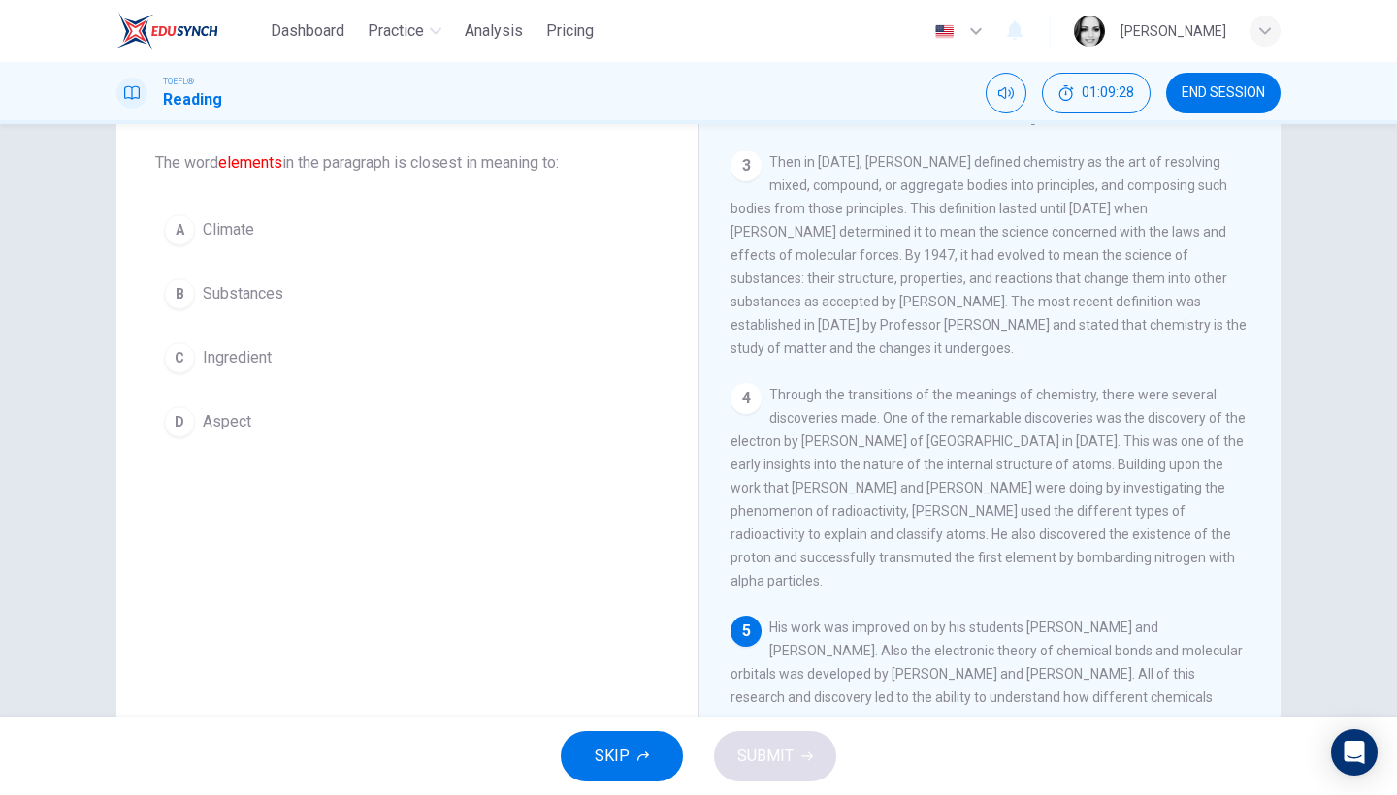
scroll to position [101, 0]
click at [210, 342] on span "Ingredient" at bounding box center [237, 353] width 69 height 23
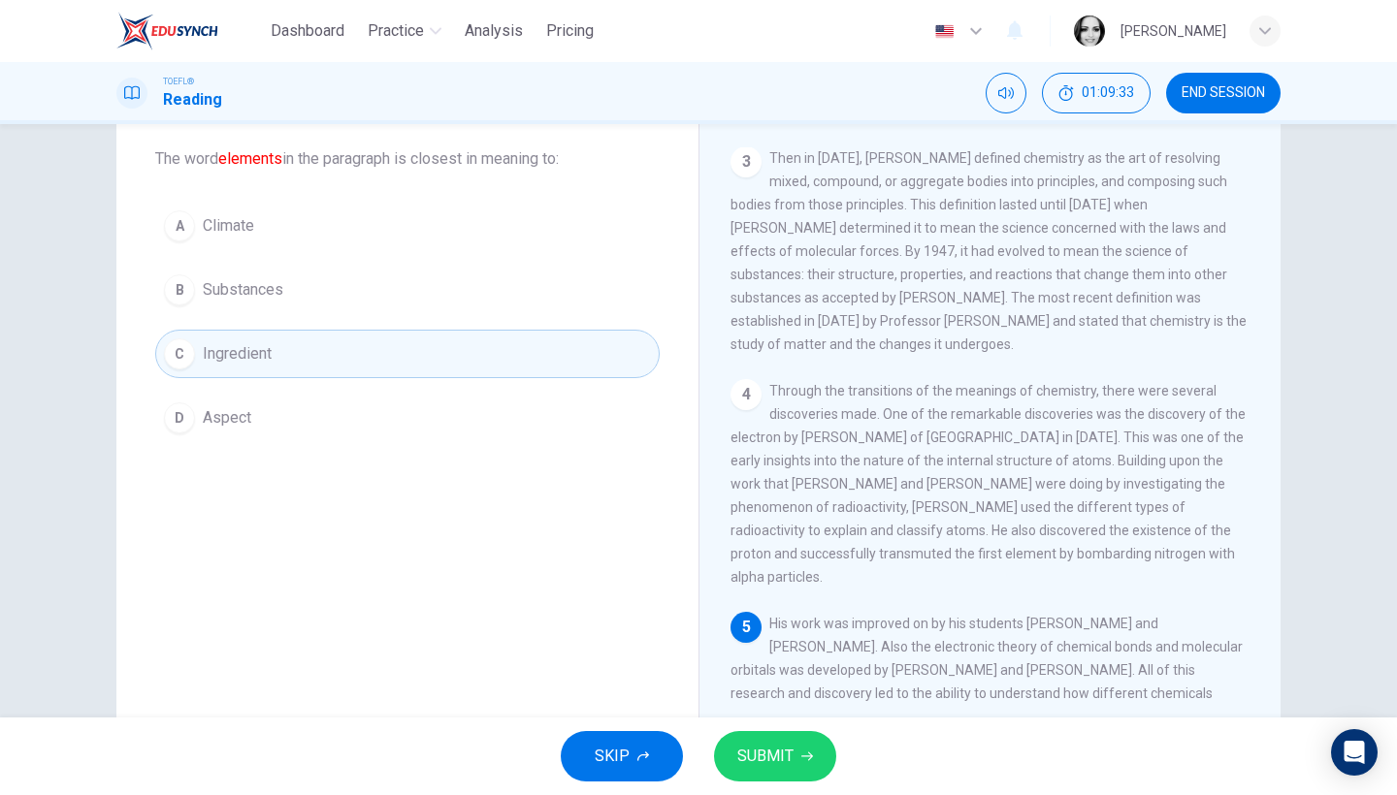
click at [773, 750] on span "SUBMIT" at bounding box center [765, 756] width 56 height 27
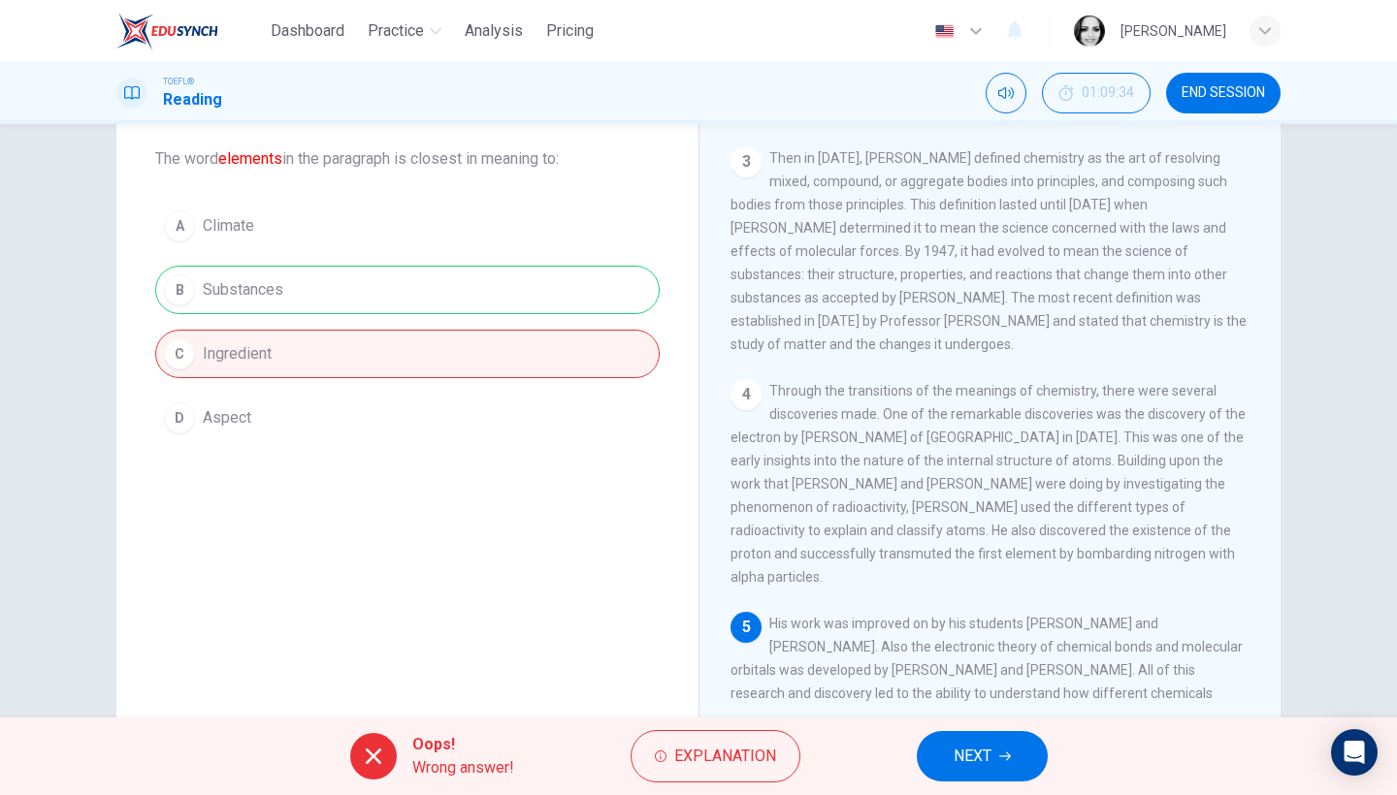
click at [967, 755] on span "NEXT" at bounding box center [973, 756] width 38 height 27
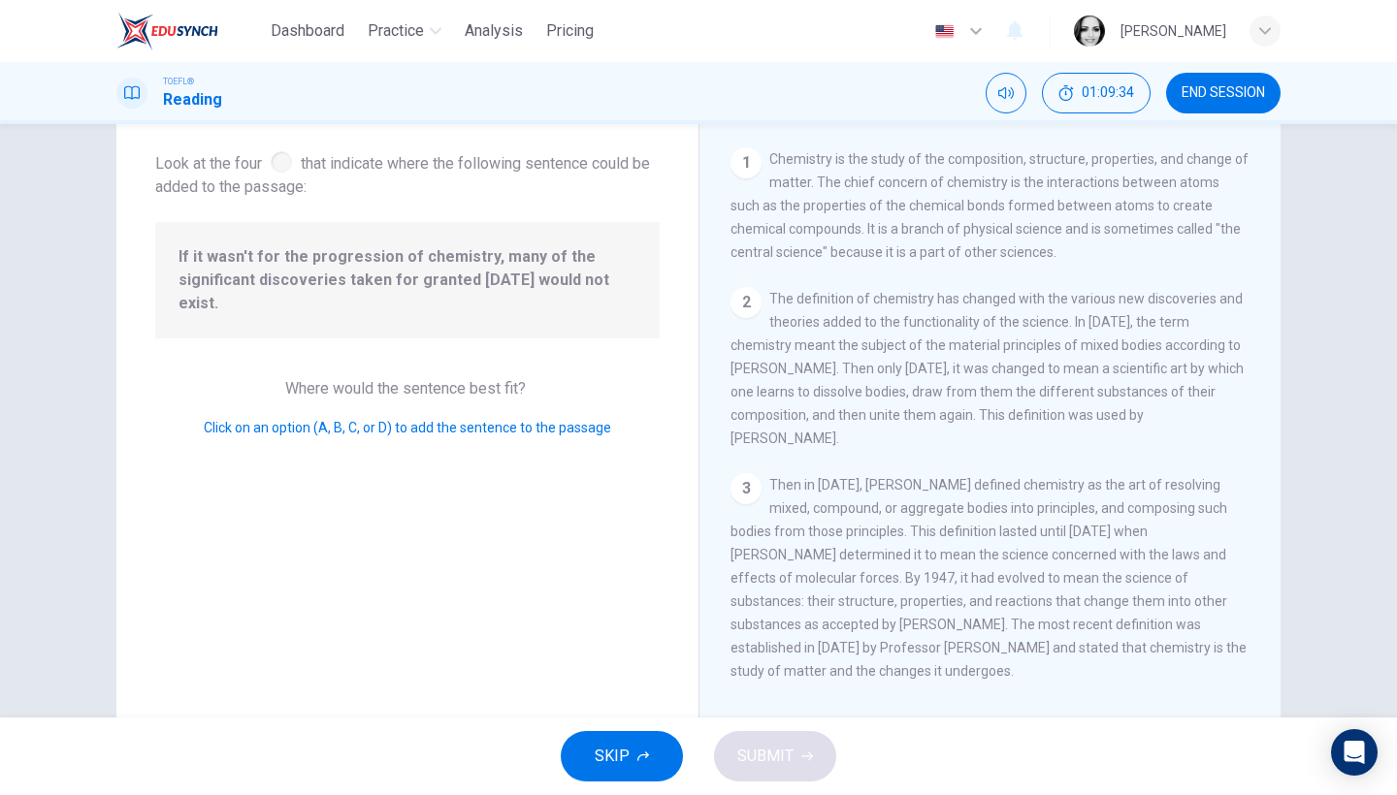
scroll to position [381, 0]
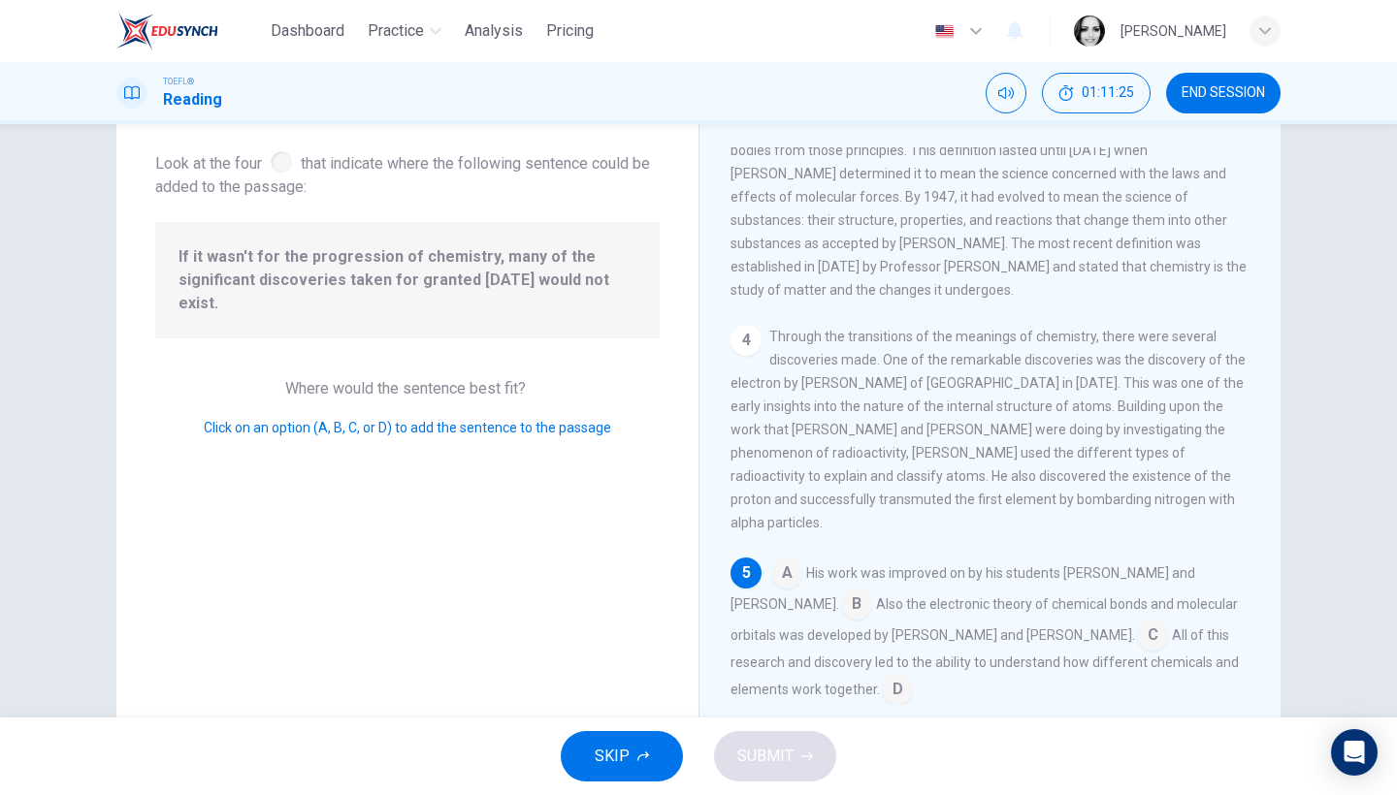
click at [1137, 622] on input at bounding box center [1152, 637] width 31 height 31
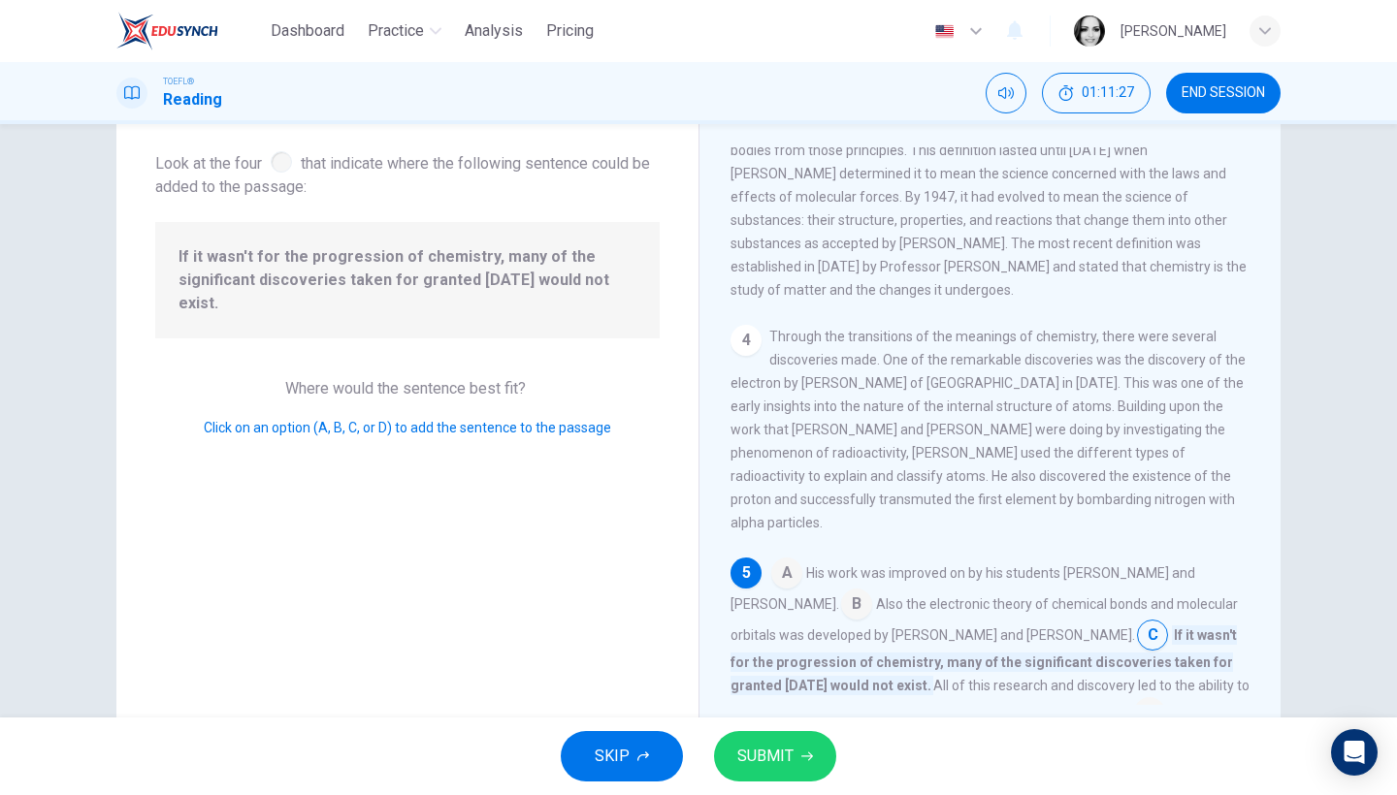
click at [813, 760] on button "SUBMIT" at bounding box center [775, 756] width 122 height 50
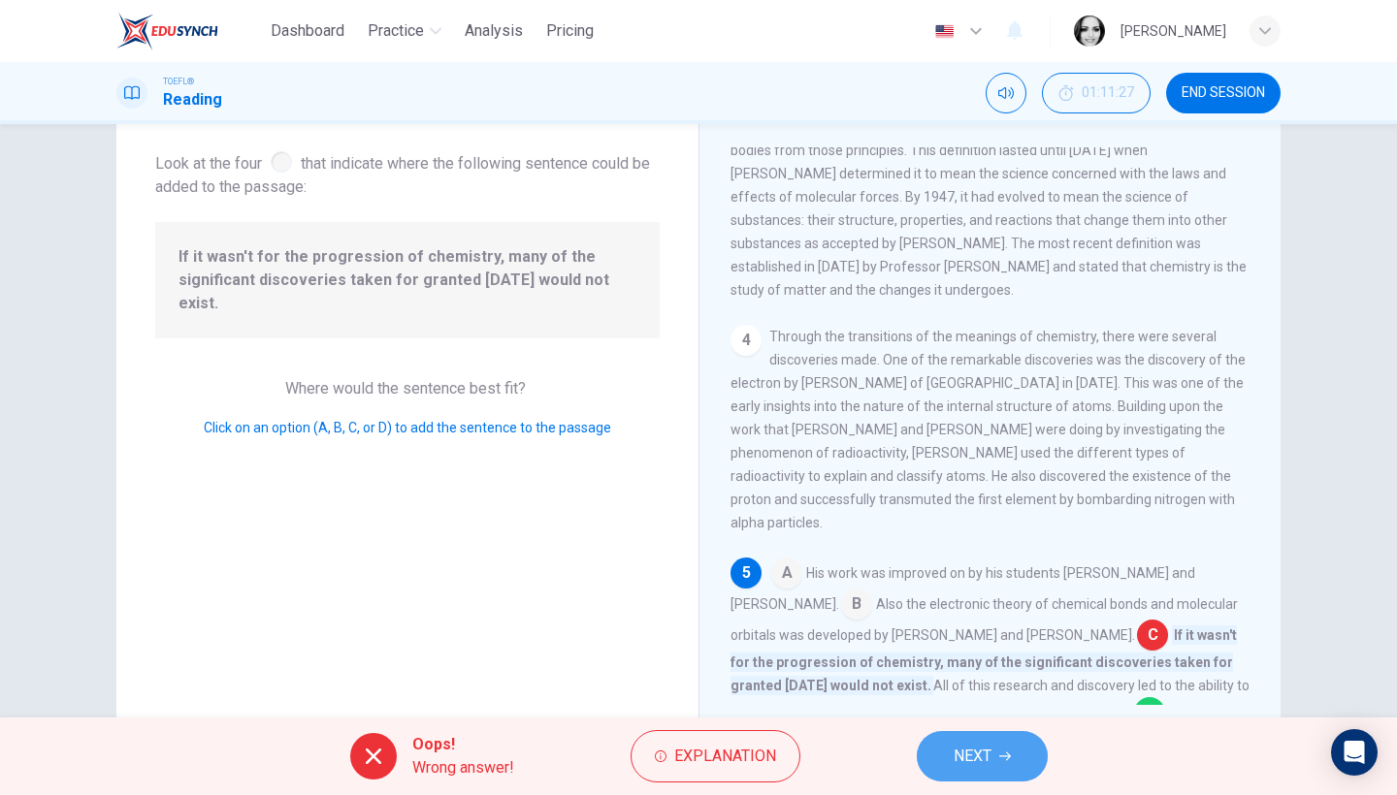
click at [954, 756] on span "NEXT" at bounding box center [973, 756] width 38 height 27
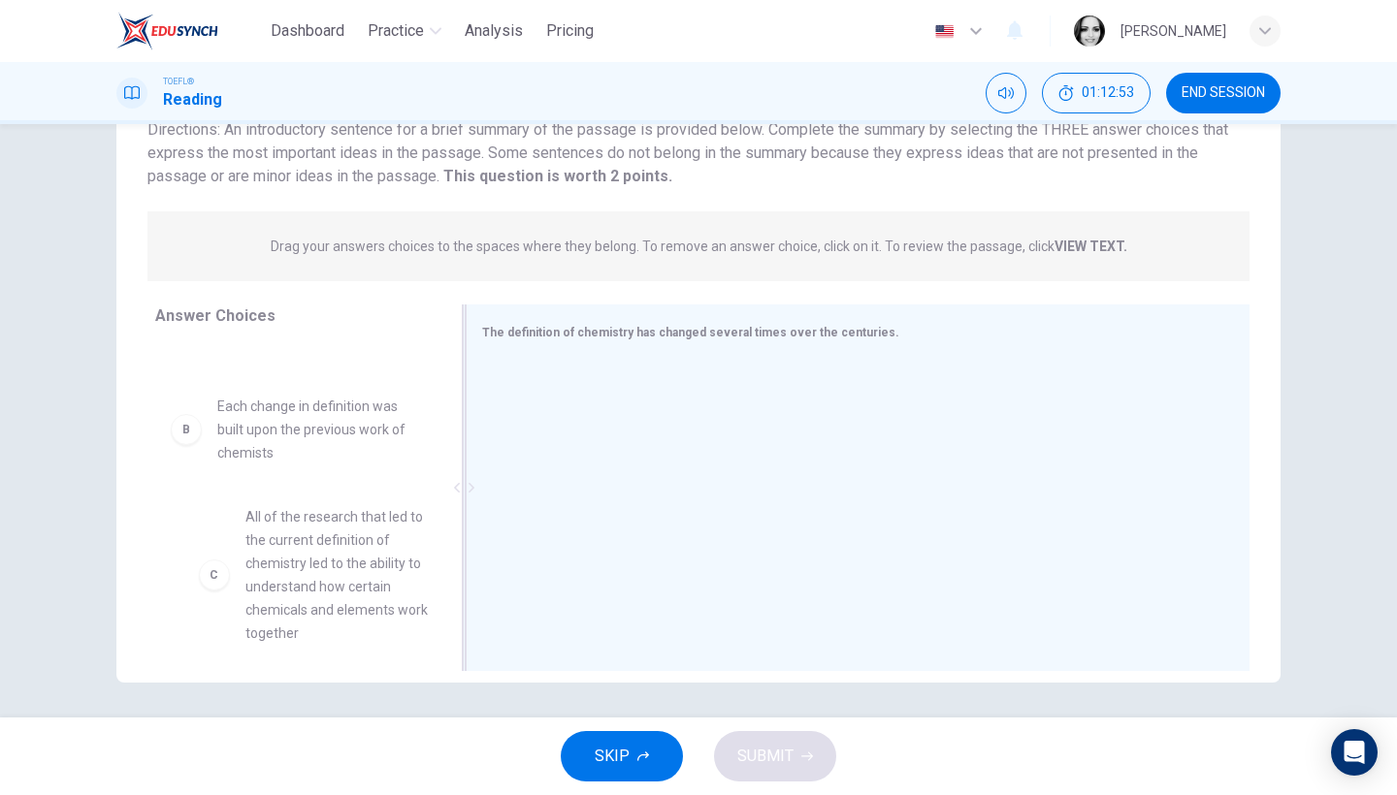
scroll to position [81, 0]
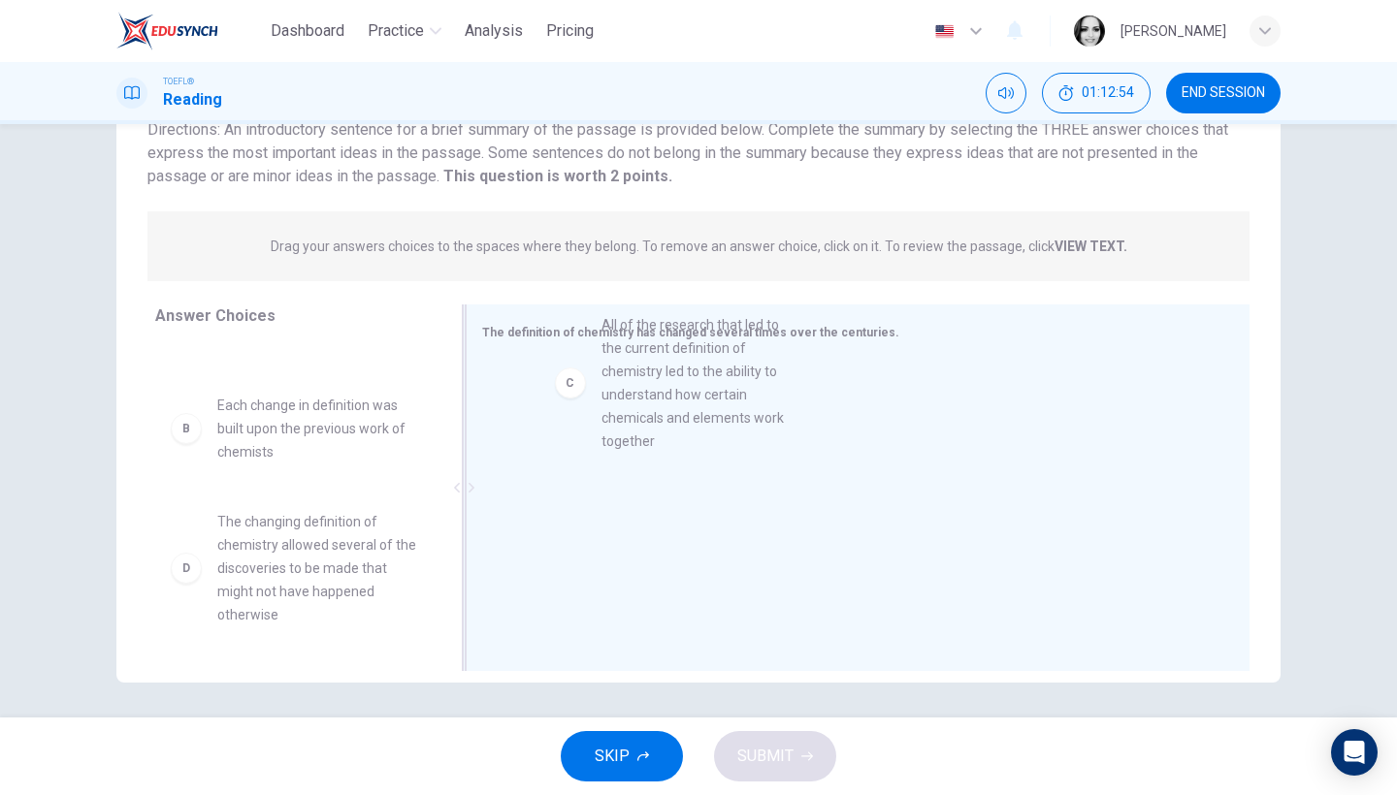
drag, startPoint x: 351, startPoint y: 579, endPoint x: 743, endPoint y: 382, distance: 438.6
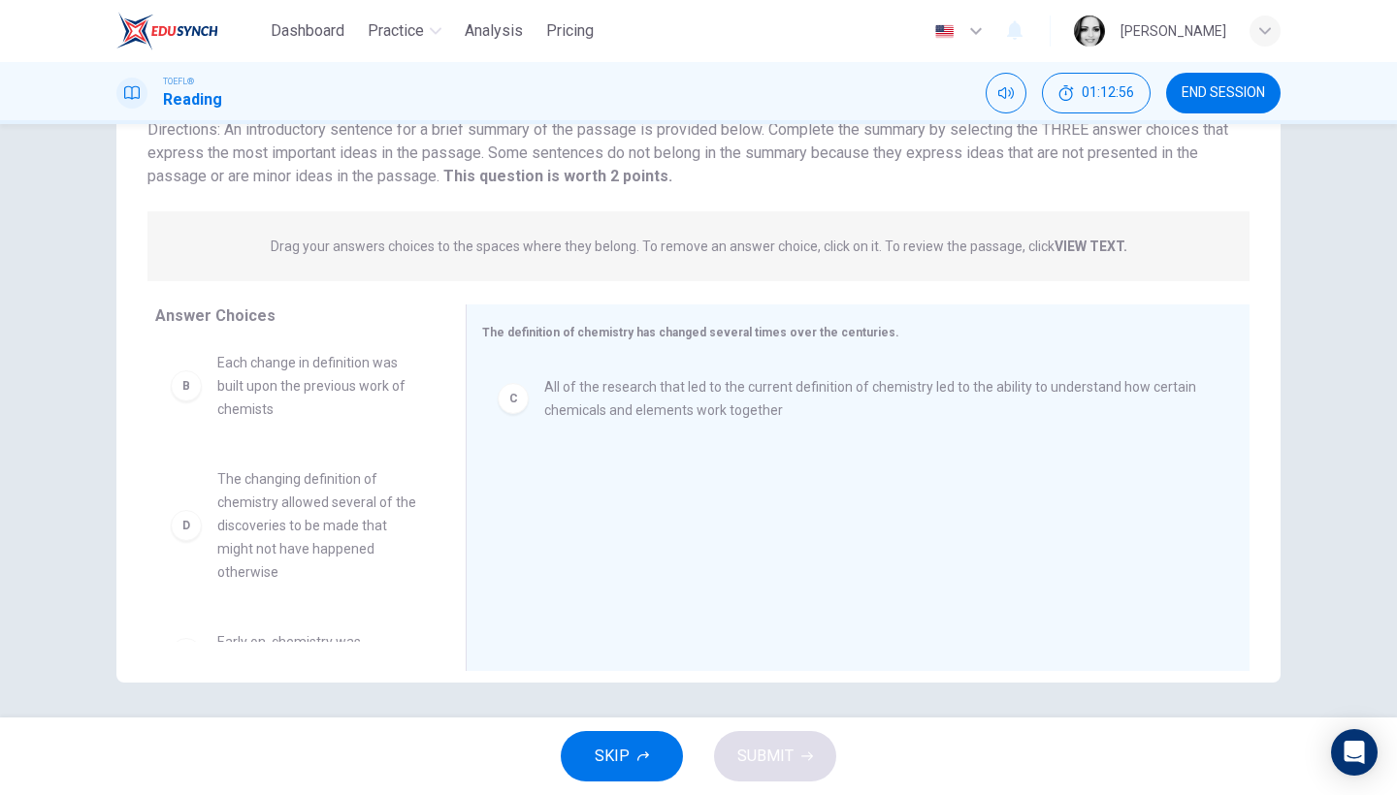
scroll to position [128, 0]
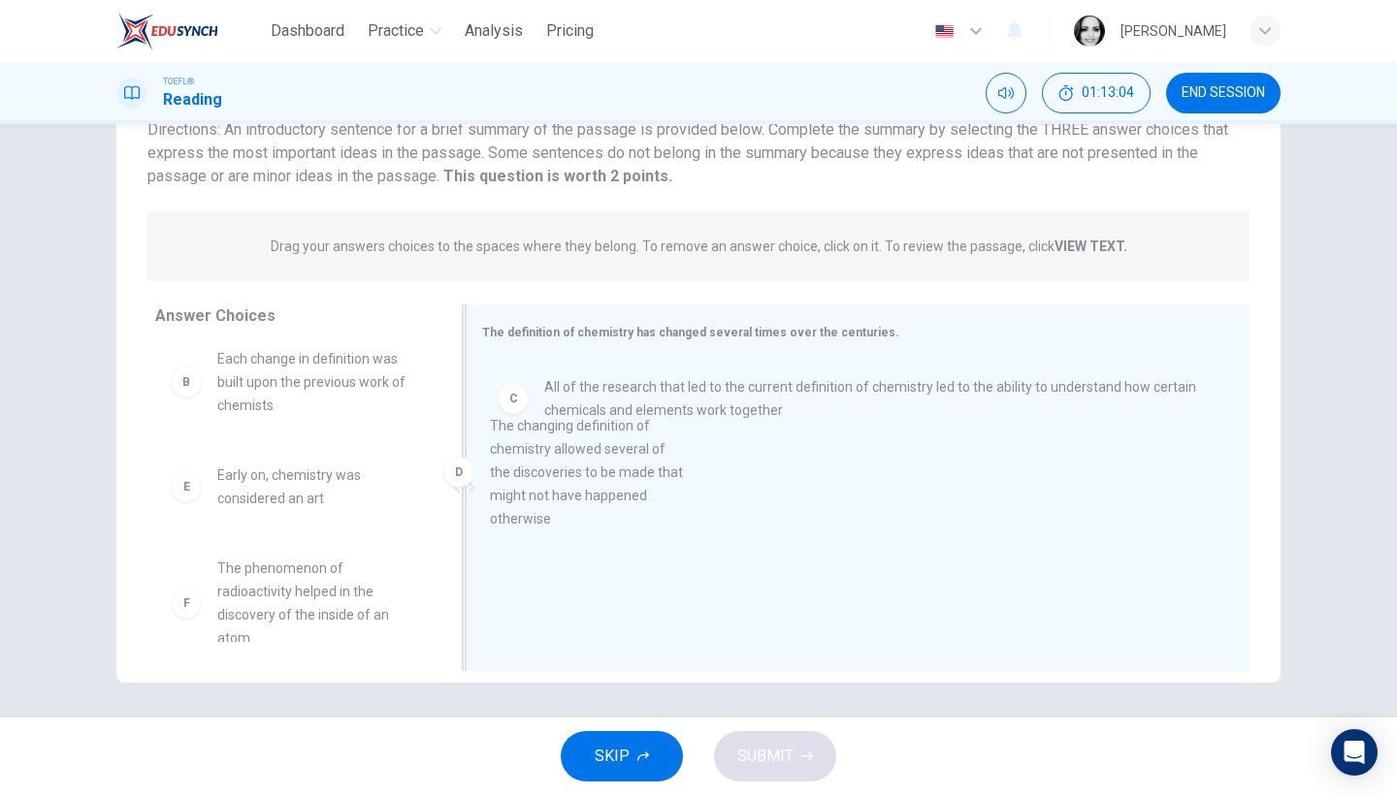
drag, startPoint x: 331, startPoint y: 547, endPoint x: 617, endPoint y: 498, distance: 290.4
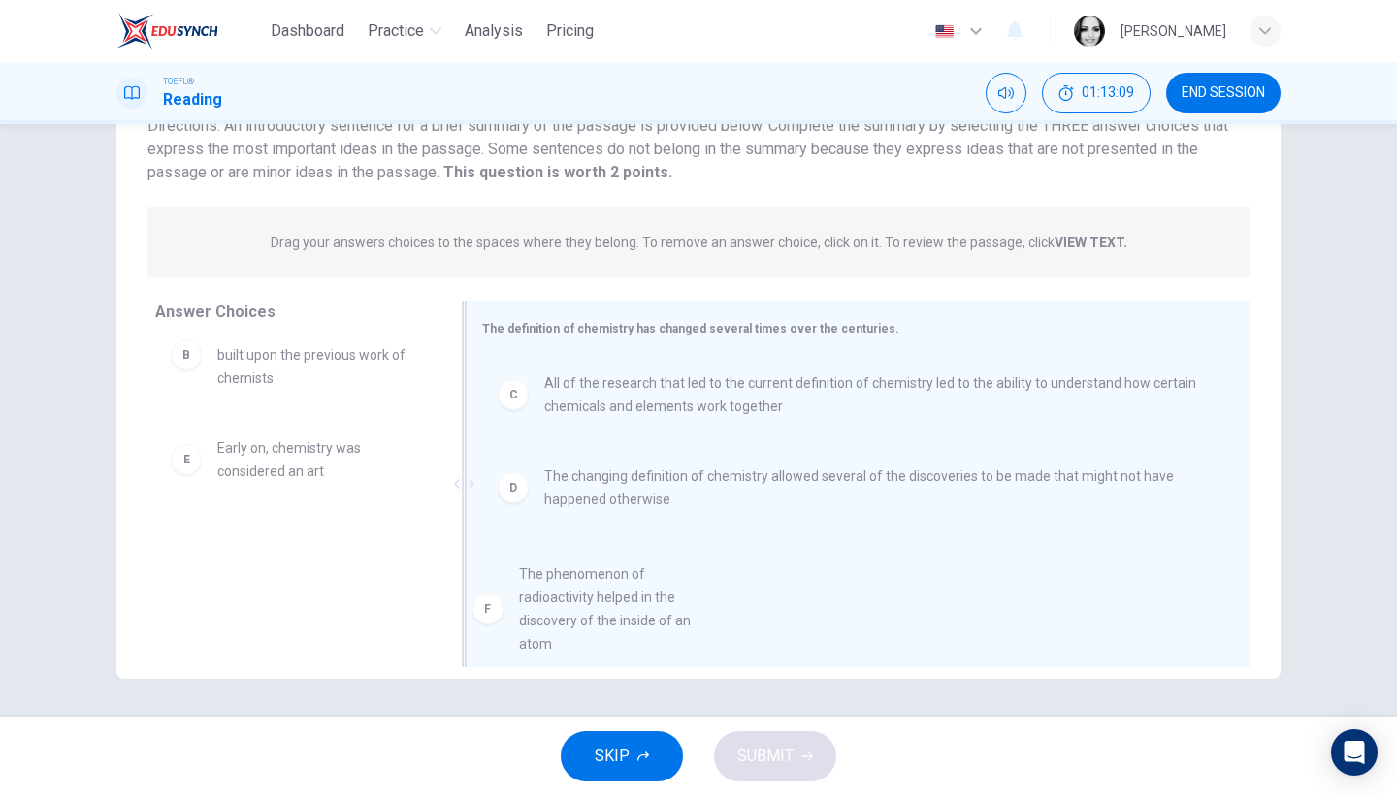
scroll to position [22, 0]
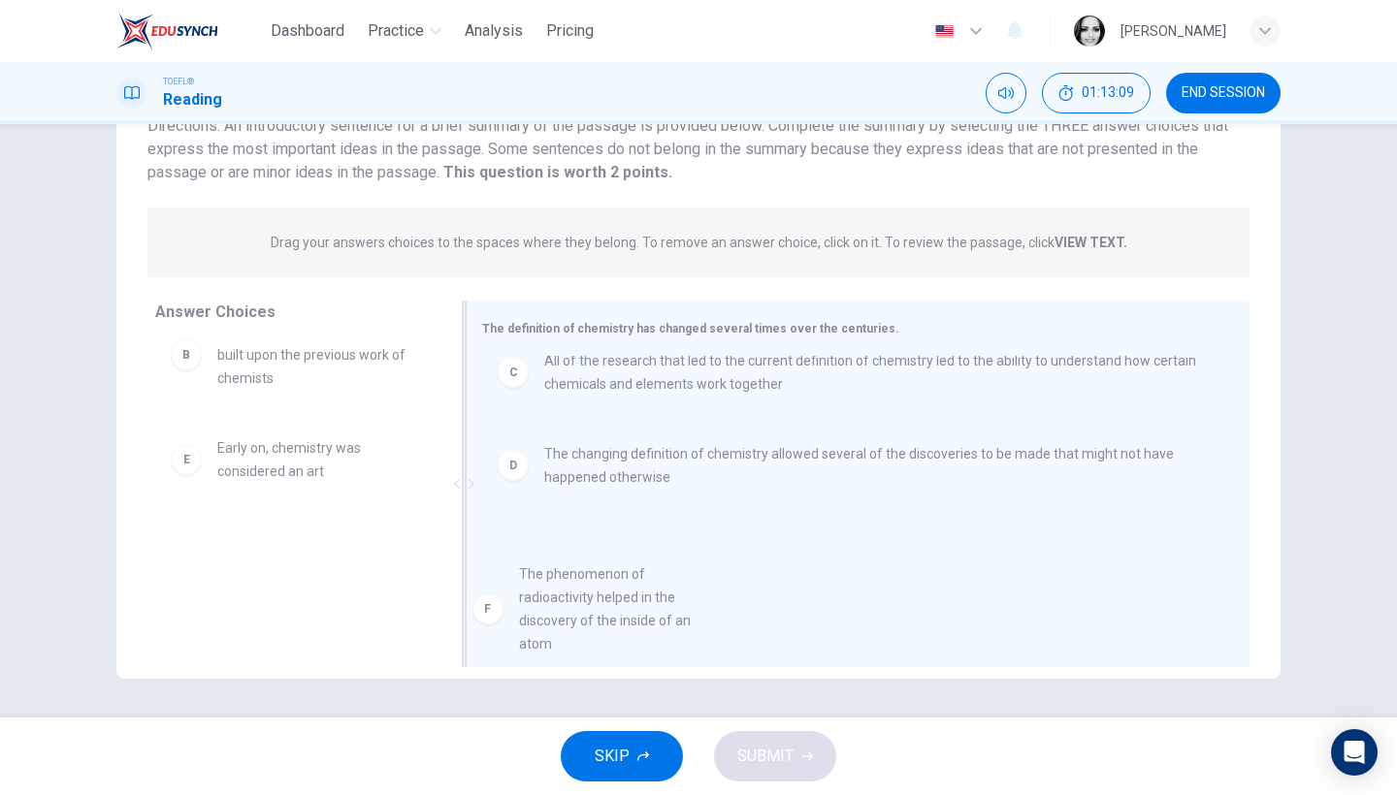
drag, startPoint x: 331, startPoint y: 556, endPoint x: 648, endPoint y: 584, distance: 318.5
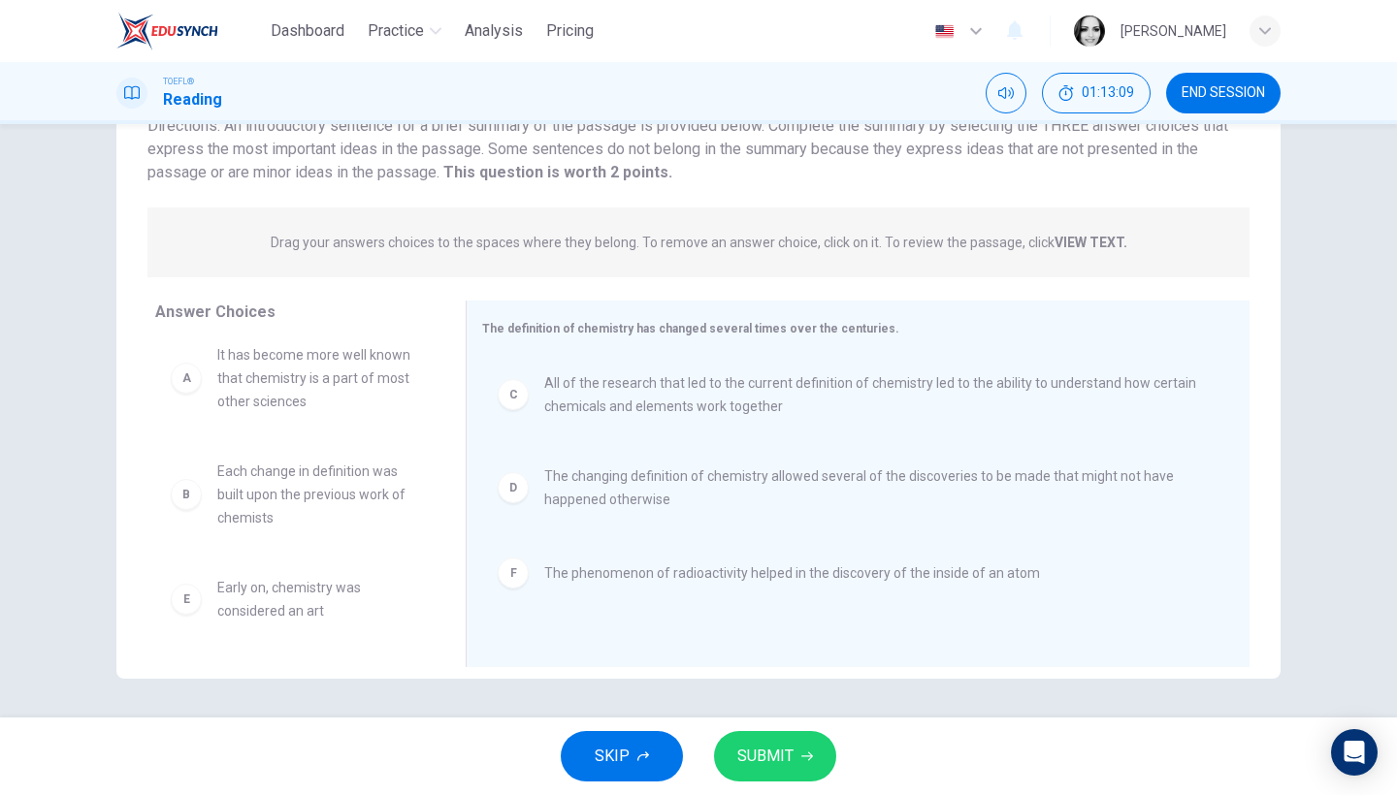
scroll to position [12, 0]
click at [784, 759] on span "SUBMIT" at bounding box center [765, 756] width 56 height 27
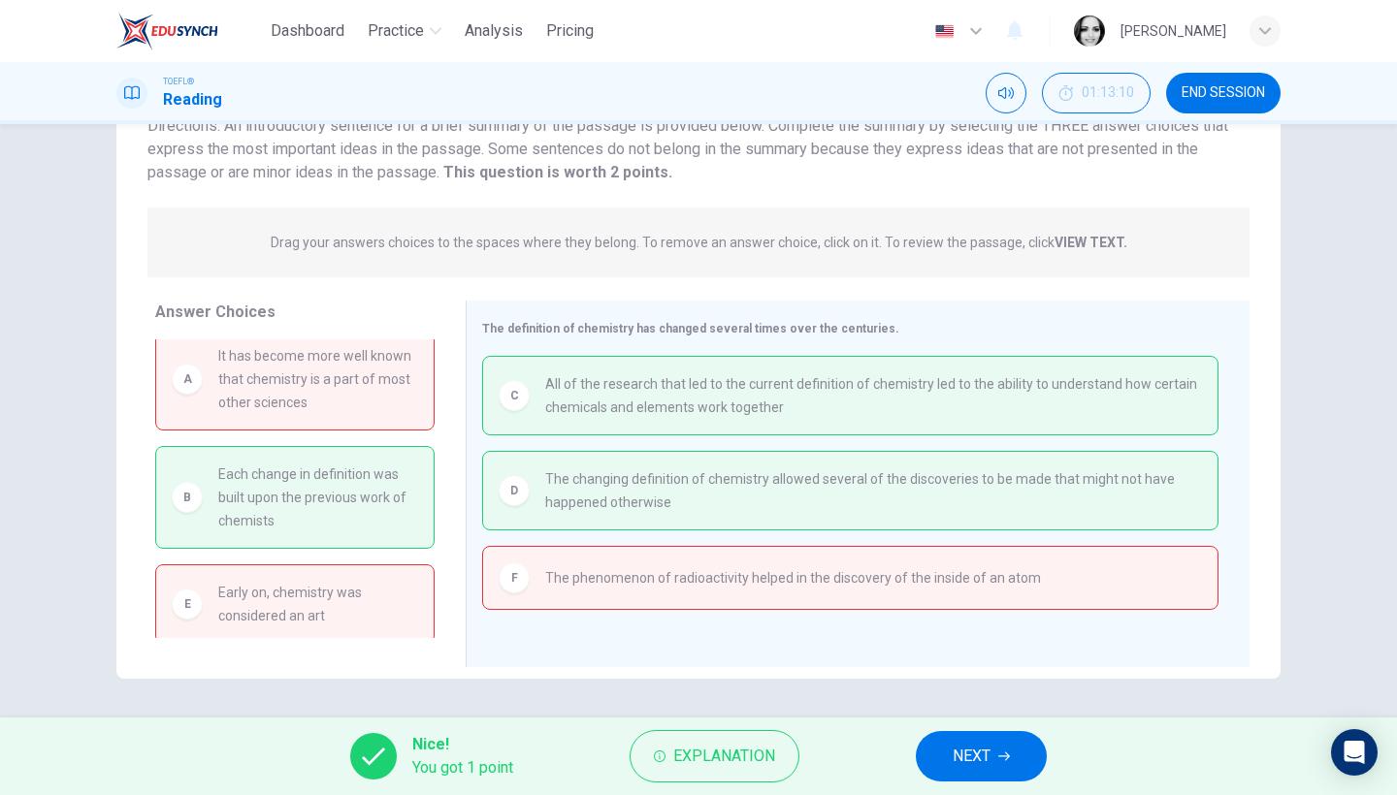
click at [962, 751] on span "NEXT" at bounding box center [972, 756] width 38 height 27
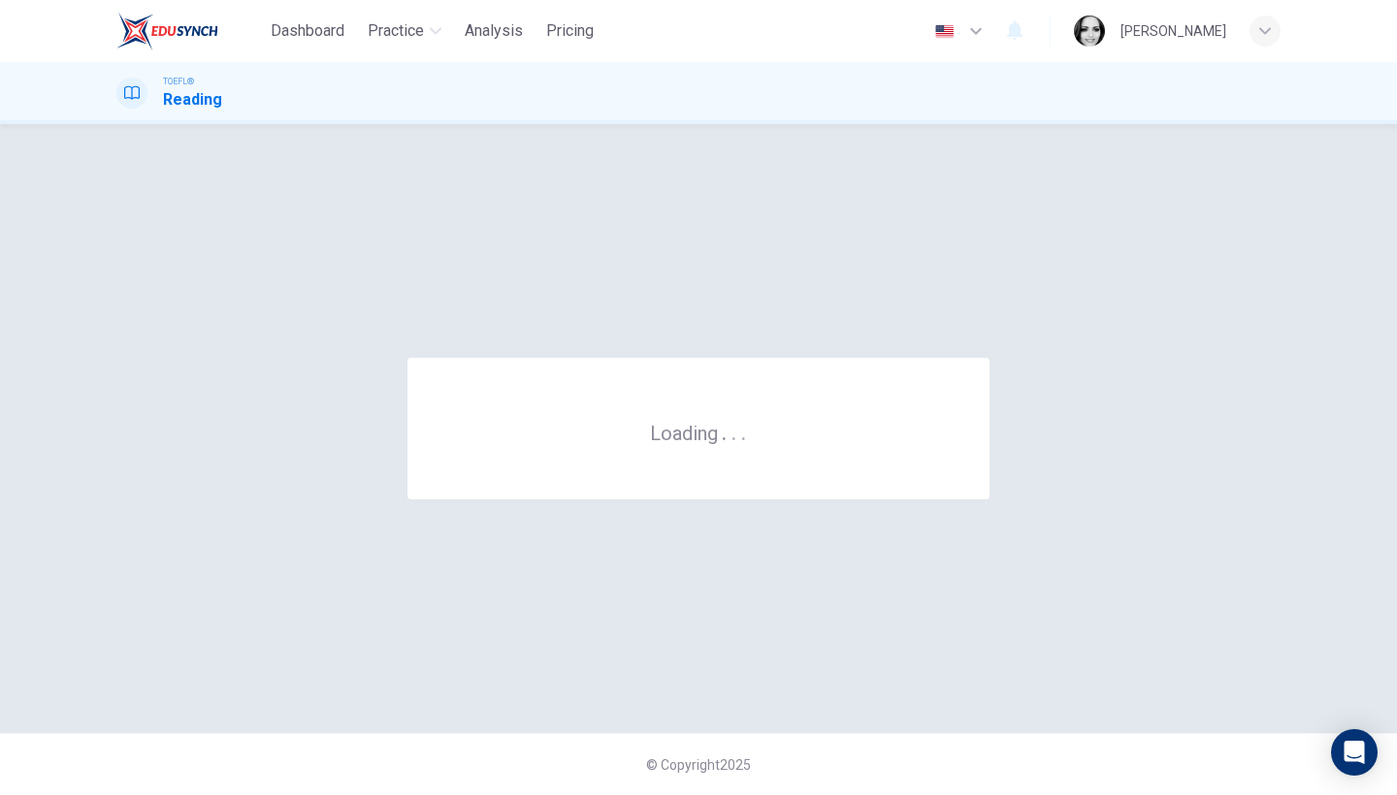
scroll to position [0, 0]
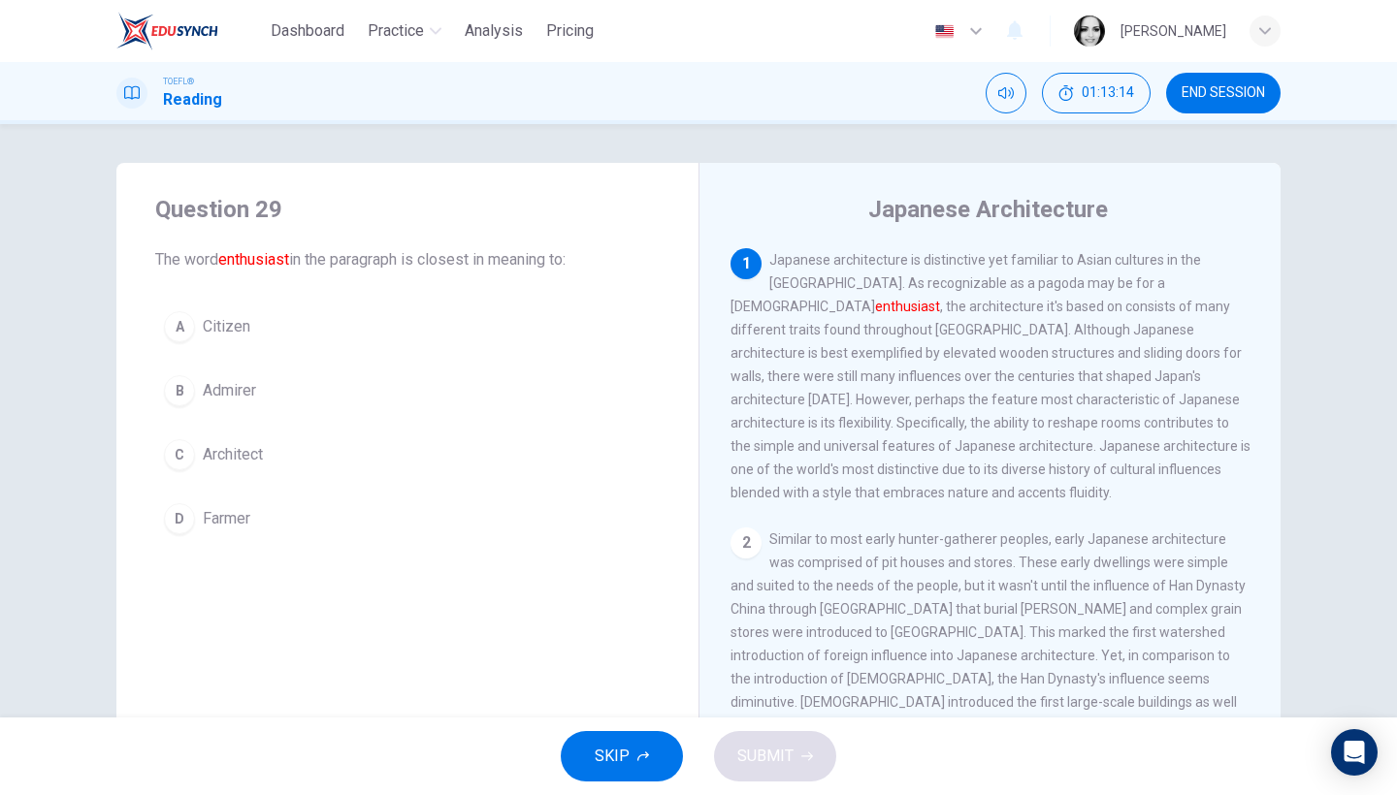
click at [222, 406] on button "B Admirer" at bounding box center [407, 391] width 504 height 49
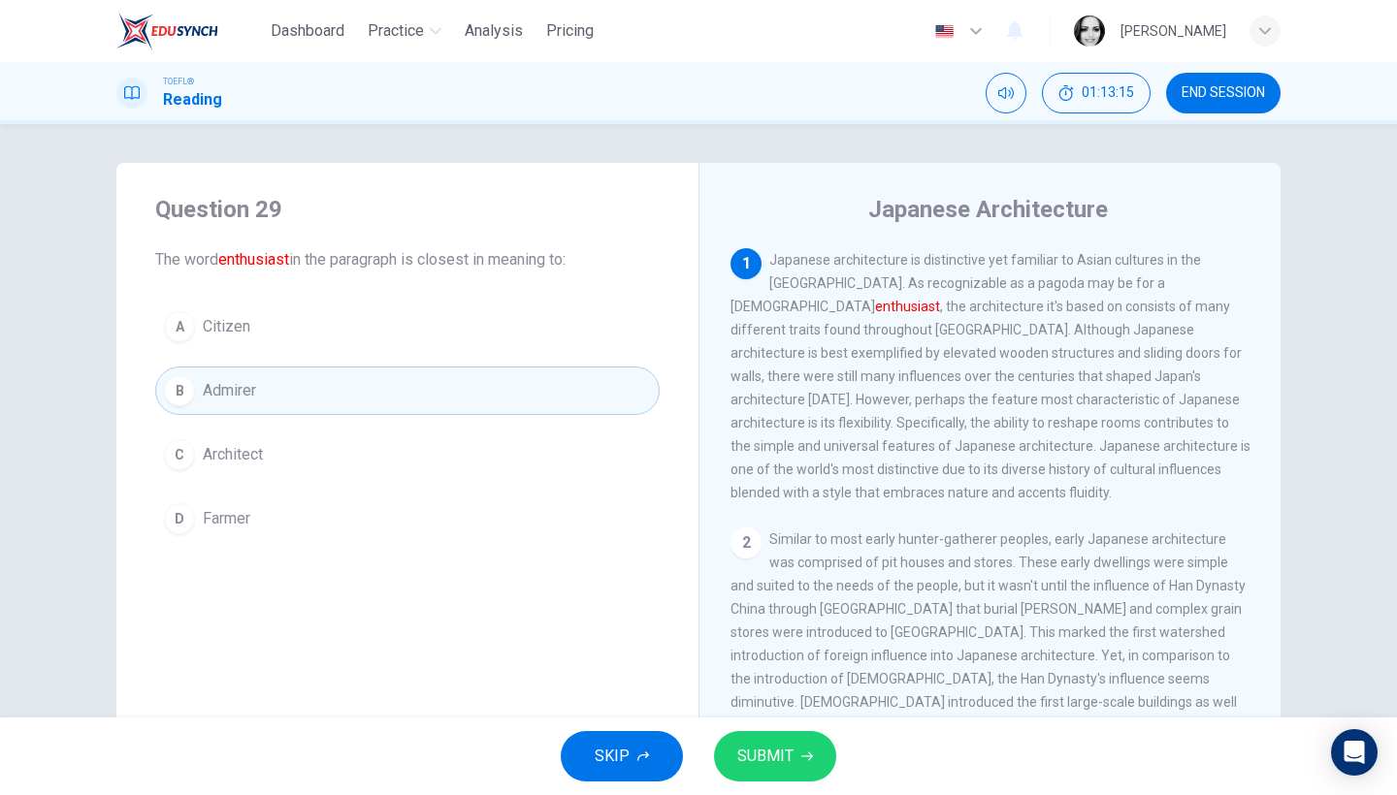
click at [757, 761] on span "SUBMIT" at bounding box center [765, 756] width 56 height 27
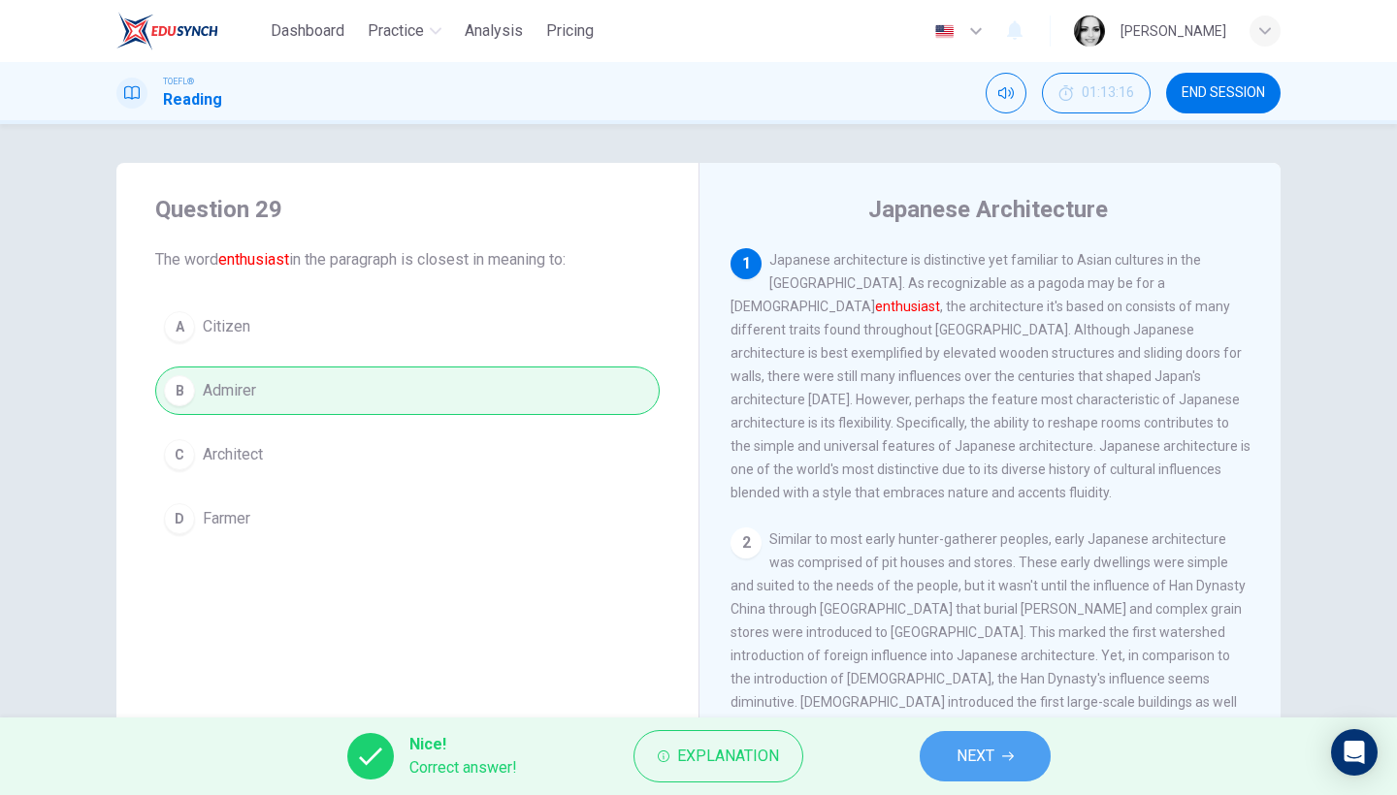
click at [999, 759] on button "NEXT" at bounding box center [985, 756] width 131 height 50
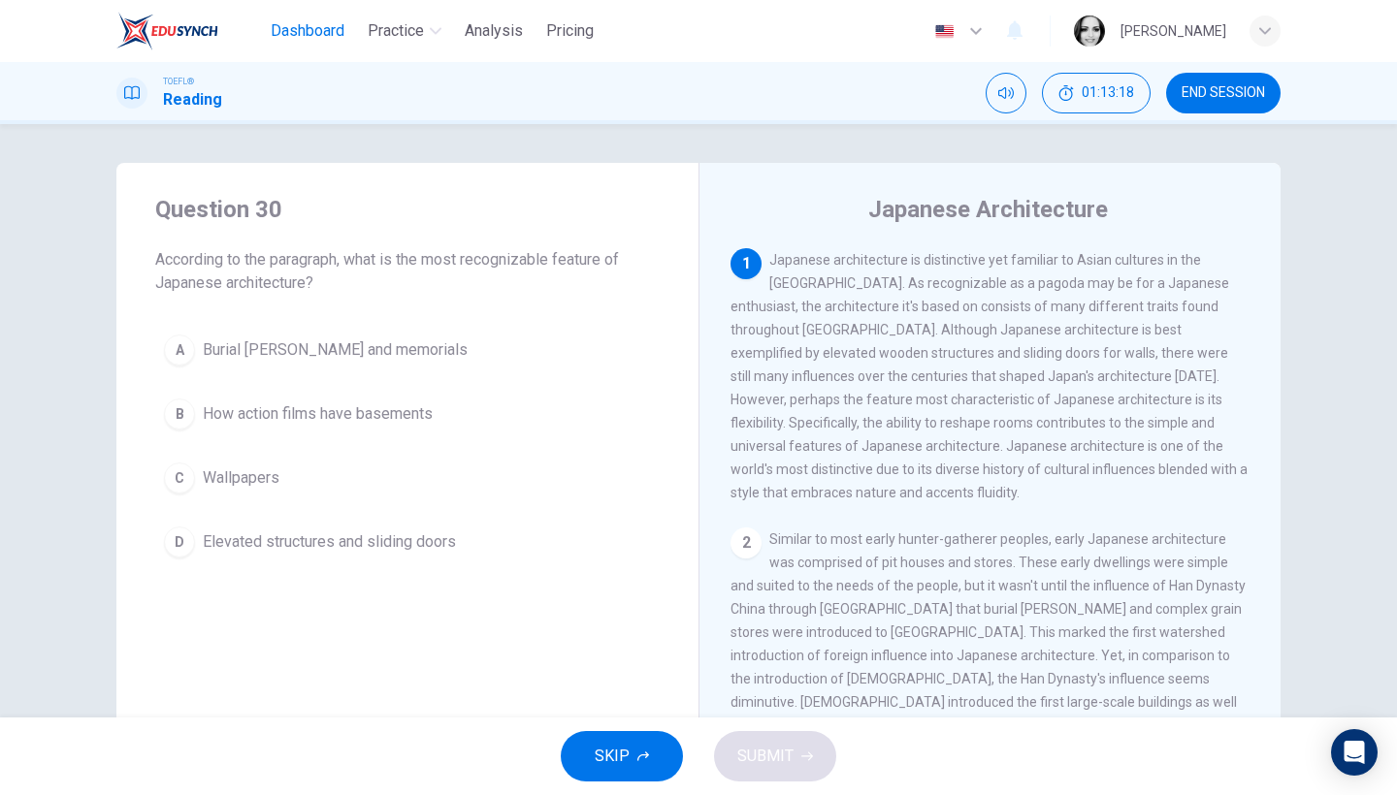
click at [302, 32] on span "Dashboard" at bounding box center [308, 30] width 74 height 23
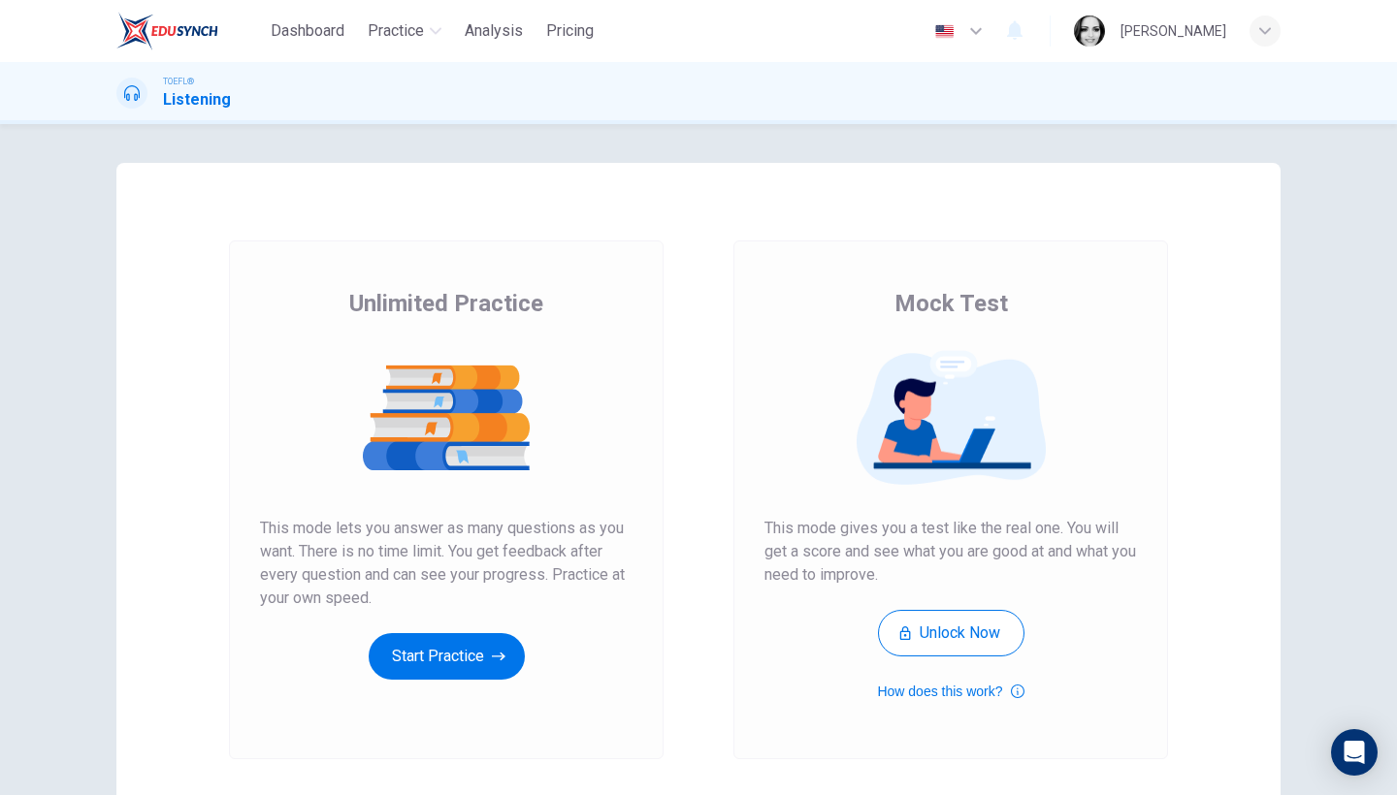
click at [462, 645] on button "Start Practice" at bounding box center [447, 656] width 156 height 47
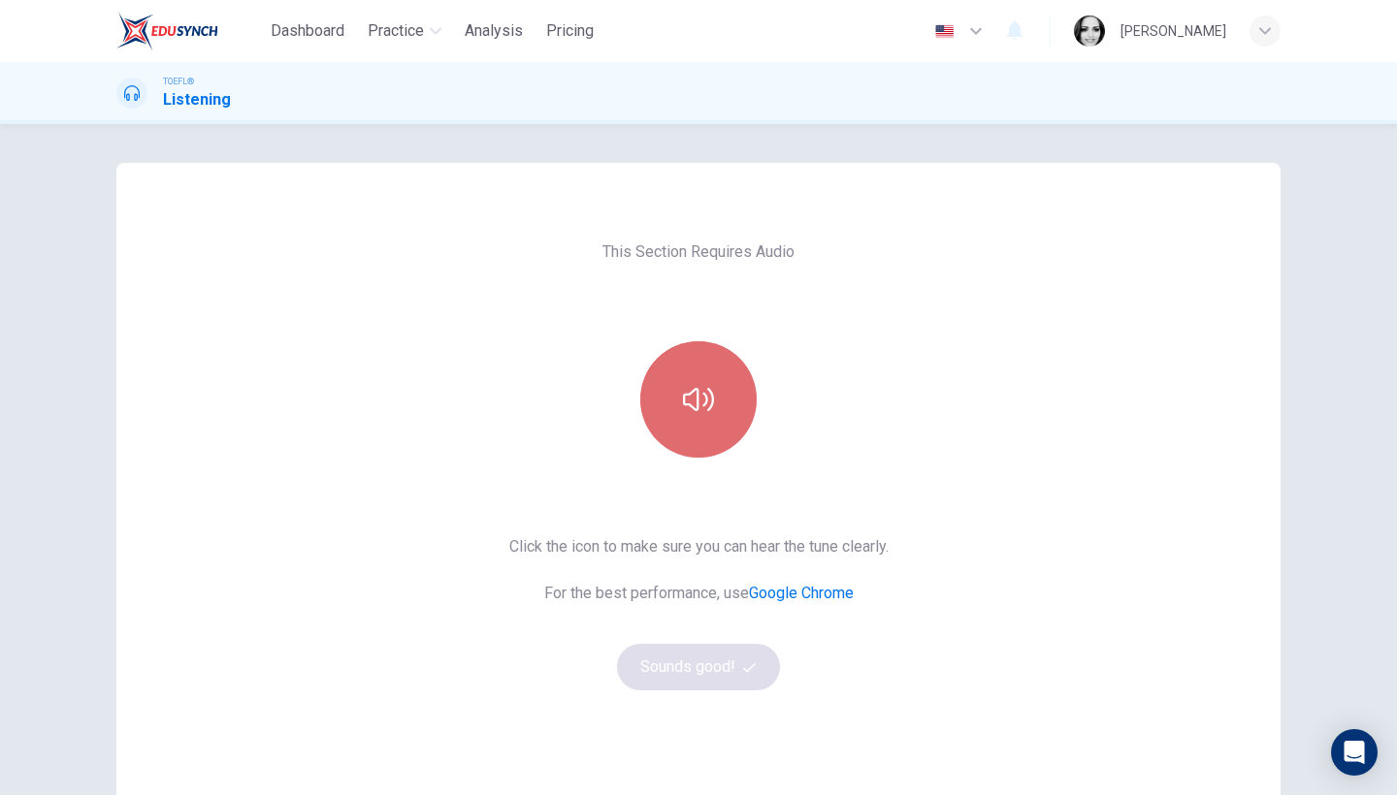
click at [661, 400] on button "button" at bounding box center [698, 399] width 116 height 116
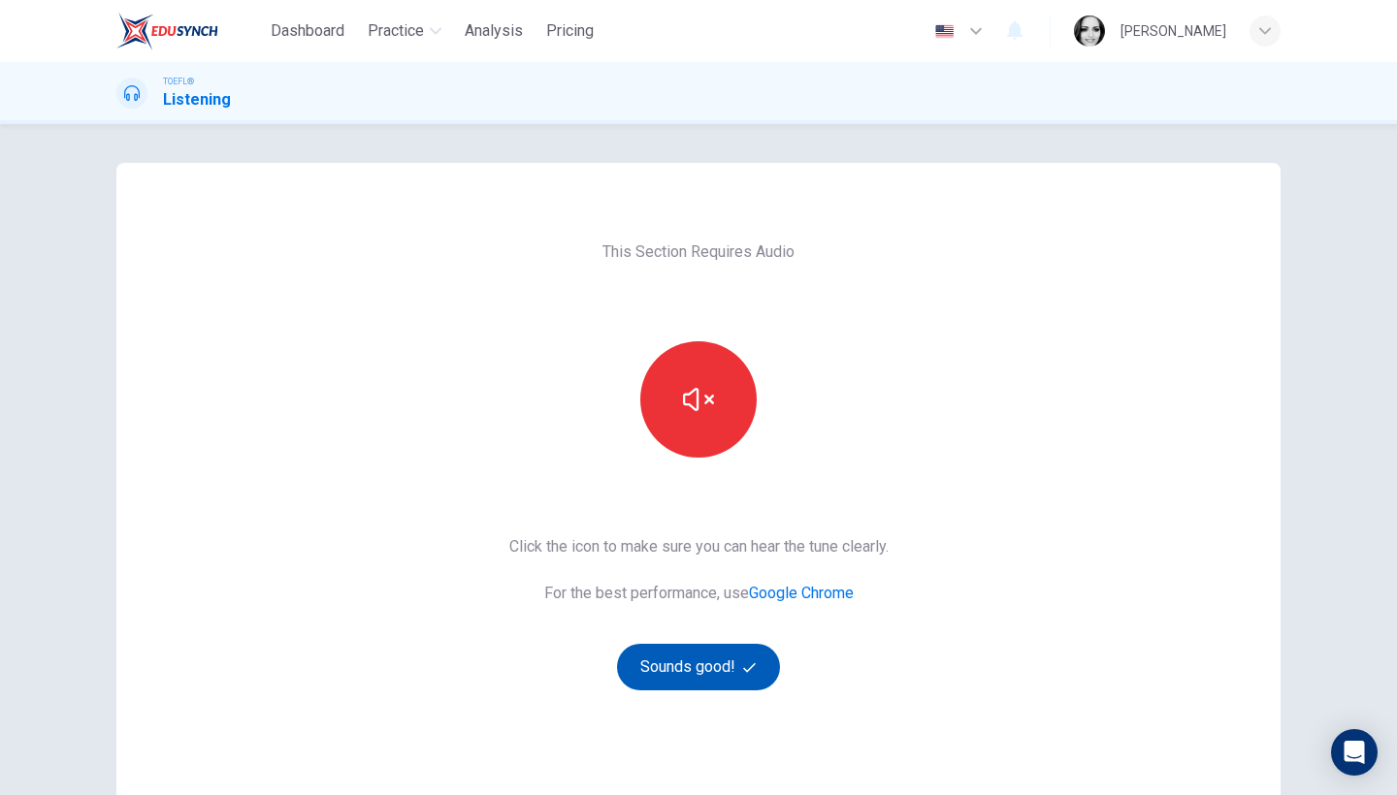
click at [732, 672] on button "Sounds good!" at bounding box center [698, 667] width 163 height 47
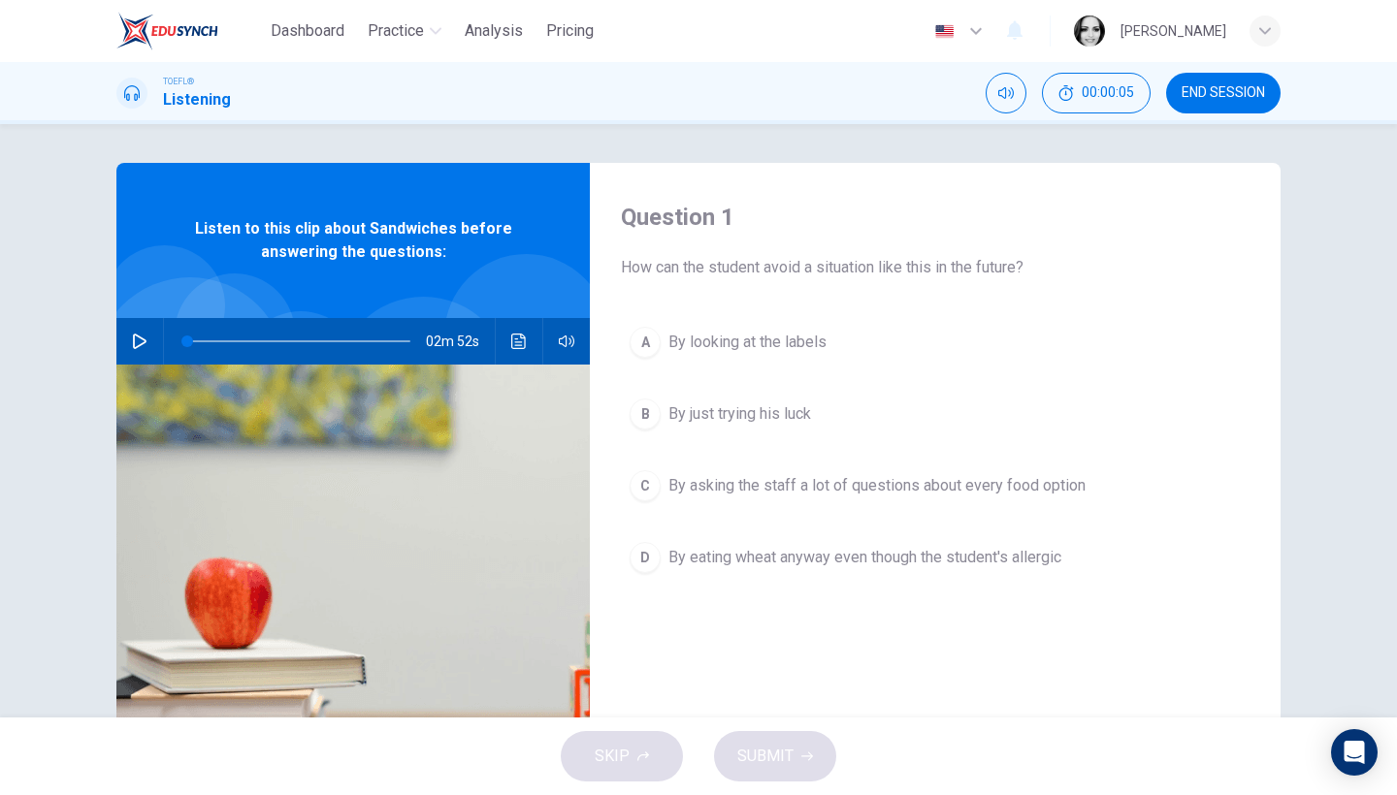
click at [322, 488] on img at bounding box center [352, 601] width 473 height 472
click at [133, 340] on icon "button" at bounding box center [140, 342] width 14 height 16
click at [140, 343] on icon "button" at bounding box center [139, 342] width 11 height 12
click at [138, 344] on icon "button" at bounding box center [140, 342] width 14 height 16
click at [705, 362] on button "A By looking at the labels" at bounding box center [935, 342] width 629 height 49
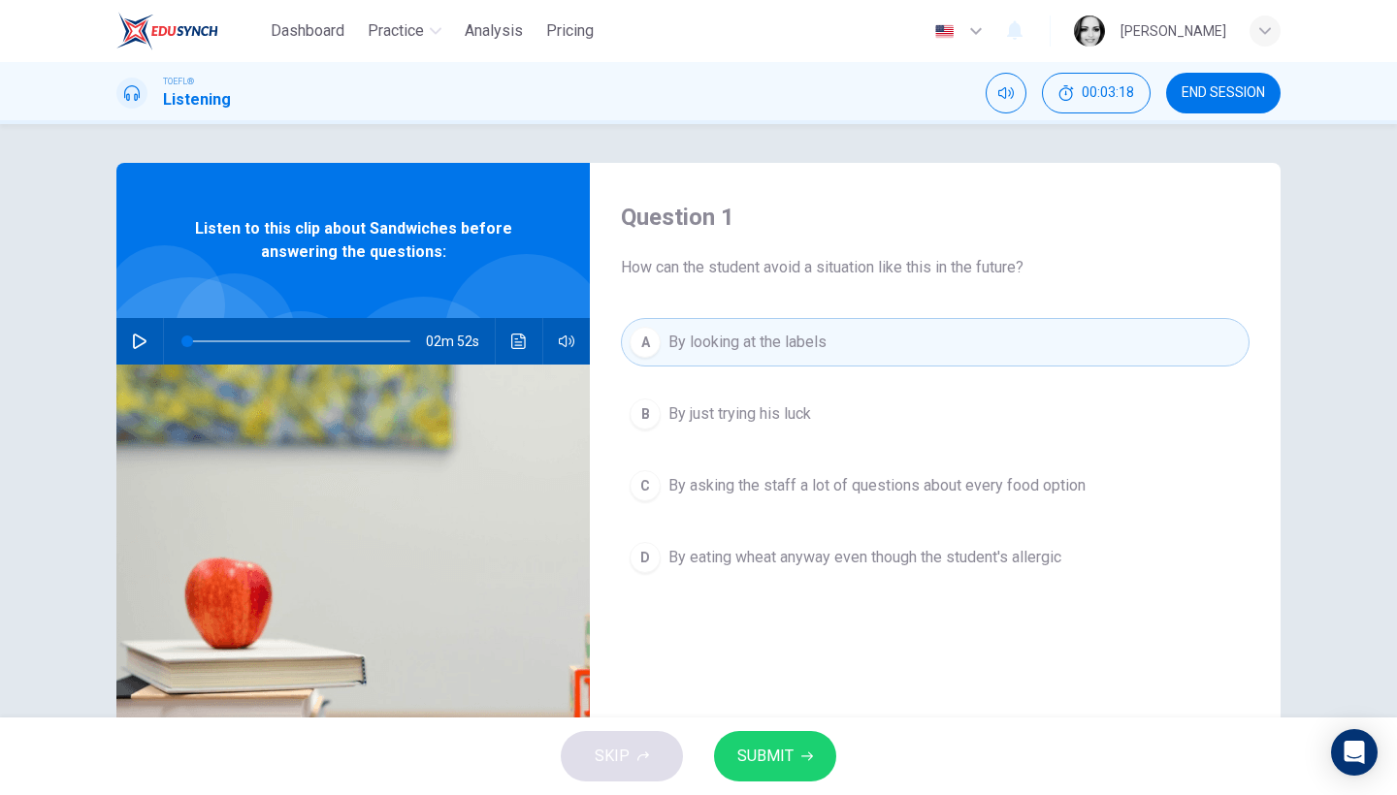
click at [773, 743] on span "SUBMIT" at bounding box center [765, 756] width 56 height 27
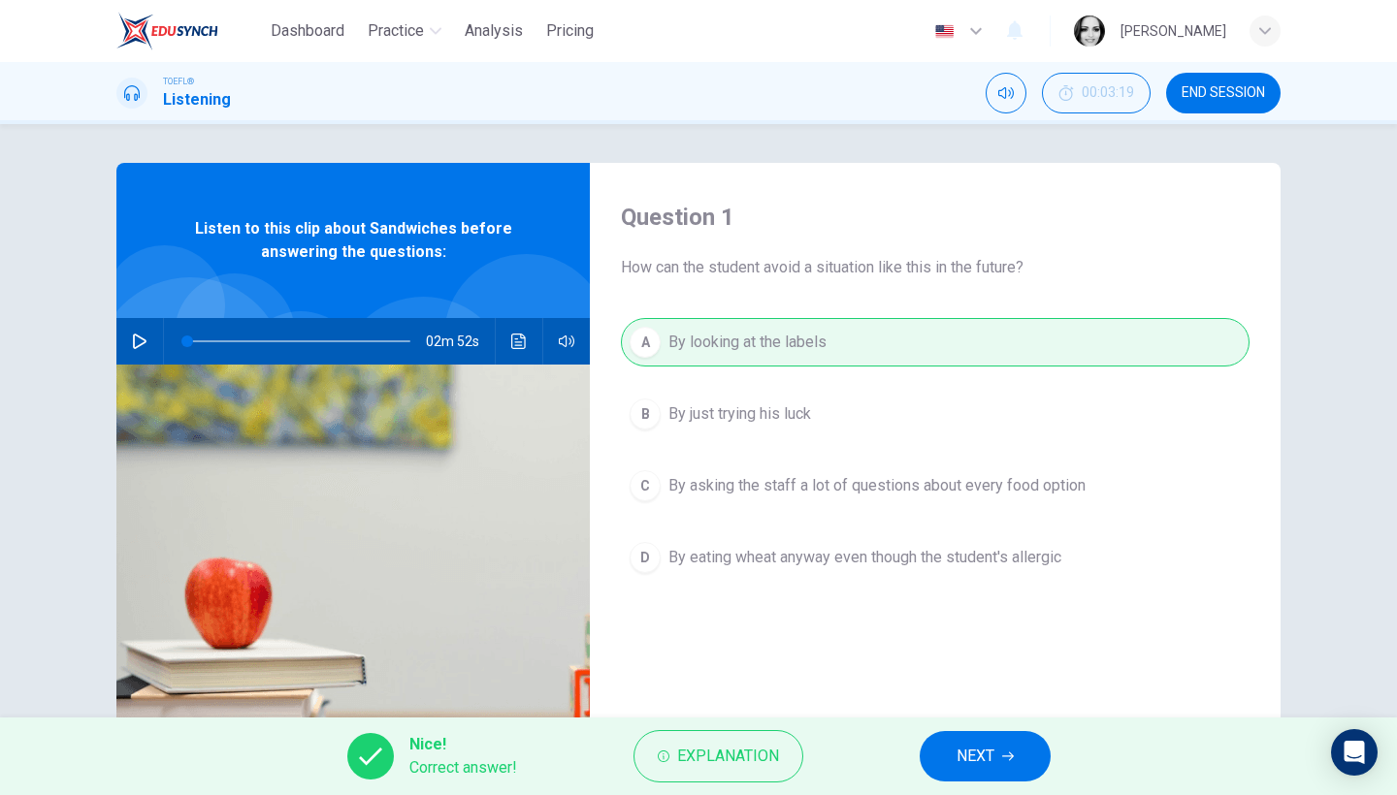
click at [990, 763] on span "NEXT" at bounding box center [976, 756] width 38 height 27
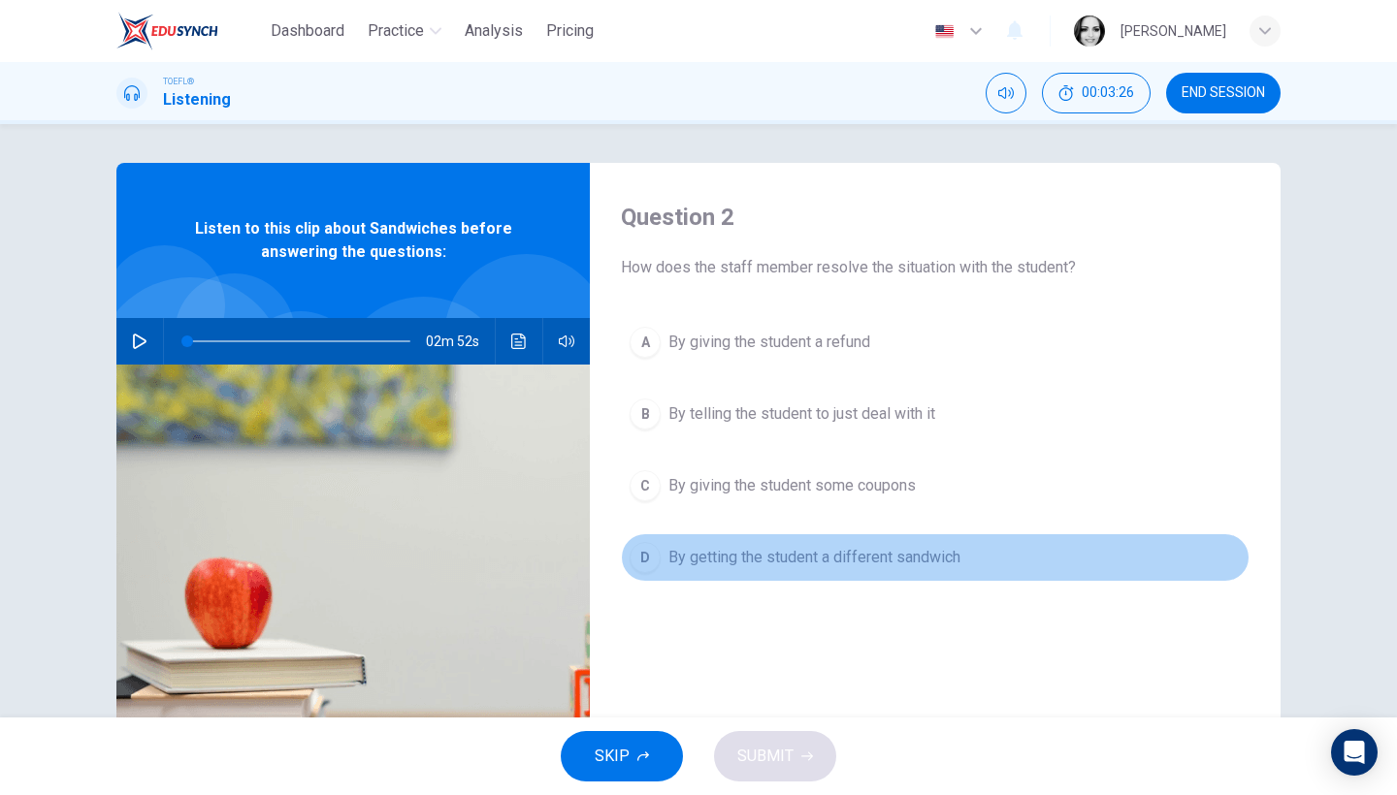
click at [909, 568] on span "By getting the student a different sandwich" at bounding box center [814, 557] width 292 height 23
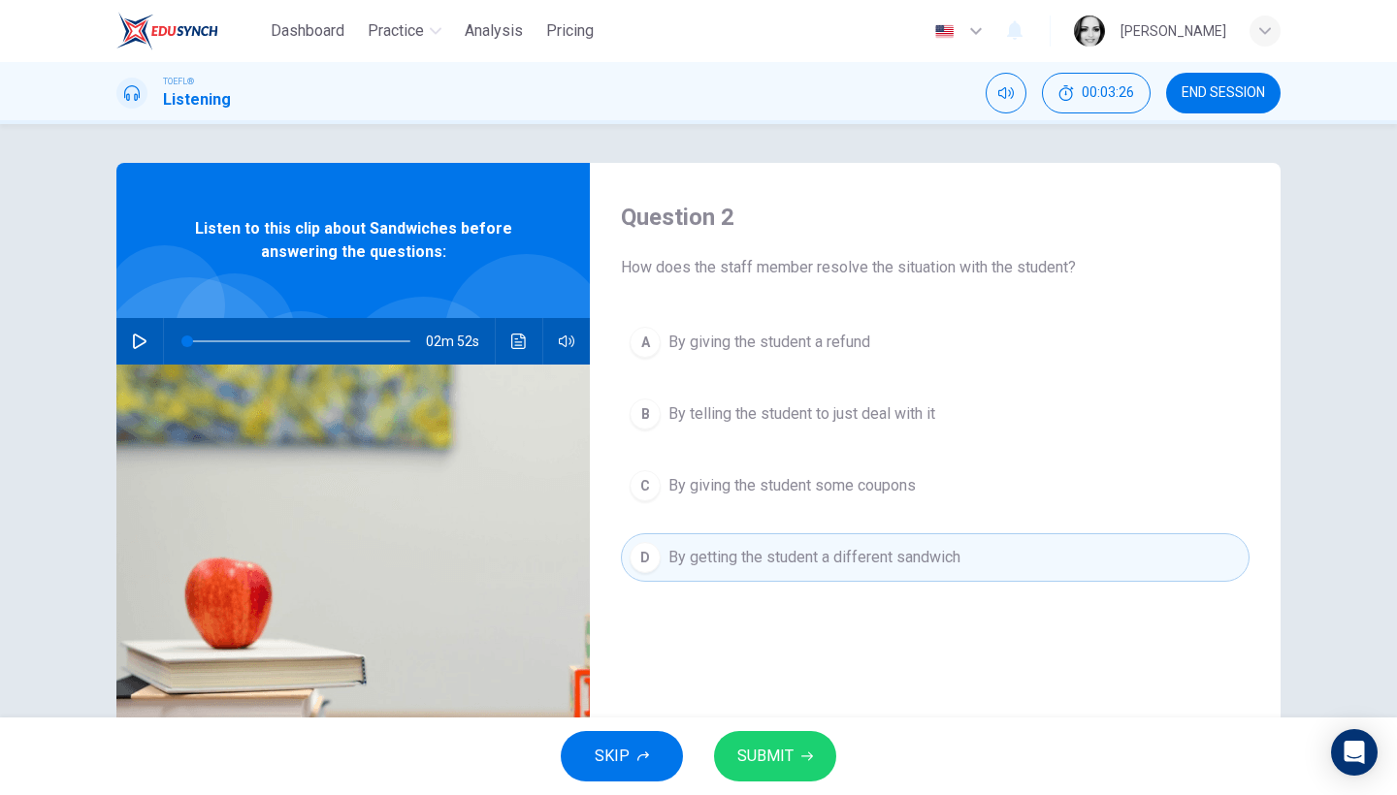
click at [778, 764] on span "SUBMIT" at bounding box center [765, 756] width 56 height 27
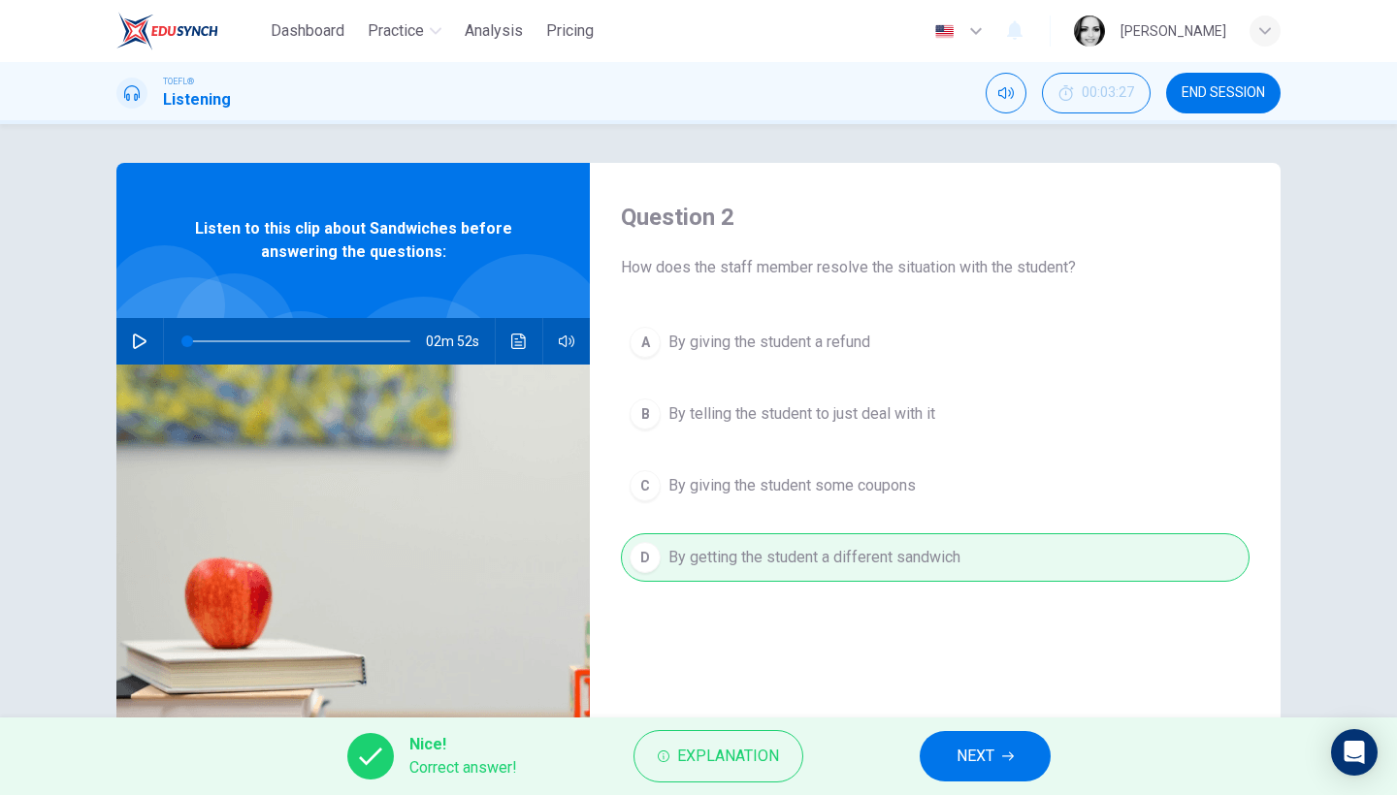
click at [969, 757] on span "NEXT" at bounding box center [976, 756] width 38 height 27
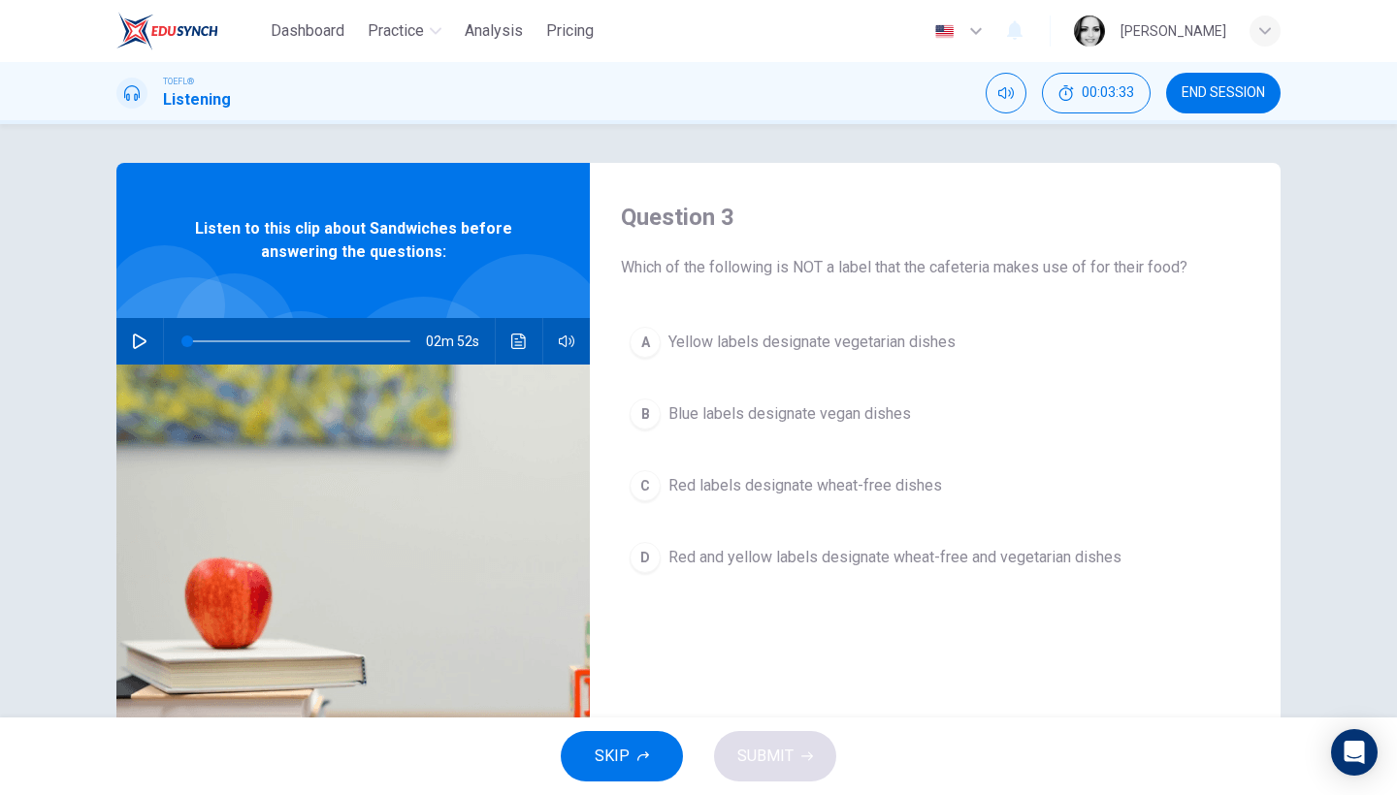
click at [132, 341] on icon "button" at bounding box center [140, 342] width 16 height 16
click at [196, 337] on span at bounding box center [298, 341] width 223 height 27
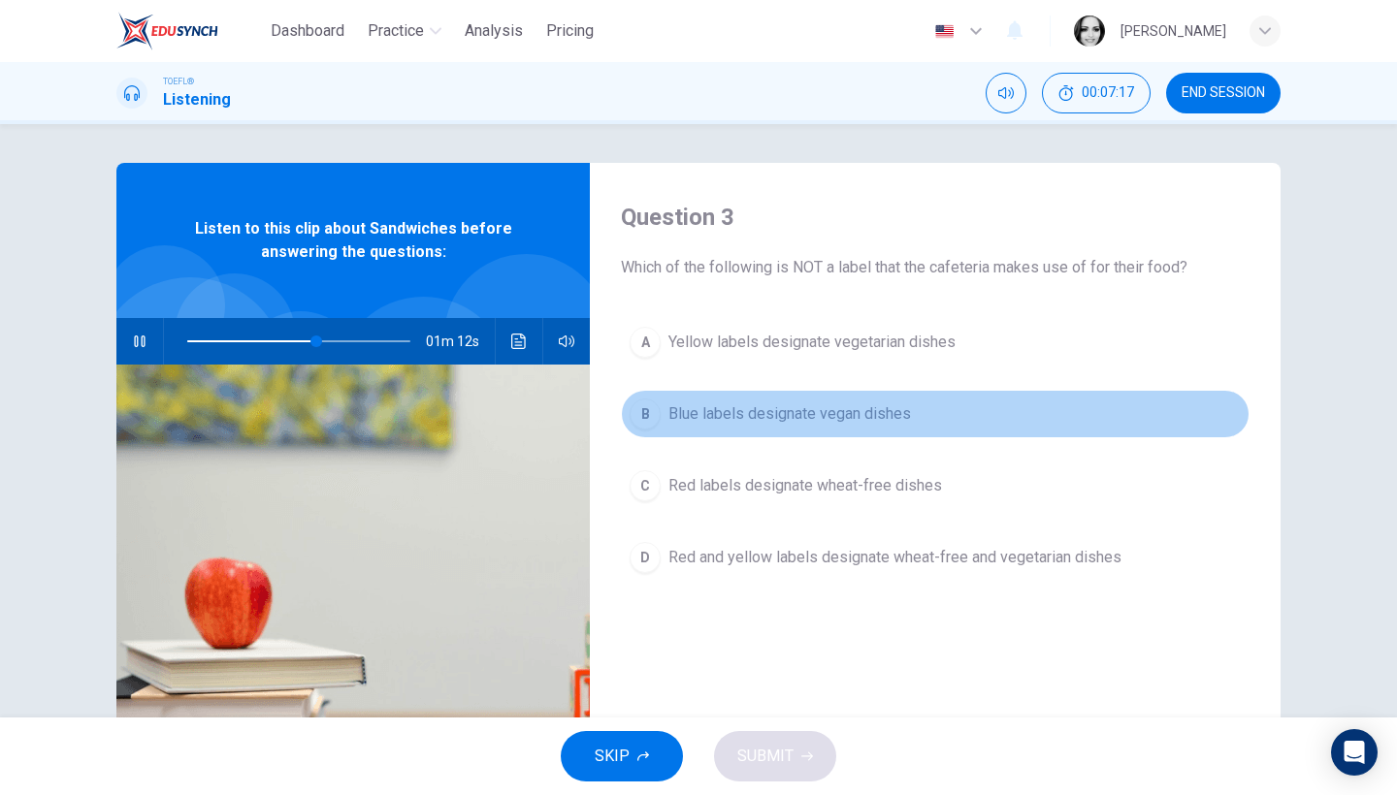
click at [693, 396] on button "B Blue labels designate vegan dishes" at bounding box center [935, 414] width 629 height 49
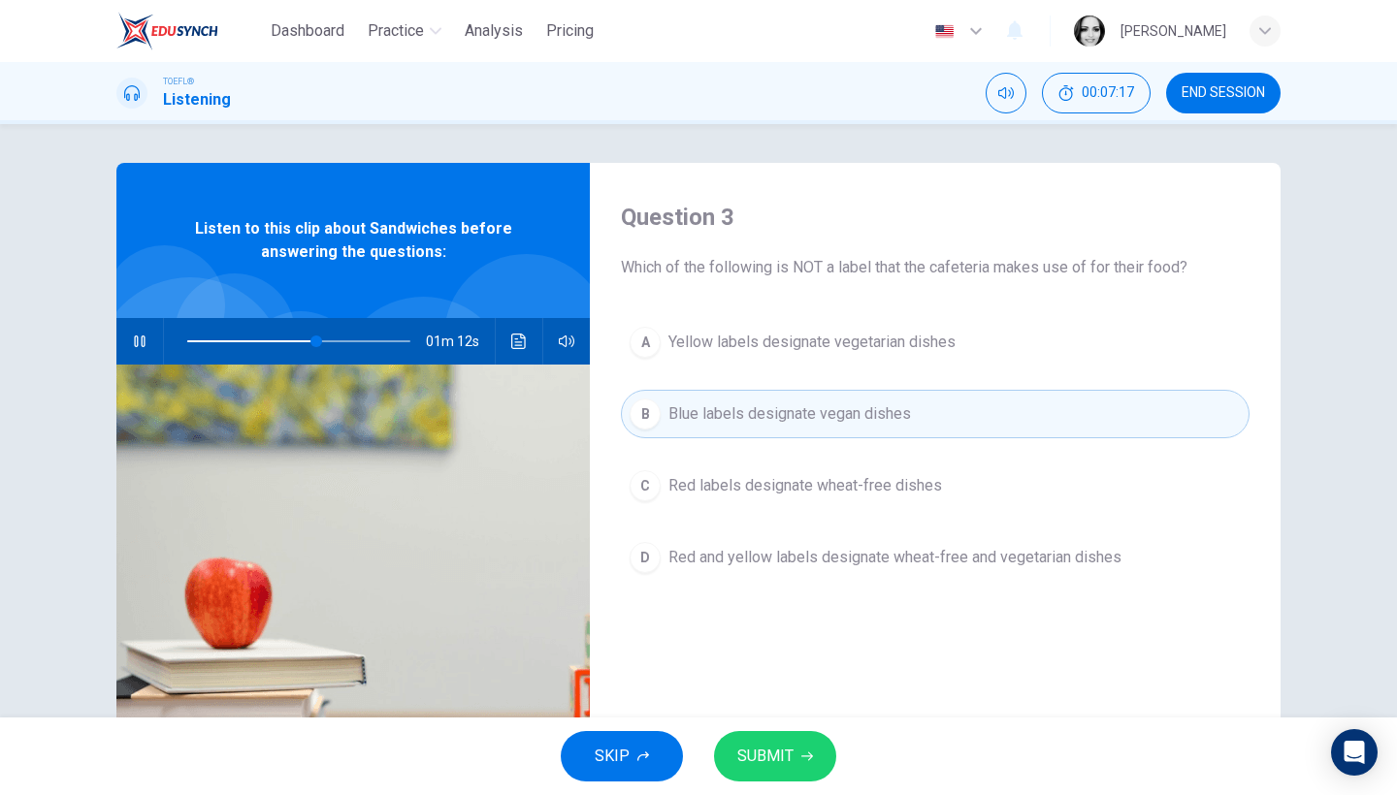
type input "58"
click at [932, 414] on button "B Blue labels designate vegan dishes" at bounding box center [935, 414] width 629 height 49
click at [754, 771] on button "SUBMIT" at bounding box center [775, 756] width 122 height 50
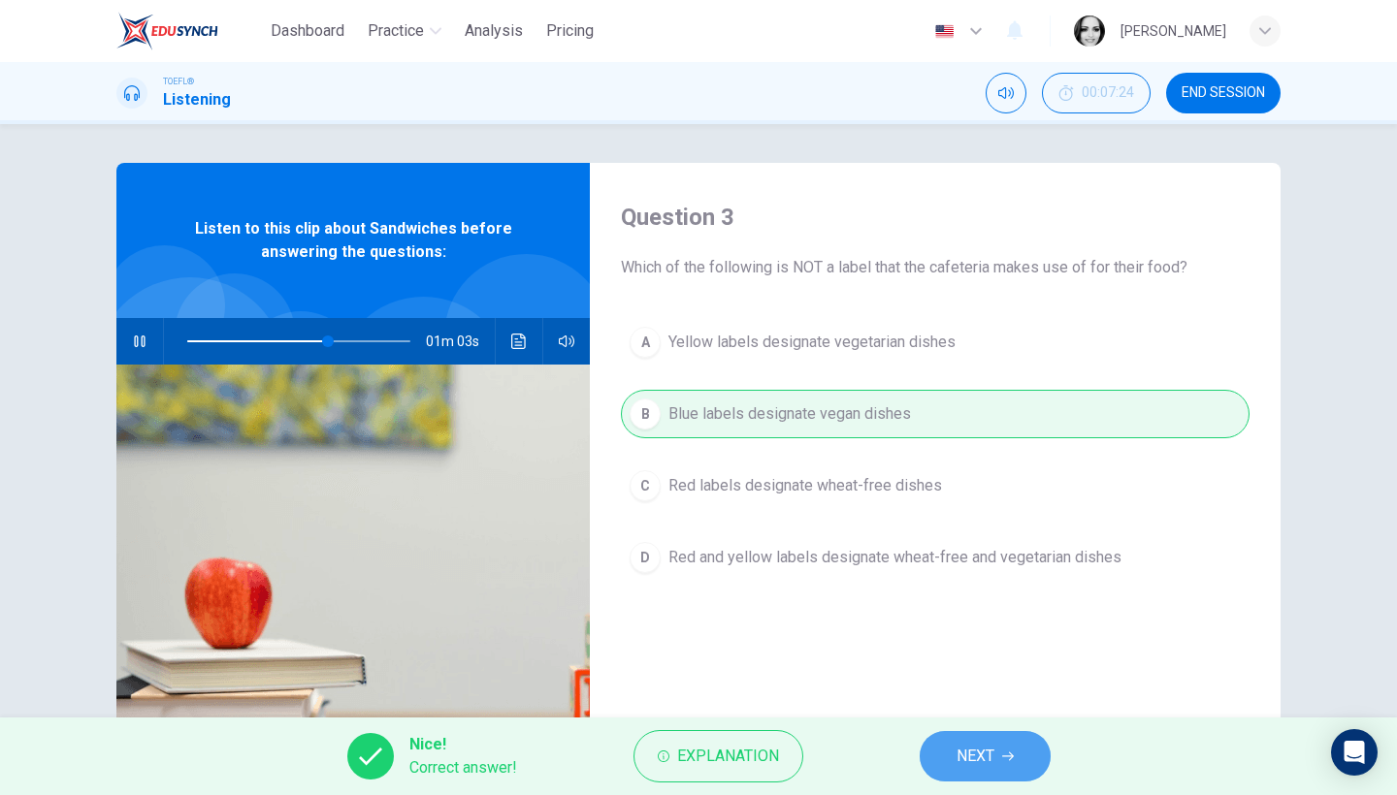
click at [959, 755] on span "NEXT" at bounding box center [976, 756] width 38 height 27
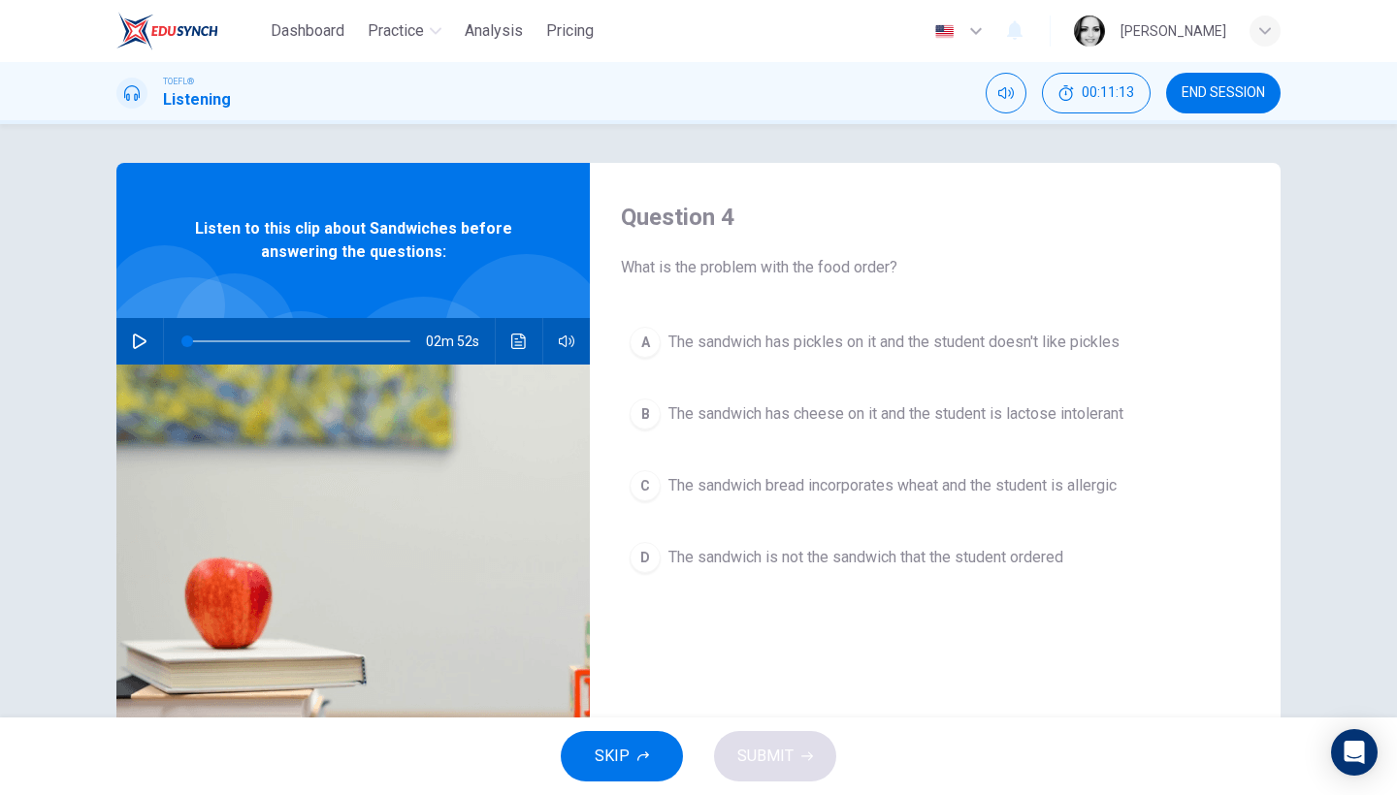
click at [981, 351] on span "The sandwich has pickles on it and the student doesn't like pickles" at bounding box center [893, 342] width 451 height 23
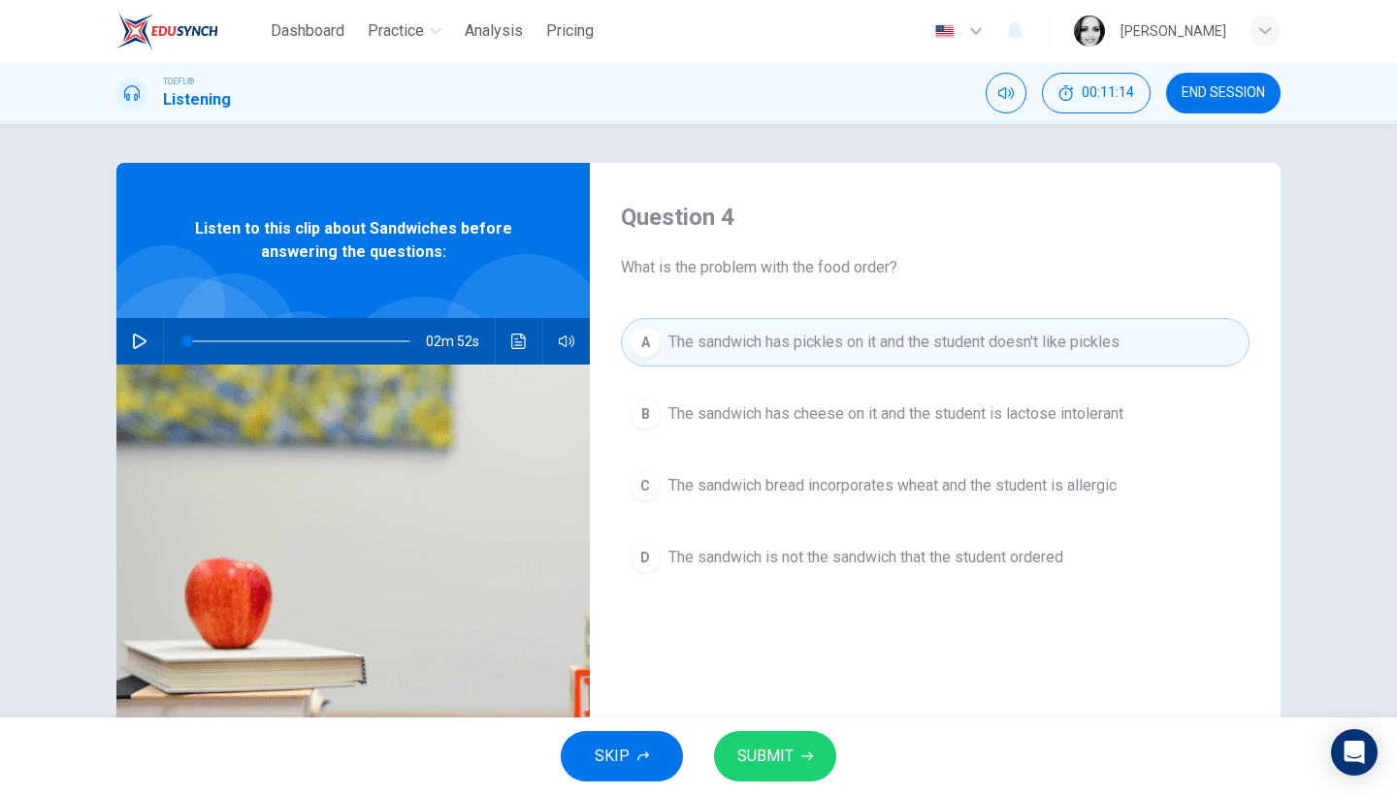
click at [973, 485] on span "The sandwich bread incorporates wheat and the student is allergic" at bounding box center [892, 485] width 448 height 23
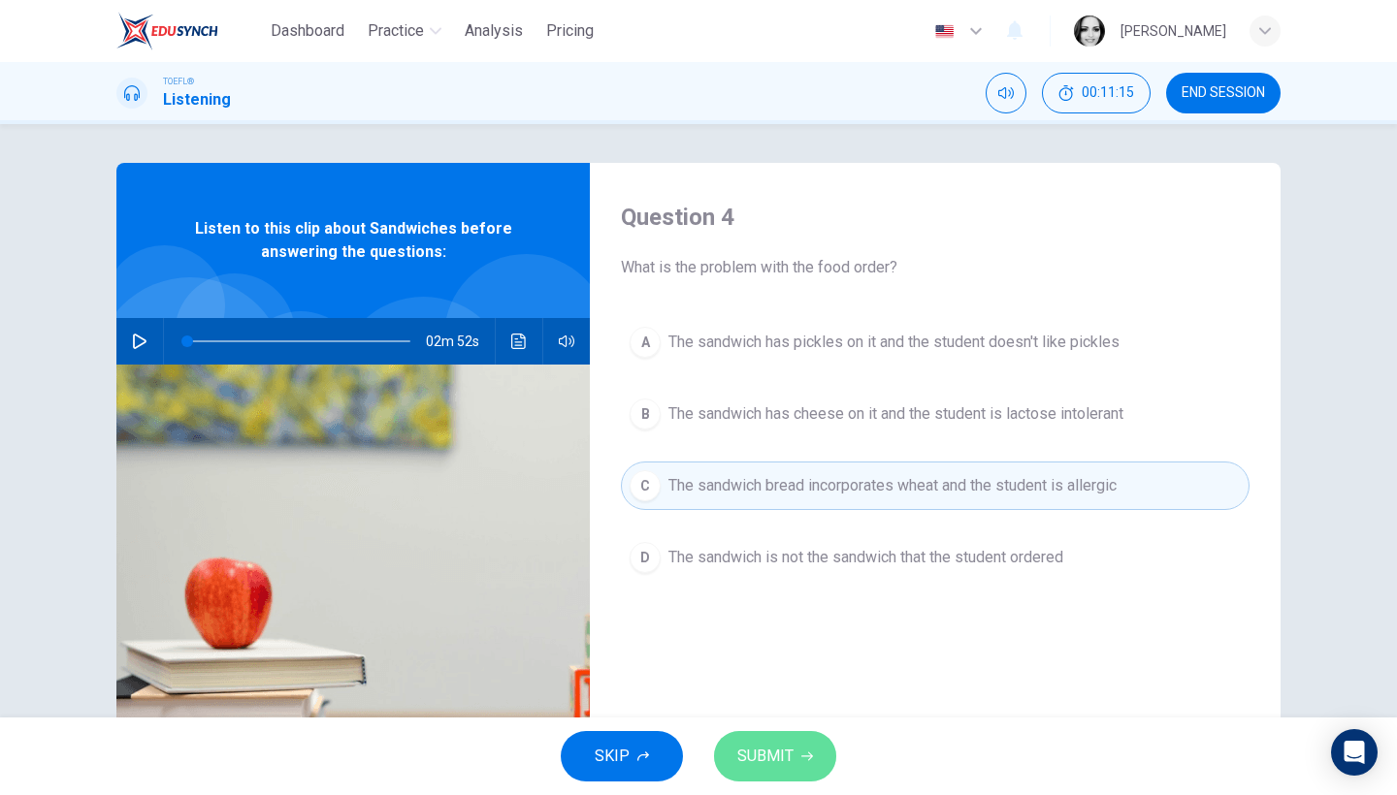
click at [795, 752] on button "SUBMIT" at bounding box center [775, 756] width 122 height 50
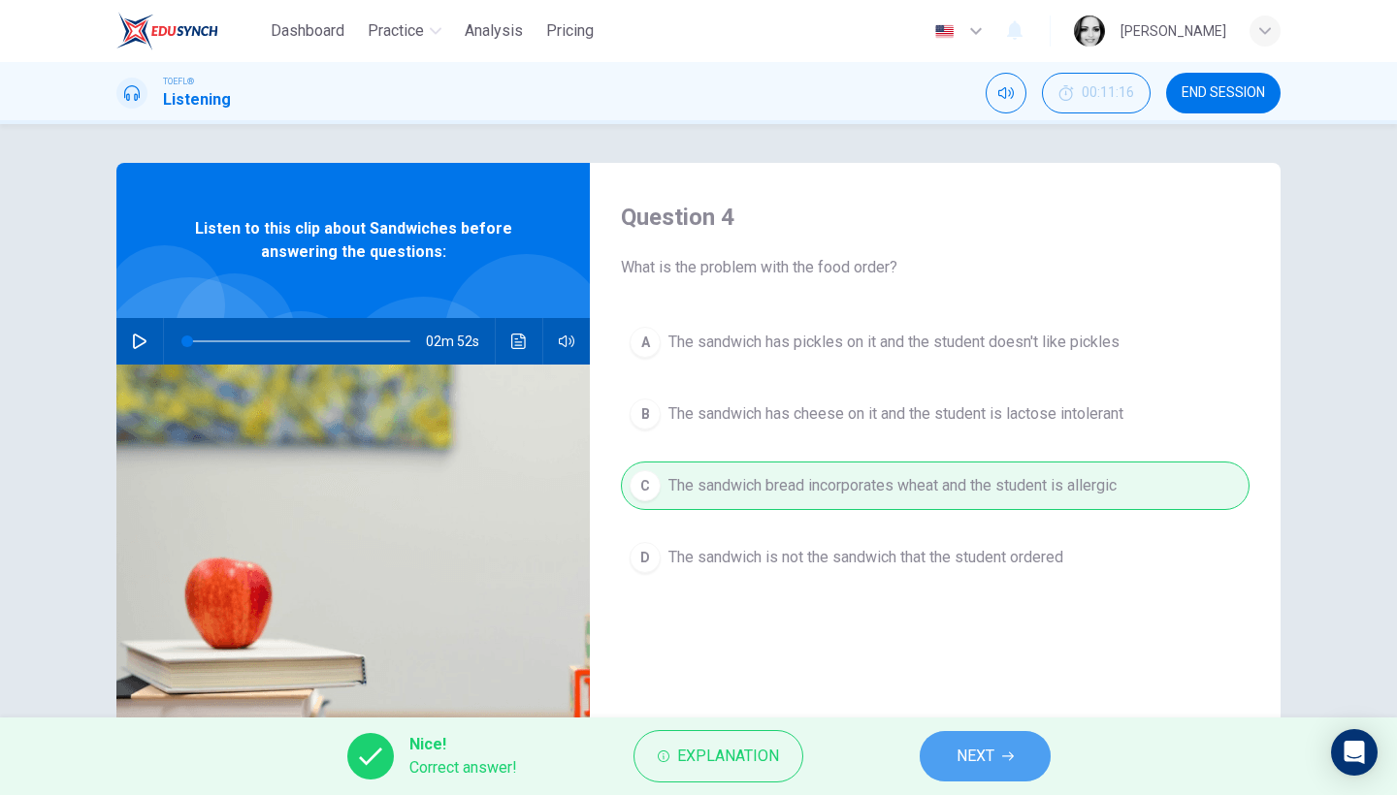
click at [998, 748] on button "NEXT" at bounding box center [985, 756] width 131 height 50
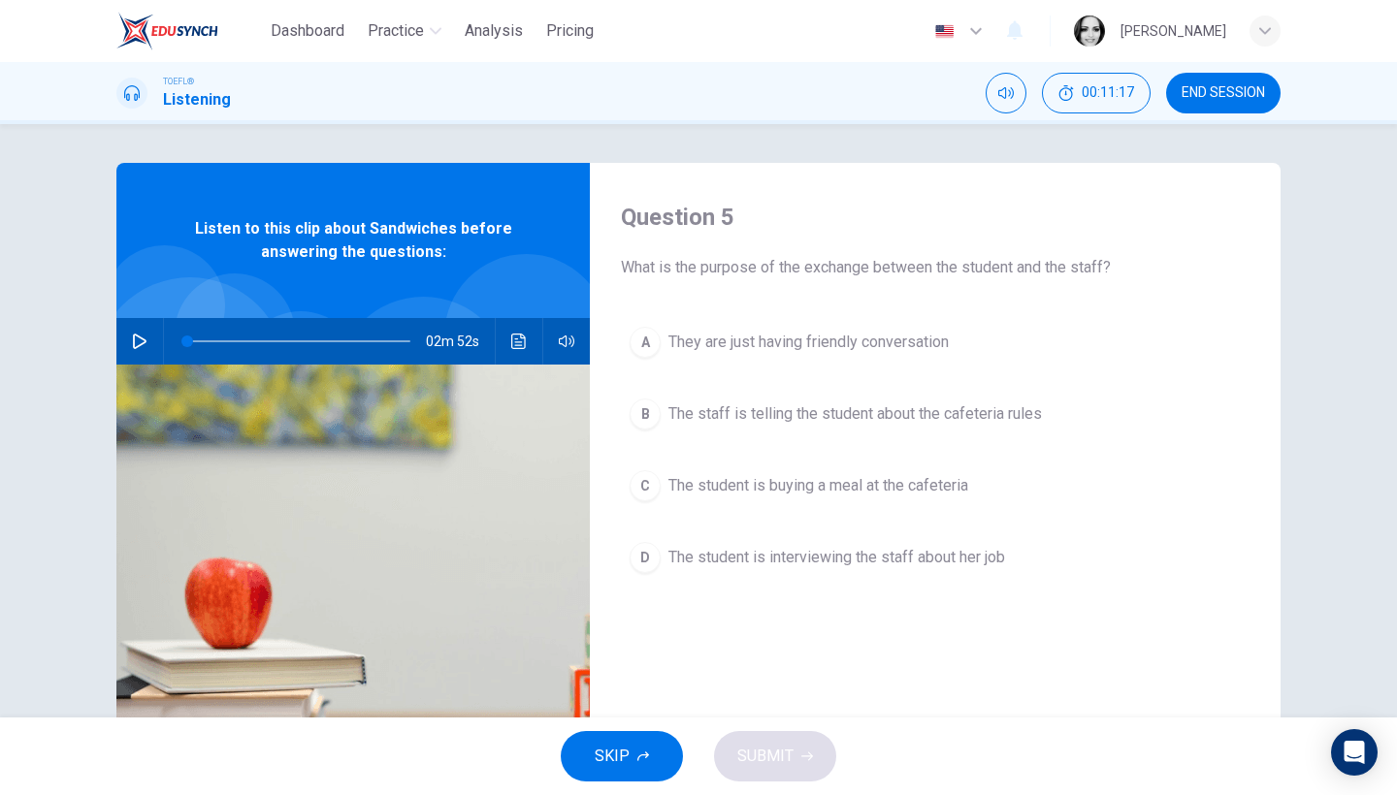
click at [132, 349] on button "button" at bounding box center [139, 341] width 31 height 47
click at [963, 425] on span "The staff is telling the student about the cafeteria rules" at bounding box center [854, 414] width 373 height 23
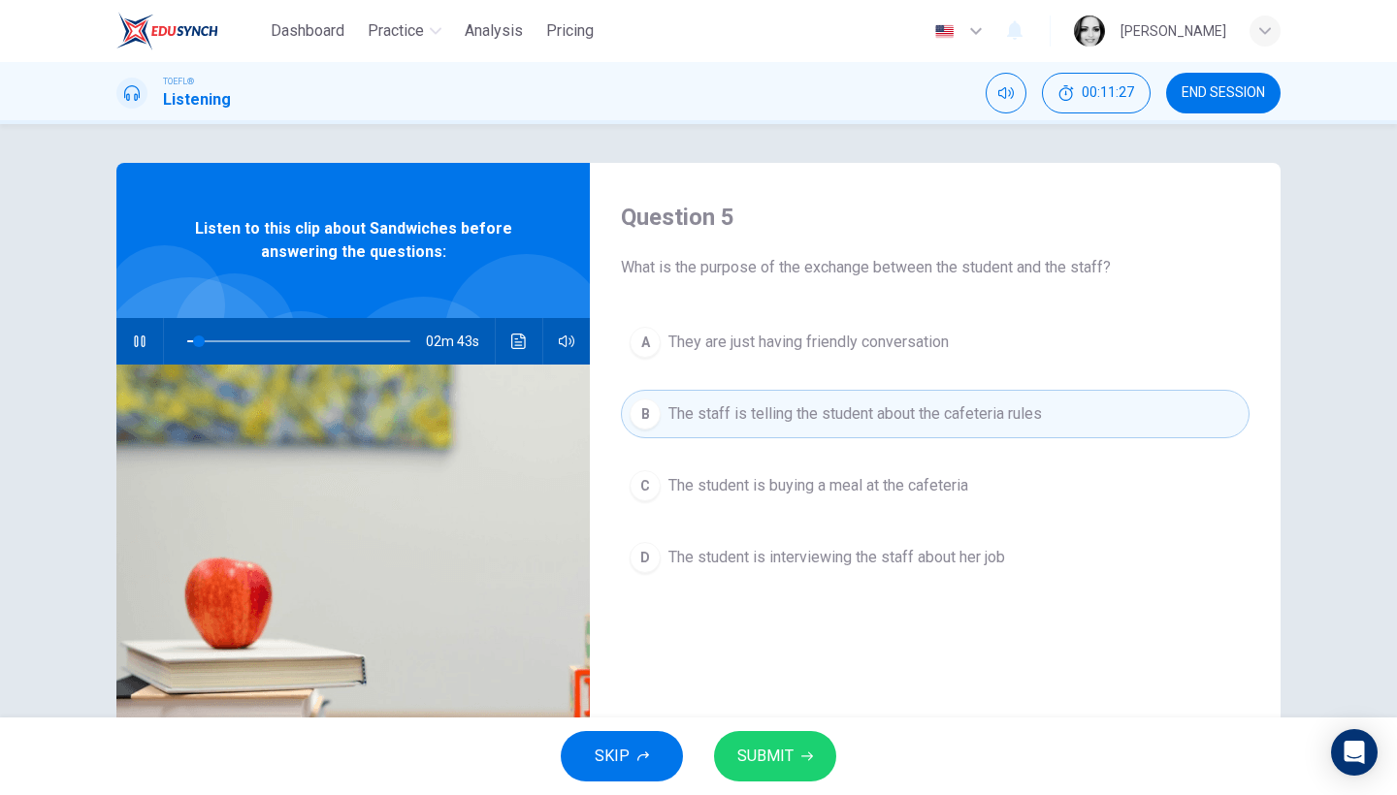
click at [796, 763] on button "SUBMIT" at bounding box center [775, 756] width 122 height 50
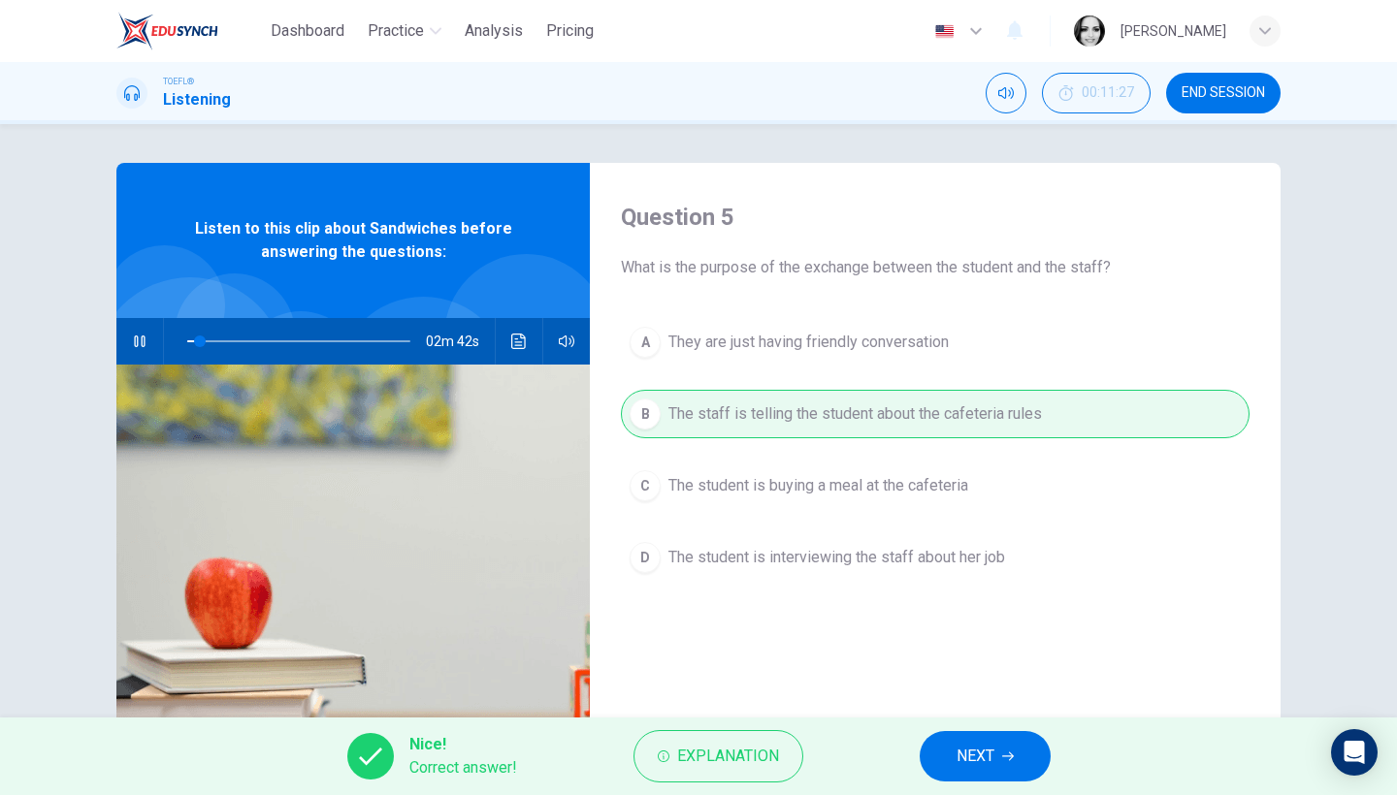
type input "6"
click at [974, 760] on span "NEXT" at bounding box center [976, 756] width 38 height 27
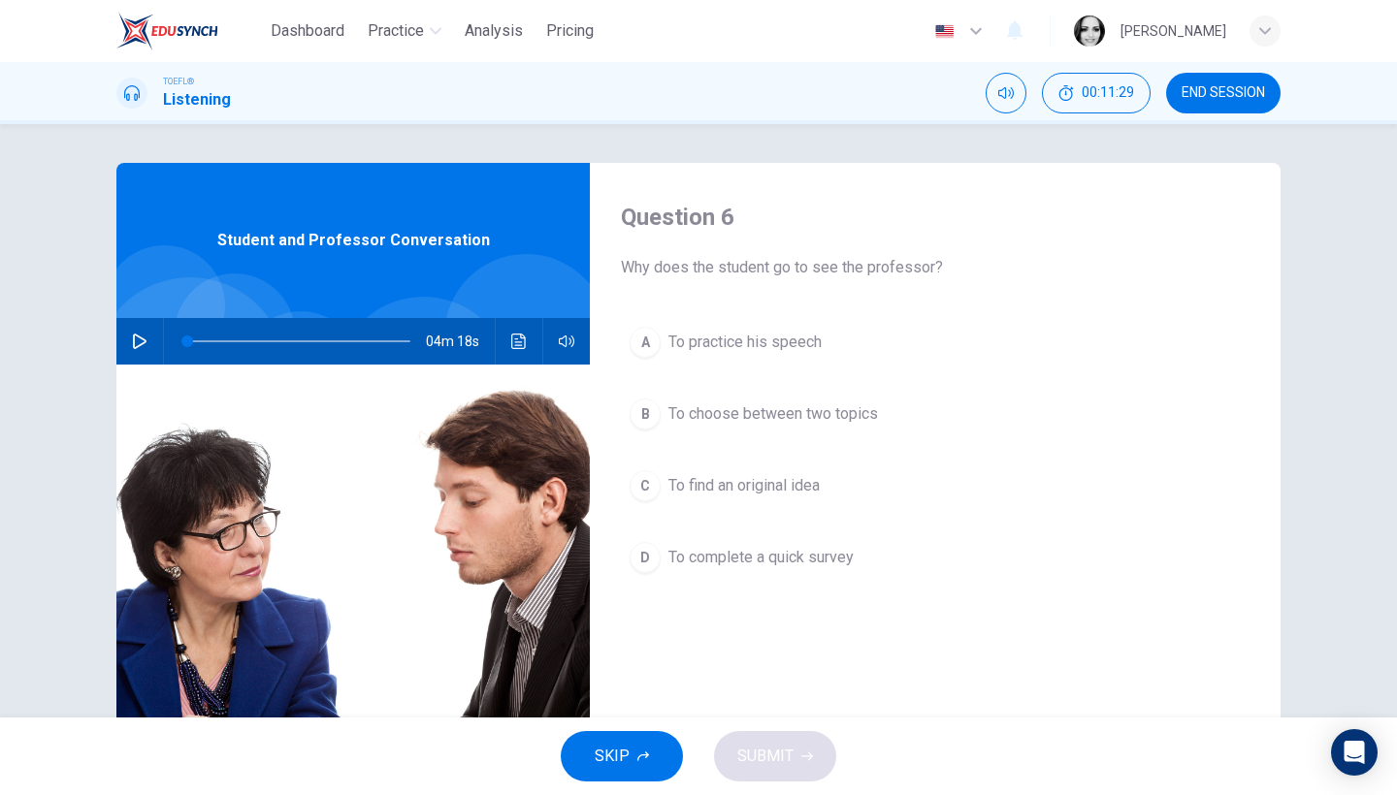
click at [144, 339] on icon "button" at bounding box center [140, 342] width 16 height 16
click at [146, 347] on button "button" at bounding box center [139, 341] width 31 height 47
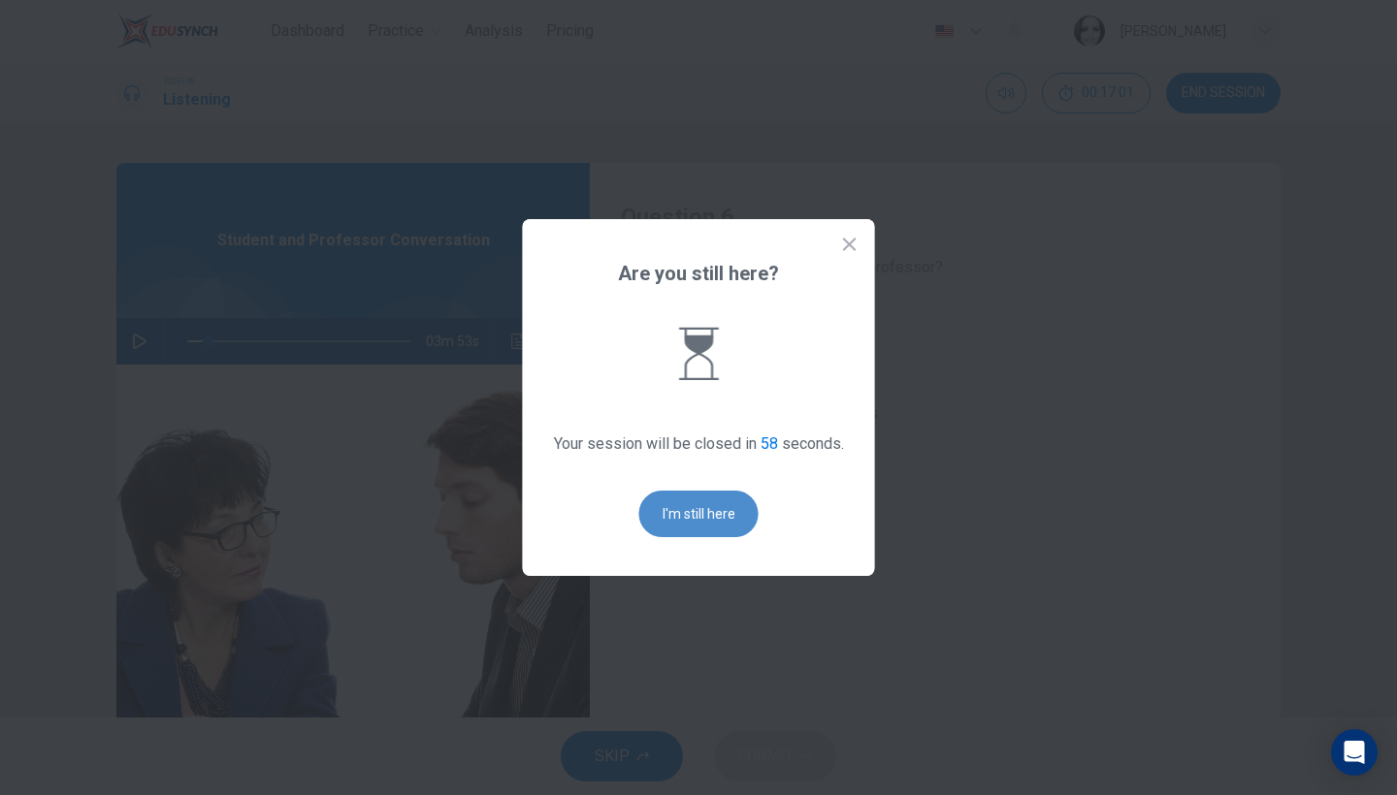
click at [743, 521] on button "I'm still here" at bounding box center [698, 514] width 119 height 47
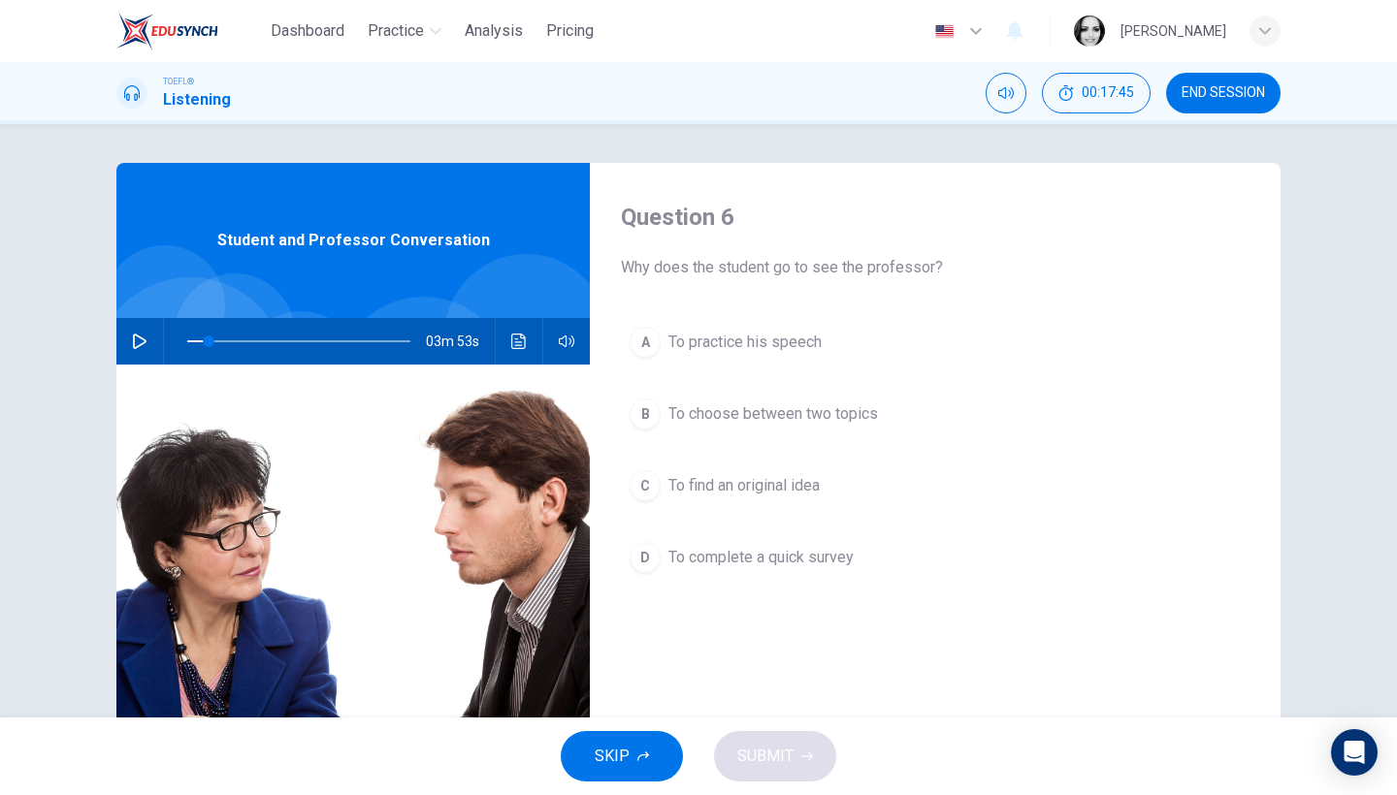
click at [136, 351] on button "button" at bounding box center [139, 341] width 31 height 47
drag, startPoint x: 199, startPoint y: 345, endPoint x: 179, endPoint y: 343, distance: 20.5
click at [181, 343] on span at bounding box center [187, 342] width 12 height 12
click at [712, 428] on button "B To choose between two topics" at bounding box center [935, 414] width 629 height 49
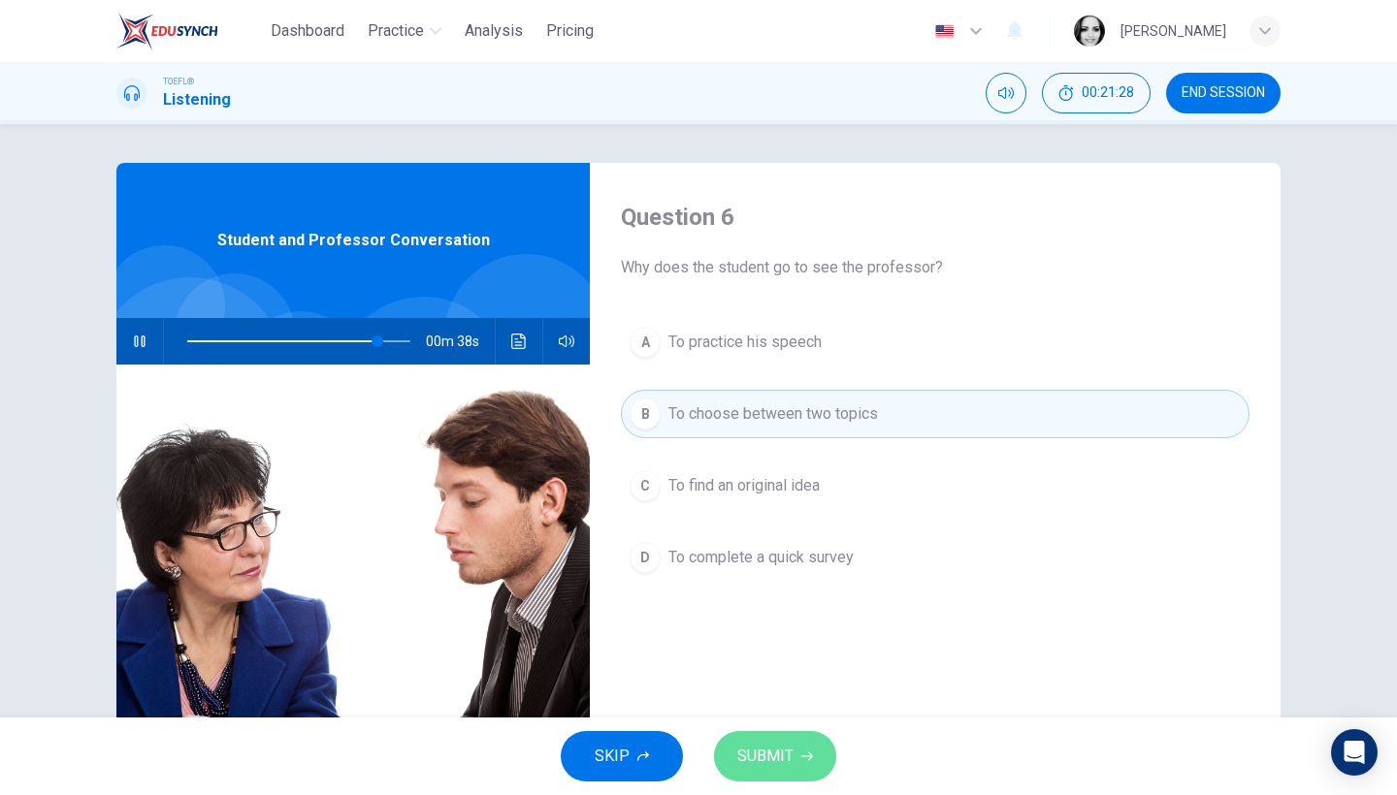
click at [772, 760] on span "SUBMIT" at bounding box center [765, 756] width 56 height 27
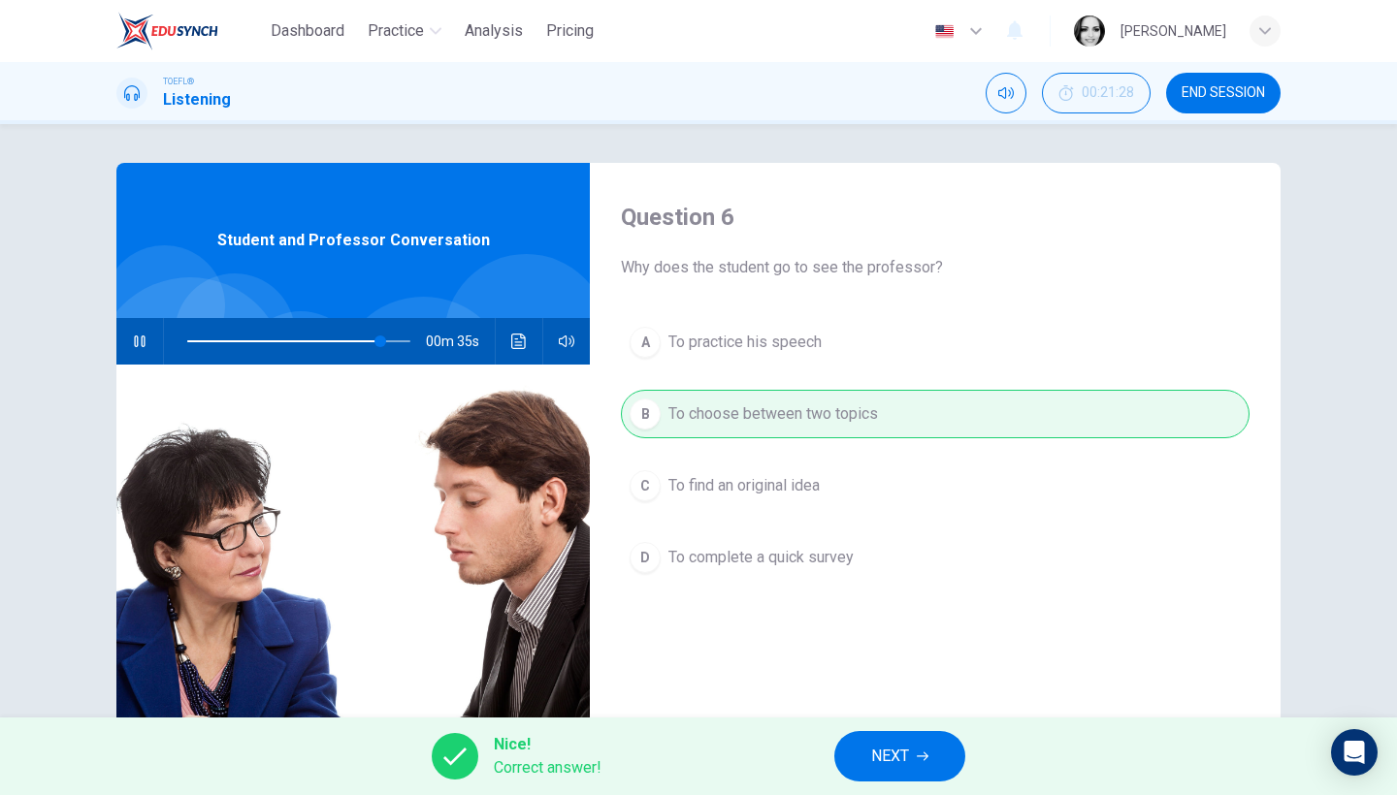
click at [933, 775] on button "NEXT" at bounding box center [899, 756] width 131 height 50
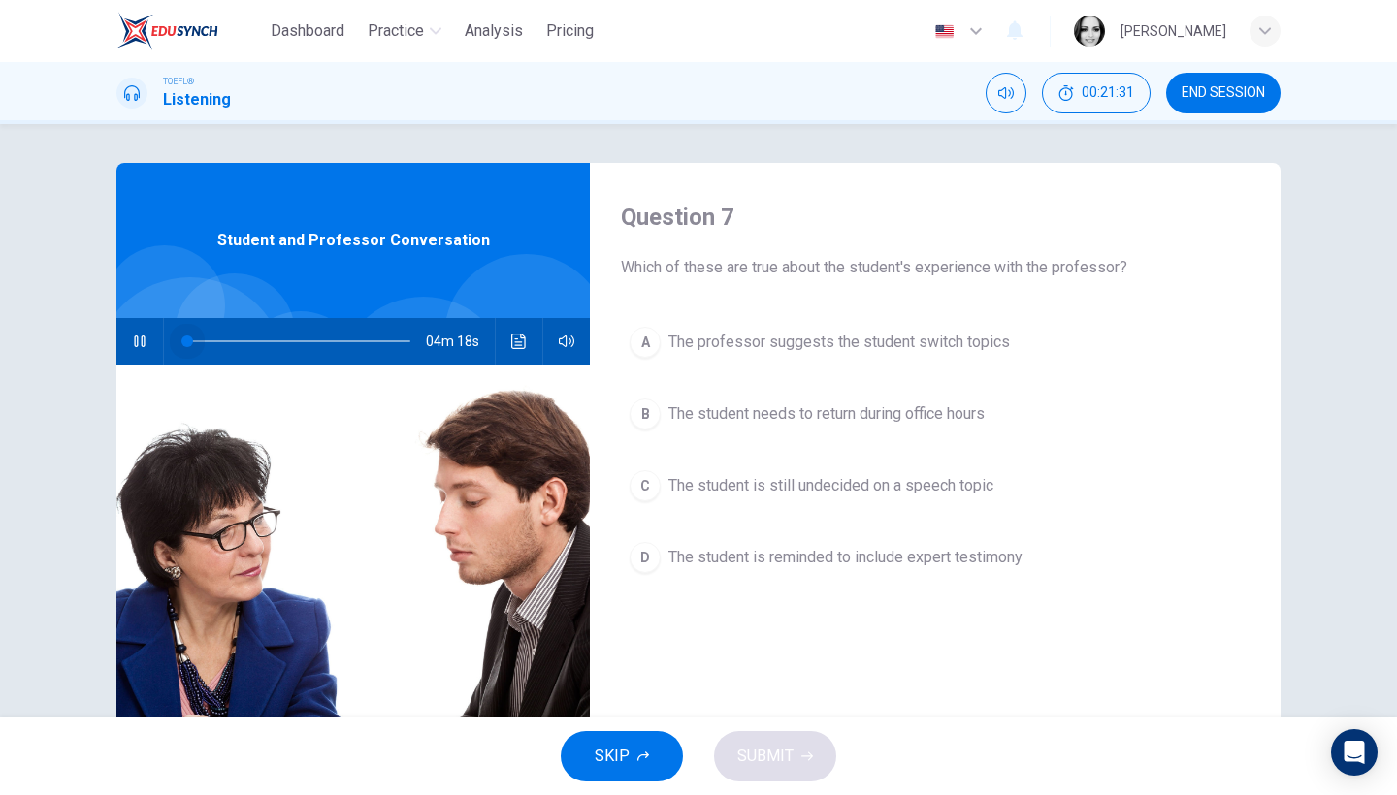
drag, startPoint x: 378, startPoint y: 341, endPoint x: 168, endPoint y: 343, distance: 210.5
click at [181, 343] on span at bounding box center [187, 342] width 12 height 12
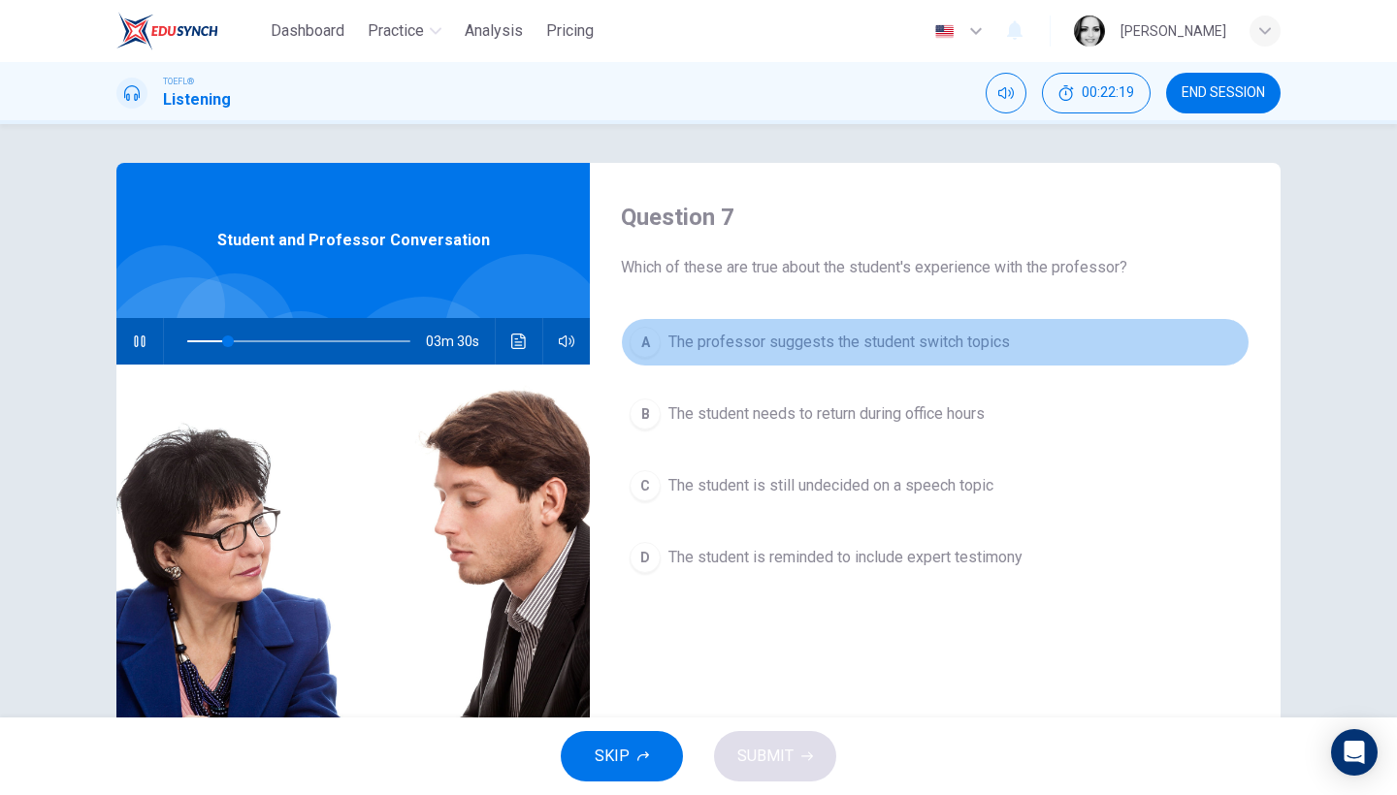
click at [875, 351] on span "The professor suggests the student switch topics" at bounding box center [838, 342] width 341 height 23
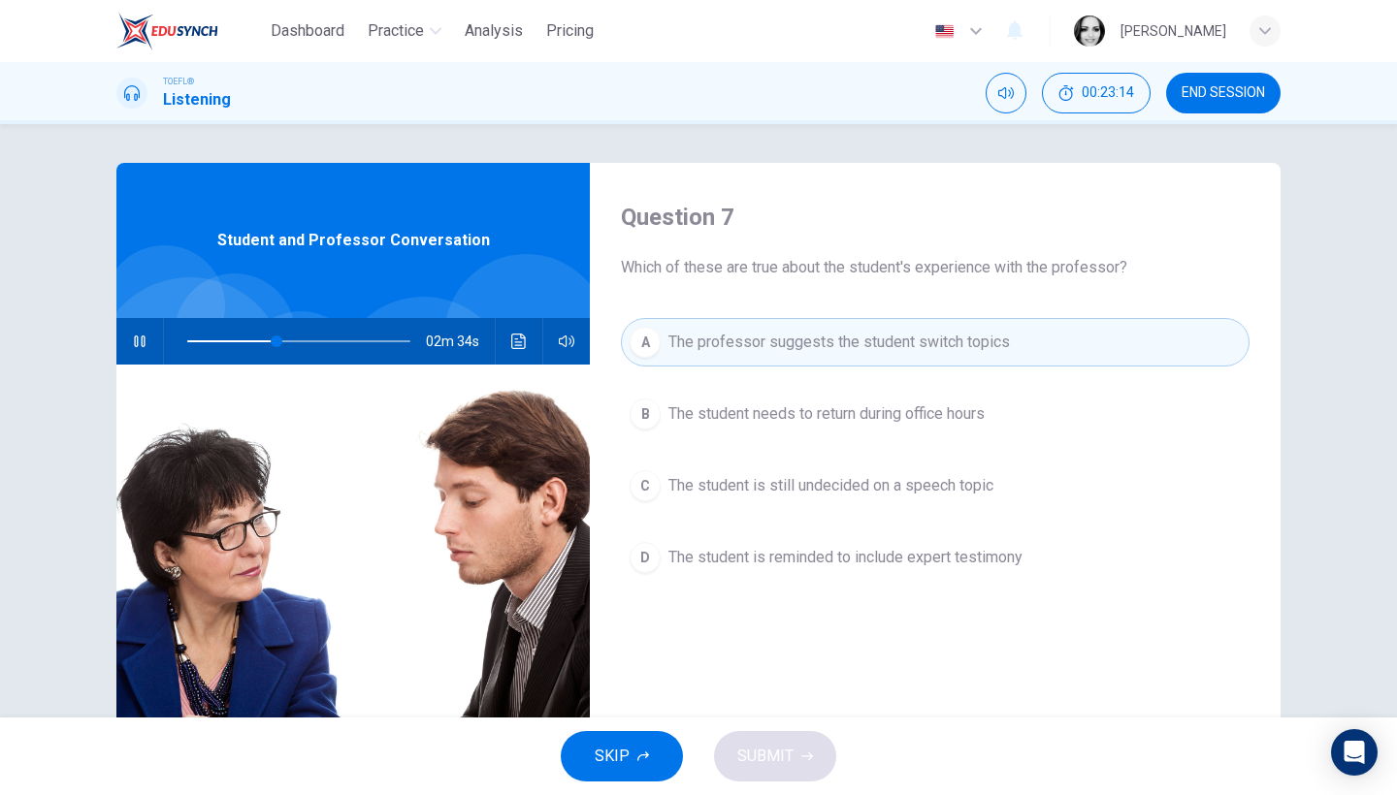
click at [903, 482] on span "The student is still undecided on a speech topic" at bounding box center [830, 485] width 325 height 23
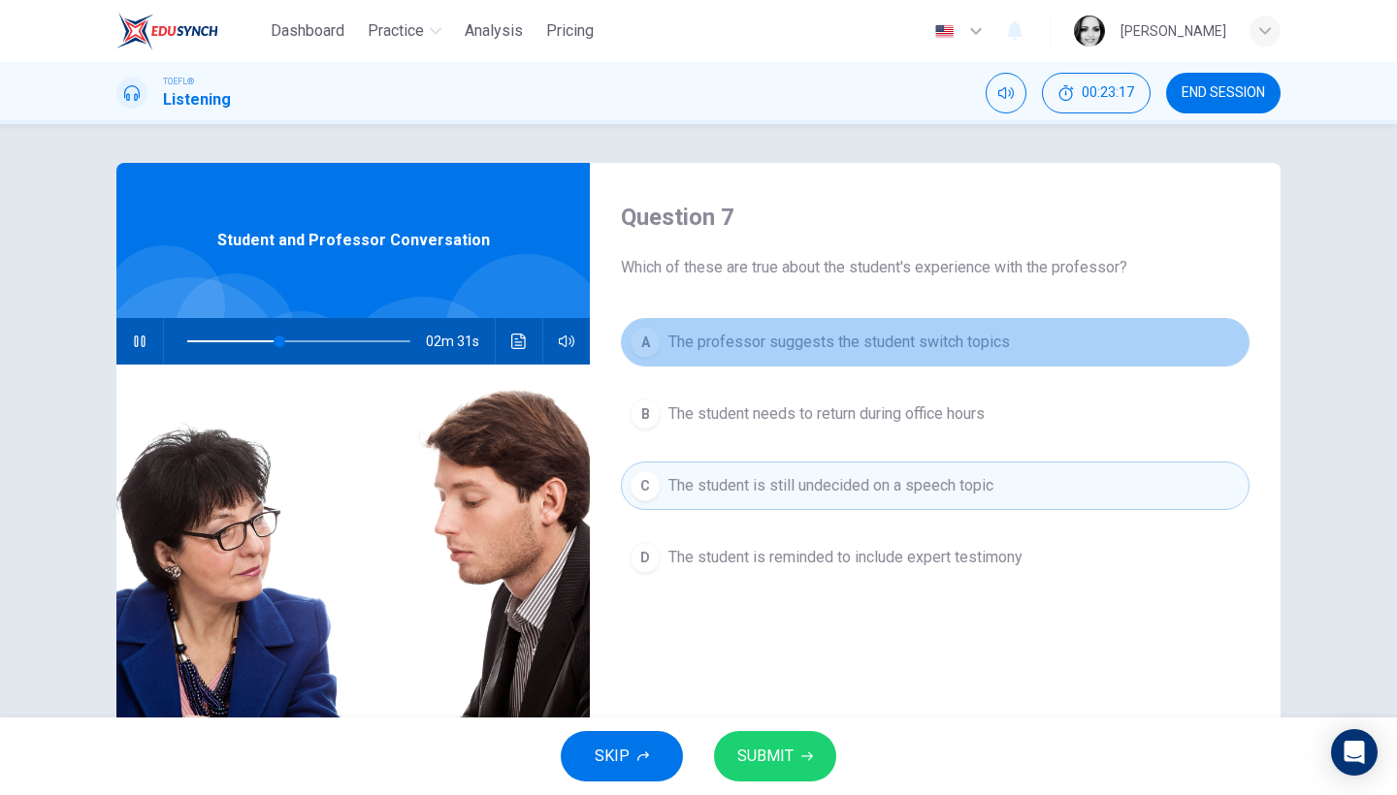
click at [965, 359] on button "A The professor suggests the student switch topics" at bounding box center [935, 342] width 629 height 49
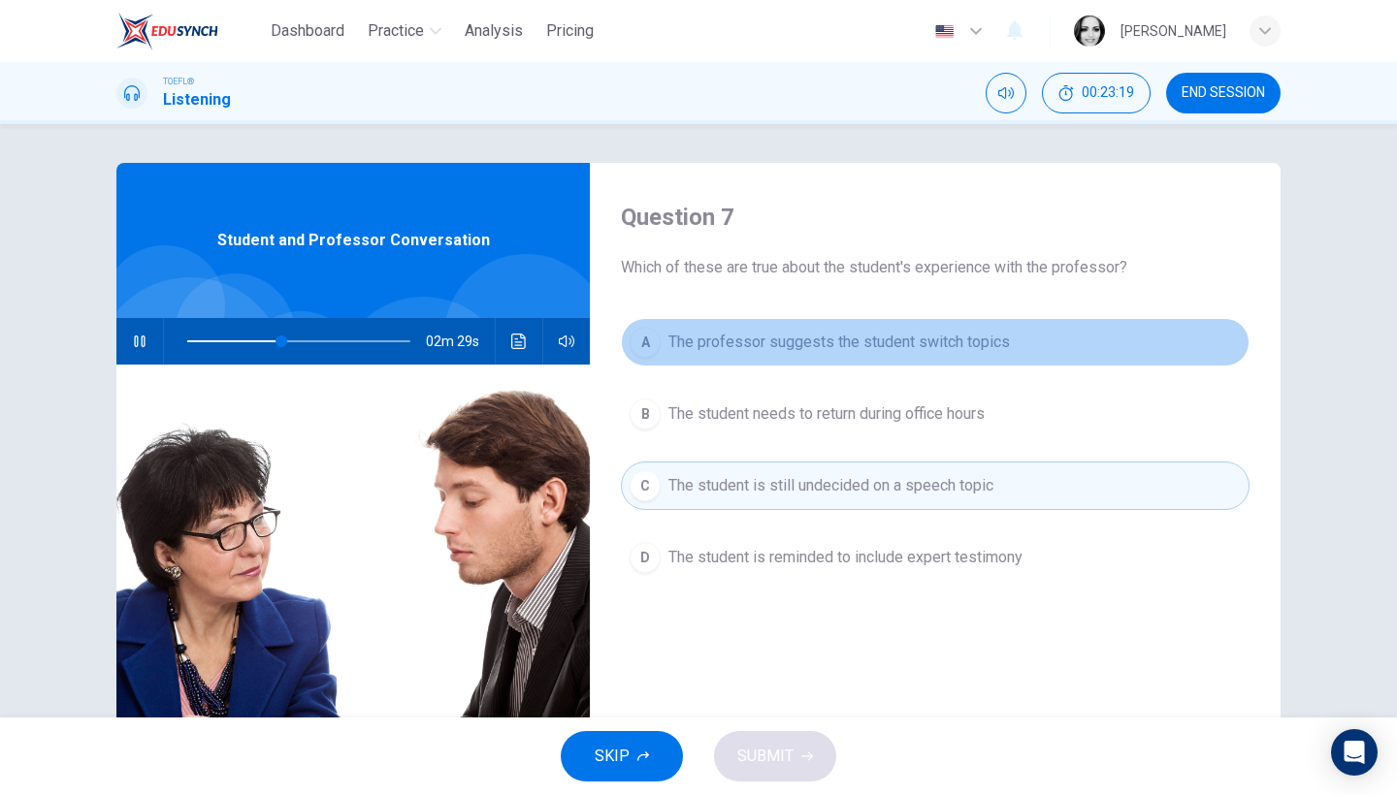
click at [972, 347] on span "The professor suggests the student switch topics" at bounding box center [838, 342] width 341 height 23
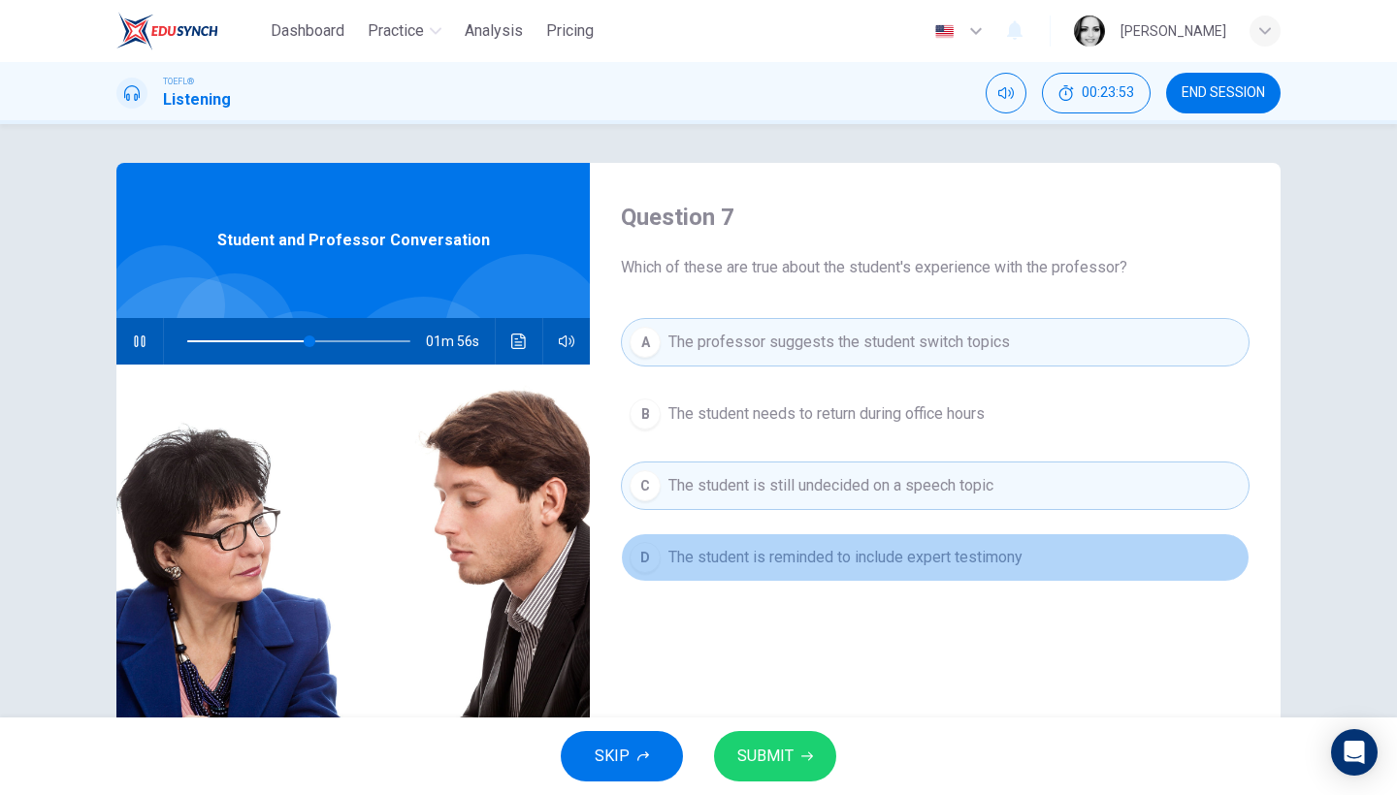
click at [981, 577] on button "D The student is reminded to include expert testimony" at bounding box center [935, 558] width 629 height 49
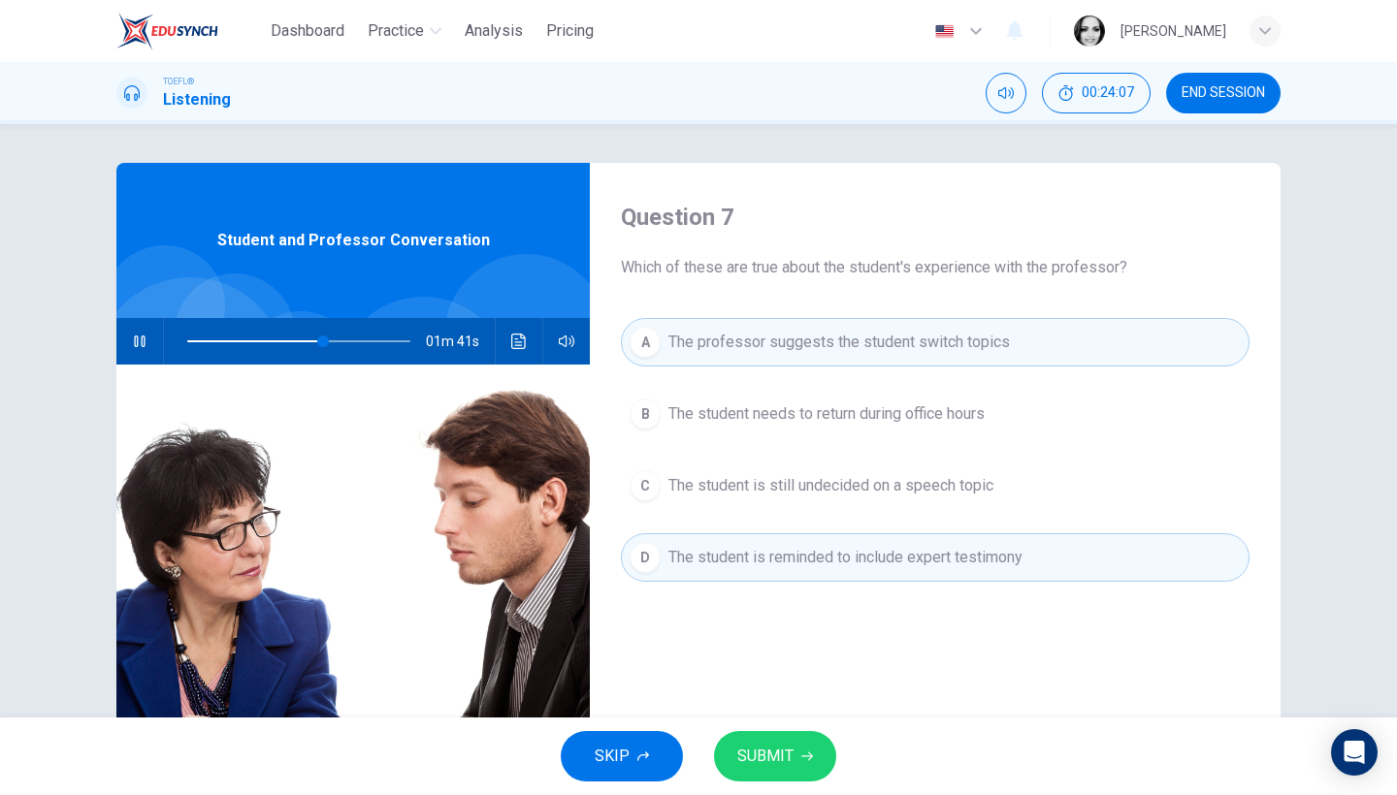
click at [296, 339] on span at bounding box center [298, 341] width 223 height 27
click at [281, 336] on span at bounding box center [283, 342] width 12 height 12
type input "0"
click at [751, 766] on span "SUBMIT" at bounding box center [765, 756] width 56 height 27
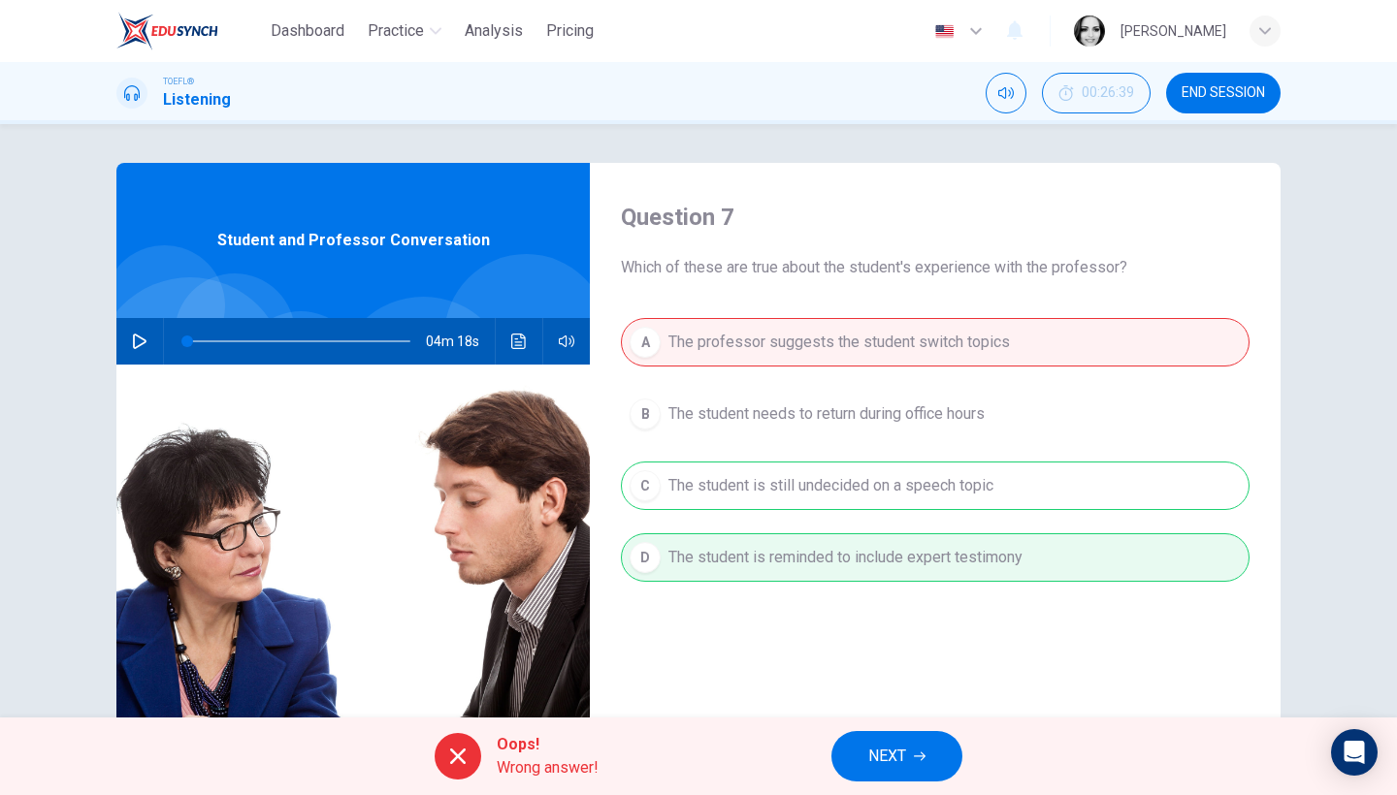
click at [895, 750] on span "NEXT" at bounding box center [887, 756] width 38 height 27
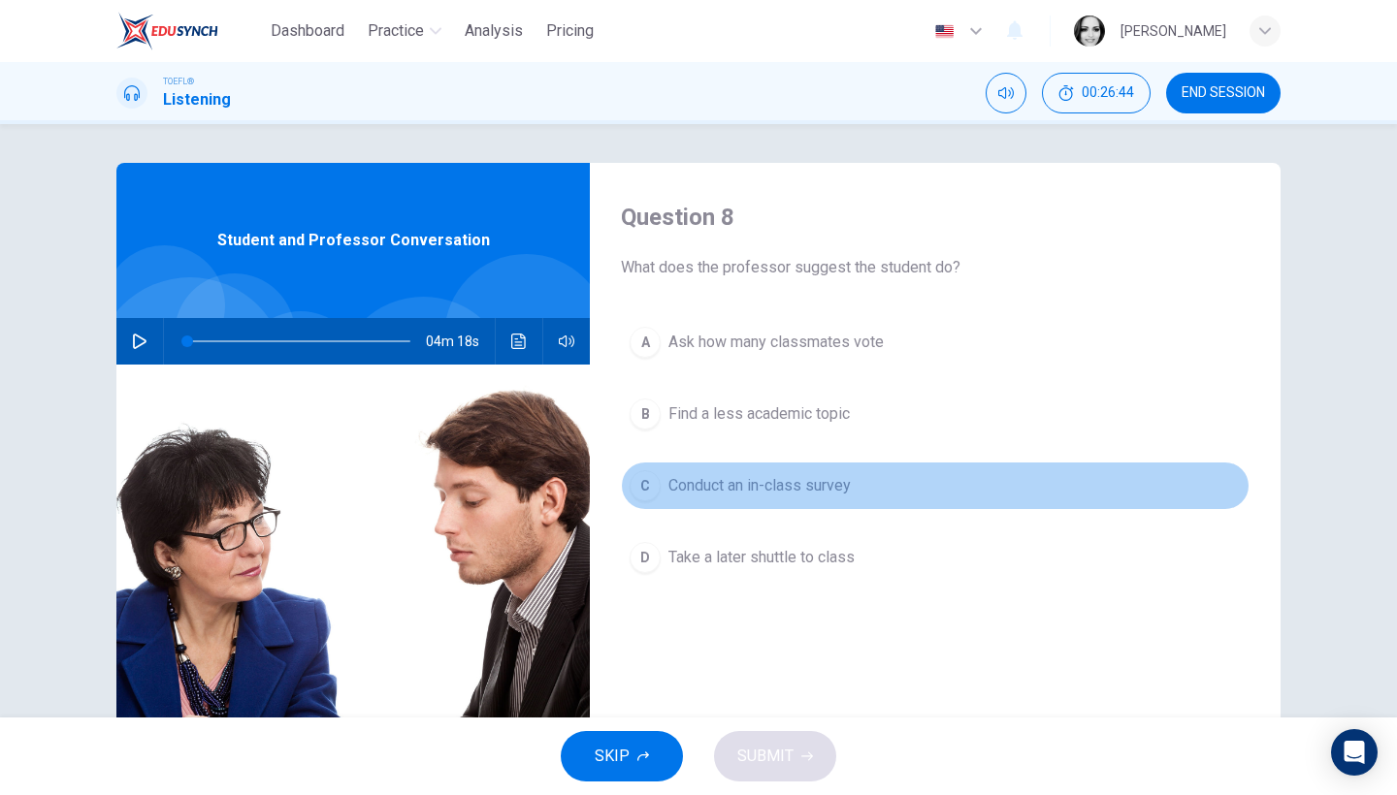
click at [793, 484] on span "Conduct an in-class survey" at bounding box center [759, 485] width 182 height 23
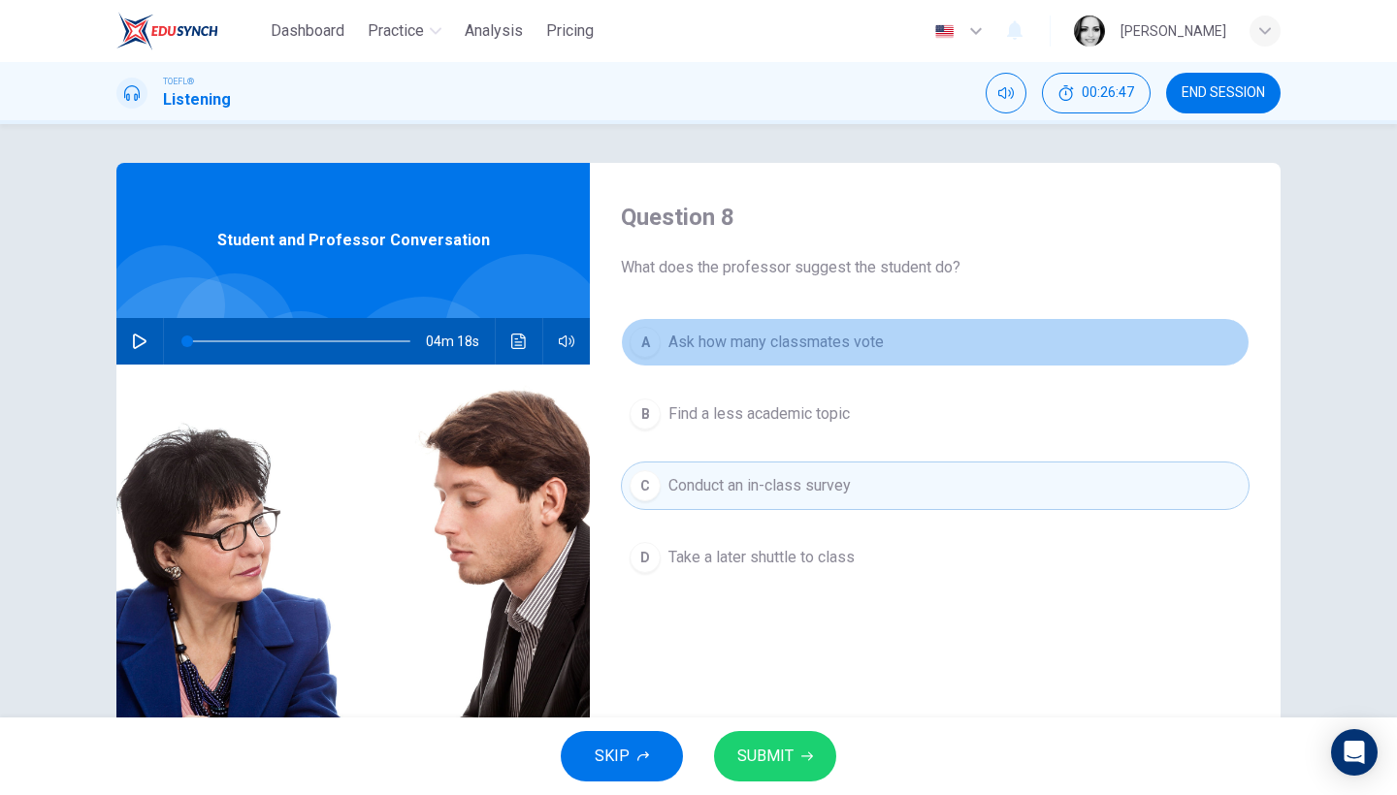
click at [794, 355] on button "A Ask how many classmates vote" at bounding box center [935, 342] width 629 height 49
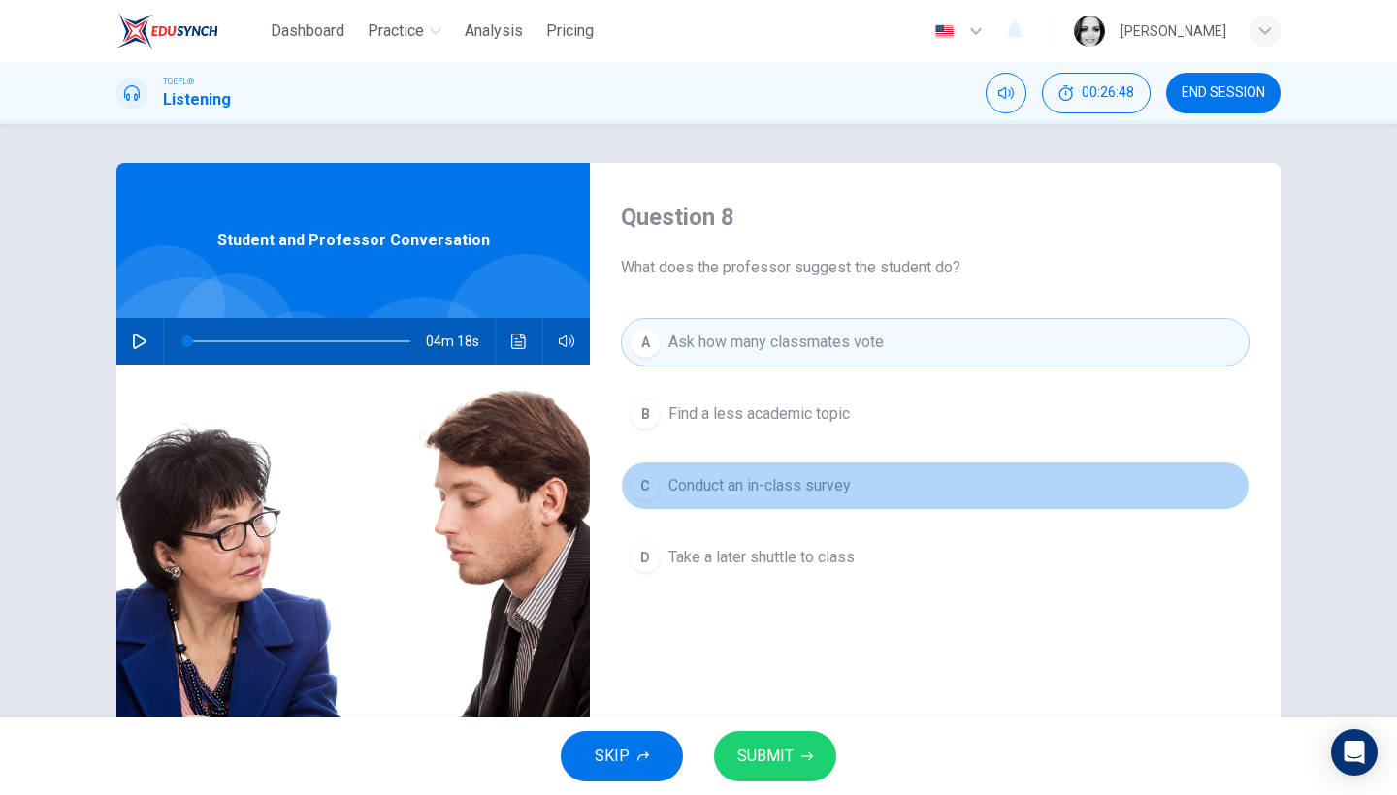
click at [754, 482] on span "Conduct an in-class survey" at bounding box center [759, 485] width 182 height 23
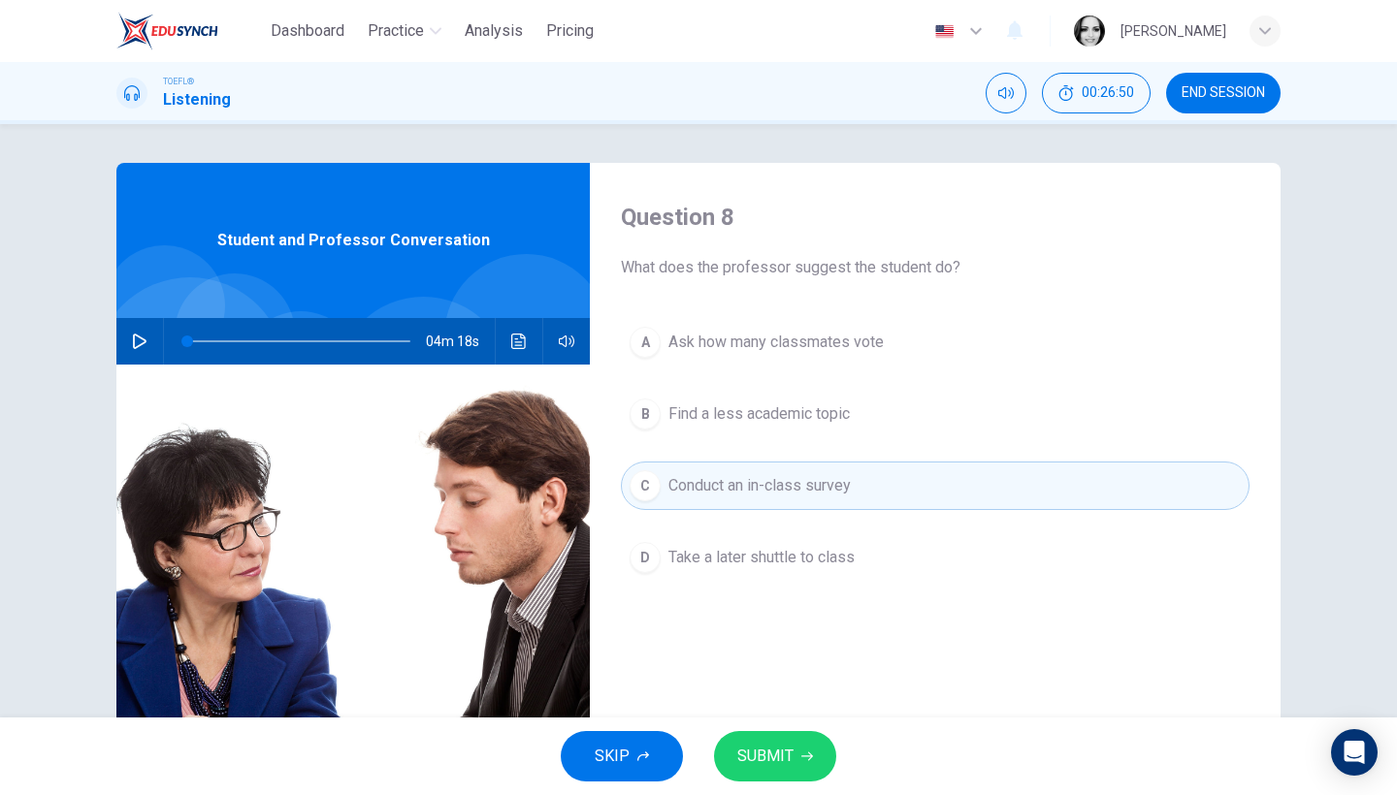
click at [781, 357] on button "A Ask how many classmates vote" at bounding box center [935, 342] width 629 height 49
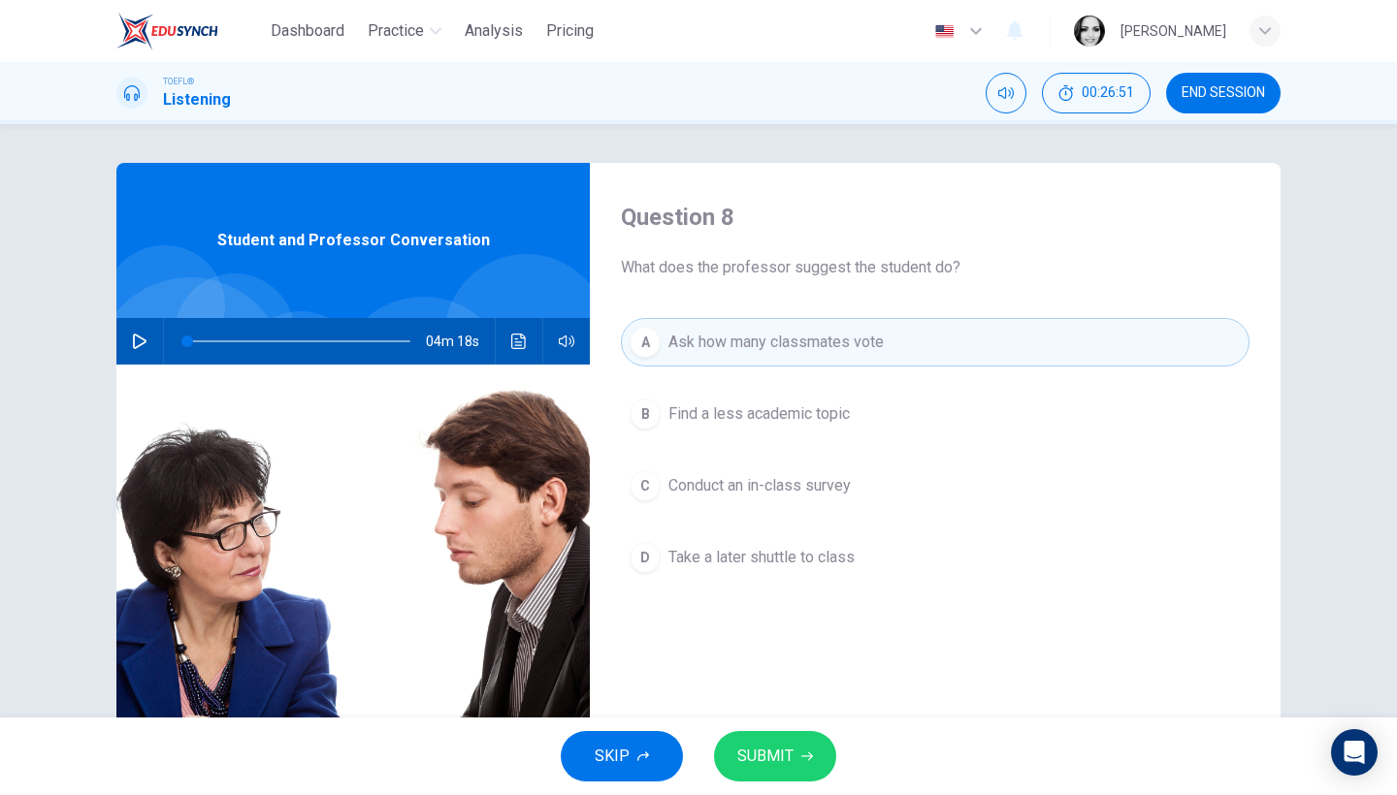
click at [764, 775] on button "SUBMIT" at bounding box center [775, 756] width 122 height 50
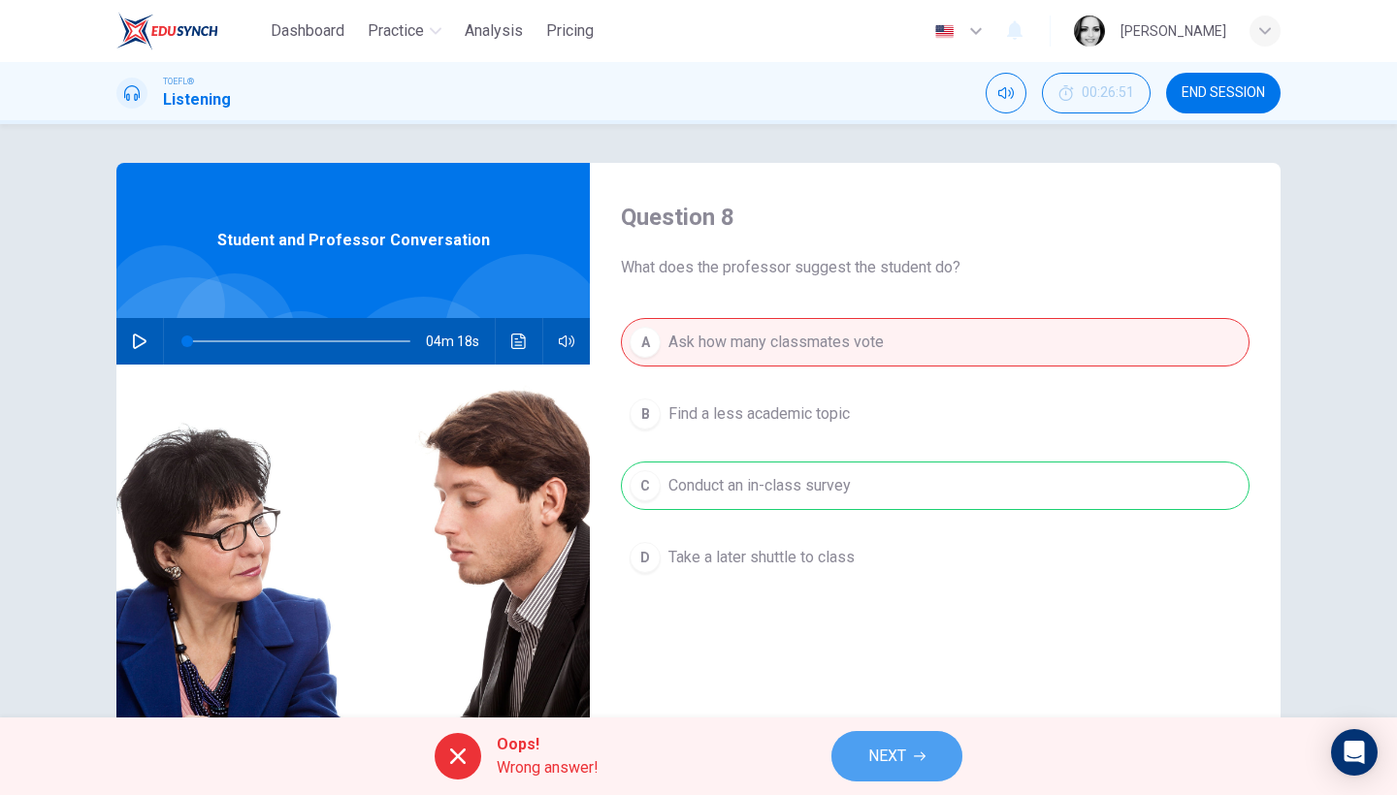
click at [883, 760] on span "NEXT" at bounding box center [887, 756] width 38 height 27
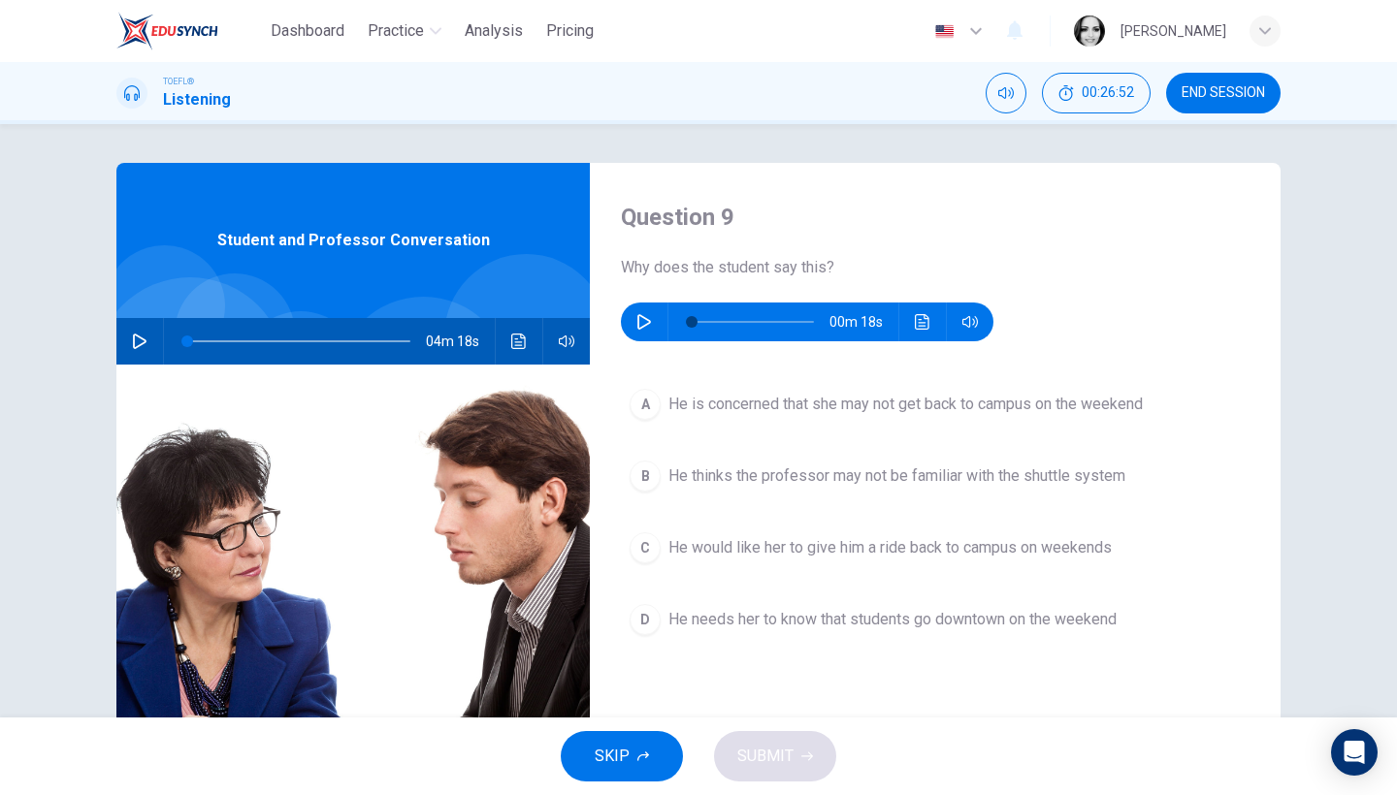
click at [622, 320] on div "00m 18s" at bounding box center [807, 322] width 373 height 39
click at [636, 327] on icon "button" at bounding box center [644, 322] width 16 height 16
click at [661, 326] on div "00m 18s" at bounding box center [807, 322] width 373 height 39
click at [636, 314] on icon "button" at bounding box center [644, 322] width 16 height 16
click at [777, 489] on button "B He thinks the professor may not be familiar with the shuttle system" at bounding box center [935, 476] width 629 height 49
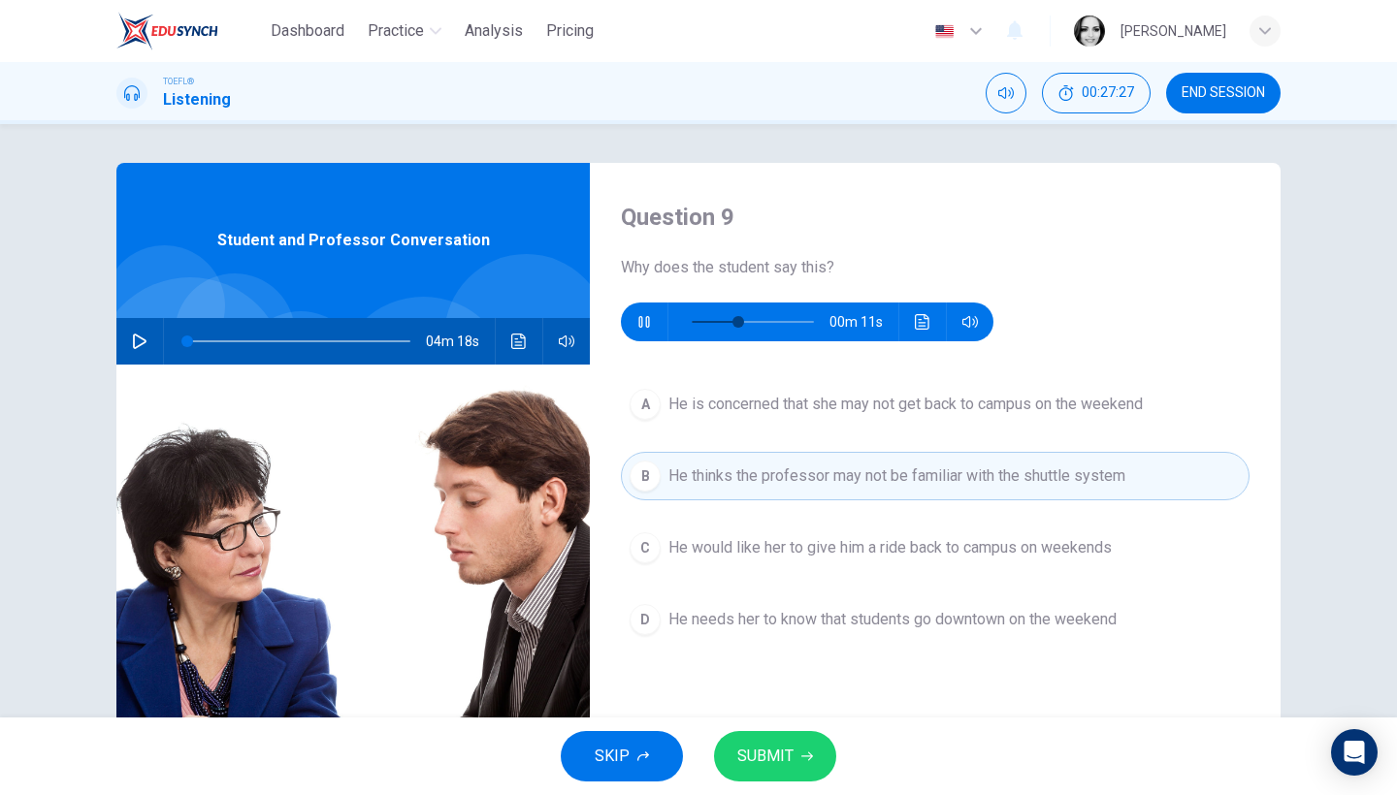
click at [787, 749] on span "SUBMIT" at bounding box center [765, 756] width 56 height 27
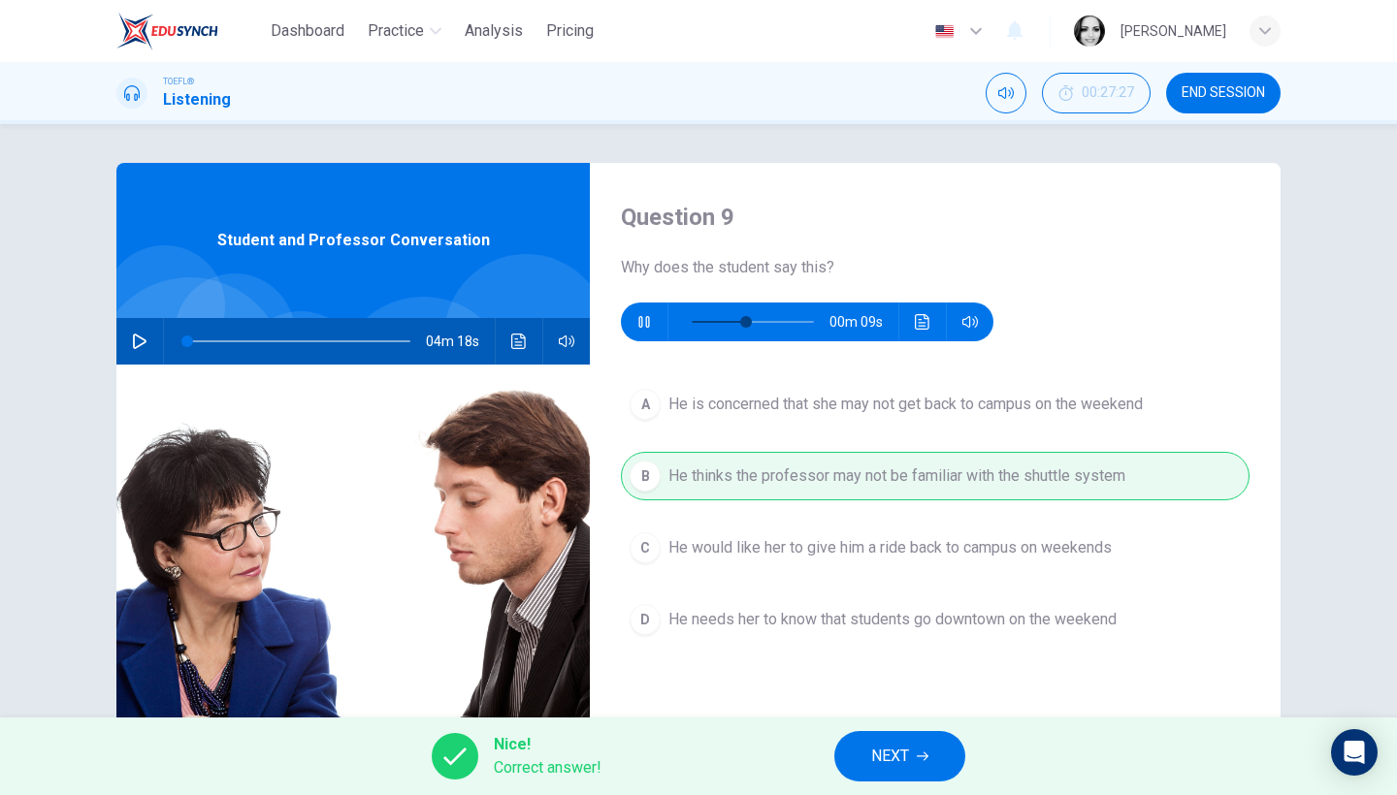
type input "50"
click at [931, 745] on button "NEXT" at bounding box center [899, 756] width 131 height 50
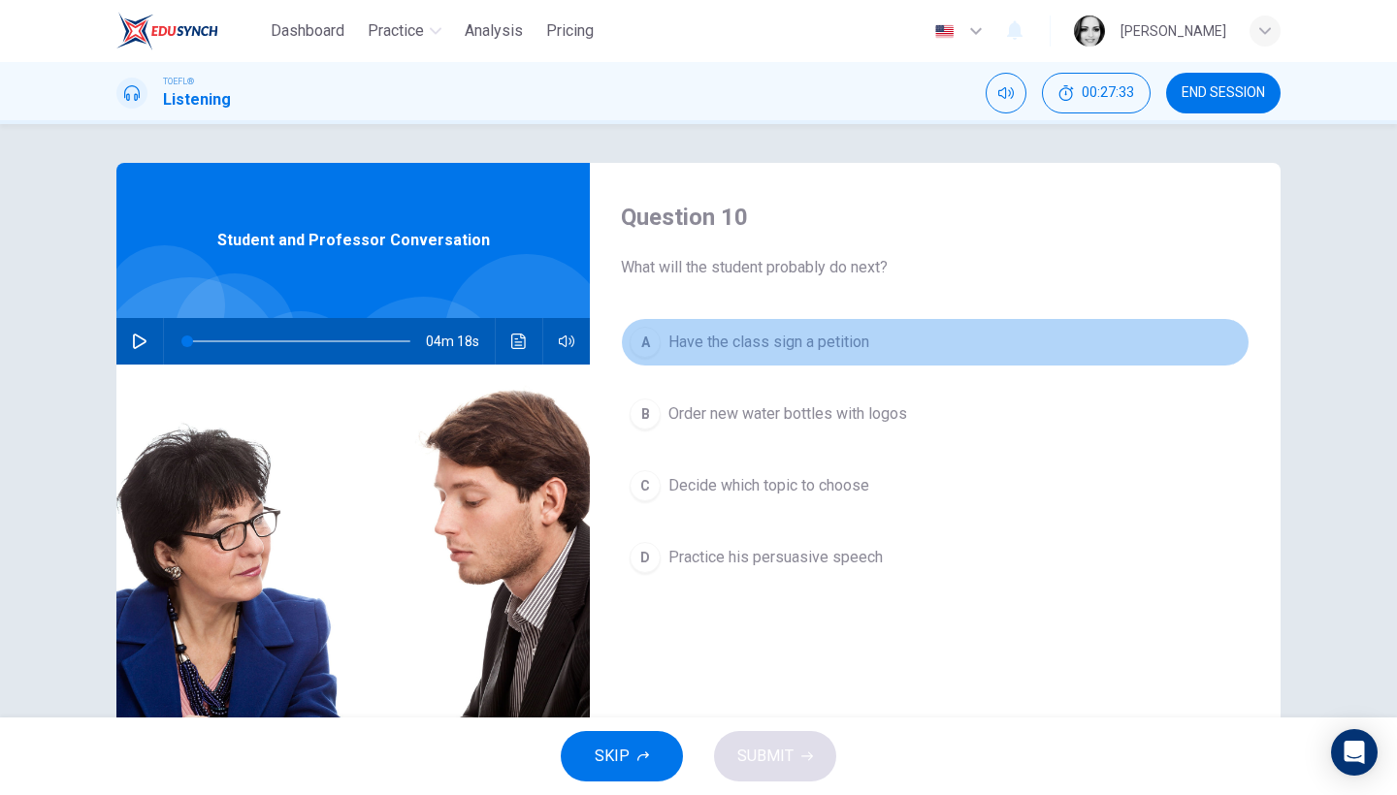
click at [673, 349] on span "Have the class sign a petition" at bounding box center [768, 342] width 201 height 23
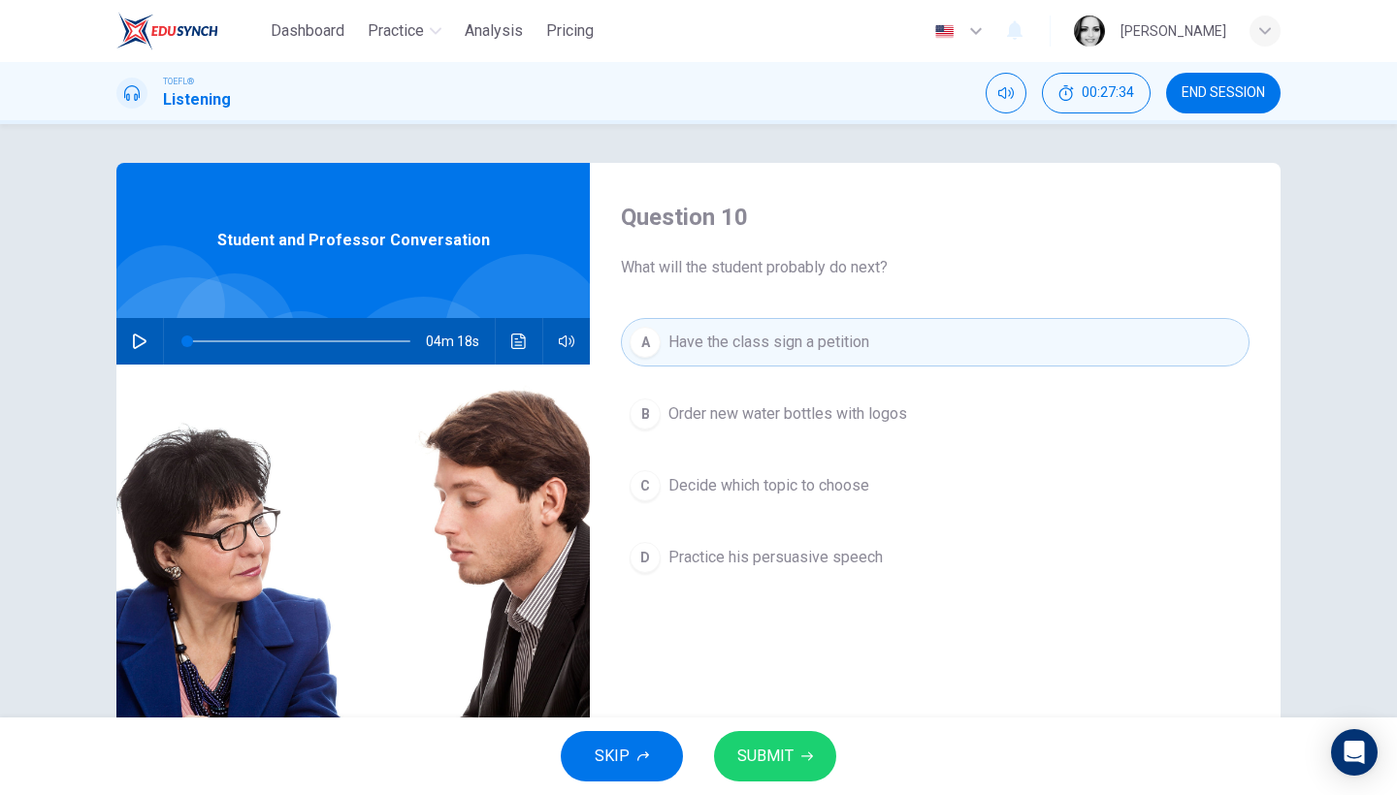
click at [806, 767] on button "SUBMIT" at bounding box center [775, 756] width 122 height 50
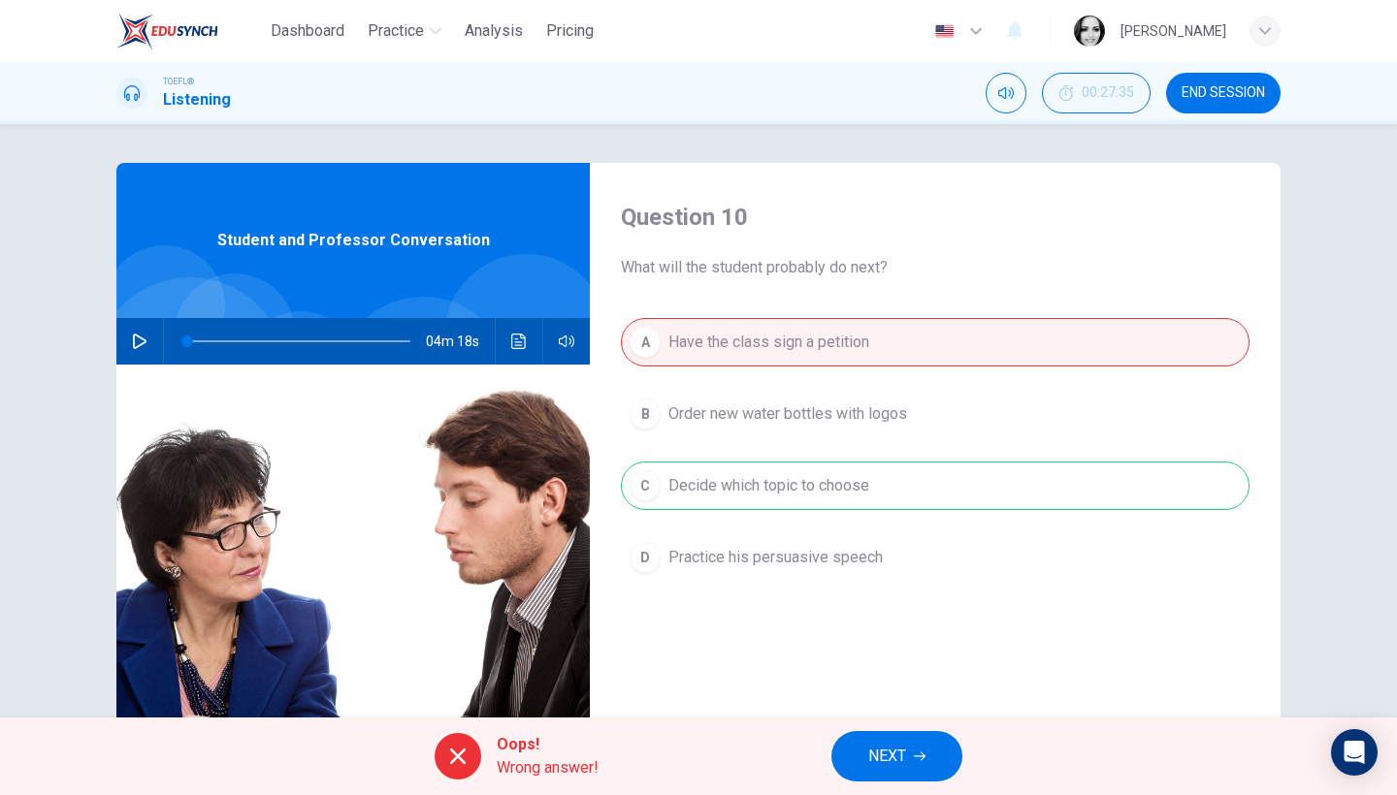
click at [891, 729] on div "Oops! Wrong answer! NEXT" at bounding box center [698, 757] width 1397 height 78
click at [891, 742] on button "NEXT" at bounding box center [896, 756] width 131 height 50
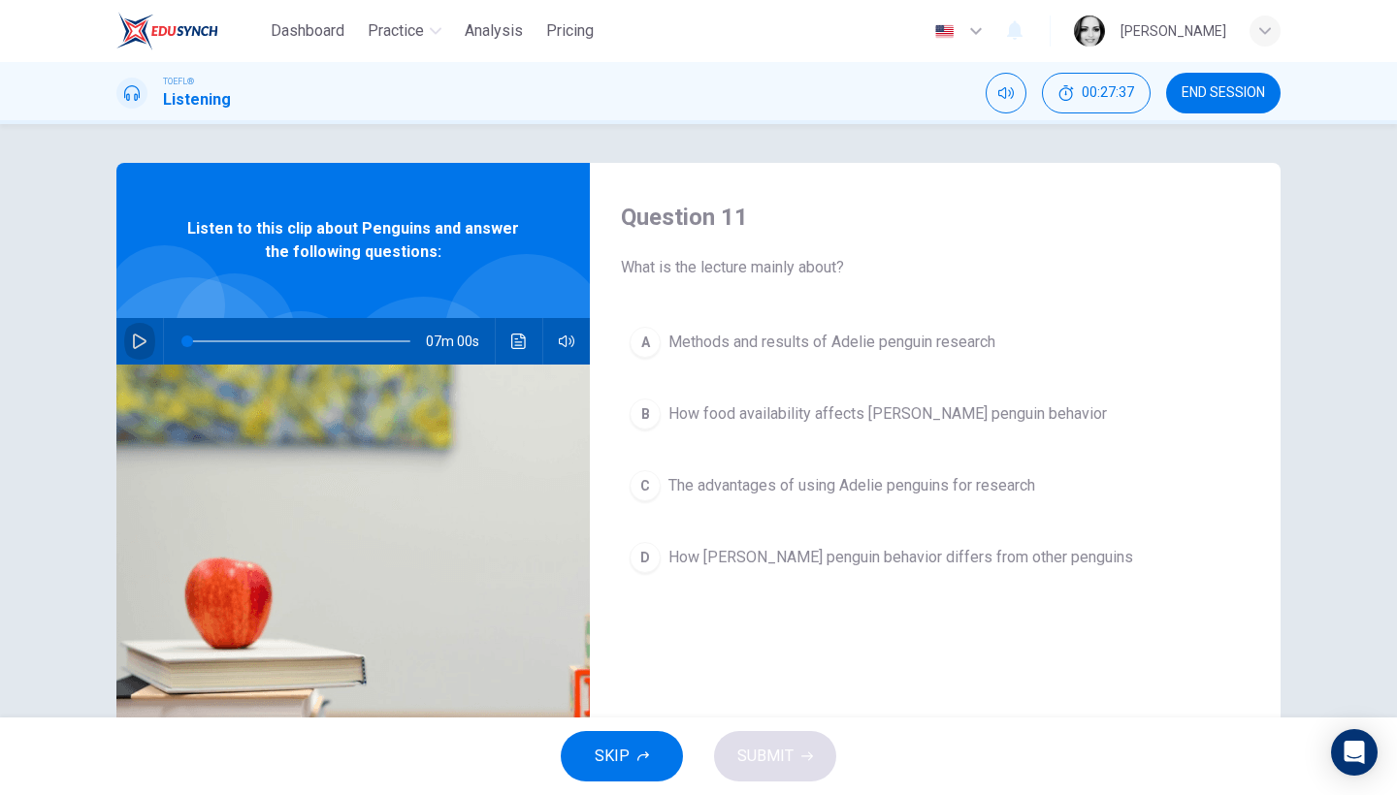
click at [135, 338] on icon "button" at bounding box center [140, 342] width 16 height 16
type input "2"
click at [1203, 100] on span "END SESSION" at bounding box center [1223, 93] width 83 height 16
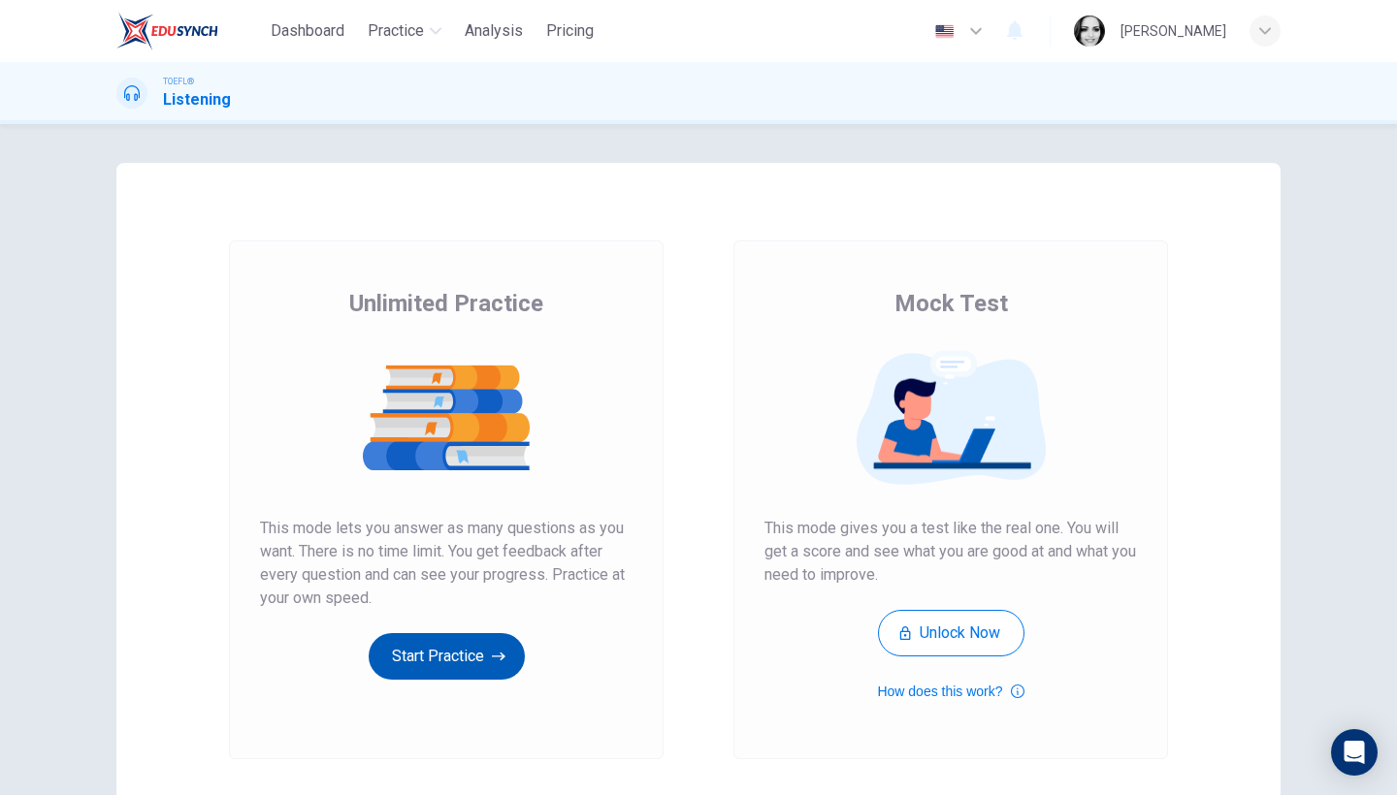
click at [480, 668] on button "Start Practice" at bounding box center [447, 656] width 156 height 47
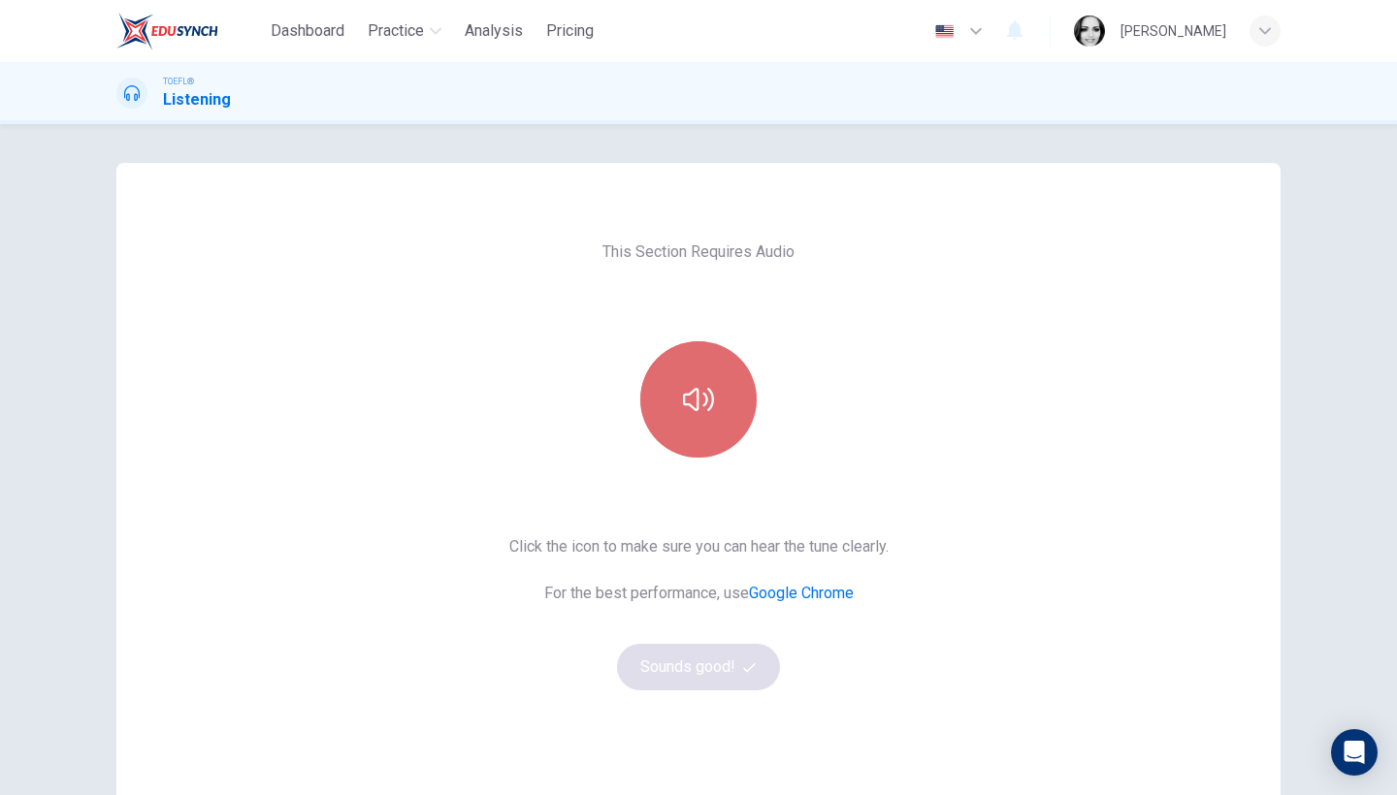
click at [733, 432] on button "button" at bounding box center [698, 399] width 116 height 116
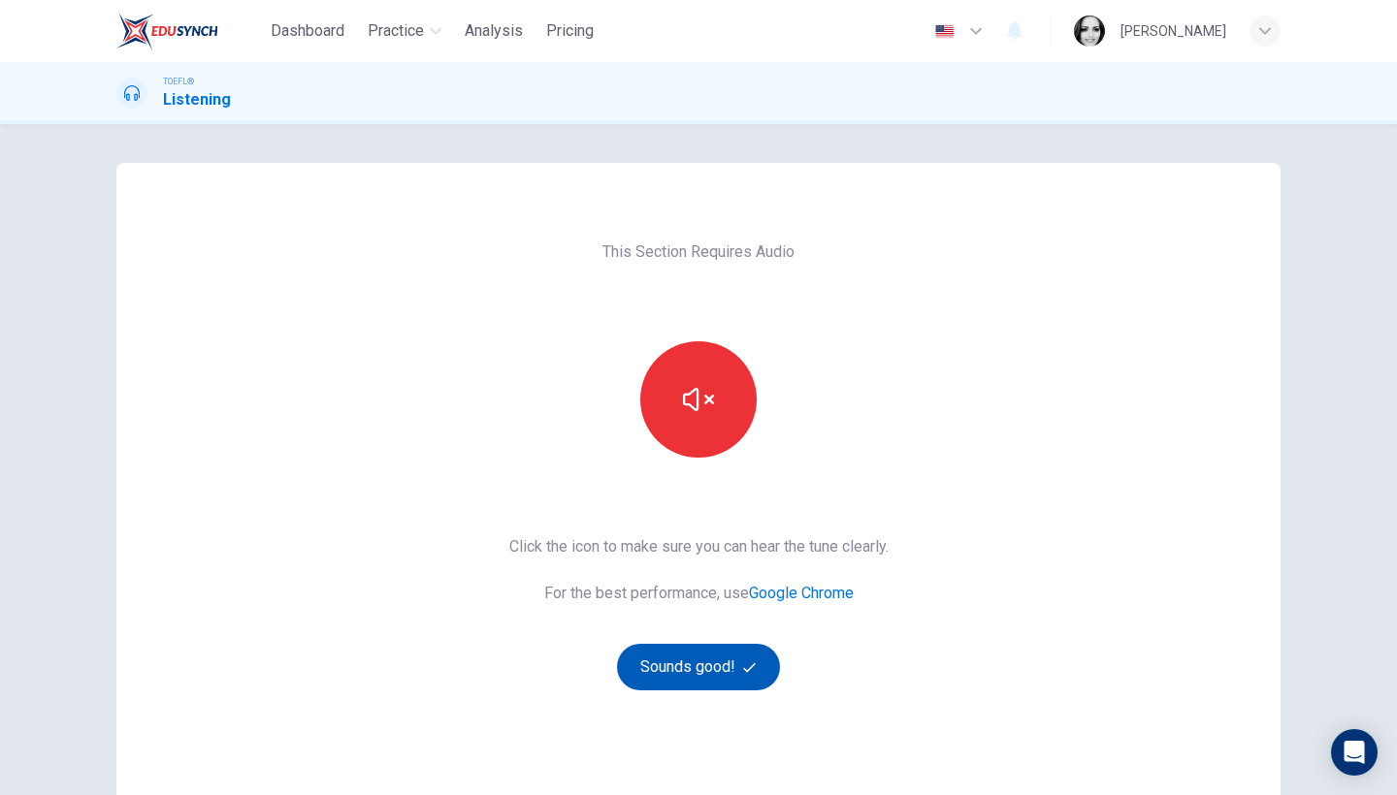
click at [730, 674] on button "Sounds good!" at bounding box center [698, 667] width 163 height 47
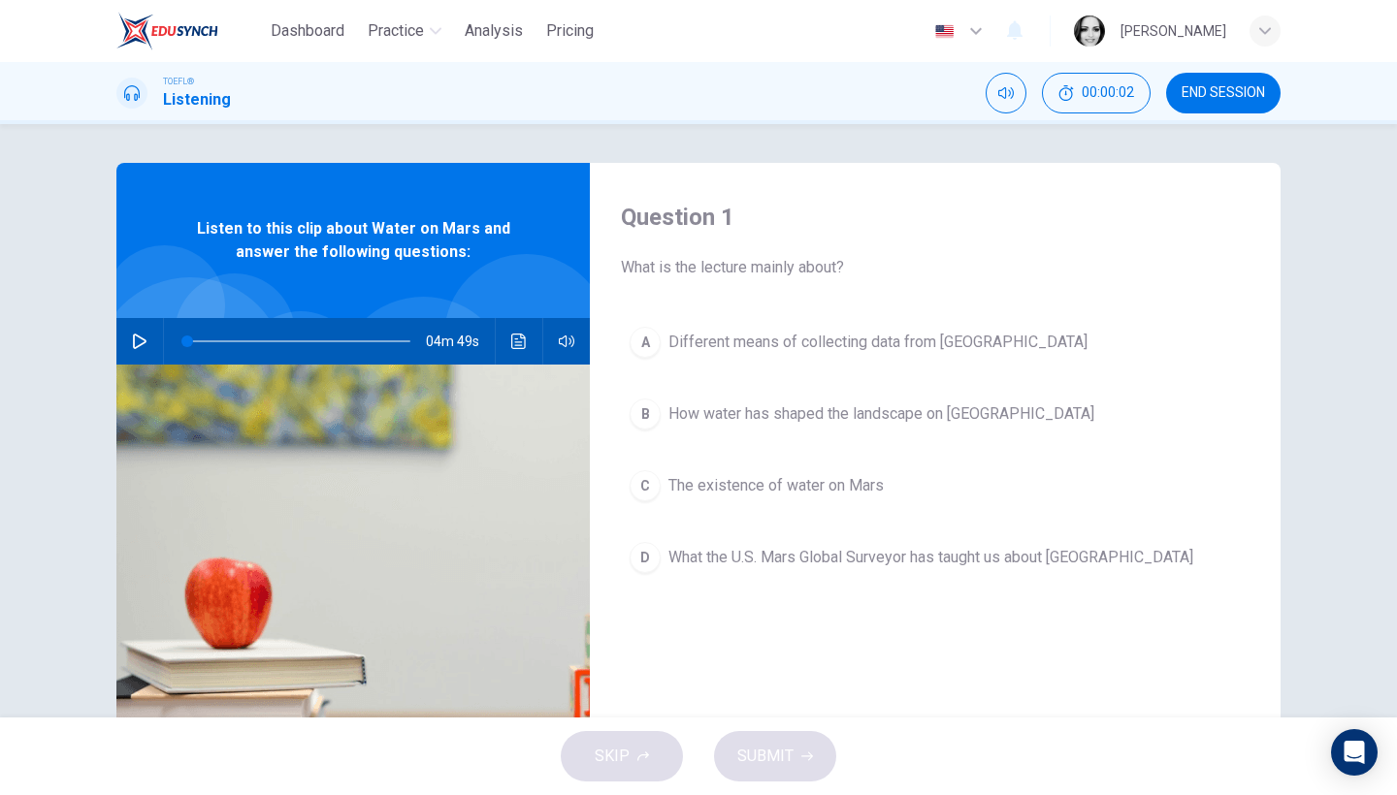
click at [141, 338] on icon "button" at bounding box center [140, 342] width 16 height 16
click at [140, 338] on icon "button" at bounding box center [139, 342] width 11 height 12
type input "13"
